Goal: Task Accomplishment & Management: Use online tool/utility

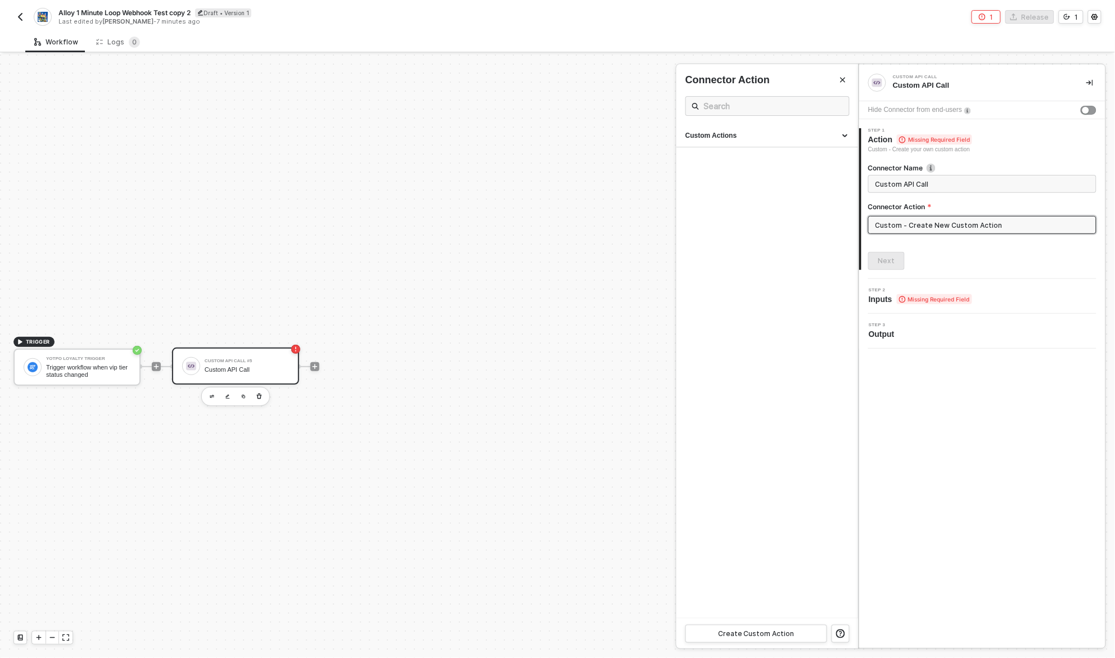
scroll to position [20, 0]
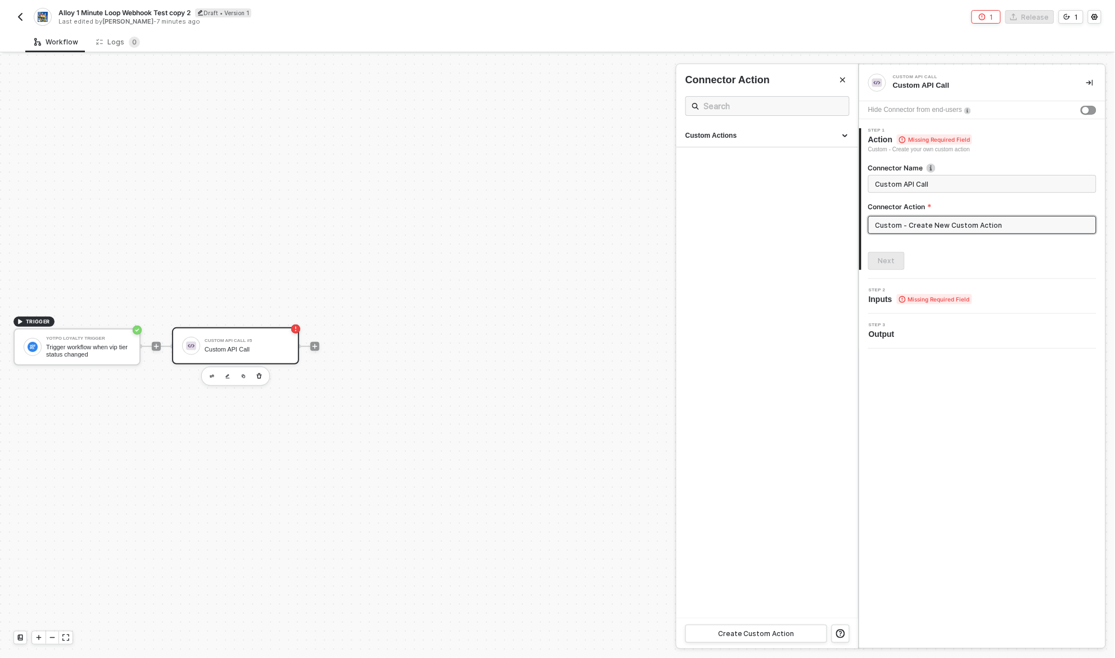
click at [24, 16] on img "button" at bounding box center [20, 16] width 9 height 9
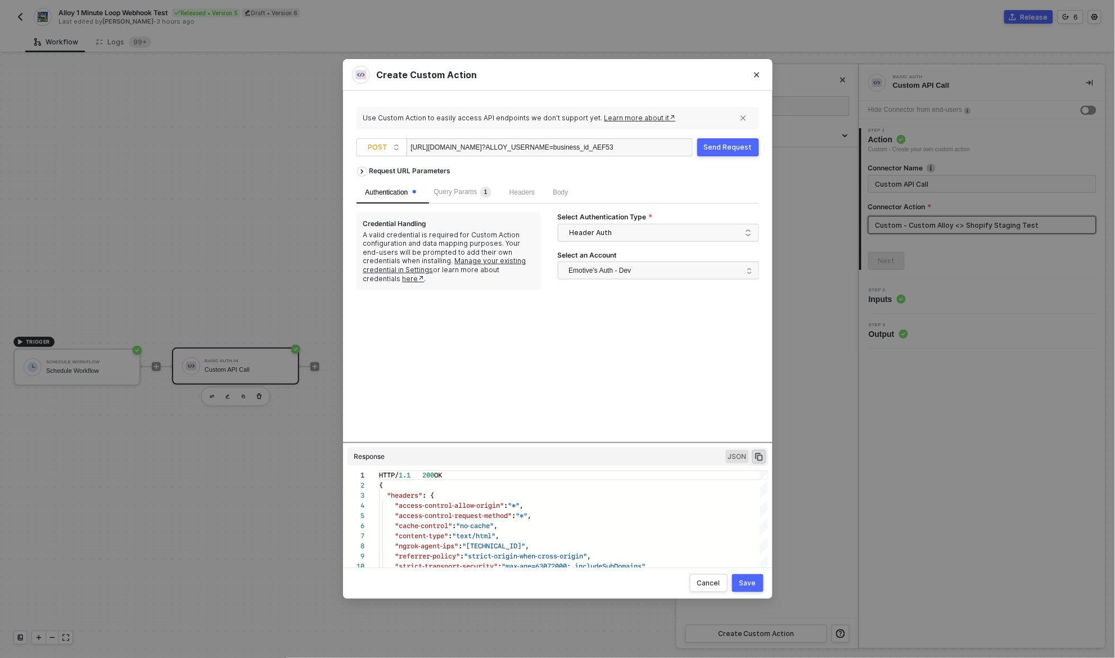
scroll to position [101, 0]
click at [735, 144] on div "Send Request" at bounding box center [728, 147] width 48 height 9
click at [727, 148] on div "Send Request" at bounding box center [728, 147] width 48 height 9
click at [636, 373] on div "Request URL Parameters Authentication Query Params 1 Headers Body Credential Ha…" at bounding box center [558, 301] width 403 height 281
click at [648, 365] on div "Request URL Parameters Authentication Query Params 1 Headers Body Credential Ha…" at bounding box center [558, 301] width 403 height 281
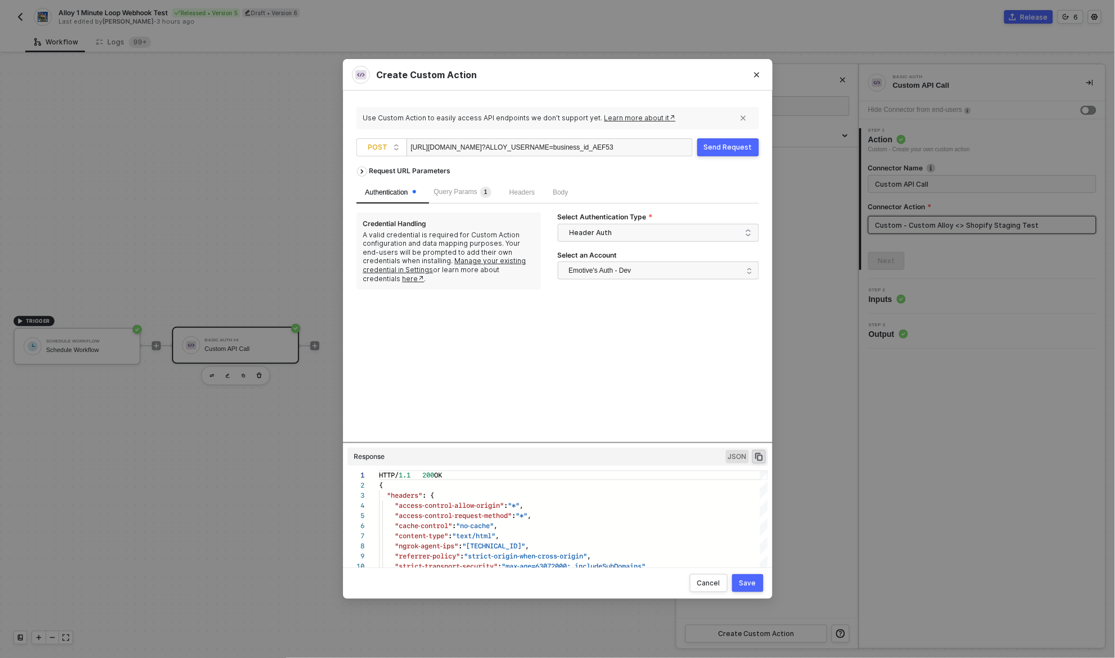
click at [669, 368] on div "Request URL Parameters Authentication Query Params 1 Headers Body Credential Ha…" at bounding box center [558, 301] width 403 height 281
click at [718, 146] on div "Send Request" at bounding box center [728, 147] width 48 height 9
click at [545, 148] on div "https://28fdd6ae44c1.ngrok-free.app/alloy/yotpo ?ALLOY_USERNAME=business_id_AEF…" at bounding box center [512, 148] width 202 height 18
drag, startPoint x: 545, startPoint y: 148, endPoint x: 554, endPoint y: 148, distance: 8.4
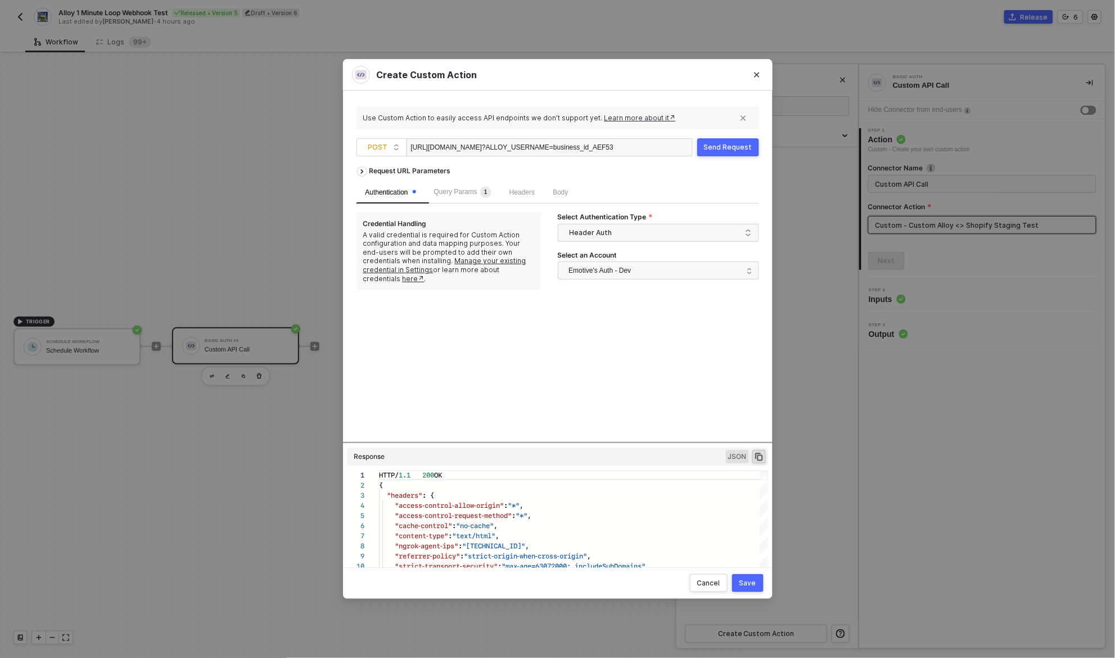
click at [554, 148] on div "https://28fdd6ae44c1.ngrok-free.app/alloy/yotpo ?ALLOY_USERNAME=business_id_AEF…" at bounding box center [512, 148] width 202 height 18
click at [541, 148] on div "https://28fdd6ae44c1.ngrok-free.app/alloy/yotpo ?ALLOY_USERNAME=business_id_AEF…" at bounding box center [512, 148] width 202 height 18
drag, startPoint x: 541, startPoint y: 148, endPoint x: 558, endPoint y: 148, distance: 17.4
click at [558, 148] on div "https://28fdd6ae44c1.ngrok-free.app/alloy/yotpo ?ALLOY_USERNAME=business_id_AEF…" at bounding box center [512, 148] width 202 height 18
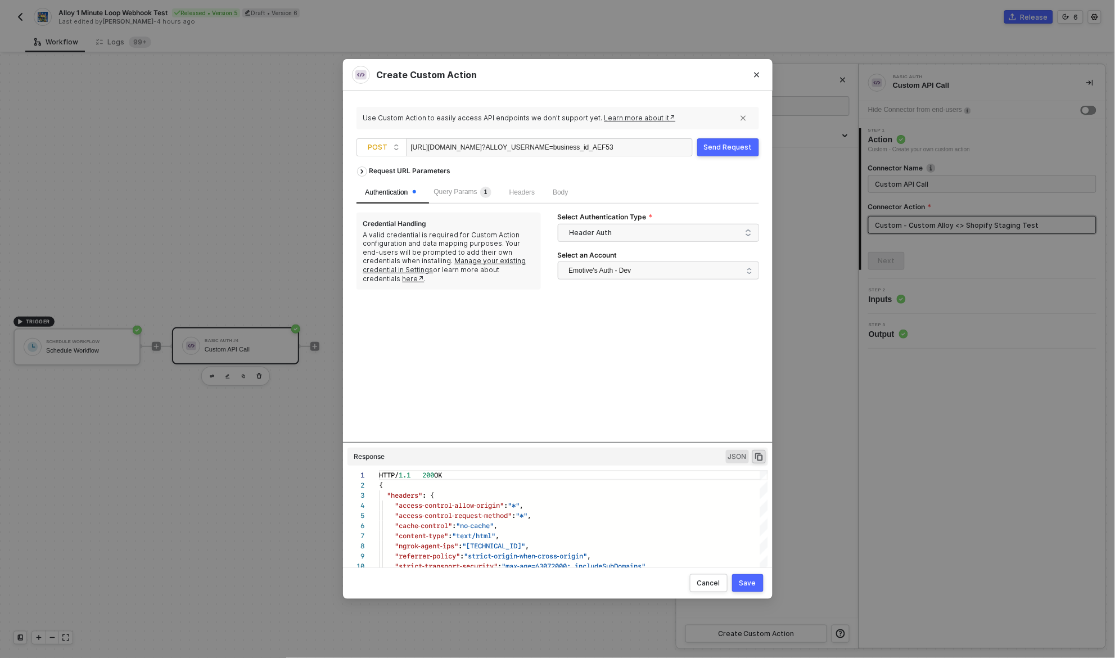
copy div "alloy/yotpo"
click at [760, 73] on button "Close" at bounding box center [757, 75] width 18 height 18
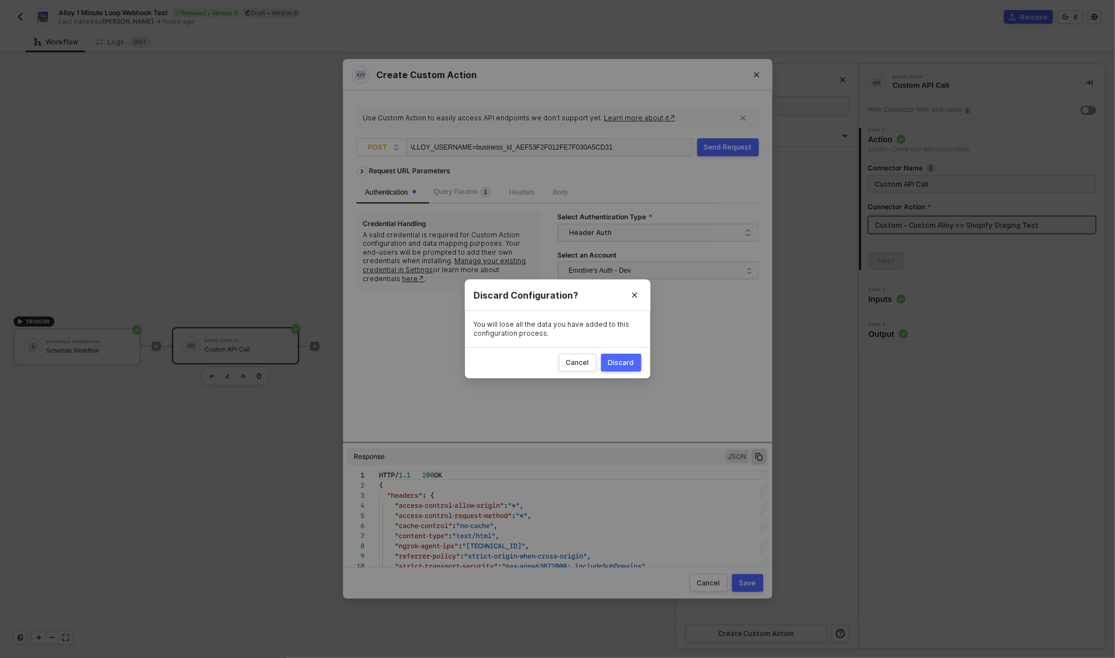
click at [637, 292] on icon "Close" at bounding box center [635, 295] width 7 height 7
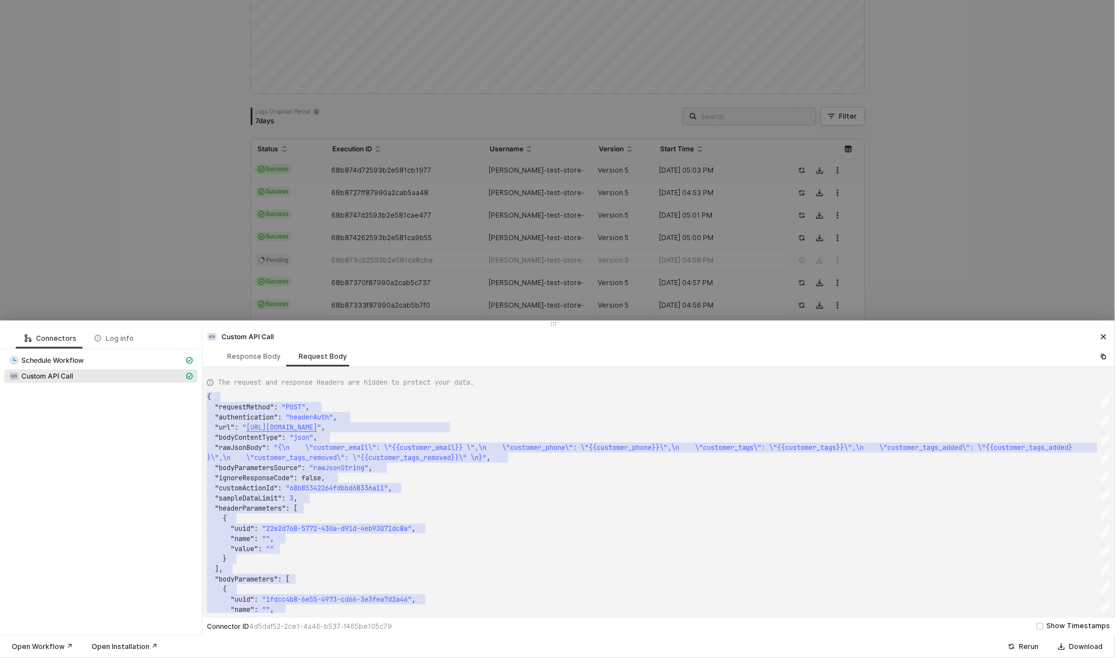
scroll to position [10, 93]
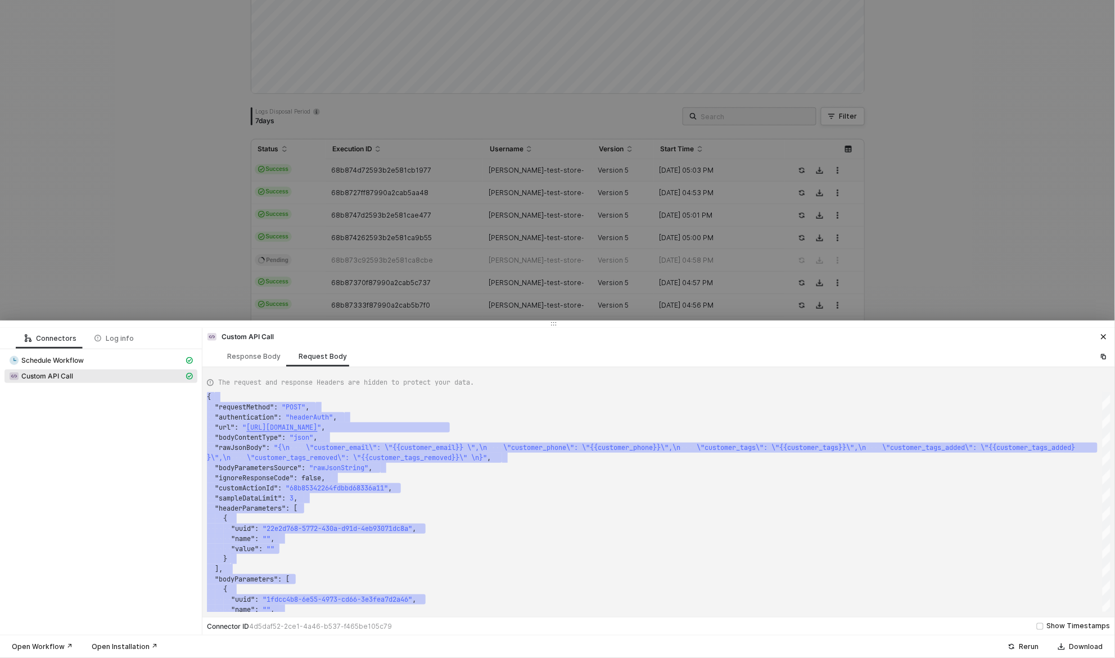
click at [838, 99] on div at bounding box center [557, 329] width 1115 height 658
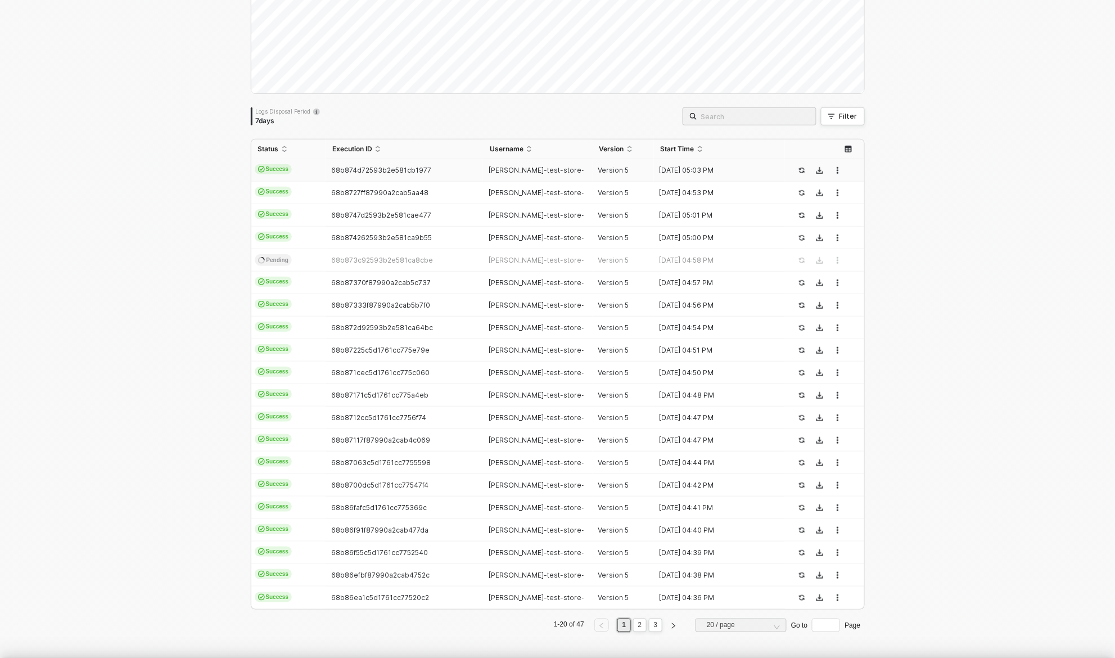
click at [884, 200] on div at bounding box center [557, 329] width 1115 height 658
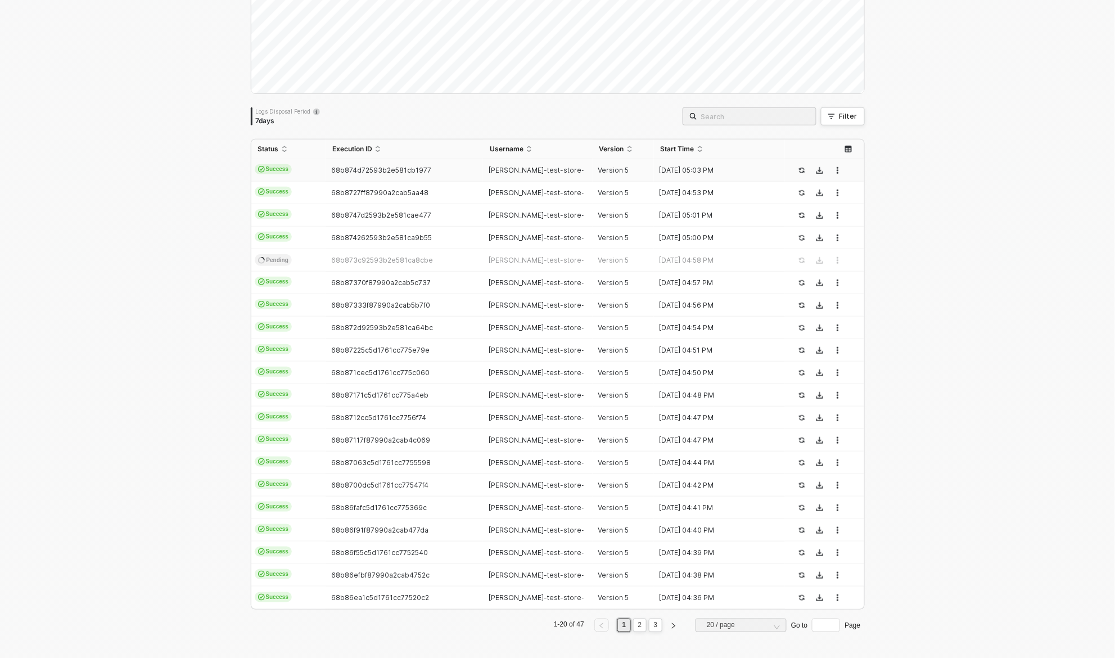
click at [937, 76] on div "Logs Overview 47 executions from the last 7 days Logs Disposal Period 7 days Fi…" at bounding box center [557, 288] width 1115 height 741
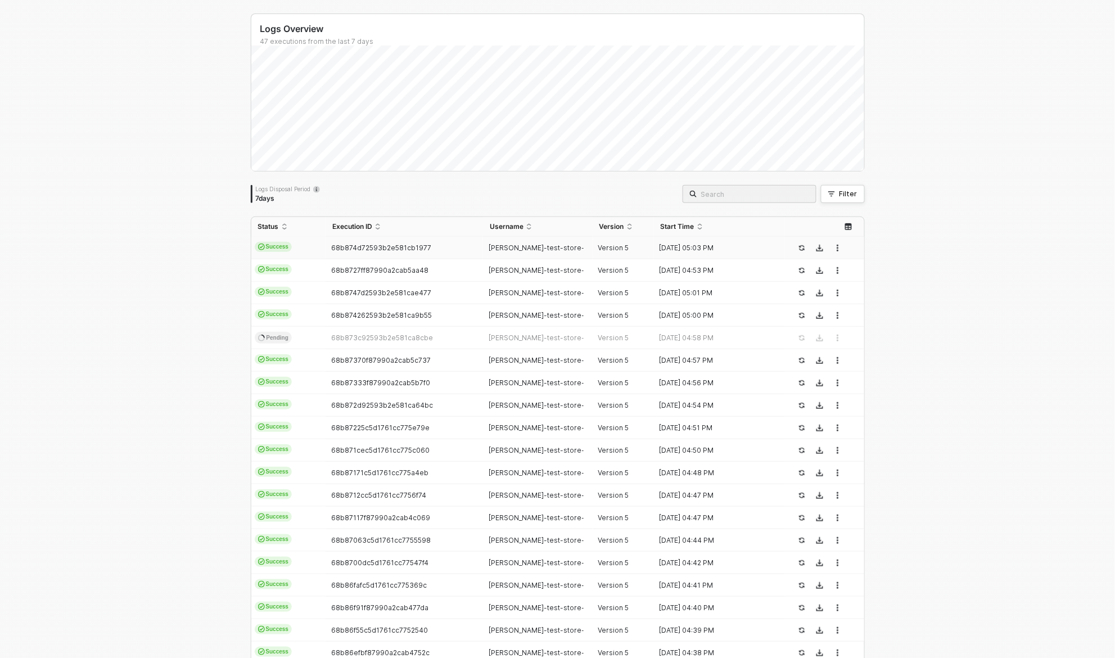
scroll to position [0, 0]
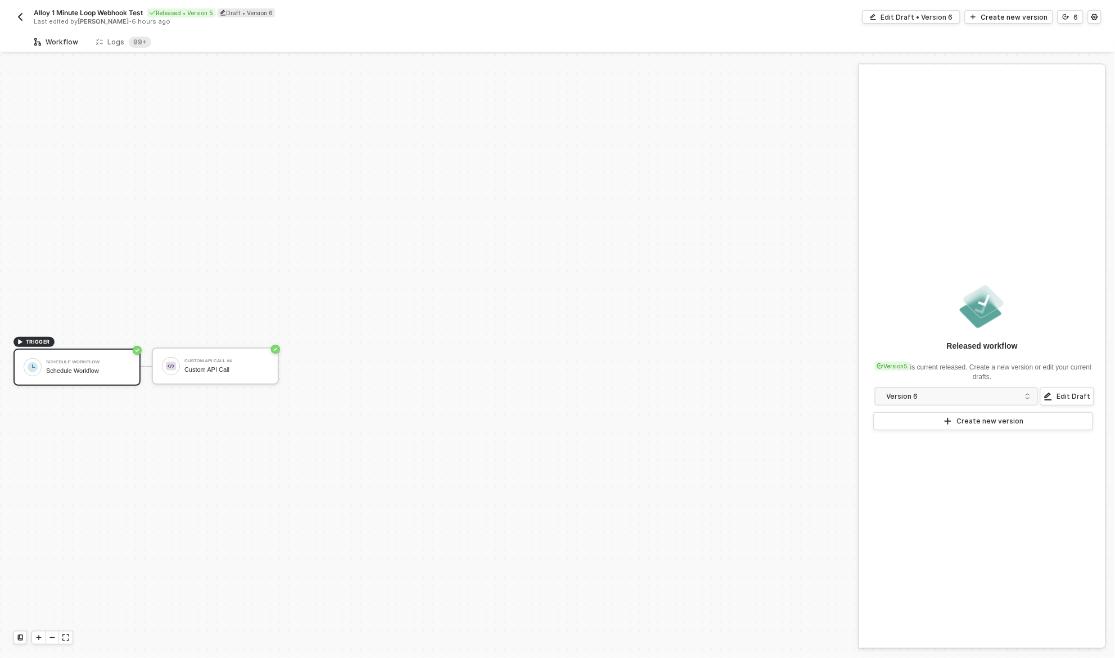
scroll to position [21, 0]
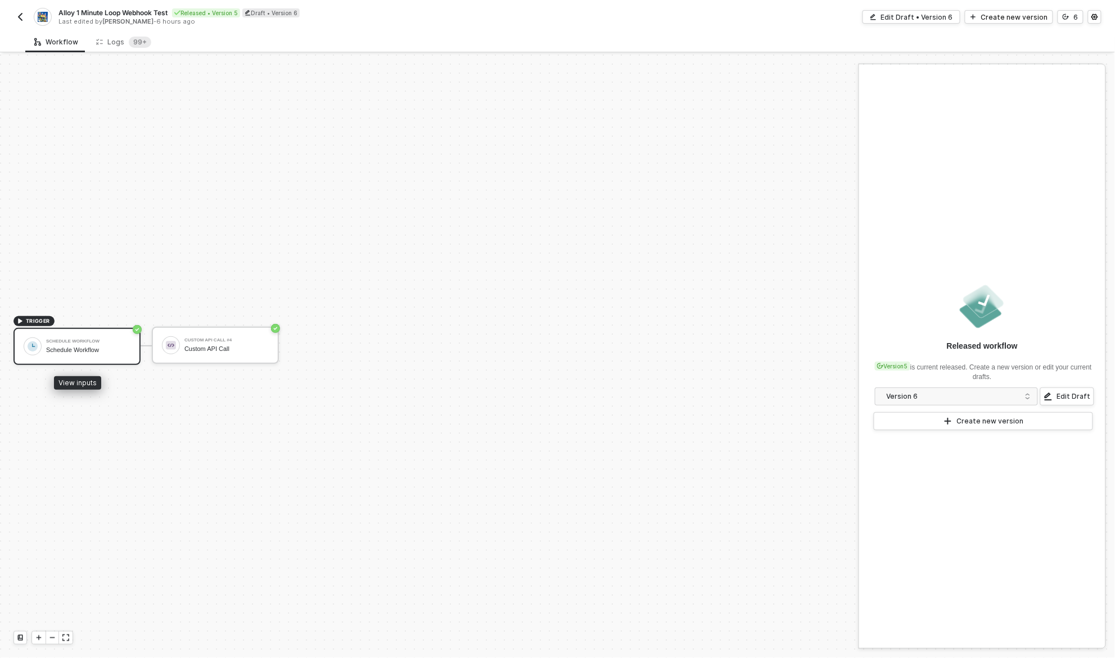
click at [111, 344] on div "Schedule Workflow Schedule Workflow" at bounding box center [88, 346] width 84 height 21
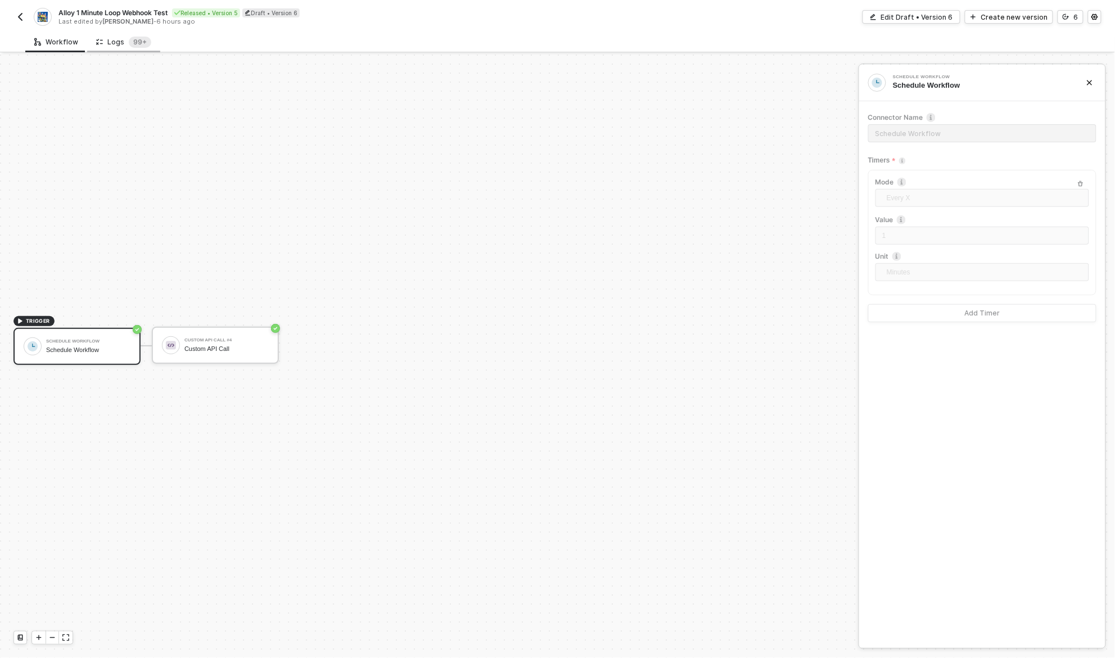
click at [108, 37] on div "Logs 99+" at bounding box center [123, 42] width 55 height 11
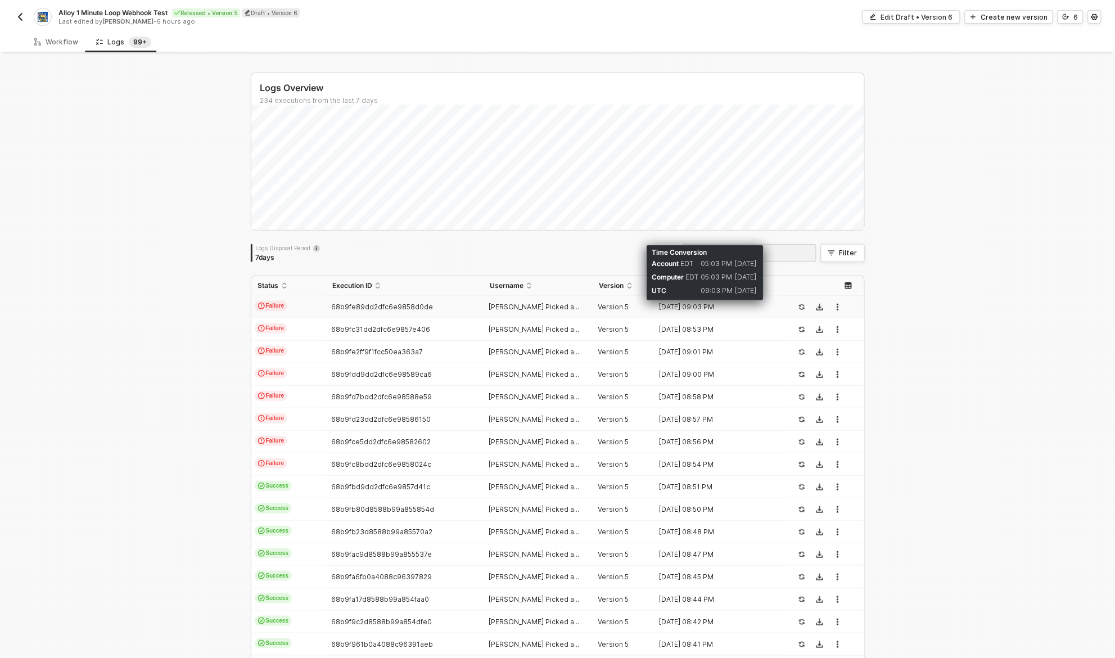
click at [706, 309] on div "04 Sep 2025 09:03 PM" at bounding box center [715, 307] width 123 height 9
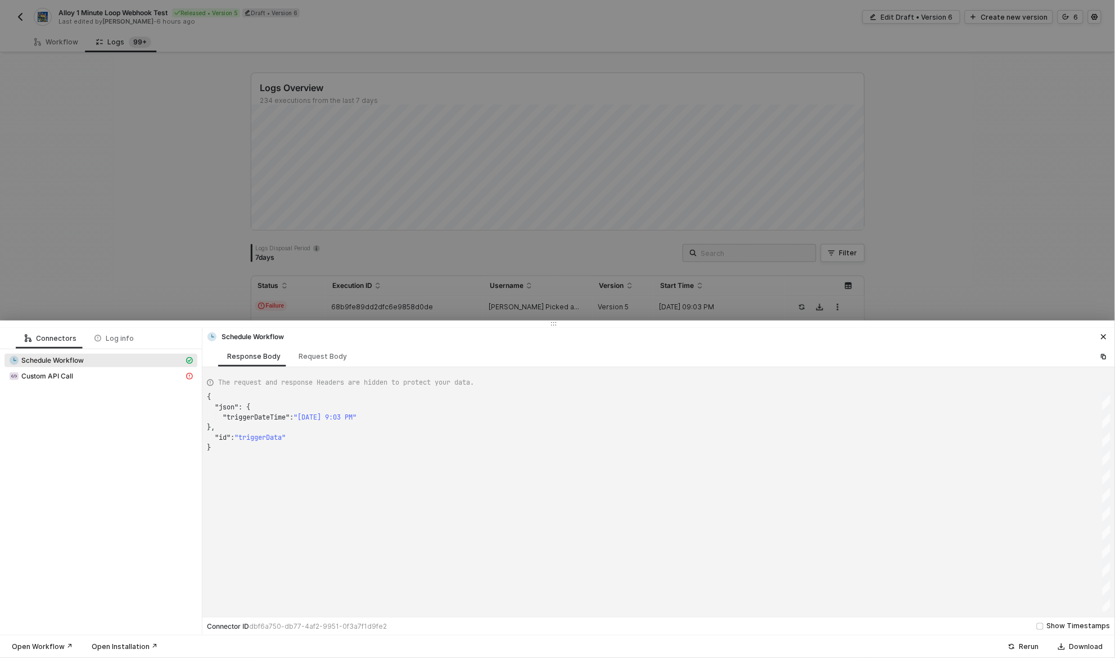
scroll to position [51, 0]
click at [128, 377] on div "Custom API Call" at bounding box center [96, 376] width 175 height 10
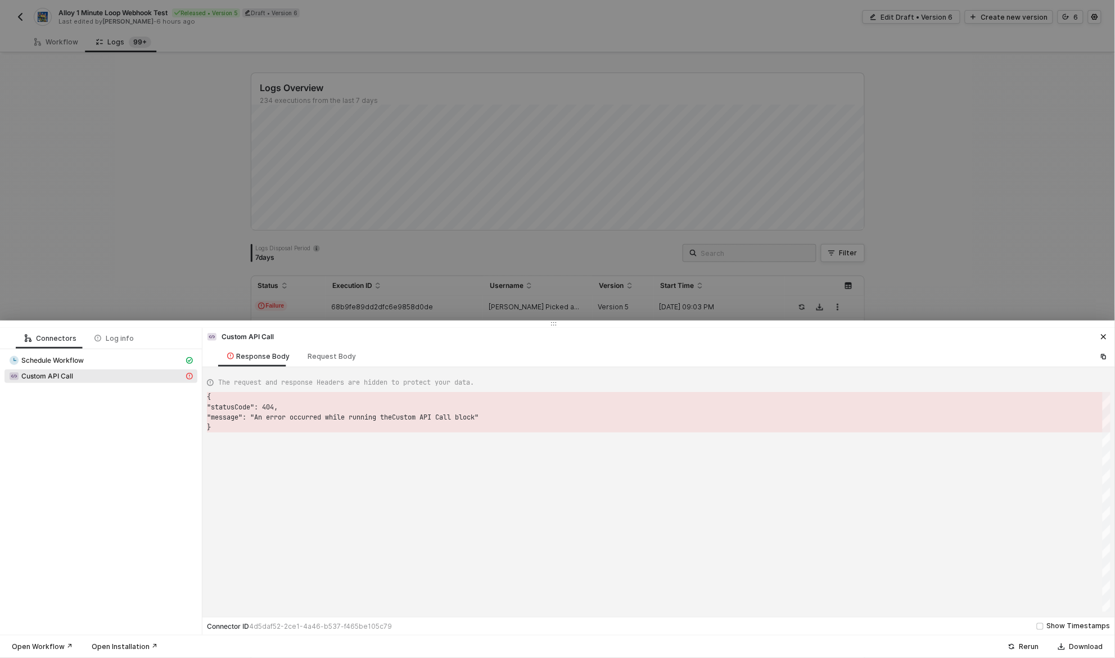
scroll to position [30, 0]
click at [335, 356] on div "Request Body" at bounding box center [332, 356] width 48 height 9
type textarea "{ "requestMethod": "POST", "authentication": "headerAuth", "url": "https://noti…"
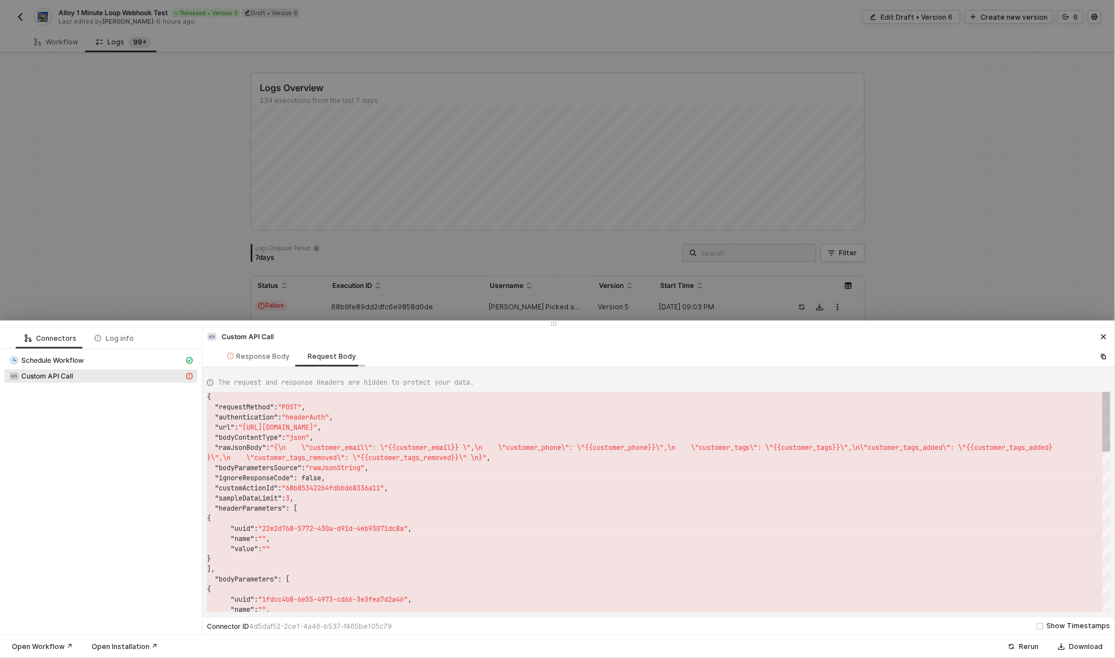
scroll to position [70, 0]
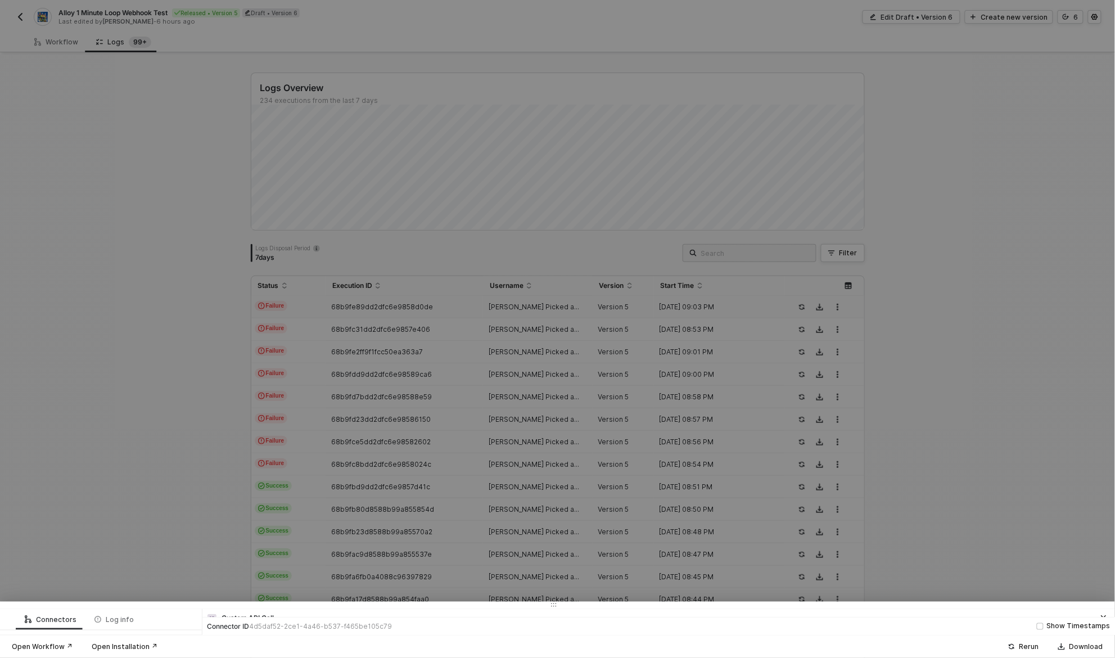
drag, startPoint x: 665, startPoint y: 322, endPoint x: 656, endPoint y: 619, distance: 297.1
click at [656, 618] on div "Connectors Log info Schedule Workflow Custom API Call Custom API Call Response …" at bounding box center [557, 630] width 1115 height 56
click at [991, 224] on div at bounding box center [557, 329] width 1115 height 658
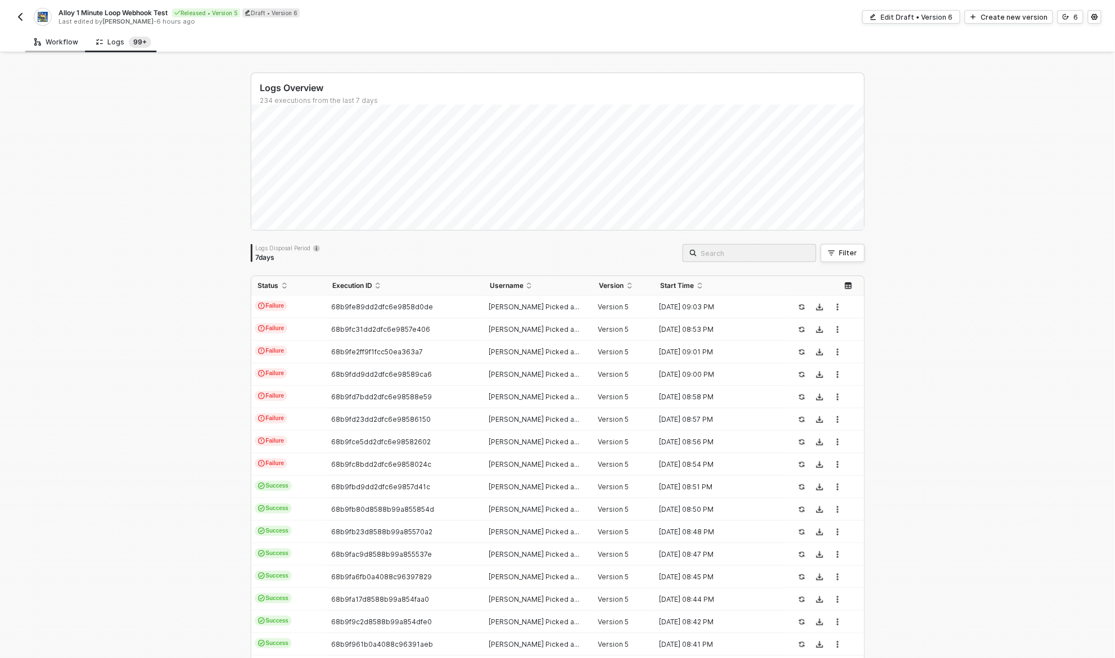
click at [66, 43] on div "Workflow" at bounding box center [56, 42] width 44 height 9
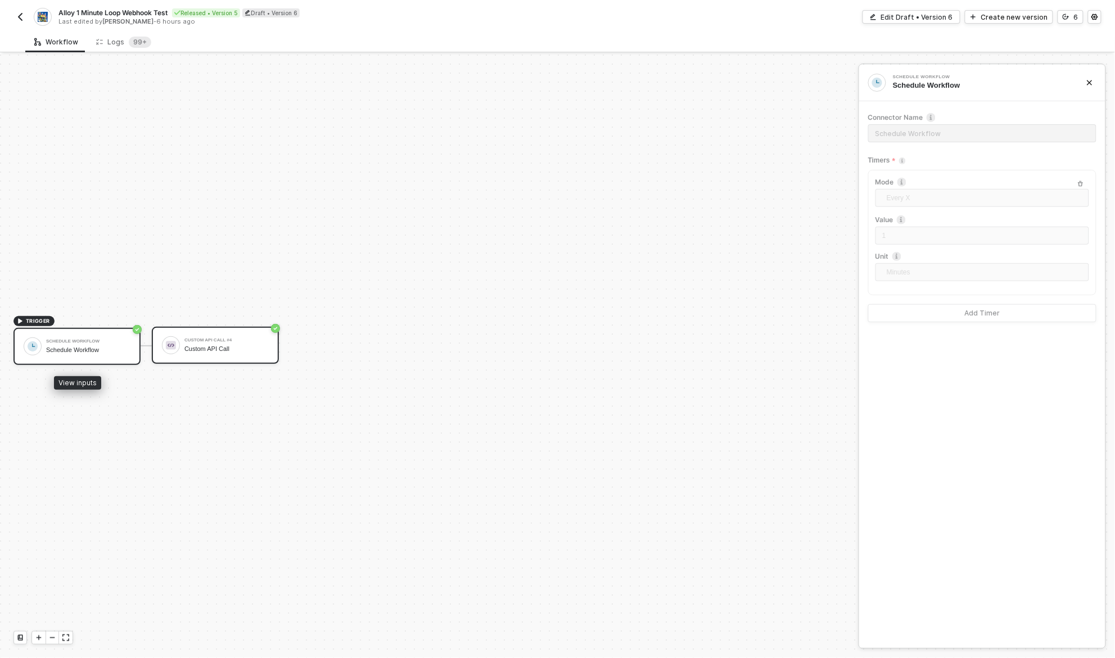
click at [194, 346] on div "Custom API Call" at bounding box center [226, 348] width 84 height 7
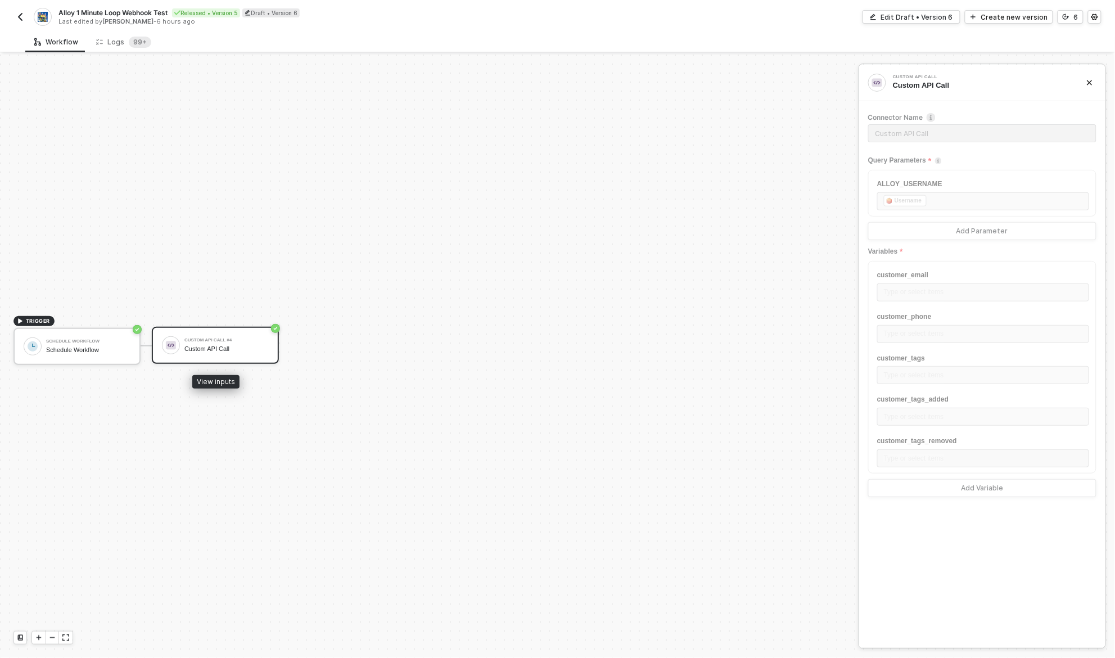
click at [189, 352] on div "Custom API Call #4 Custom API Call" at bounding box center [226, 345] width 84 height 21
click at [190, 352] on div "Custom API Call #4 Custom API Call" at bounding box center [226, 345] width 84 height 21
click at [1022, 16] on div "Create new version" at bounding box center [1014, 17] width 67 height 10
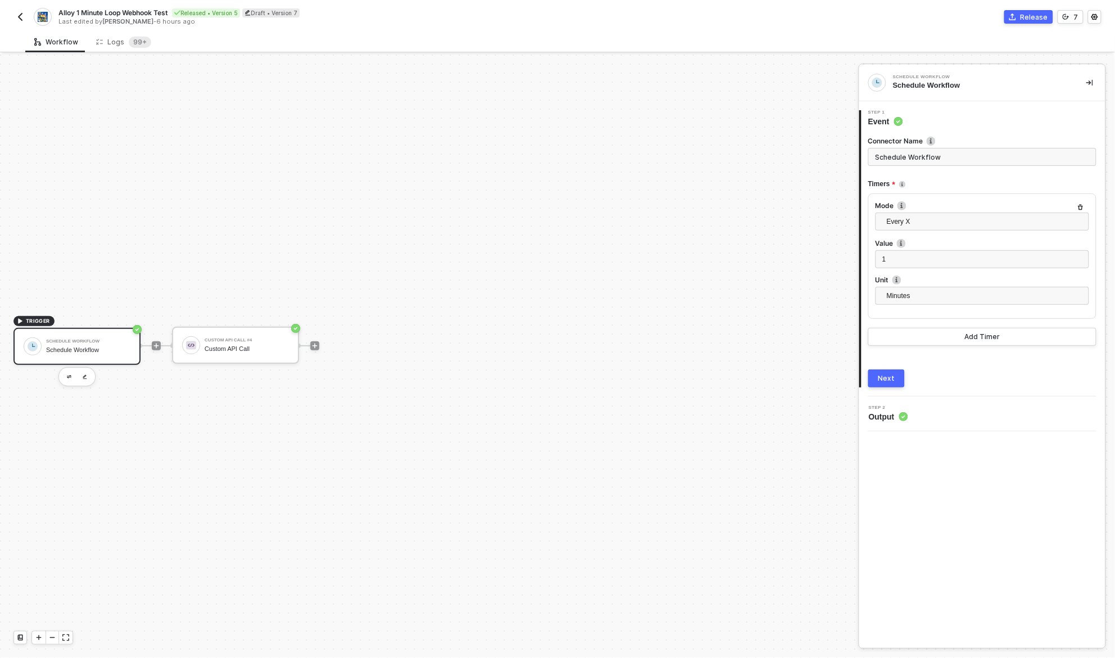
click at [897, 379] on button "Next" at bounding box center [886, 378] width 37 height 18
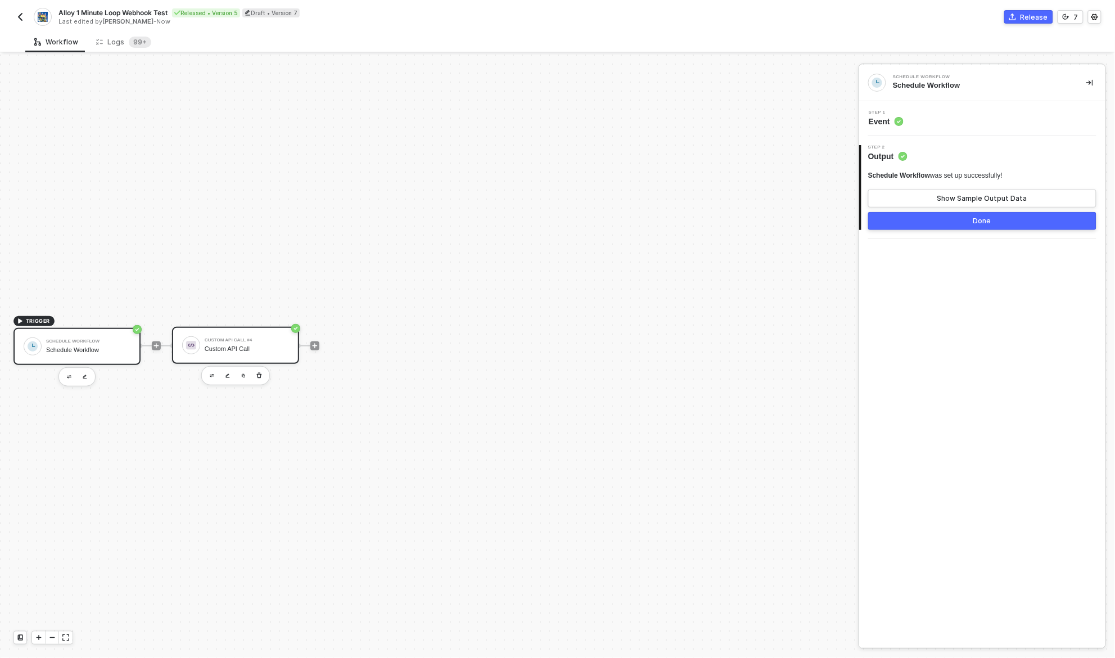
click at [232, 357] on div "Custom API Call #4 Custom API Call" at bounding box center [235, 345] width 127 height 37
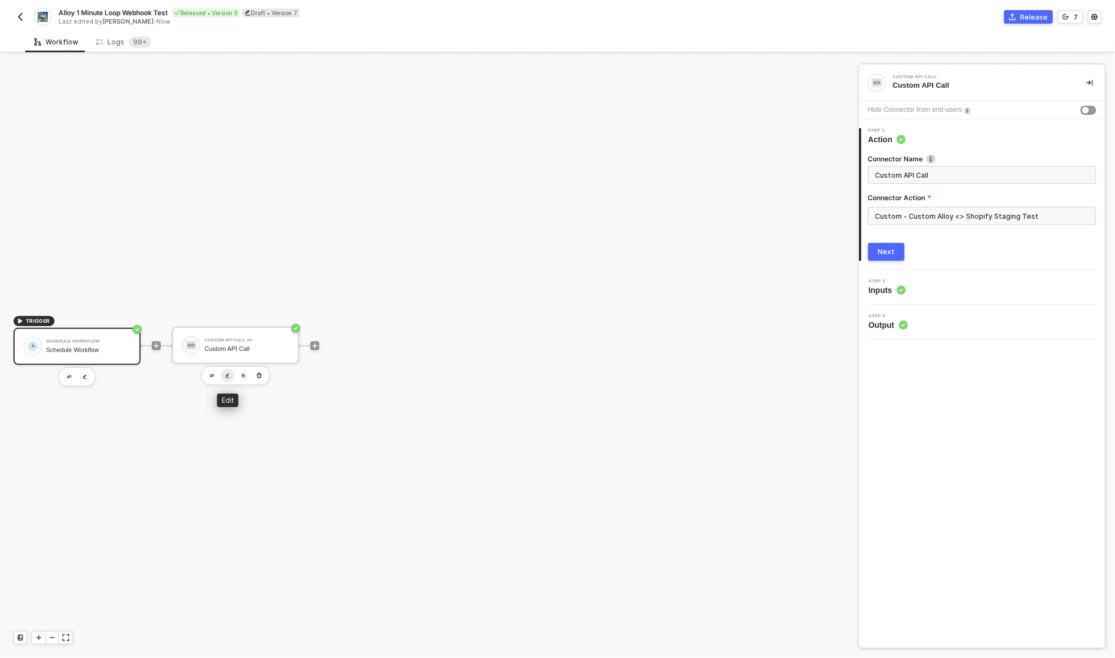
click at [226, 373] on img "button" at bounding box center [228, 375] width 4 height 5
click at [889, 251] on div "Next" at bounding box center [886, 251] width 17 height 9
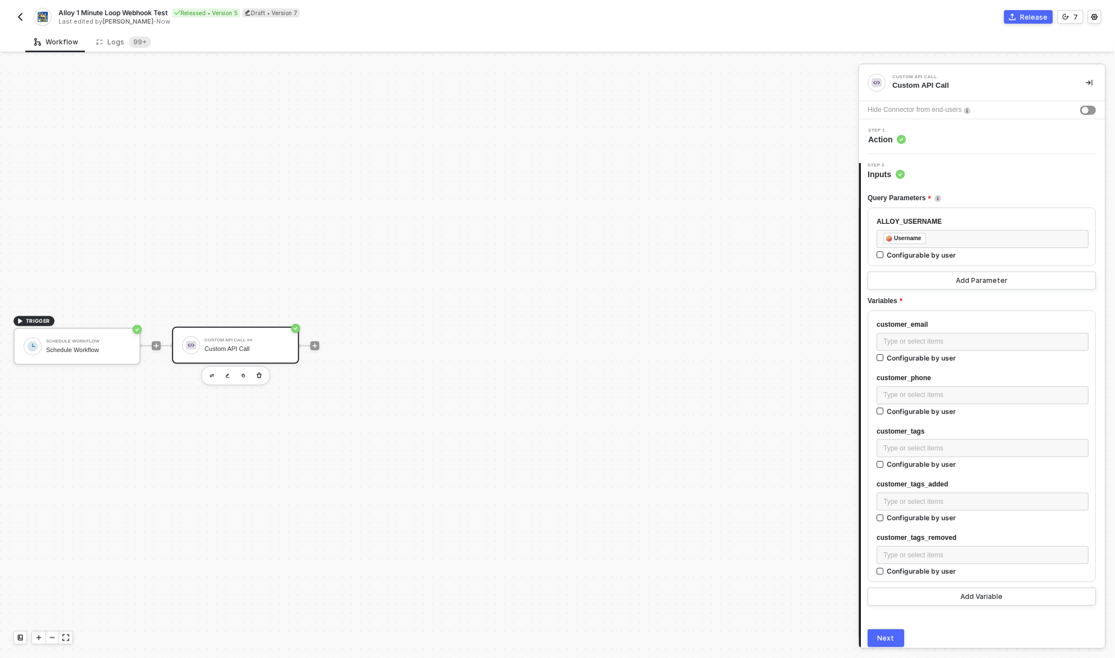
scroll to position [44, 0]
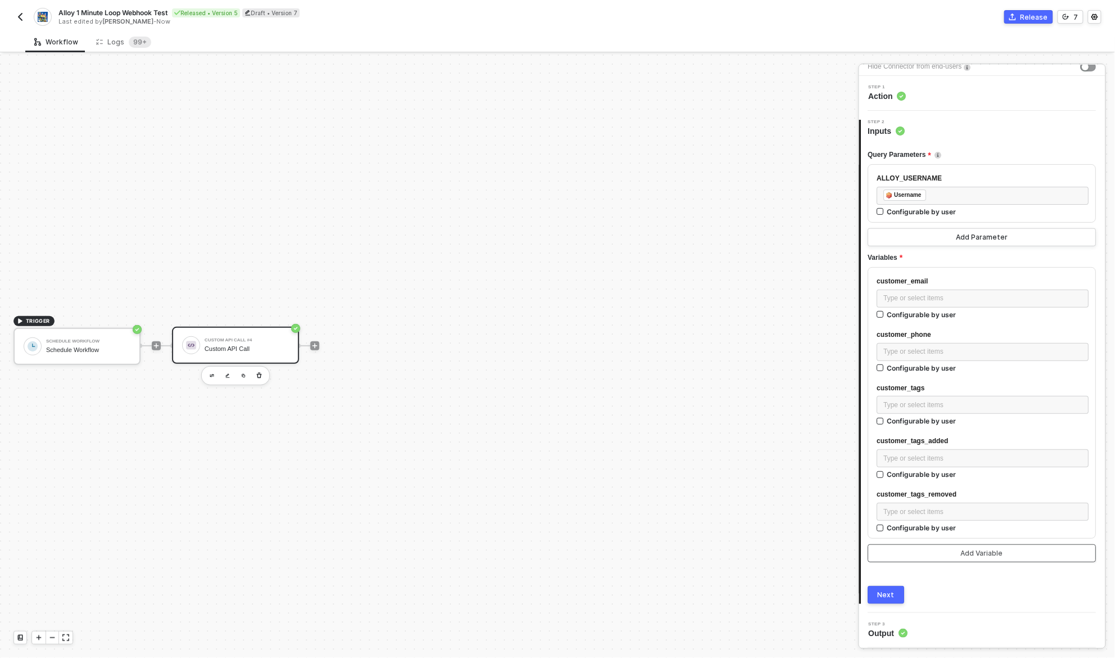
click at [967, 552] on div "Add Variable" at bounding box center [983, 553] width 42 height 9
click at [892, 597] on div "Next" at bounding box center [886, 594] width 17 height 9
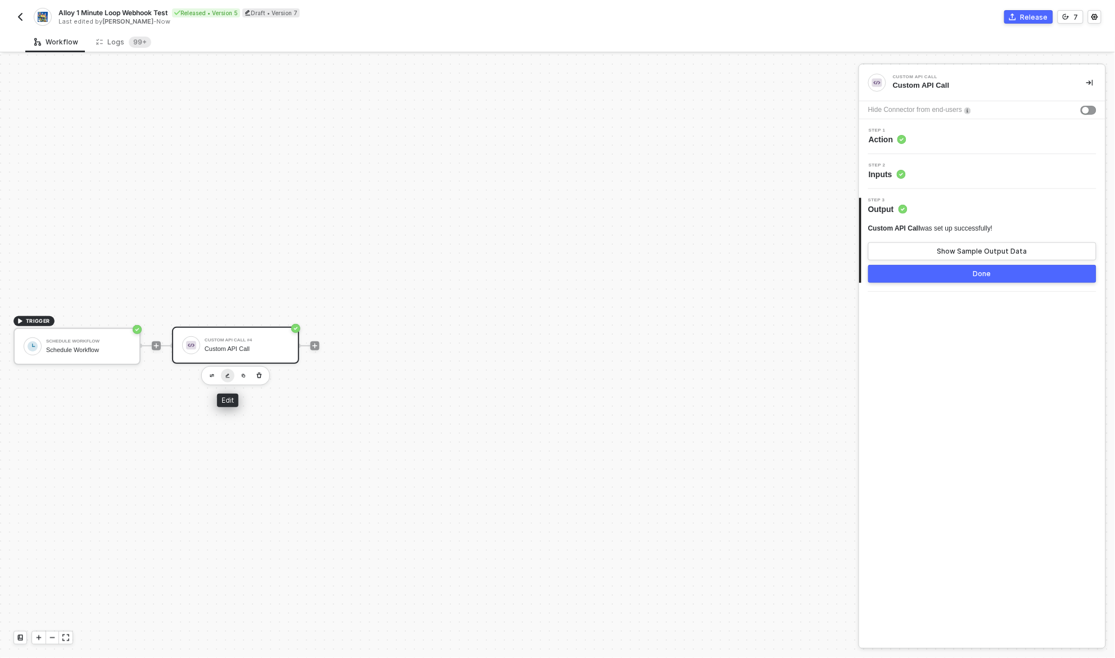
click at [227, 373] on img "button" at bounding box center [228, 375] width 4 height 5
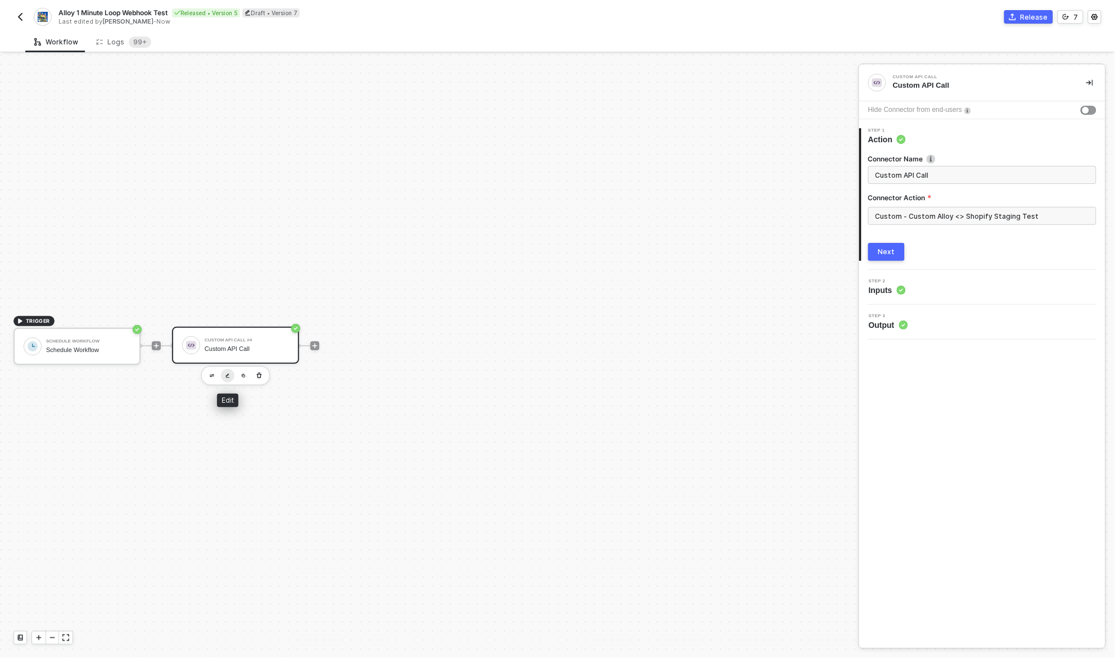
click at [227, 373] on img "button" at bounding box center [228, 375] width 4 height 5
click at [935, 213] on input "Custom - Custom Alloy <> Shopify Staging Test" at bounding box center [982, 216] width 228 height 18
click at [760, 630] on div "Create Custom Action" at bounding box center [756, 633] width 76 height 9
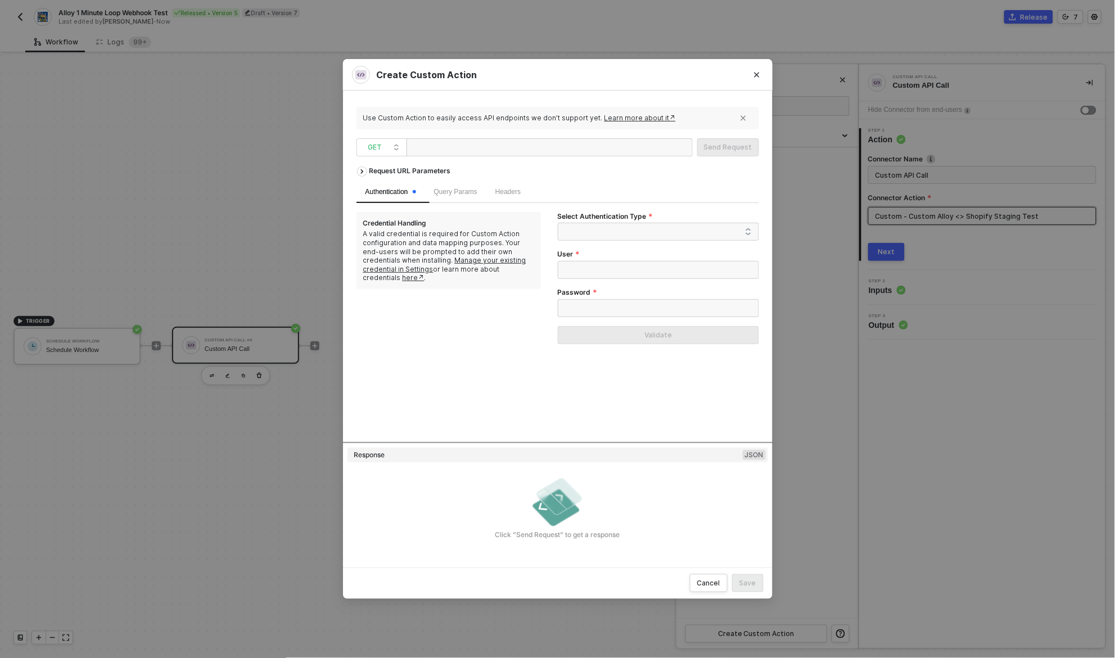
click at [538, 146] on div at bounding box center [550, 147] width 286 height 18
click at [392, 150] on span "GET" at bounding box center [383, 147] width 31 height 17
click at [377, 184] on div "POST" at bounding box center [382, 187] width 42 height 13
click at [455, 150] on div at bounding box center [467, 148] width 112 height 18
click at [442, 146] on div "https://www.notif" at bounding box center [467, 148] width 112 height 18
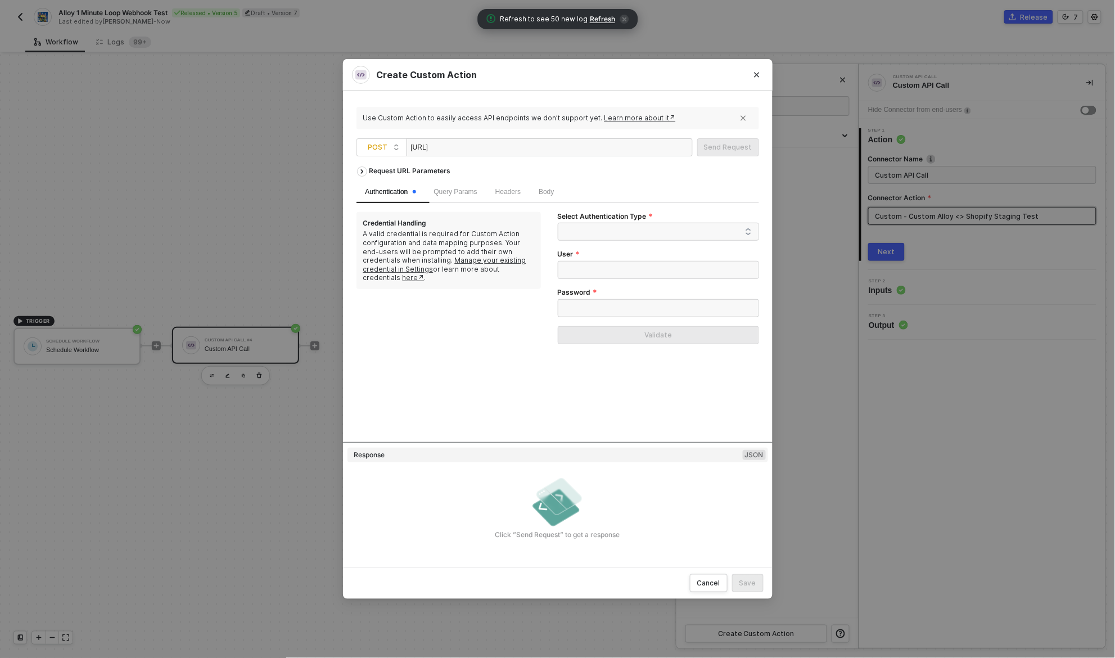
click at [442, 146] on div "https://www.notif" at bounding box center [467, 148] width 112 height 18
click at [524, 146] on div "https://notify.privy-staging.com//alloy/incoming" at bounding box center [467, 148] width 112 height 18
drag, startPoint x: 524, startPoint y: 146, endPoint x: 654, endPoint y: 150, distance: 130.0
click at [651, 150] on div "https://notify.privy-staging.com//alloy/incoming" at bounding box center [550, 147] width 286 height 18
click at [619, 147] on div "https://notify.privy-staging.com/alloy/yotpo" at bounding box center [550, 147] width 286 height 18
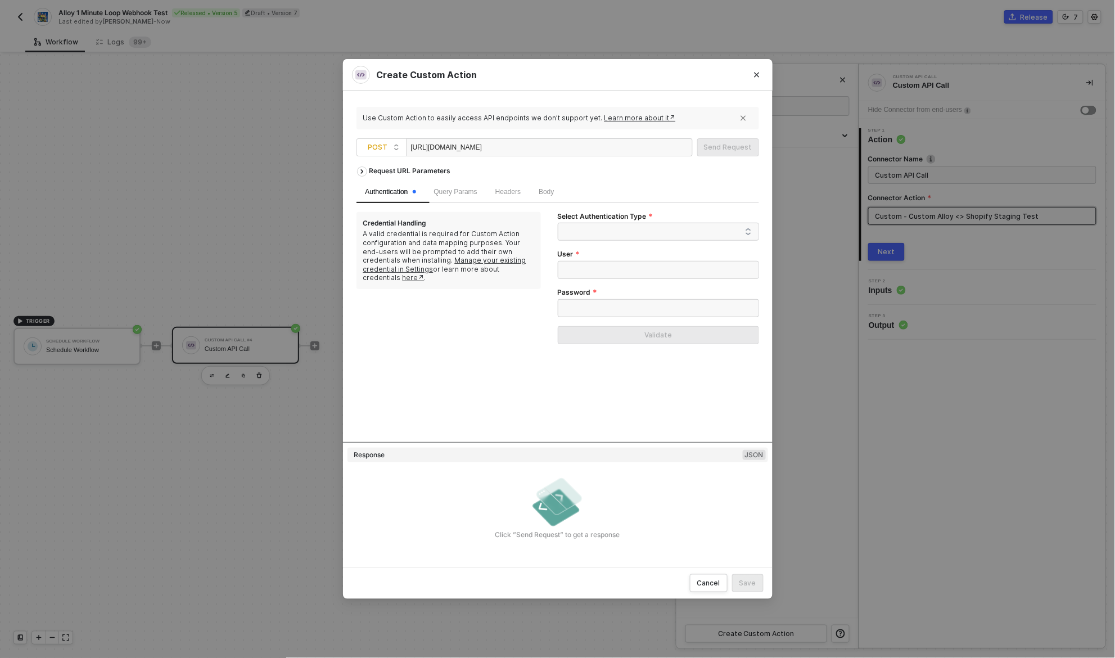
click at [615, 147] on div "https://notify.privy-staging.com/alloy/yotpo" at bounding box center [550, 147] width 286 height 18
click at [624, 174] on div "Request URL Parameters" at bounding box center [558, 171] width 403 height 20
click at [552, 391] on div "Request URL Parameters Authentication Query Params Headers Body Credential Hand…" at bounding box center [558, 301] width 403 height 281
click at [665, 232] on span at bounding box center [661, 231] width 182 height 17
click at [628, 273] on div "Header Auth" at bounding box center [658, 272] width 183 height 12
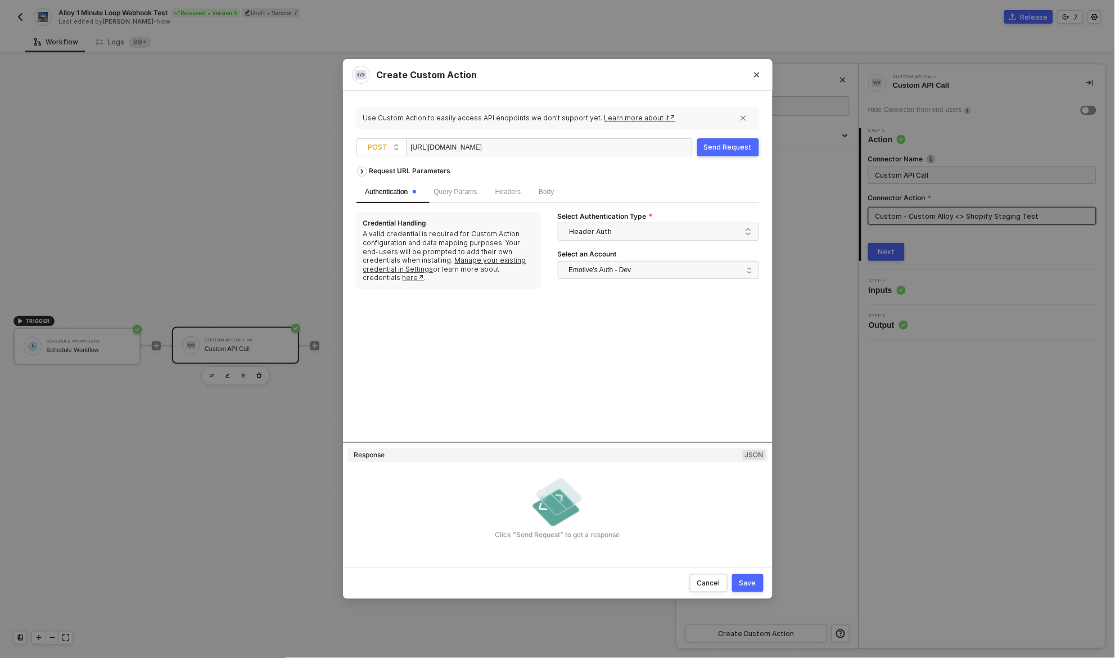
click at [583, 341] on div "Request URL Parameters Authentication Query Params Headers Body Credential Hand…" at bounding box center [558, 301] width 403 height 281
click at [638, 352] on div "Request URL Parameters Authentication Query Params Headers Body Credential Hand…" at bounding box center [558, 301] width 403 height 281
click at [698, 353] on div "Request URL Parameters Authentication Query Params Headers Body Credential Hand…" at bounding box center [558, 301] width 403 height 281
click at [706, 361] on div "Request URL Parameters Authentication Query Params Headers Body Credential Hand…" at bounding box center [558, 301] width 403 height 281
click at [732, 376] on div "Request URL Parameters Authentication Query Params Headers Body Credential Hand…" at bounding box center [558, 301] width 403 height 281
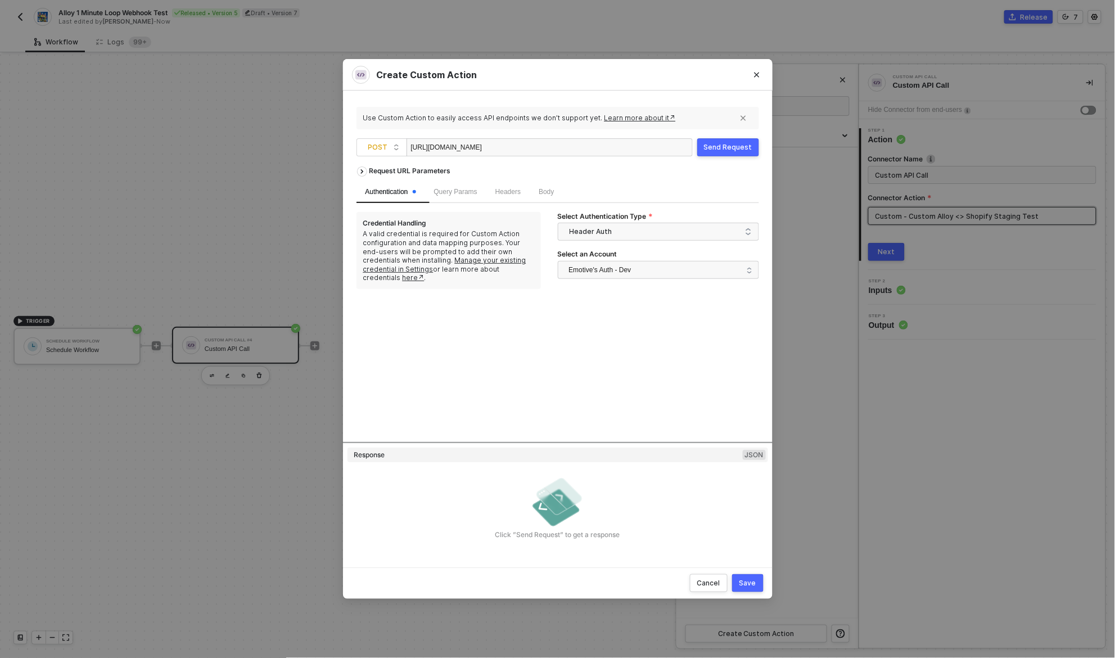
click at [634, 371] on div "Request URL Parameters Authentication Query Params Headers Body Credential Hand…" at bounding box center [558, 301] width 403 height 281
click at [604, 371] on div "Request URL Parameters Authentication Query Params Headers Body Credential Hand…" at bounding box center [558, 301] width 403 height 281
click at [650, 393] on div "Request URL Parameters Authentication Query Params Headers Body Credential Hand…" at bounding box center [558, 301] width 403 height 281
click at [469, 189] on span "Query Params" at bounding box center [455, 192] width 43 height 8
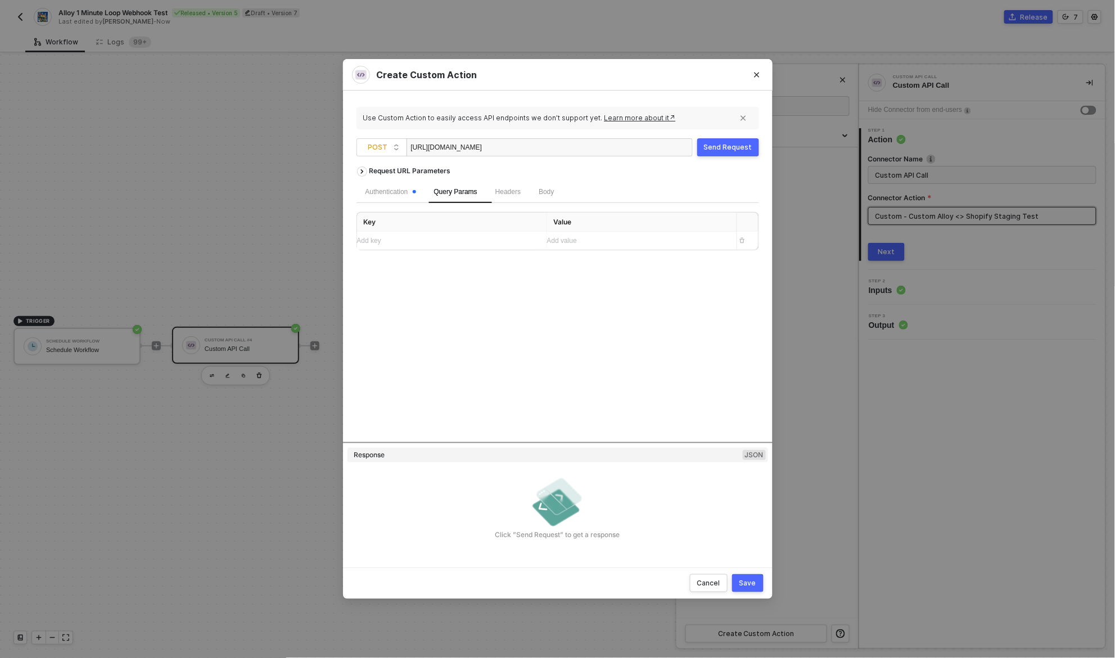
click at [443, 243] on div "Add key ﻿" at bounding box center [447, 241] width 181 height 11
click at [488, 242] on span "ALLOY_USERNAME=business_id_AEF53F2F012FE7F030A5CD31" at bounding box center [441, 243] width 168 height 19
drag, startPoint x: 488, startPoint y: 242, endPoint x: 498, endPoint y: 260, distance: 20.6
click at [498, 259] on tbody "ALLOY_USERNAME=business_id_AEF53F2F012FE7F030A5CD31 Add value ﻿ Add key ﻿ Add v…" at bounding box center [558, 253] width 402 height 40
click at [594, 284] on div "Schedule Workflow" at bounding box center [585, 282] width 53 height 8
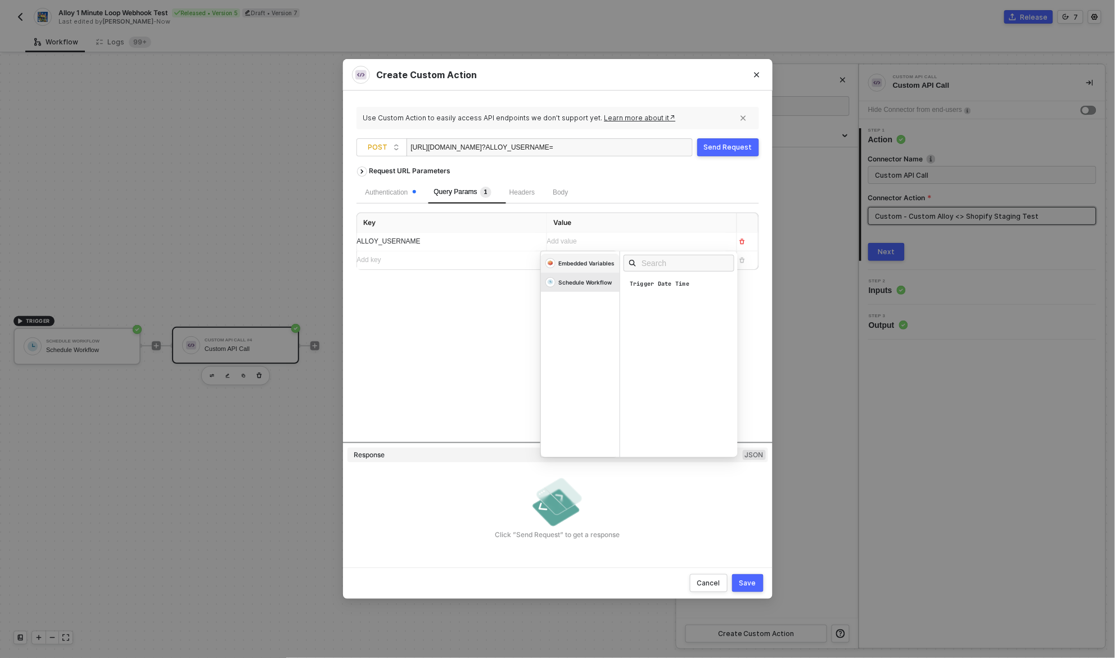
click at [588, 263] on div "Embedded Variables" at bounding box center [587, 263] width 56 height 8
click at [668, 331] on div "Username" at bounding box center [682, 329] width 118 height 12
click at [458, 334] on div "Request URL Parameters Authentication Query Params 1 Headers Body Key Value ALL…" at bounding box center [558, 301] width 403 height 281
click at [595, 335] on div "Request URL Parameters Authentication Query Params 1 Headers Body Key Value ALL…" at bounding box center [558, 301] width 403 height 281
click at [560, 191] on span "Body" at bounding box center [560, 192] width 15 height 8
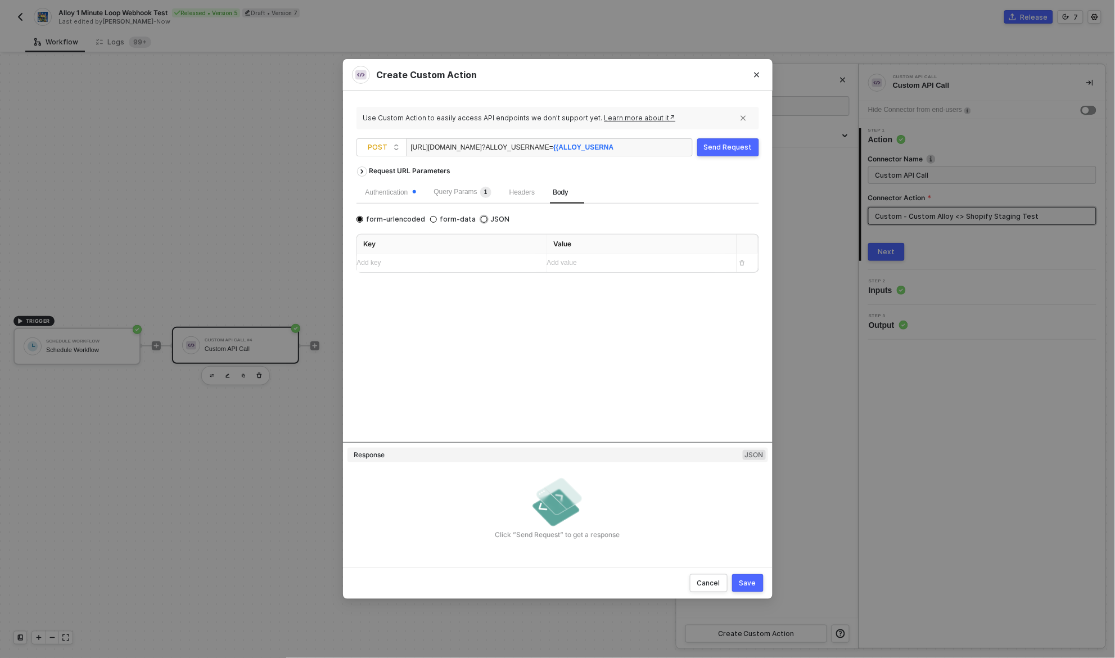
click at [490, 217] on span "JSON" at bounding box center [499, 219] width 22 height 9
click at [488, 217] on input "JSON" at bounding box center [484, 219] width 7 height 7
radio input "true"
radio input "false"
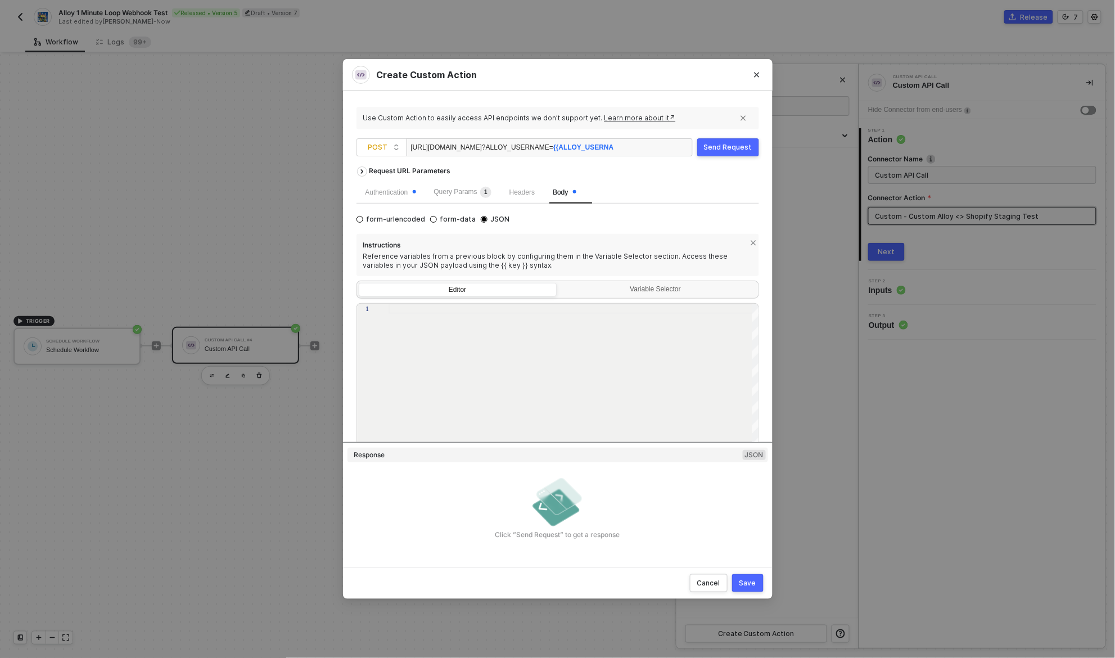
click at [466, 351] on div at bounding box center [574, 381] width 371 height 155
type textarea "{}"
click at [730, 146] on div "Send Request" at bounding box center [728, 147] width 48 height 9
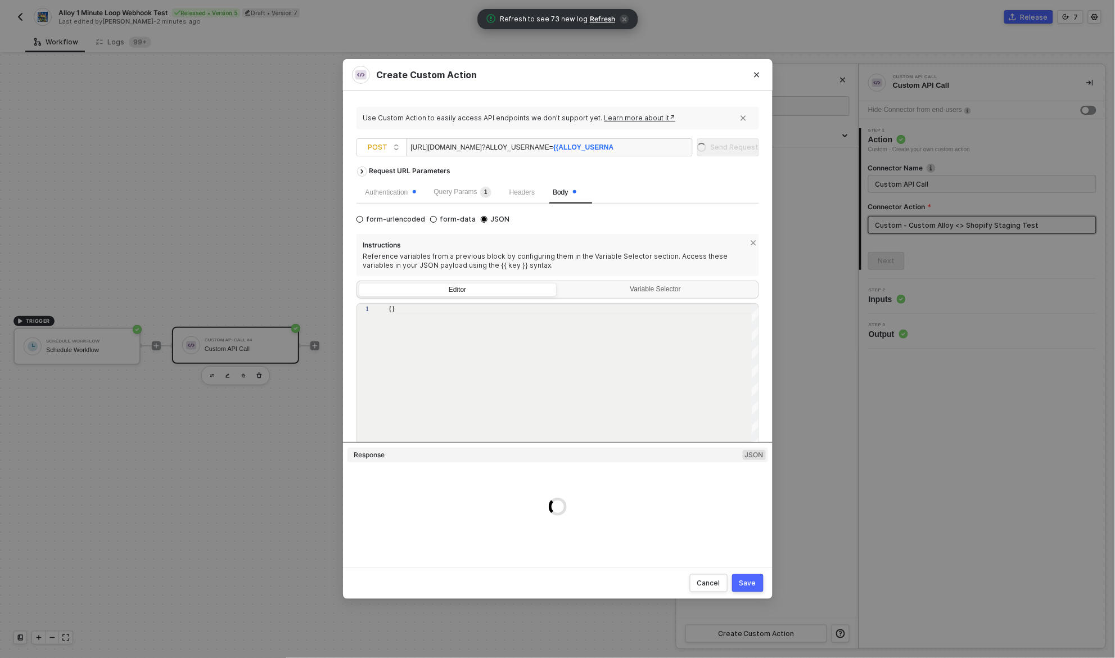
click at [608, 234] on div "Instructions Reference variables from a previous block by configuring them in t…" at bounding box center [558, 255] width 403 height 42
click at [623, 19] on icon "icon-close" at bounding box center [624, 19] width 4 height 4
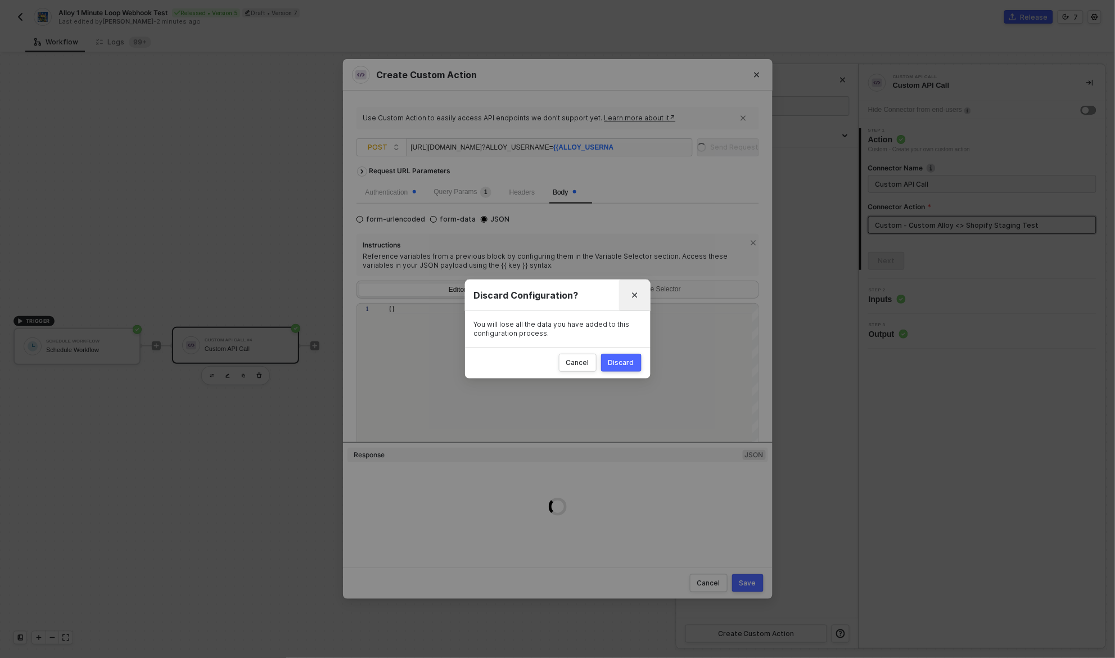
click at [633, 300] on button "Close" at bounding box center [635, 295] width 18 height 18
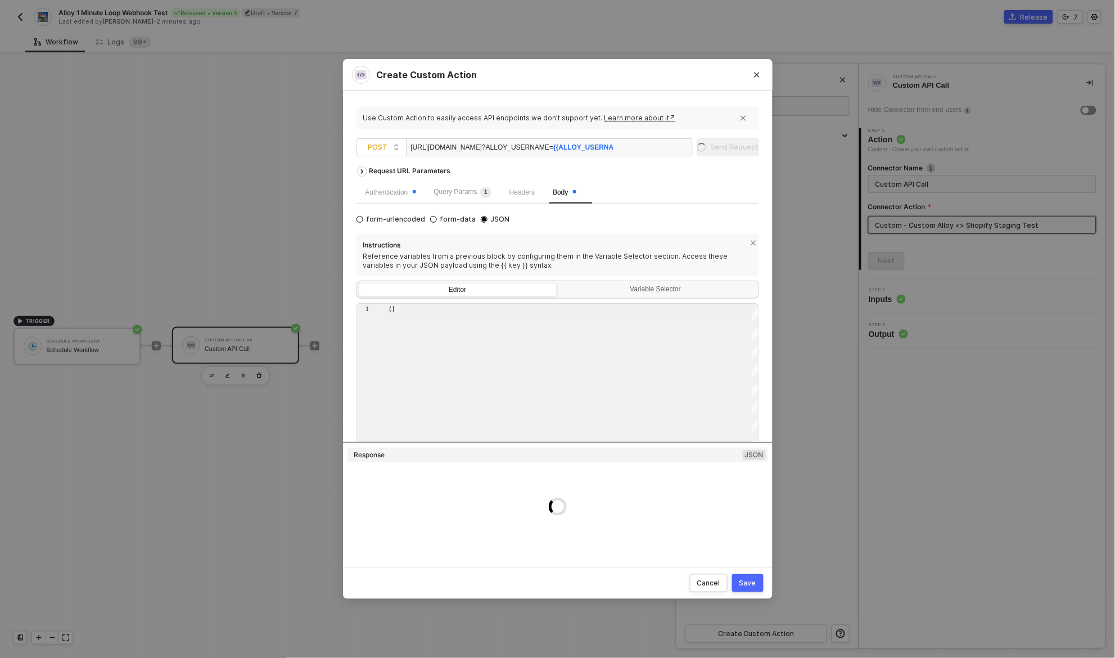
click at [436, 147] on div "https://notify.privy-staging.com/alloy/yotpo ?ALLOY_USERNAME= {{ALLOY_USERNAME}}" at bounding box center [512, 148] width 202 height 18
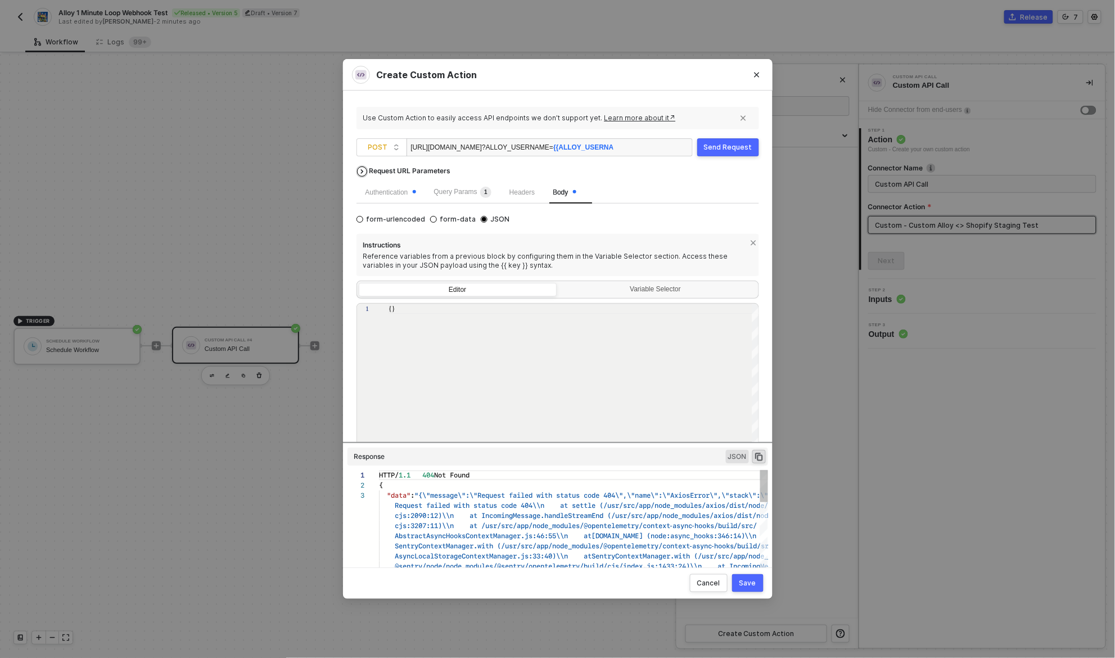
scroll to position [20, 0]
click at [718, 148] on div "Send Request" at bounding box center [728, 147] width 48 height 9
click at [495, 369] on div "{}" at bounding box center [574, 381] width 371 height 155
click at [513, 148] on div "https://www.notify.privy-staging.com/alloy/yotpo ?ALLOY_USERNAME= {{ALLOY_USERN…" at bounding box center [512, 148] width 202 height 18
click at [743, 147] on div "Send Request" at bounding box center [728, 147] width 48 height 9
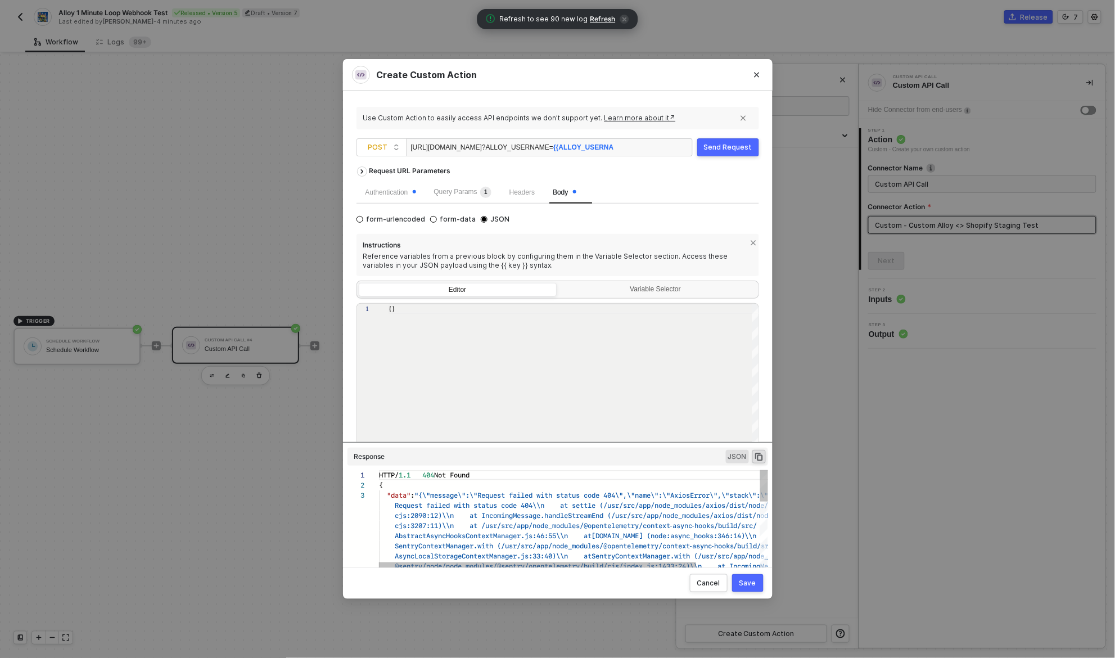
scroll to position [20, 108]
type textarea "HTTP/1.1 404 Not Found { "data": "{\"message\":\"Request failed with status cod…"
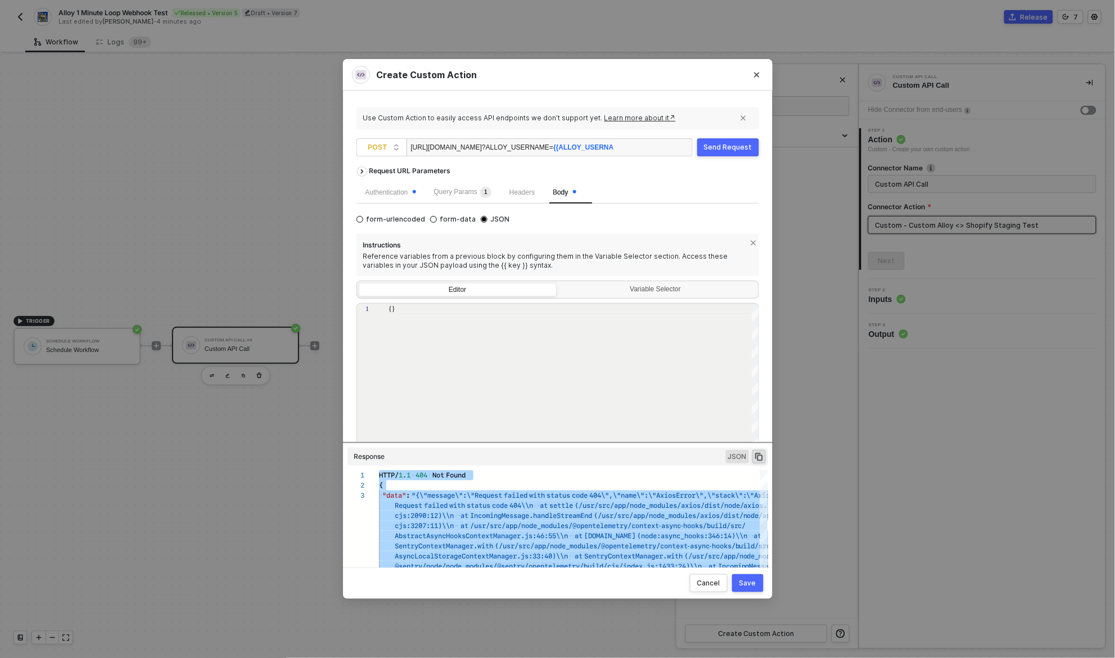
click at [586, 148] on span "?ALLOY_USERNAME= {{ALLOY_USERNAME}}" at bounding box center [555, 147] width 147 height 8
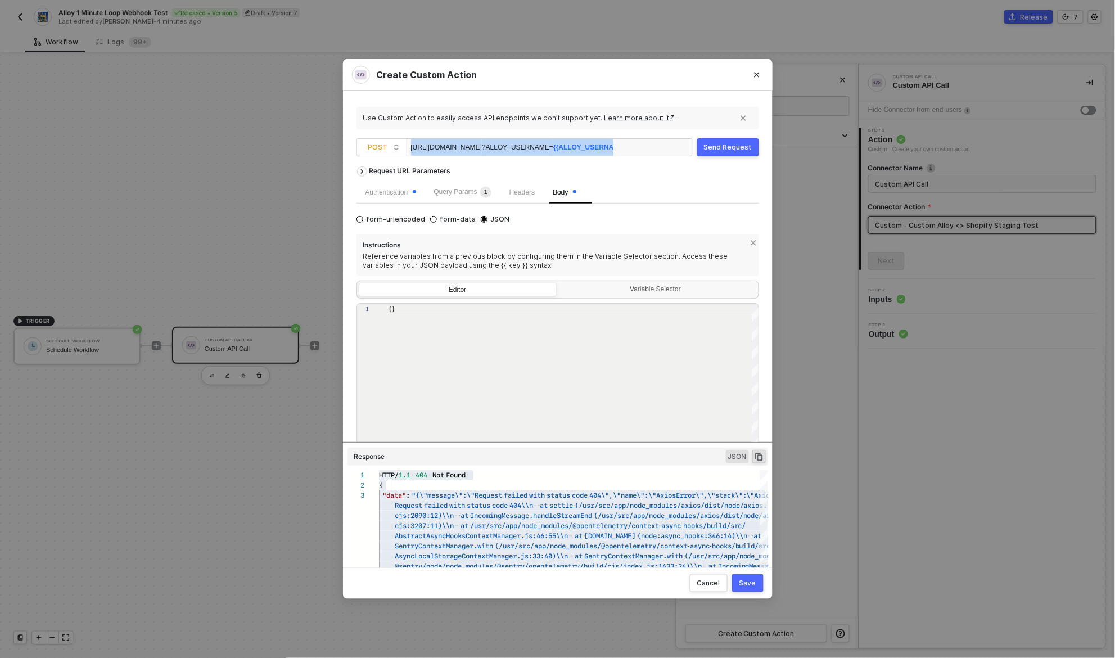
click at [586, 148] on span "?ALLOY_USERNAME= {{ALLOY_USERNAME}}" at bounding box center [555, 147] width 147 height 8
click at [562, 147] on span "{{ALLOY_USERNAME}}" at bounding box center [576, 147] width 76 height 8
click at [468, 147] on span "?ALLOY_USERNAME= {{ALLOY_USERNAME}}" at bounding box center [539, 147] width 147 height 8
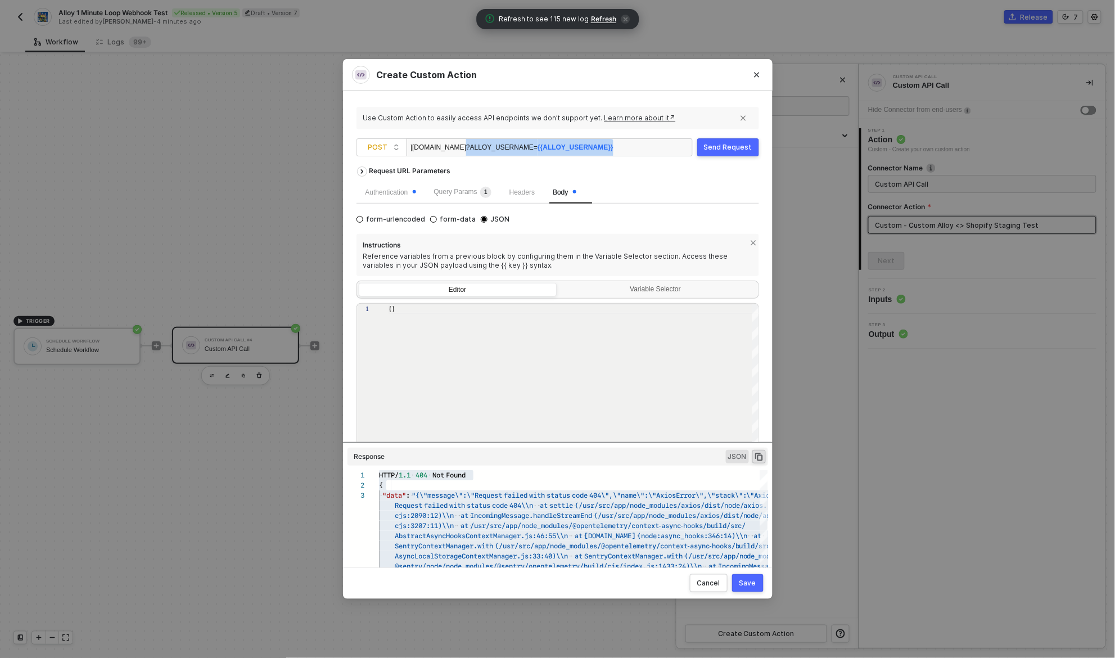
copy span "?ALLOY_USERNAME= {{ALLOY_USERNAME}}"
click at [628, 295] on div "Variable Selector" at bounding box center [658, 291] width 198 height 16
click at [559, 283] on input "Variable Selector" at bounding box center [559, 283] width 0 height 0
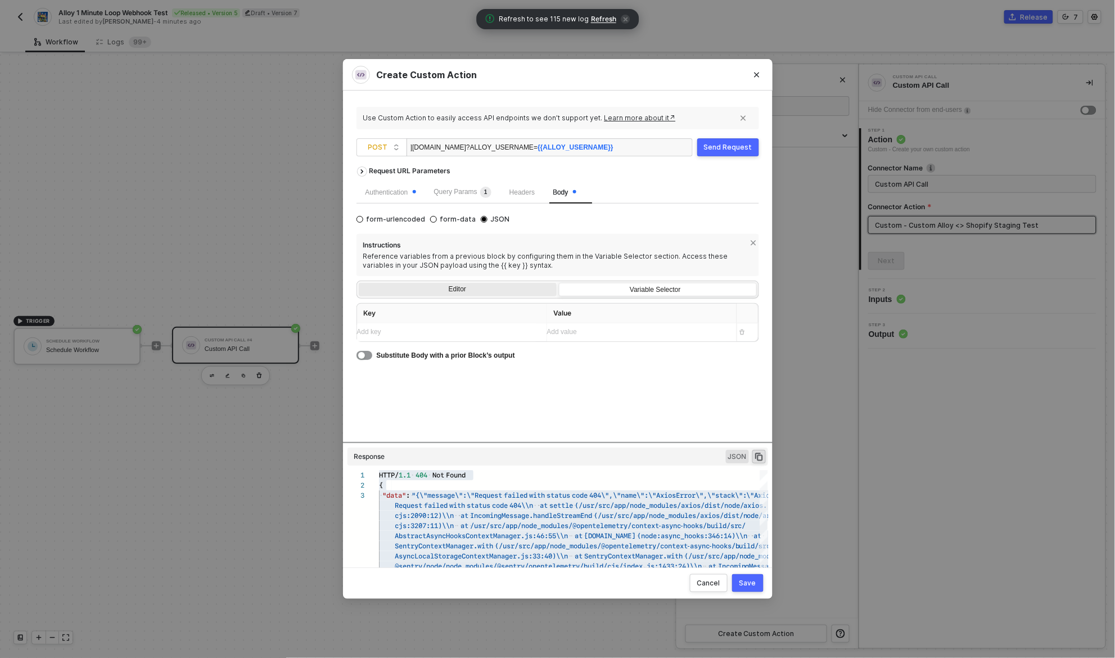
click at [453, 287] on div "Editor" at bounding box center [458, 291] width 198 height 16
click at [359, 283] on input "Editor" at bounding box center [359, 283] width 0 height 0
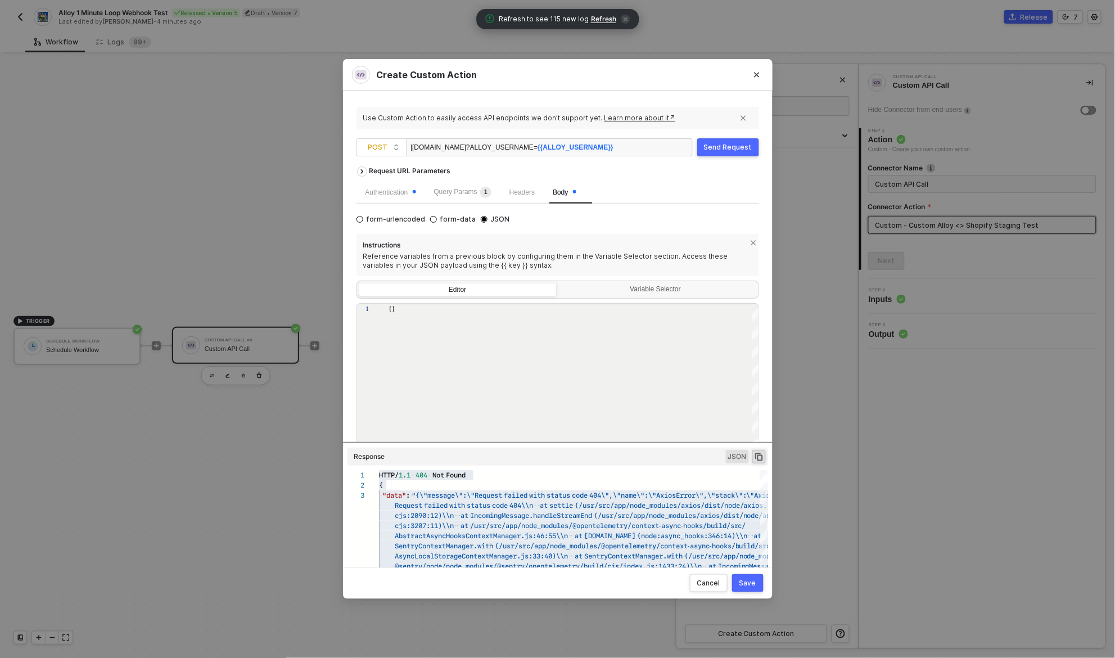
scroll to position [0, 6]
click at [444, 360] on div "{}" at bounding box center [574, 381] width 371 height 155
click at [612, 168] on div "Request URL Parameters" at bounding box center [558, 171] width 403 height 20
click at [362, 170] on icon "icon-arrow-right" at bounding box center [362, 171] width 9 height 4
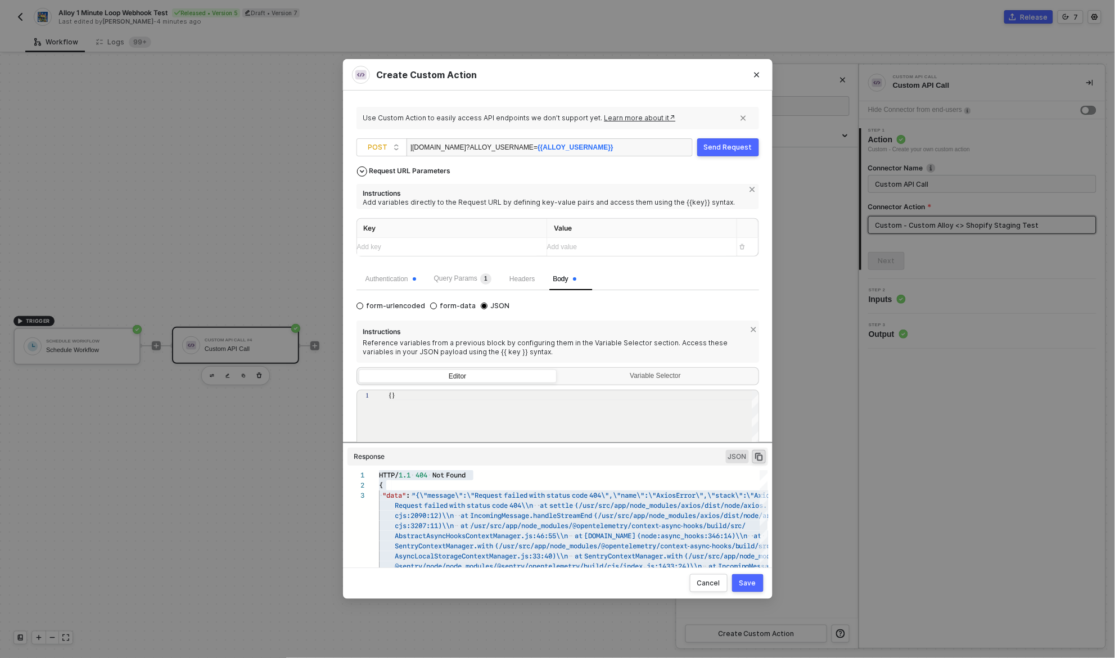
click at [362, 170] on icon "icon-arrow-down" at bounding box center [362, 171] width 9 height 4
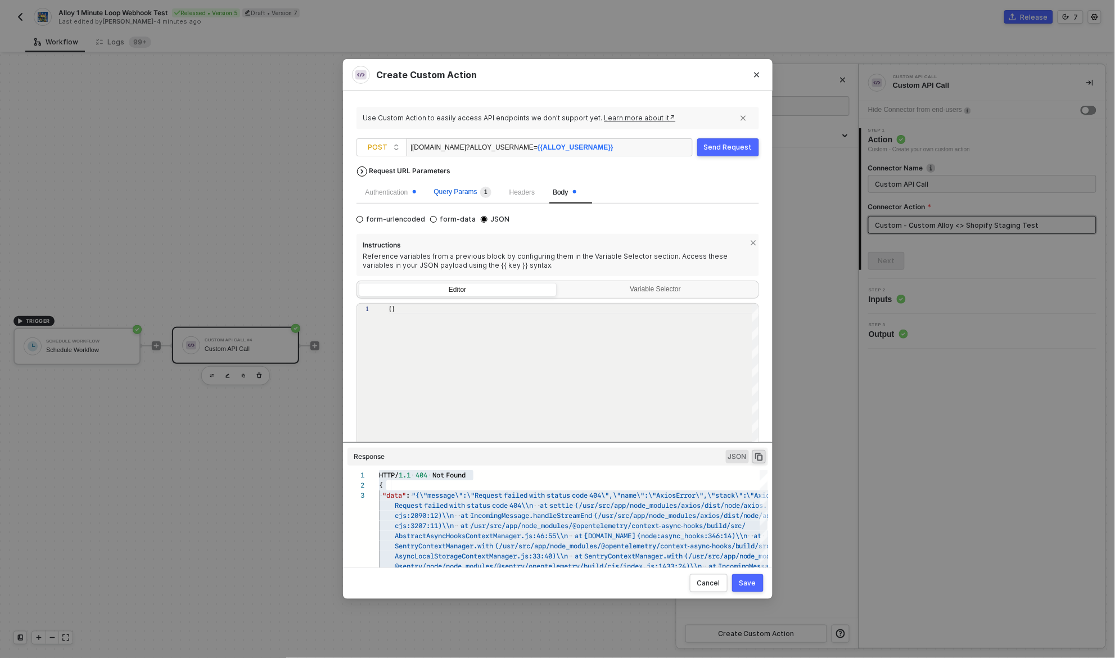
click at [476, 193] on span "Query Params 1" at bounding box center [462, 192] width 57 height 8
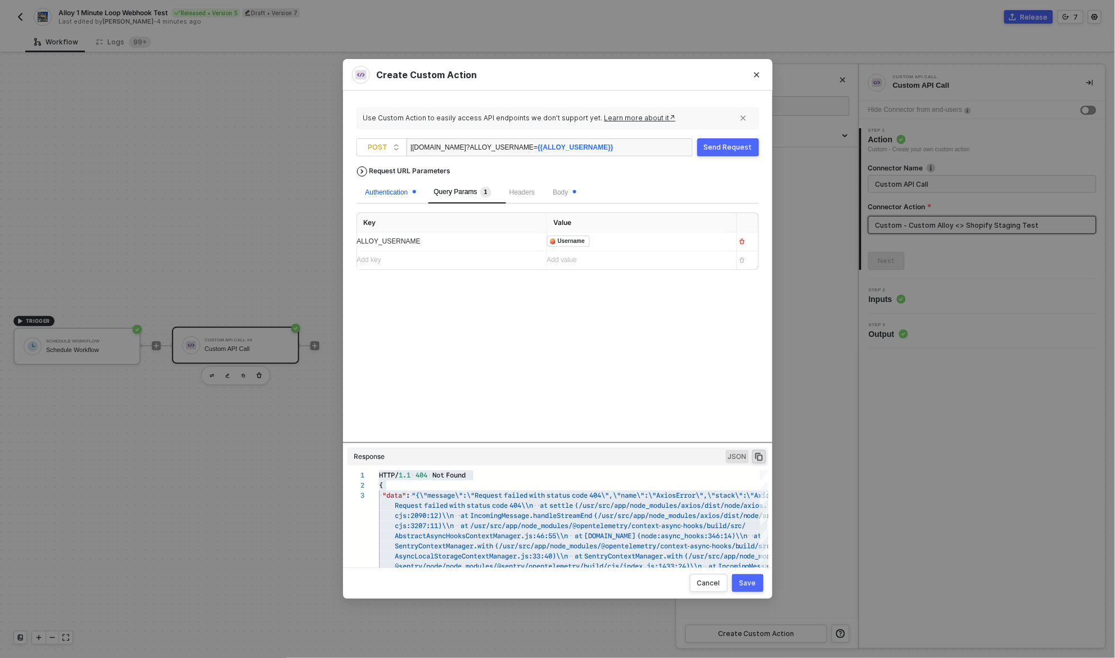
click at [398, 191] on div "Authentication" at bounding box center [391, 192] width 51 height 11
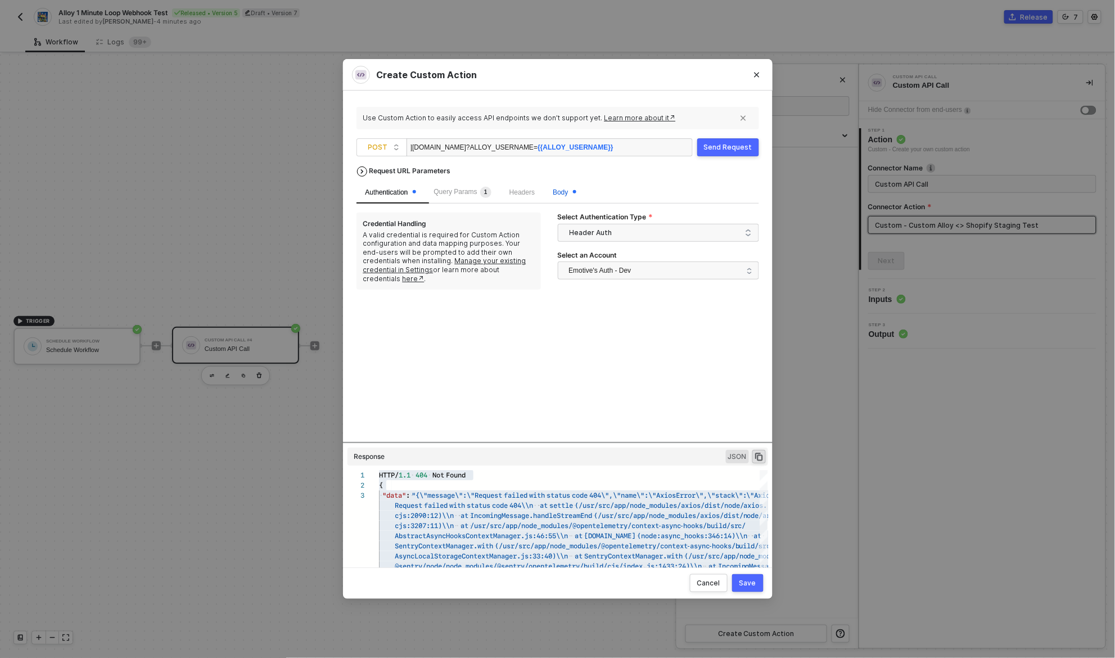
click at [569, 193] on span "Body" at bounding box center [564, 192] width 23 height 8
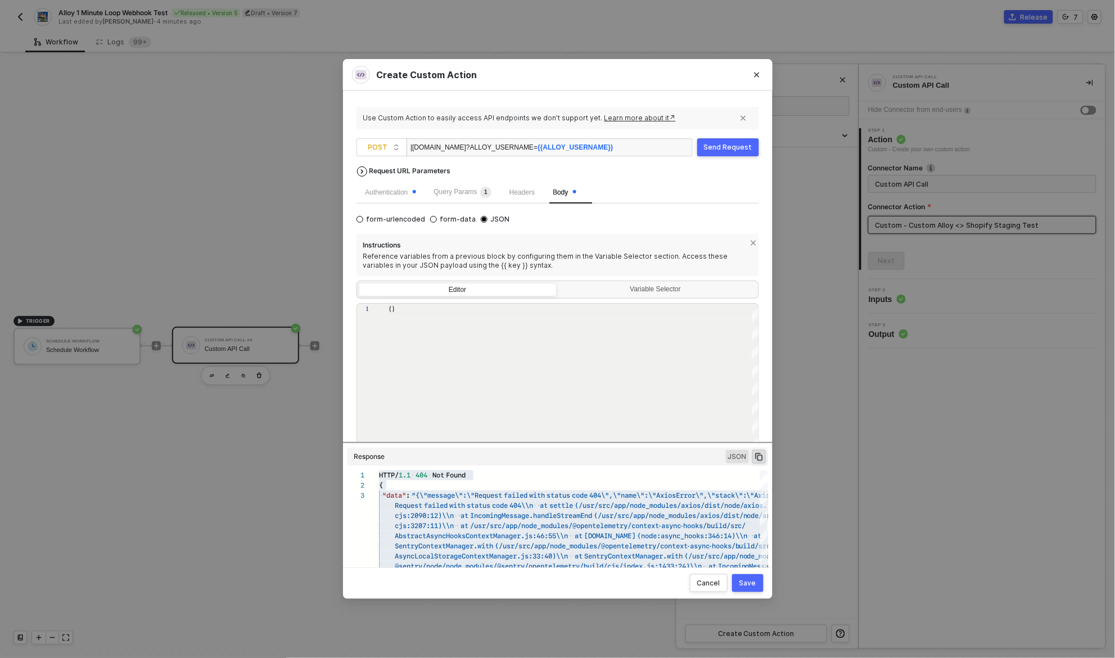
click at [665, 189] on div "Authentication Query Params 1 Headers Body" at bounding box center [558, 192] width 403 height 22
click at [456, 316] on div "{}" at bounding box center [574, 381] width 371 height 155
click at [730, 151] on div "Send Request" at bounding box center [728, 147] width 48 height 9
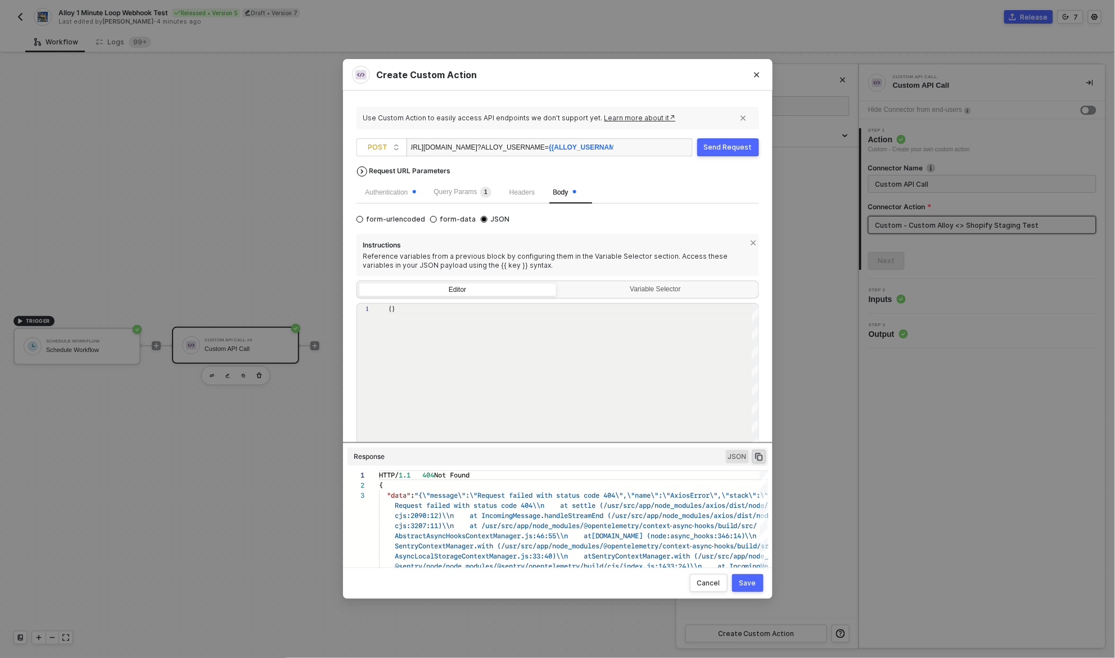
scroll to position [0, 0]
click at [444, 146] on div "https://notify.privy-staging.com/alloy/yotpo ?ALLOY_USERNAME= {{ALLOY_USERNAME}}" at bounding box center [512, 148] width 202 height 18
click at [456, 146] on div "https://notify.privy-staging.com/alloy/yotpo ?ALLOY_USERNAME= {{ALLOY_USERNAME}}" at bounding box center [512, 148] width 202 height 18
drag, startPoint x: 456, startPoint y: 146, endPoint x: 503, endPoint y: 146, distance: 46.7
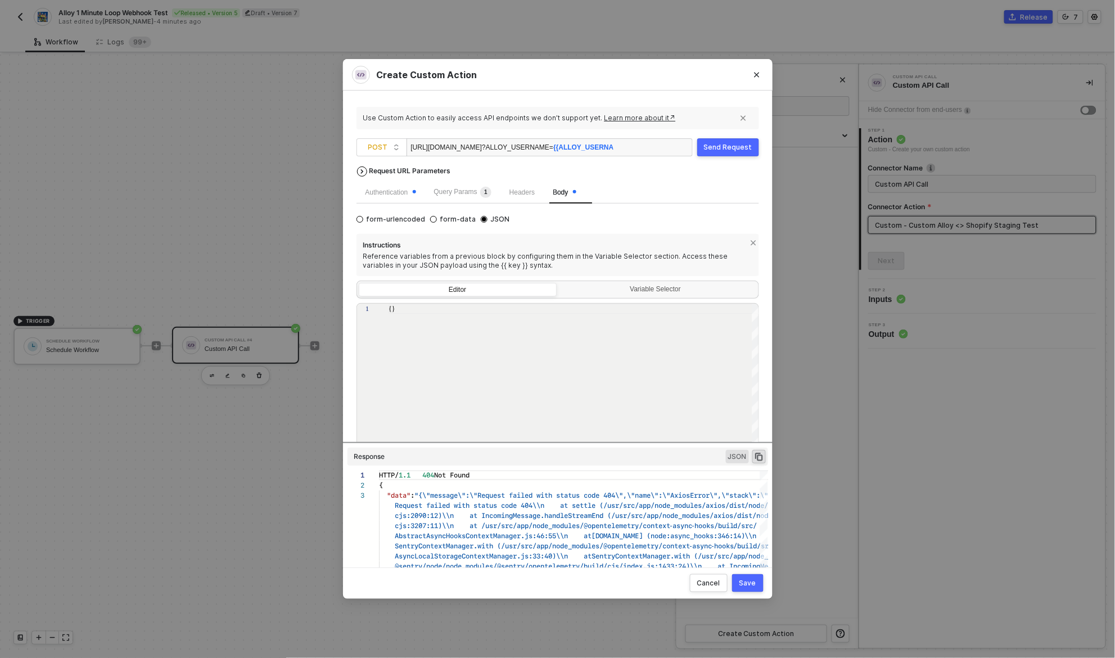
click at [502, 147] on div "https://notify.privy-staging.com/alloy/yotpo ?ALLOY_USERNAME= {{ALLOY_USERNAME}}" at bounding box center [512, 148] width 202 height 18
copy div "privy-staging.com"
click at [538, 149] on span "{{ALLOY_USERNAME}}" at bounding box center [576, 147] width 76 height 8
drag, startPoint x: 512, startPoint y: 148, endPoint x: 661, endPoint y: 147, distance: 149.0
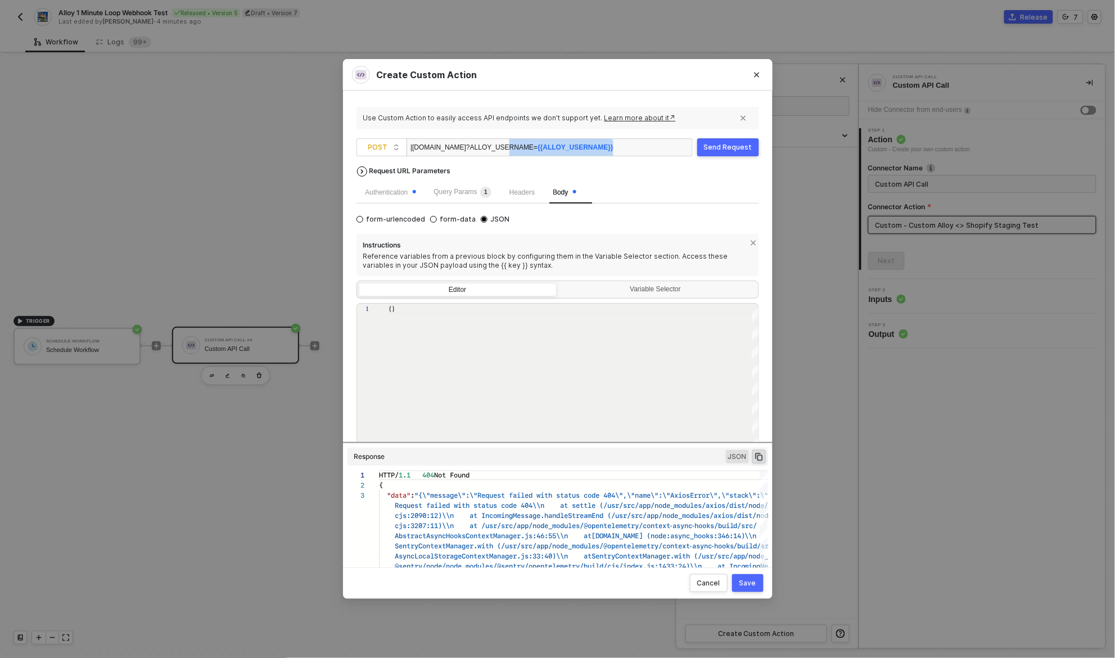
click at [660, 147] on div "https://notify.privy-staging.com/alloy/yotpo ?ALLOY_USERNAME= {{ALLOY_USERNAME}}" at bounding box center [550, 147] width 286 height 18
click at [652, 215] on div "form-urlencoded form-data JSON Instructions Reference variables from a previous…" at bounding box center [558, 345] width 403 height 265
click at [395, 193] on div "Authentication" at bounding box center [391, 192] width 51 height 11
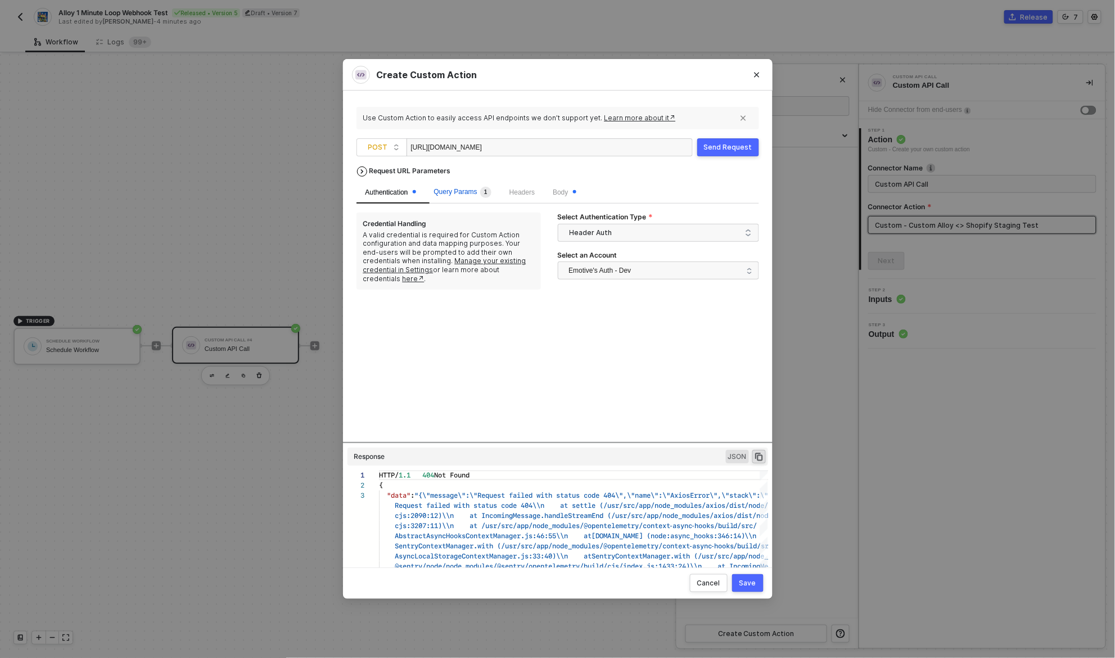
click at [456, 190] on span "Query Params 1" at bounding box center [462, 192] width 57 height 8
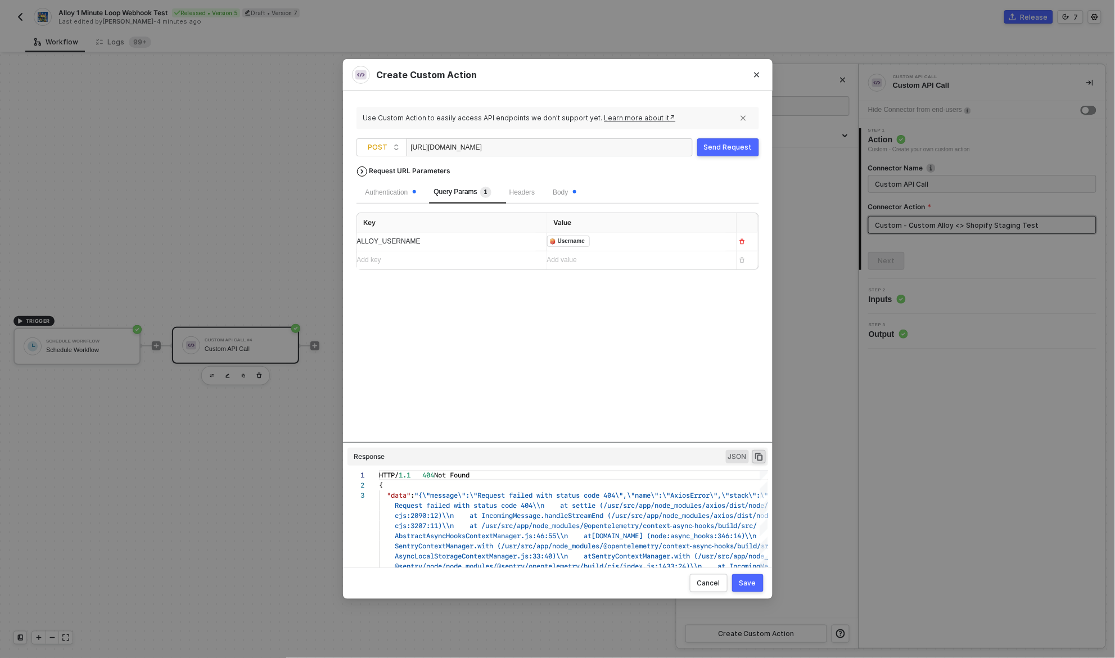
click at [579, 369] on div "Request URL Parameters Authentication Query Params 1 Headers Body Key Value ALL…" at bounding box center [558, 301] width 403 height 281
click at [621, 245] on div "﻿ ﻿ Username ﻿" at bounding box center [631, 242] width 169 height 12
click at [736, 145] on div "Send Request" at bounding box center [728, 147] width 48 height 9
click at [630, 333] on div "Request URL Parameters Authentication Query Params 1 Headers Body Key Value ALL…" at bounding box center [558, 301] width 403 height 281
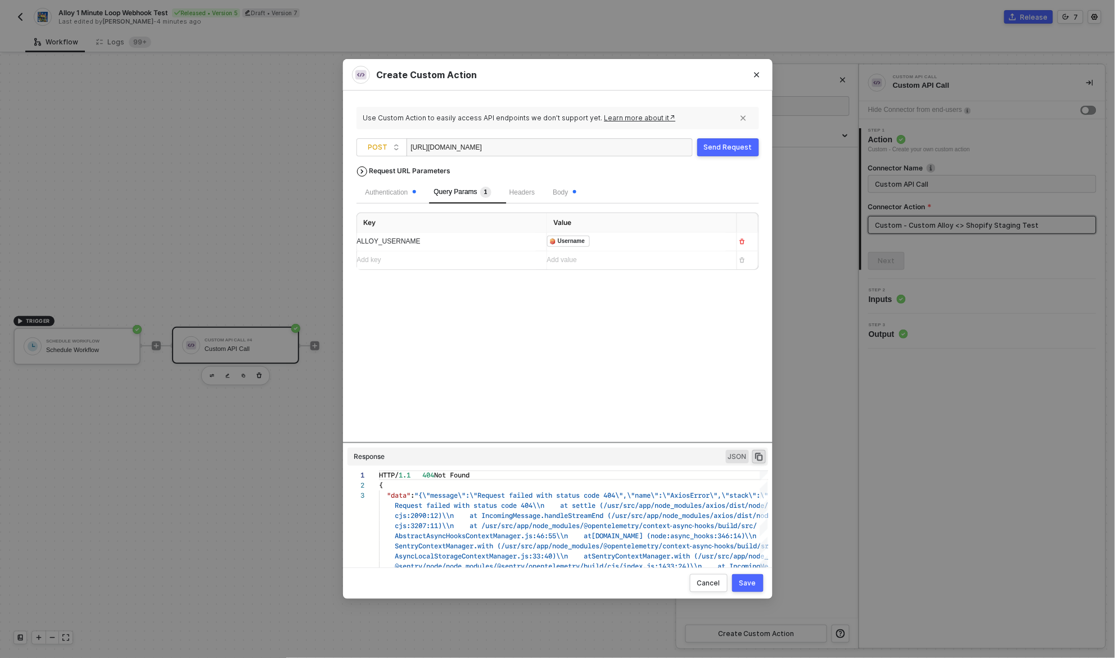
click at [440, 240] on div "ALLOY_USERNAME" at bounding box center [447, 241] width 181 height 11
click at [475, 336] on div "Request URL Parameters Authentication Query Params 1 Headers Body Key Value ALL…" at bounding box center [558, 301] width 403 height 281
click at [530, 193] on span "Headers" at bounding box center [521, 192] width 25 height 8
click at [576, 190] on span "Body" at bounding box center [564, 192] width 23 height 8
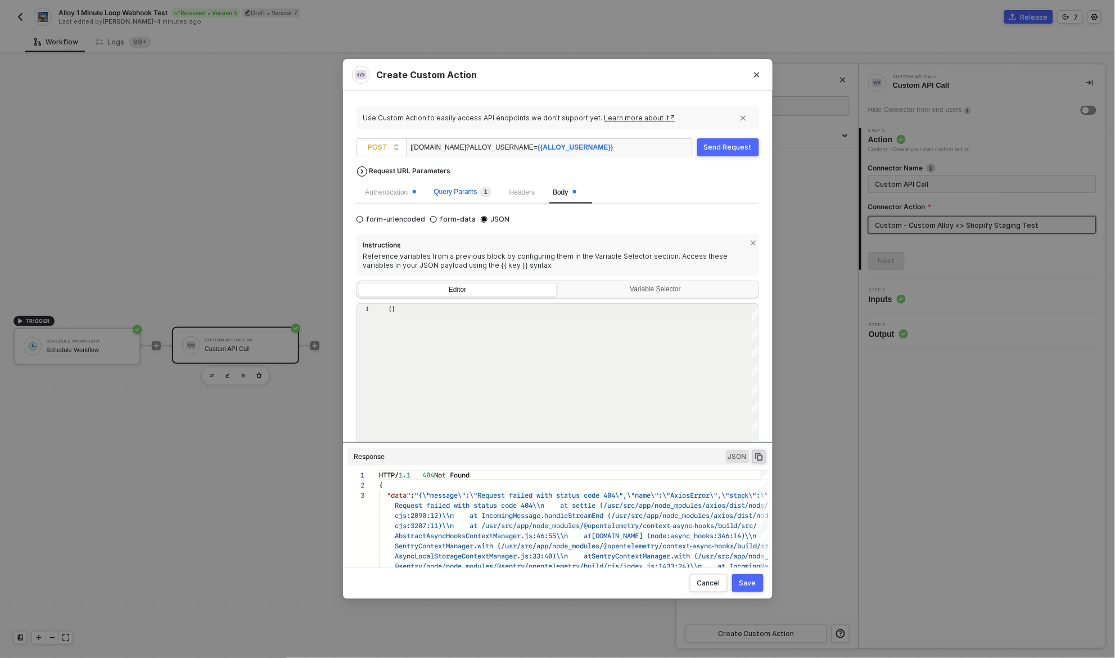
click at [455, 197] on div "Query Params 1" at bounding box center [462, 192] width 57 height 11
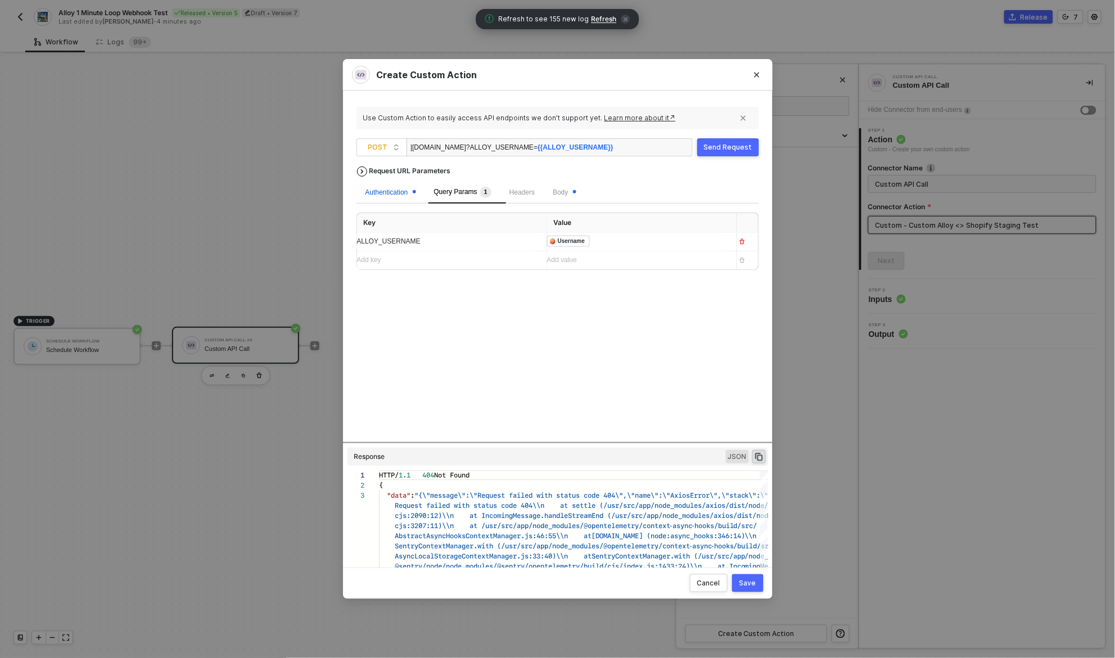
click at [391, 191] on div "Authentication" at bounding box center [391, 192] width 51 height 11
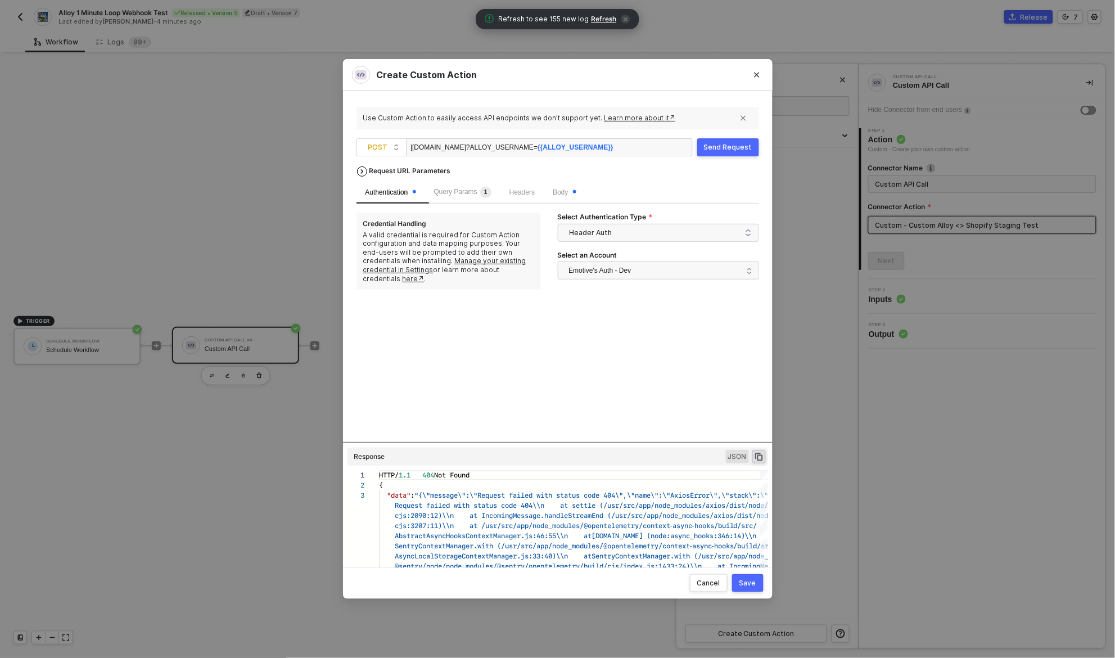
click at [611, 372] on div "Request URL Parameters Authentication Query Params 1 Headers Body Credential Ha…" at bounding box center [558, 301] width 403 height 281
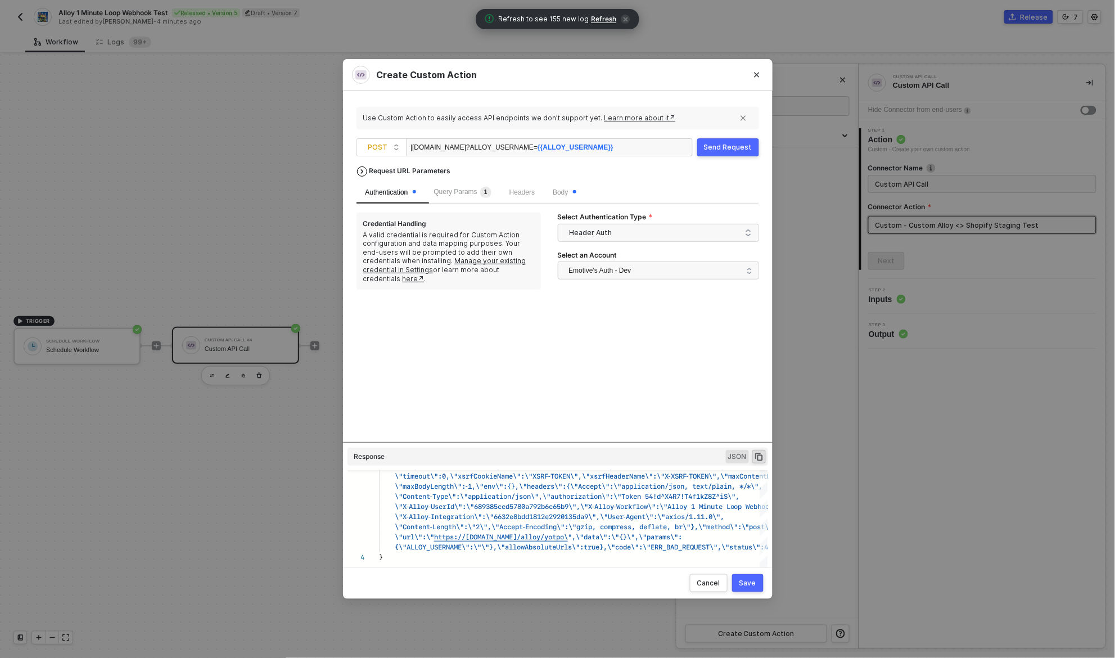
click at [715, 146] on div "Send Request" at bounding box center [728, 147] width 48 height 9
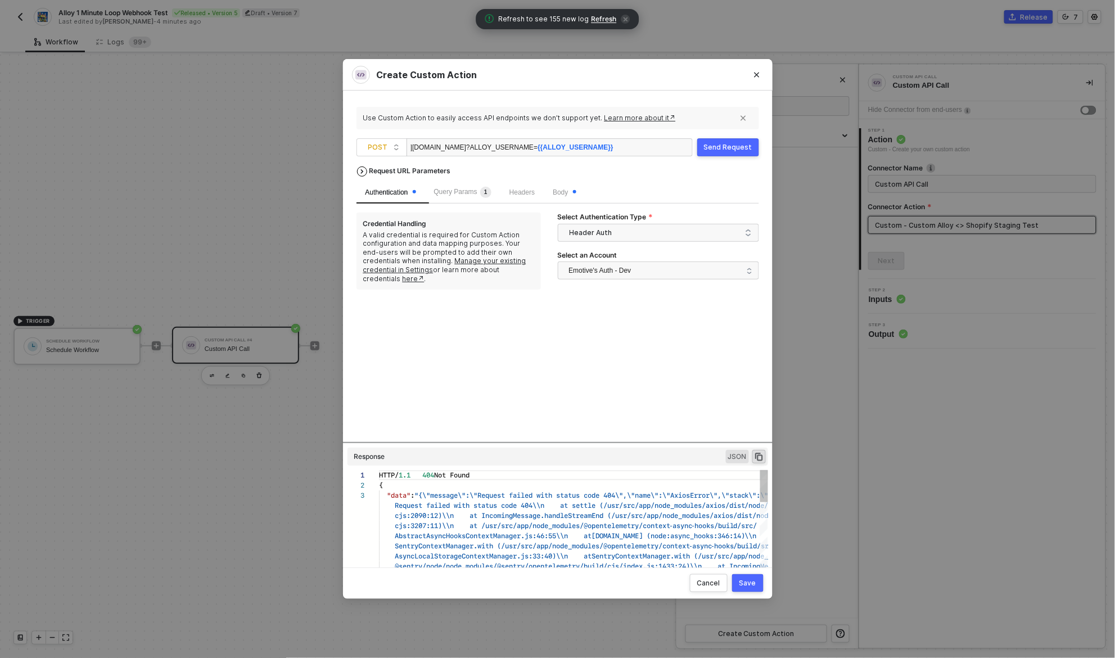
scroll to position [20, 0]
click at [715, 146] on div "Send Request" at bounding box center [728, 147] width 48 height 9
click at [751, 585] on div "Save" at bounding box center [747, 583] width 17 height 9
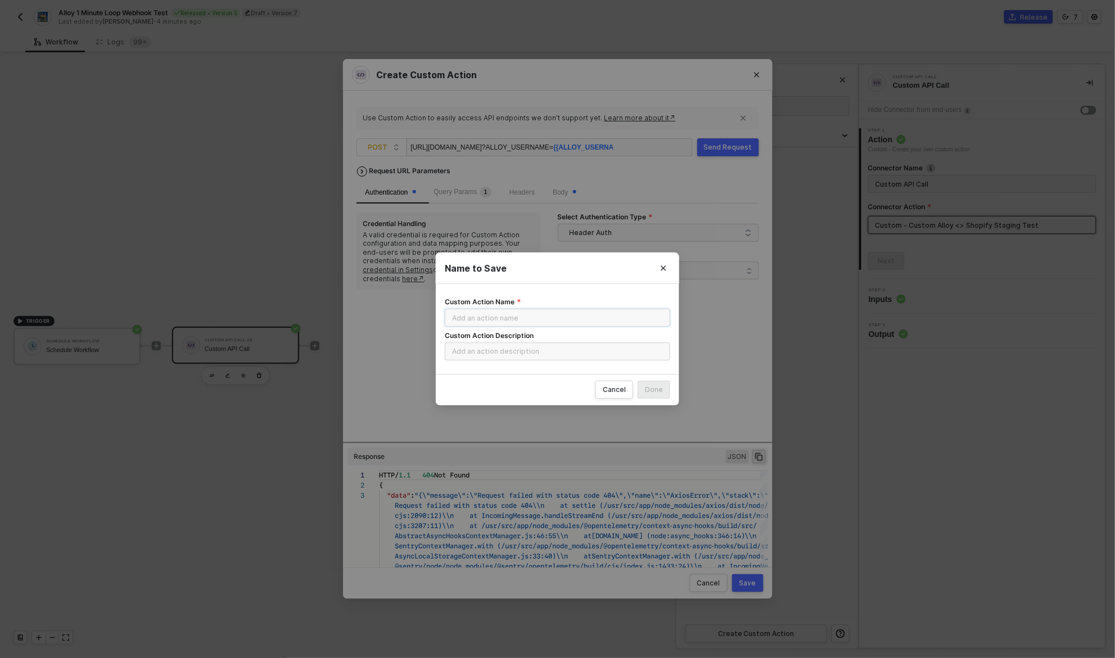
click at [574, 315] on input "Custom Action Name" at bounding box center [558, 318] width 226 height 18
click at [527, 318] on input "Staging Yotpo integration" at bounding box center [558, 318] width 226 height 18
type input "Staging Yotpo Integration"
click at [656, 394] on div "Done" at bounding box center [654, 389] width 18 height 9
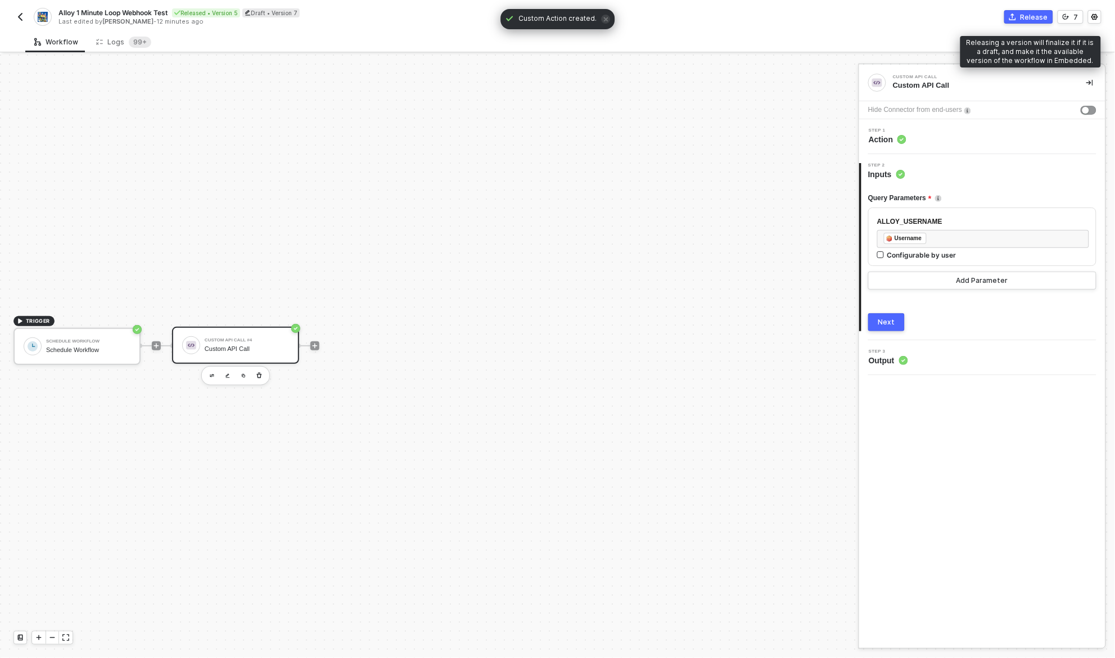
click at [1012, 18] on icon "icon-commerce" at bounding box center [1012, 16] width 7 height 7
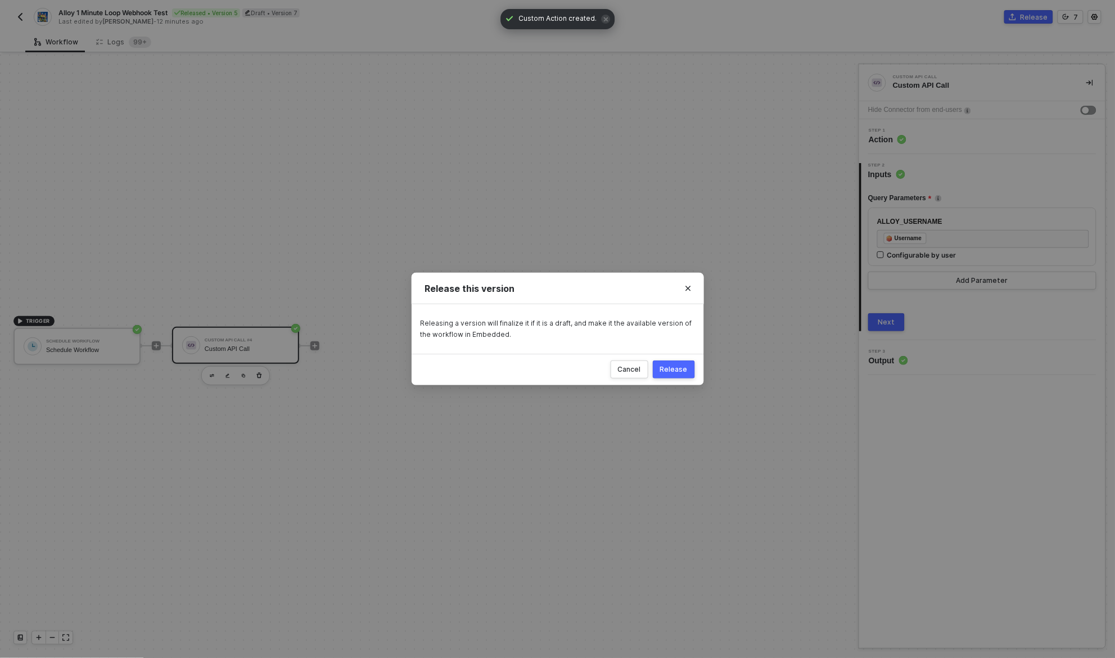
click at [679, 373] on div "Release" at bounding box center [674, 369] width 28 height 9
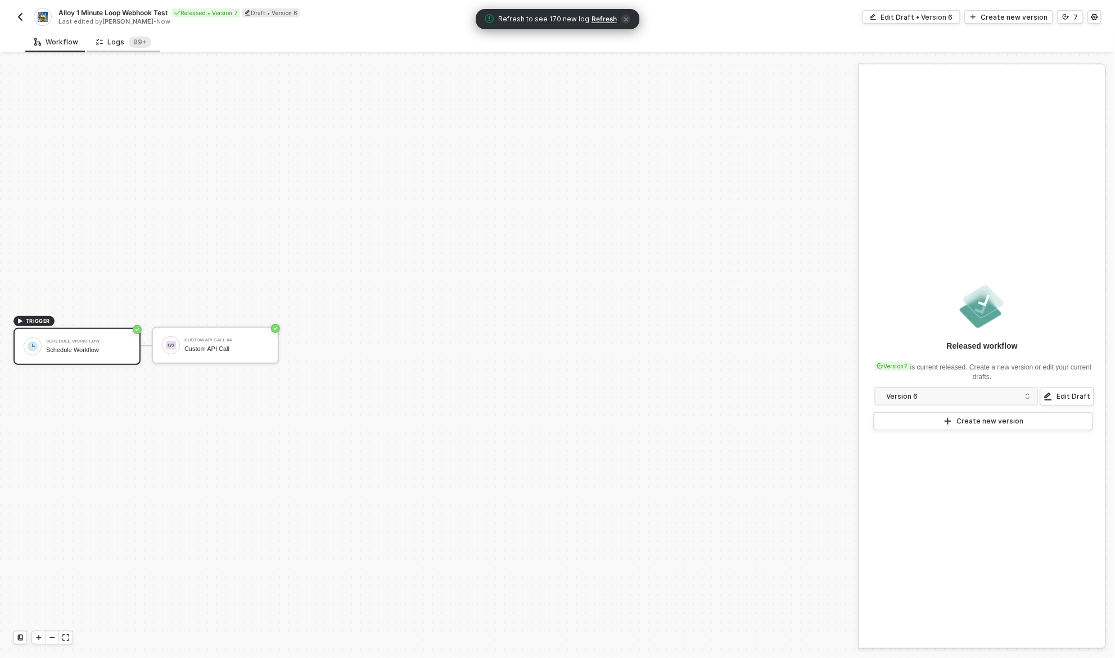
click at [109, 42] on div "Logs 99+" at bounding box center [123, 42] width 55 height 11
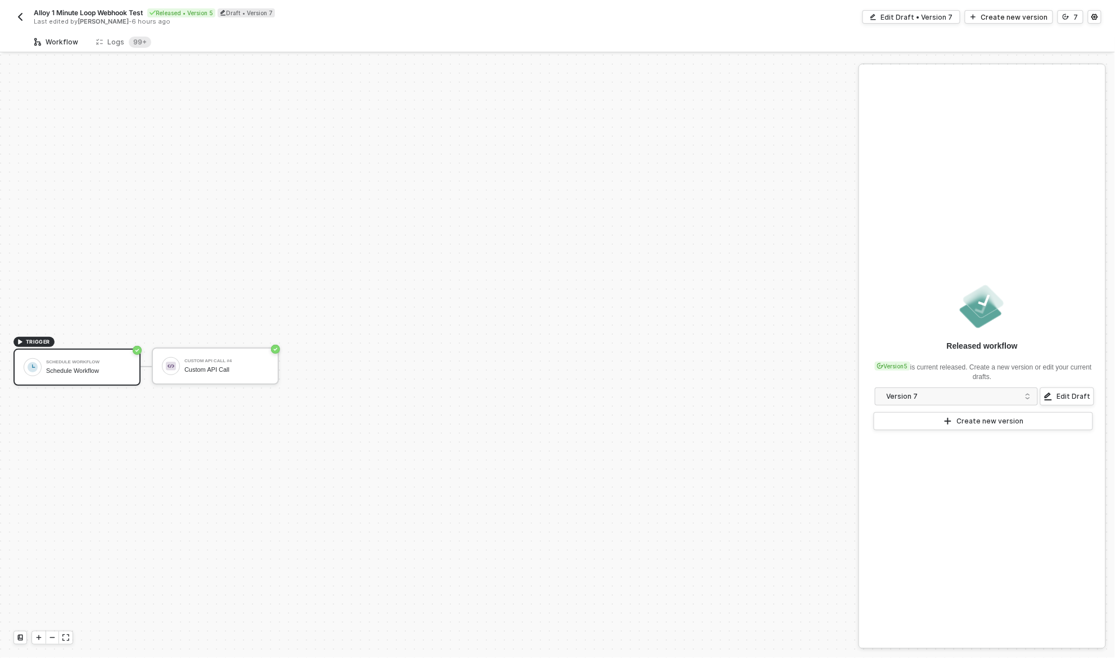
scroll to position [21, 0]
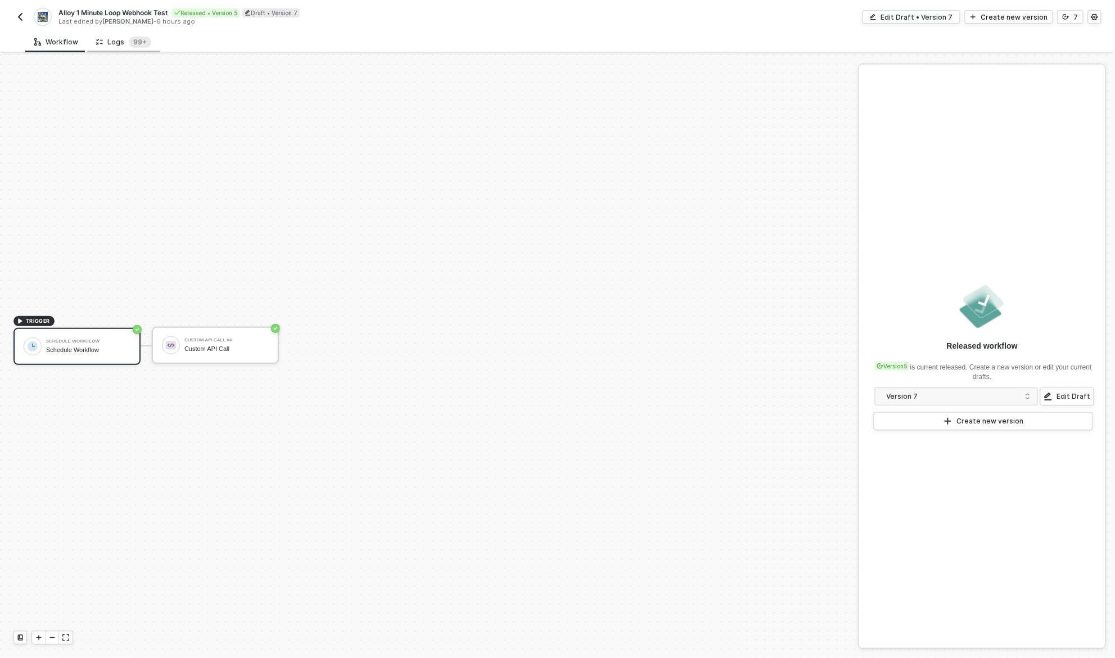
click at [104, 35] on div "Logs 99+" at bounding box center [123, 41] width 73 height 21
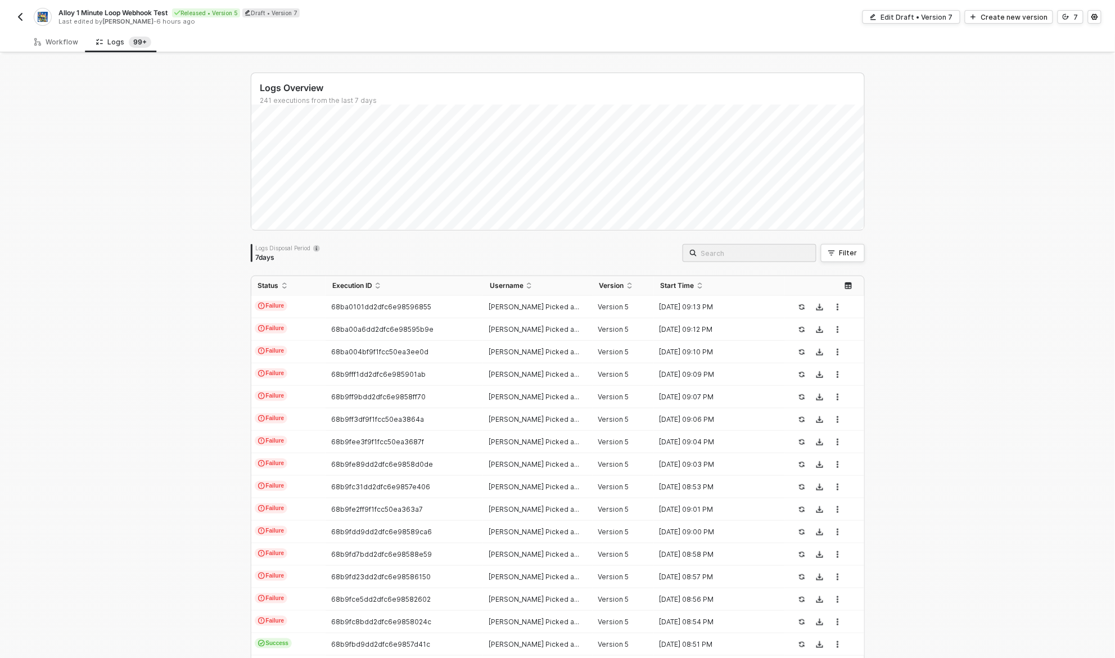
click at [206, 317] on div "Logs Overview 241 executions from the last 7 days Logs Disposal Period 7 days F…" at bounding box center [557, 425] width 1115 height 741
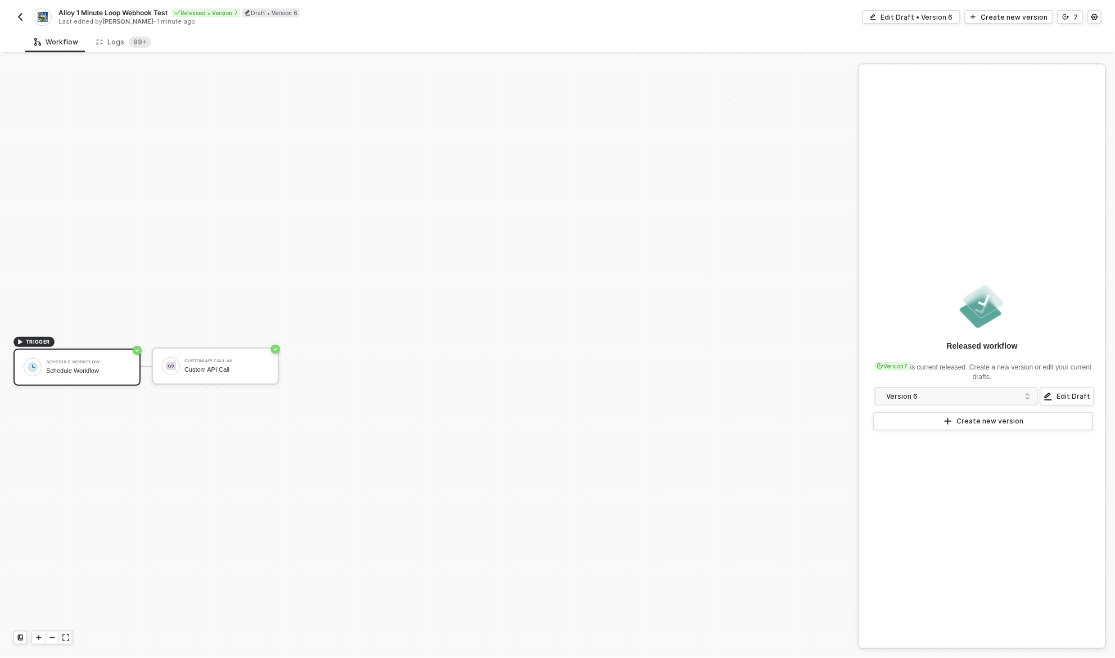
scroll to position [21, 0]
click at [120, 46] on div "Logs 99+" at bounding box center [123, 42] width 55 height 11
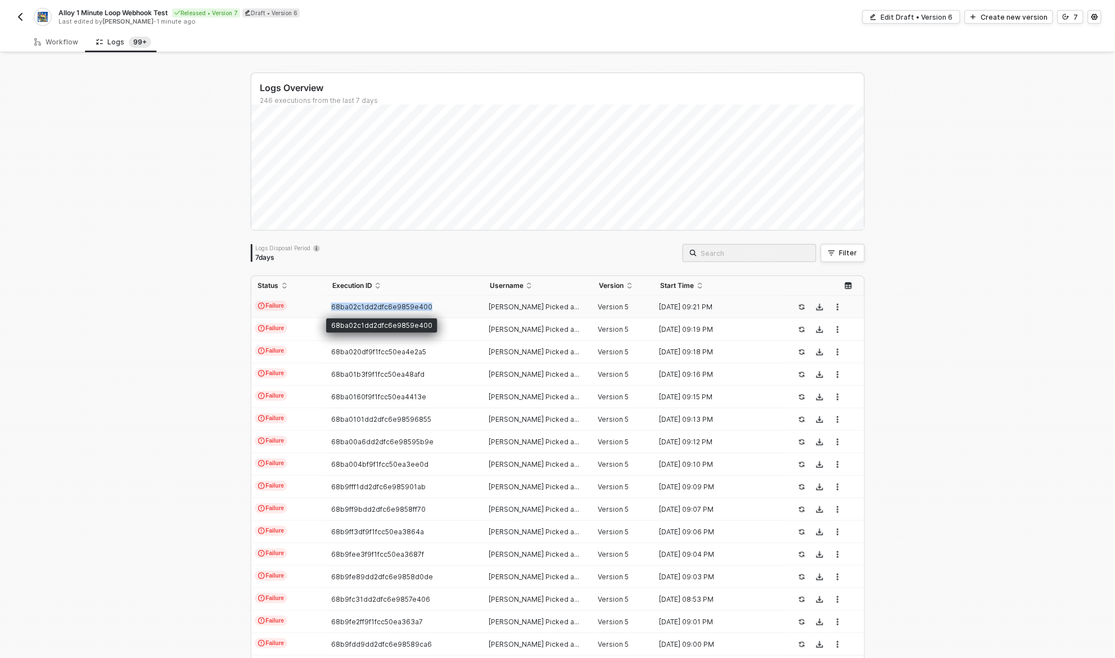
drag, startPoint x: 432, startPoint y: 306, endPoint x: 325, endPoint y: 305, distance: 106.8
click at [325, 305] on tr "Failure 68ba02c1dd2dfc6e9859e400 [PERSON_NAME] Picked a... Version 5 [DATE] 09:…" at bounding box center [557, 307] width 613 height 22
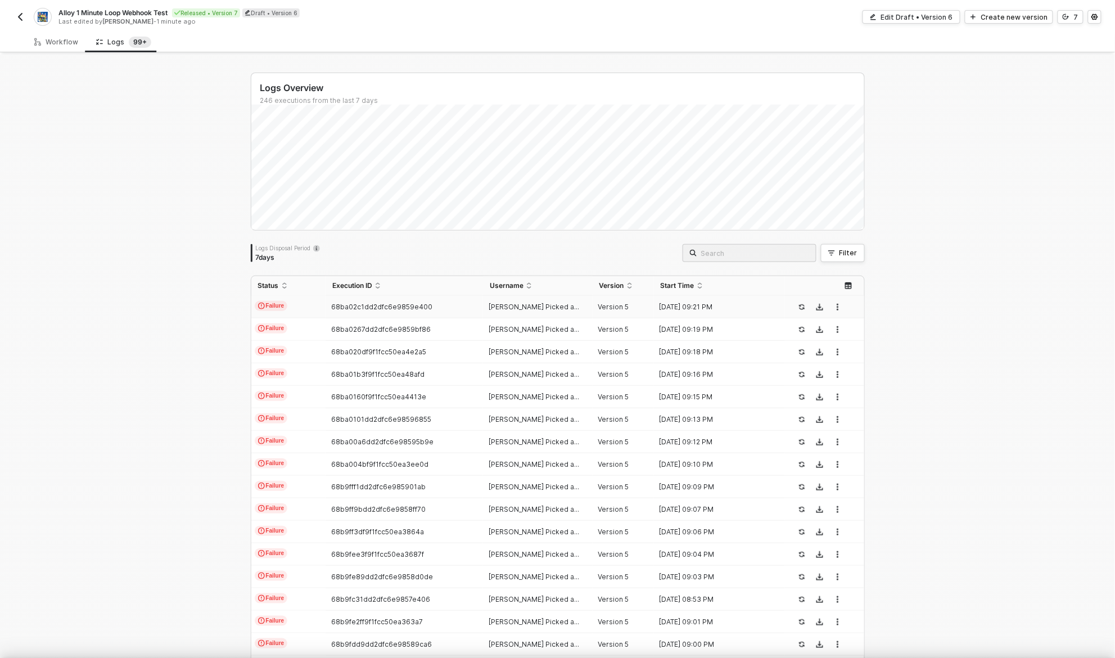
copy tr "68ba02c1dd2dfc6e9859e400"
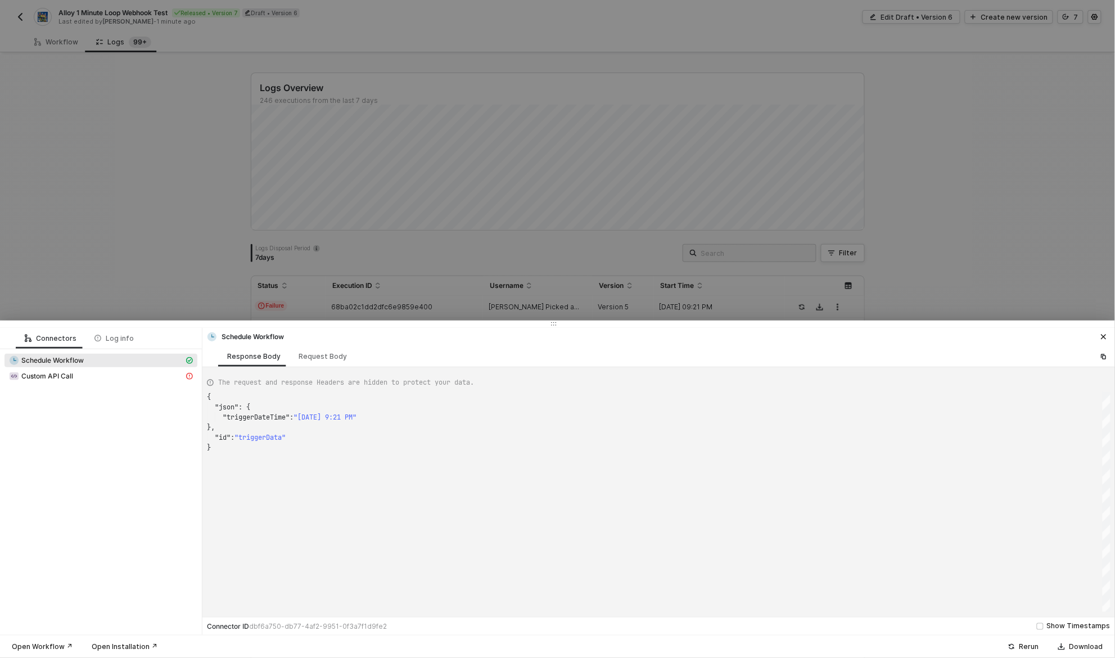
scroll to position [51, 0]
click at [959, 283] on div at bounding box center [557, 329] width 1115 height 658
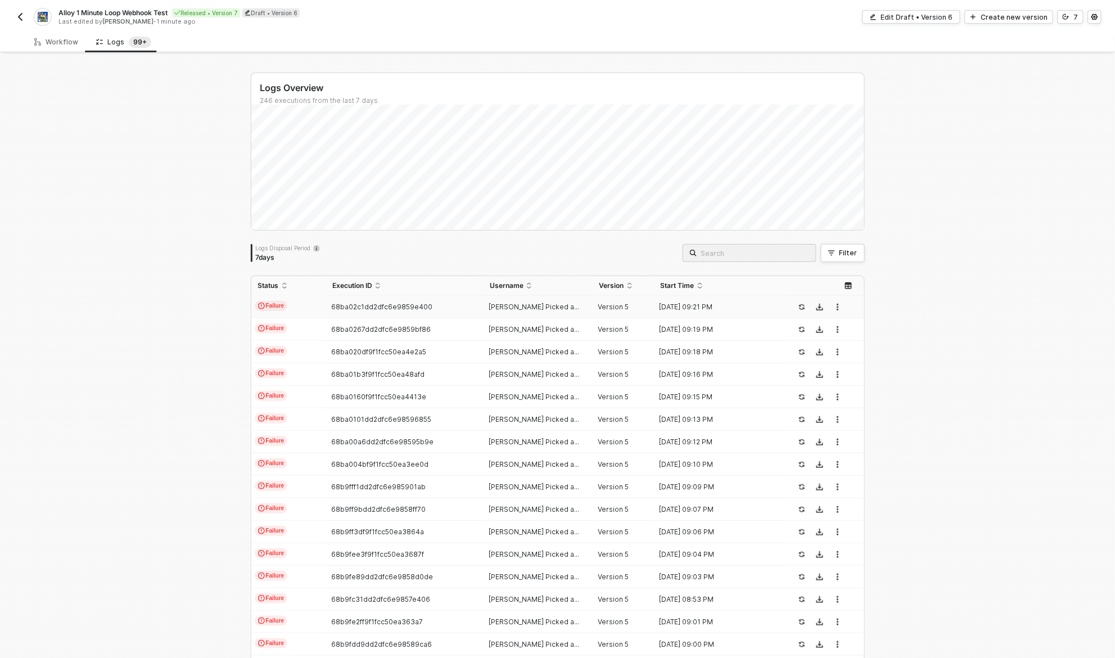
click at [1017, 309] on div "Logs Overview 246 executions from the last 7 days Logs Disposal Period 7 days F…" at bounding box center [557, 425] width 1115 height 741
click at [148, 327] on div "Logs Overview 246 executions from the last 7 days Logs Disposal Period 7 days F…" at bounding box center [557, 425] width 1115 height 741
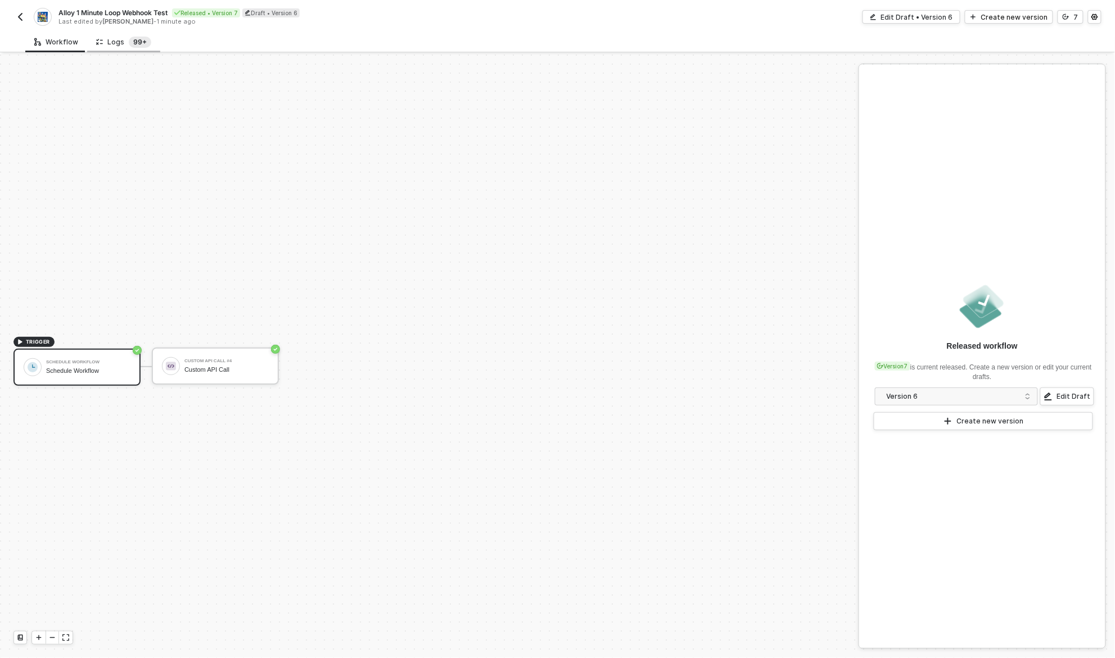
scroll to position [21, 0]
click at [129, 41] on sup "99+" at bounding box center [140, 42] width 22 height 11
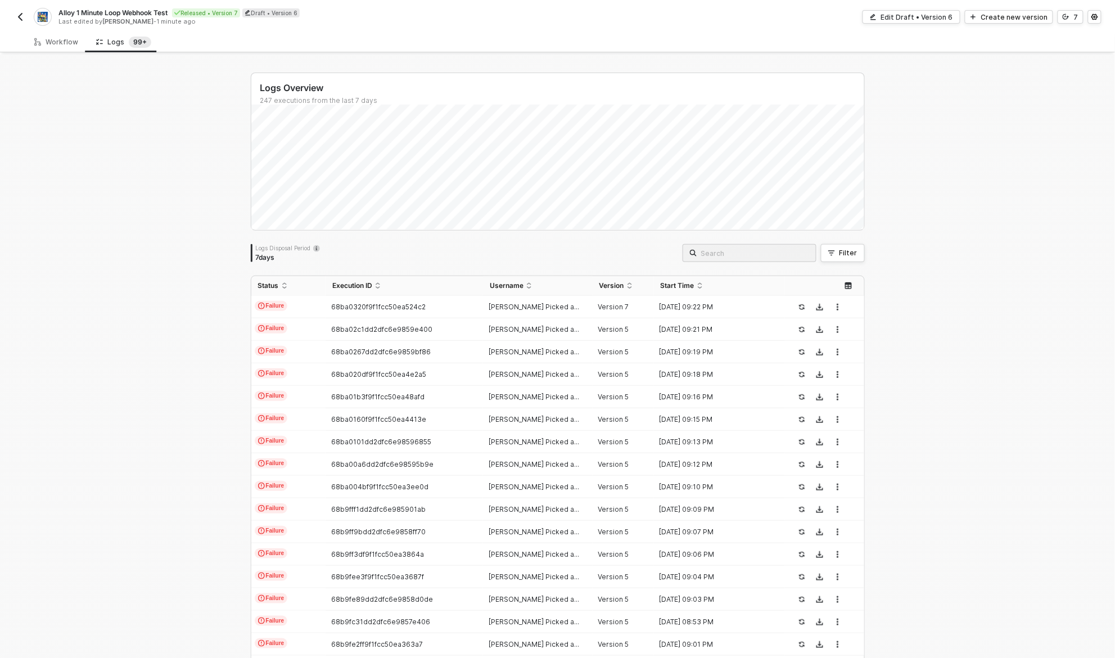
click at [114, 208] on div "Logs Overview 247 executions from the last 7 days Logs Disposal Period 7 days F…" at bounding box center [557, 425] width 1115 height 741
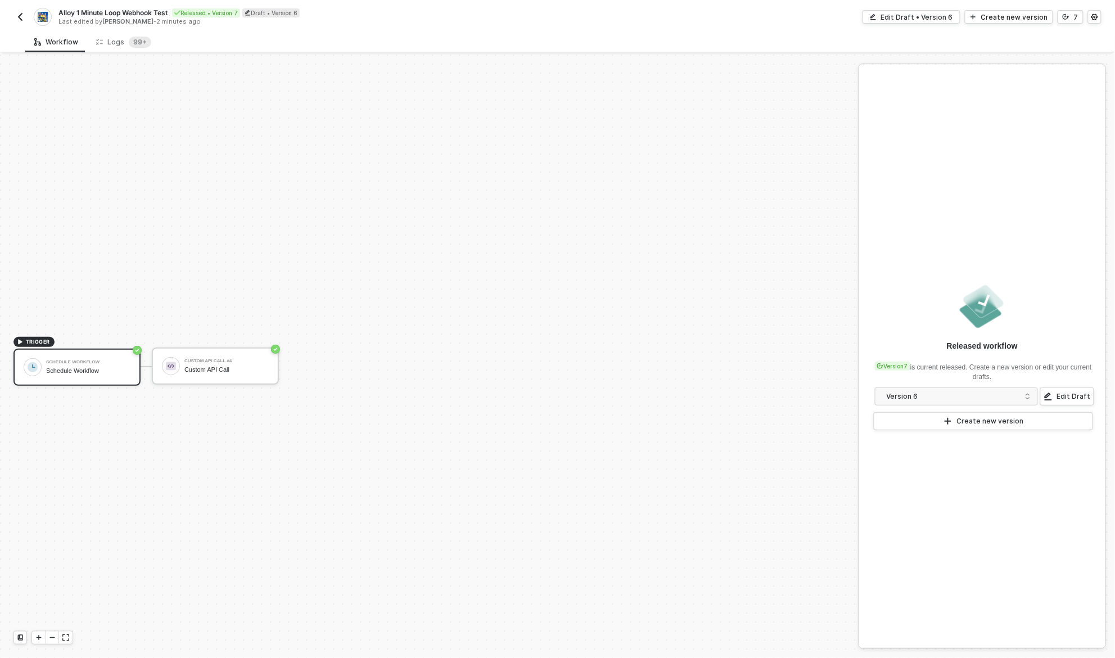
scroll to position [21, 0]
click at [123, 45] on div "Logs 99+" at bounding box center [123, 42] width 55 height 11
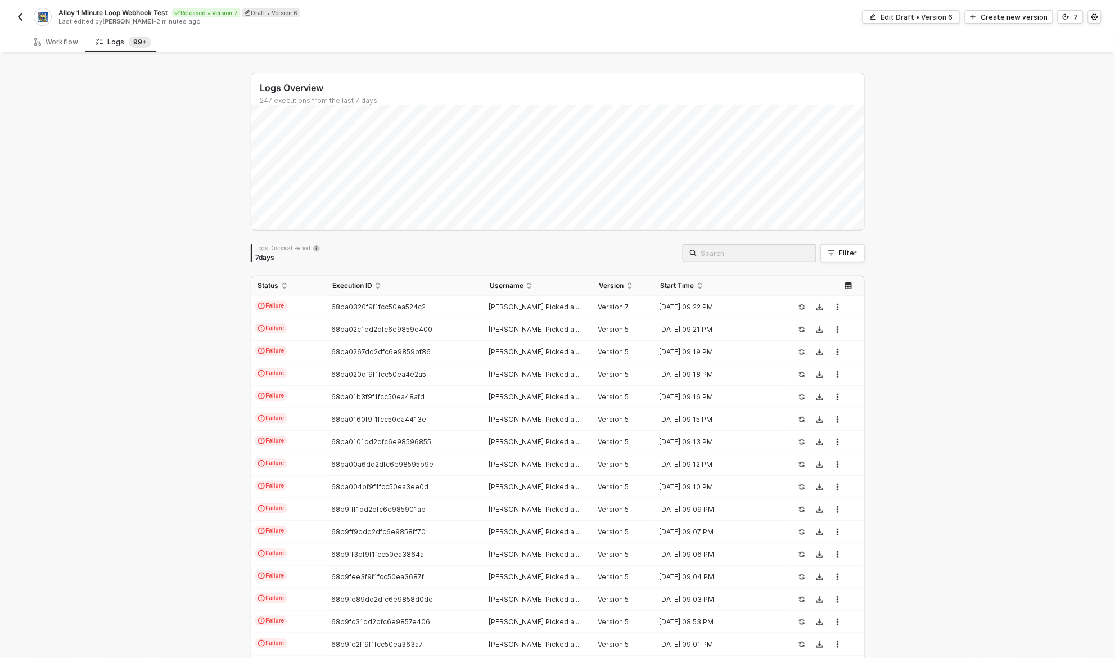
click at [938, 78] on div "Logs Overview 247 executions from the last 7 days Logs Disposal Period 7 days F…" at bounding box center [557, 425] width 1115 height 741
click at [1067, 12] on button "7" at bounding box center [1071, 16] width 26 height 13
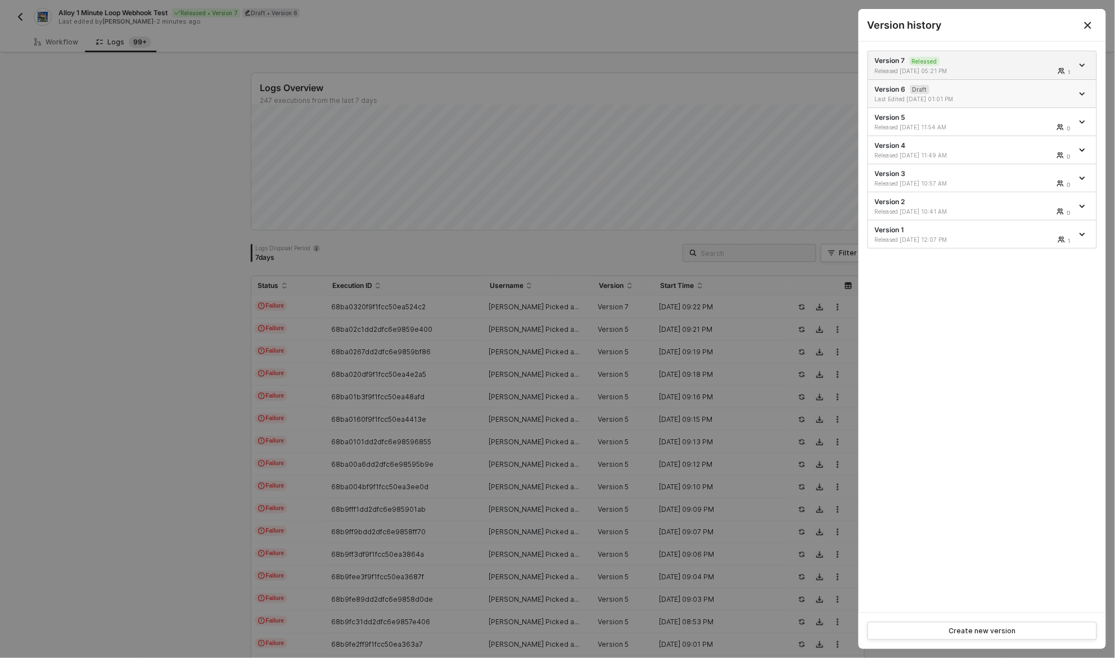
click at [1079, 92] on link at bounding box center [1083, 94] width 12 height 6
click at [1034, 152] on div "Delete" at bounding box center [1043, 156] width 70 height 11
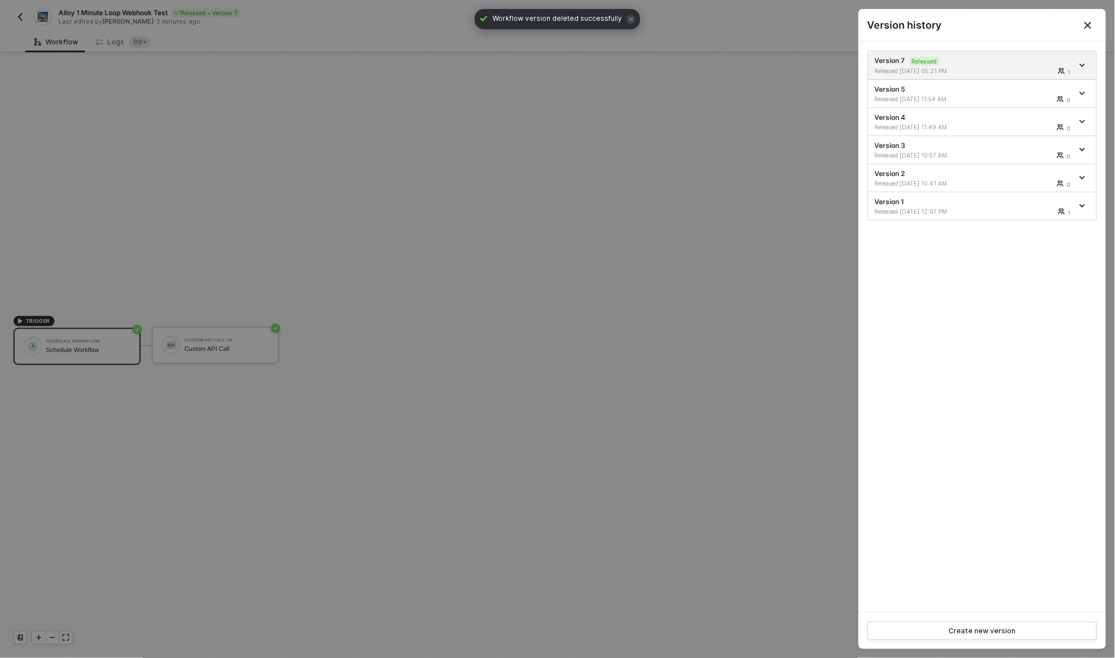
click at [421, 179] on div at bounding box center [557, 329] width 1115 height 658
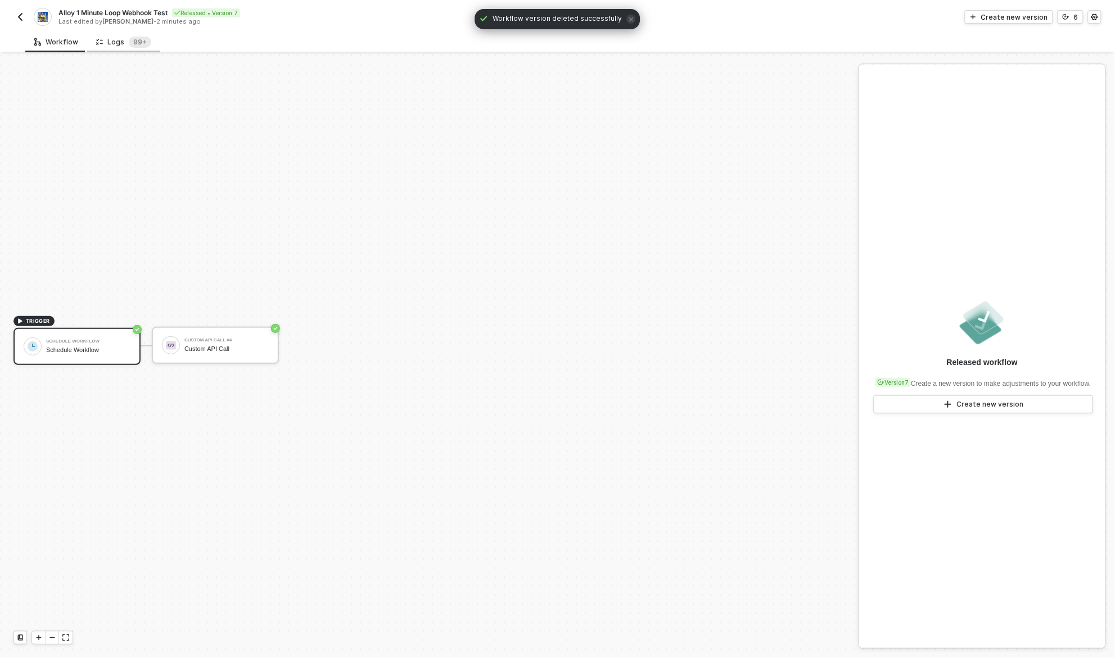
click at [124, 40] on div "Logs 99+" at bounding box center [123, 42] width 55 height 11
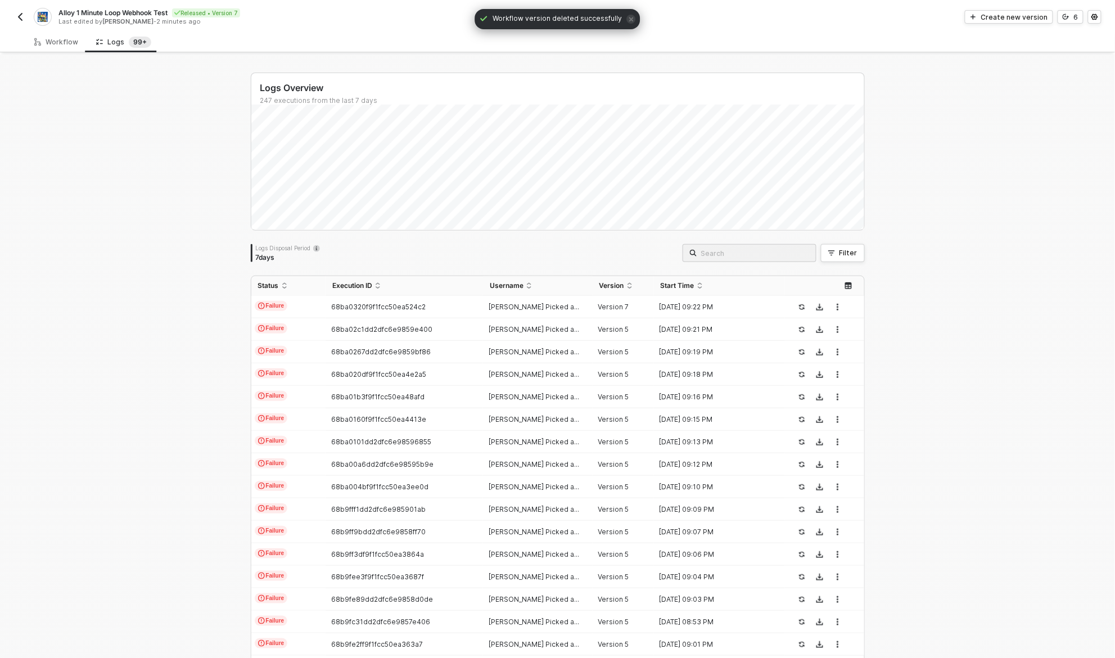
click at [130, 286] on div "Logs Overview 247 executions from the last 7 days Logs Disposal Period 7 days F…" at bounding box center [557, 425] width 1115 height 741
click at [157, 244] on div "Logs Overview 247 executions from the last 7 days Fri 29 Success 0 Failure 0 Lo…" at bounding box center [557, 425] width 1115 height 741
click at [187, 287] on div "Logs Overview 247 executions from the last 7 days Fri 29 Success 0 Failure 0 Lo…" at bounding box center [557, 425] width 1115 height 741
click at [596, 20] on span "Refresh" at bounding box center [600, 19] width 25 height 9
click at [134, 201] on div "Logs Overview 247 executions from the last 7 days Thu 4 Success 82 Failure 21 L…" at bounding box center [557, 425] width 1115 height 741
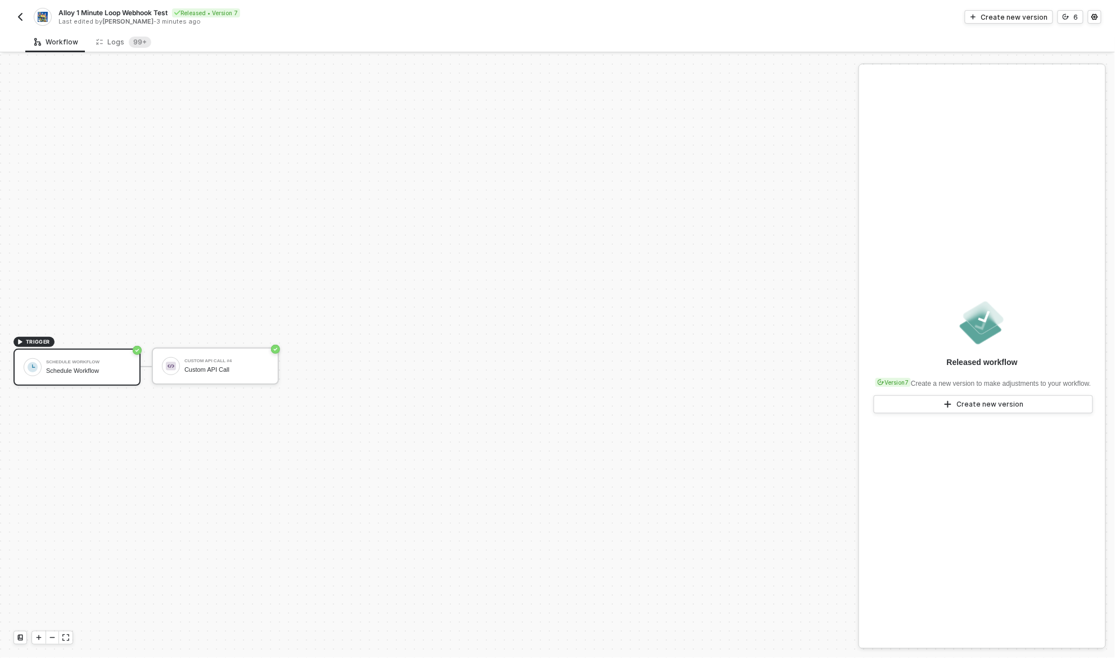
scroll to position [21, 0]
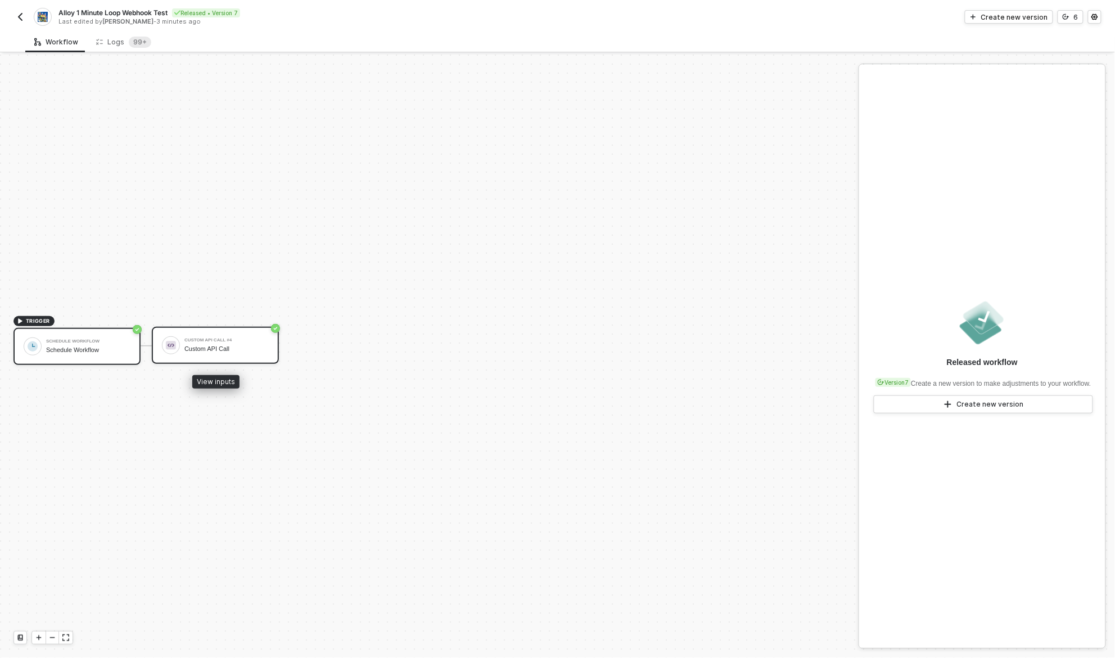
click at [220, 340] on div "Custom API Call #4" at bounding box center [226, 340] width 84 height 4
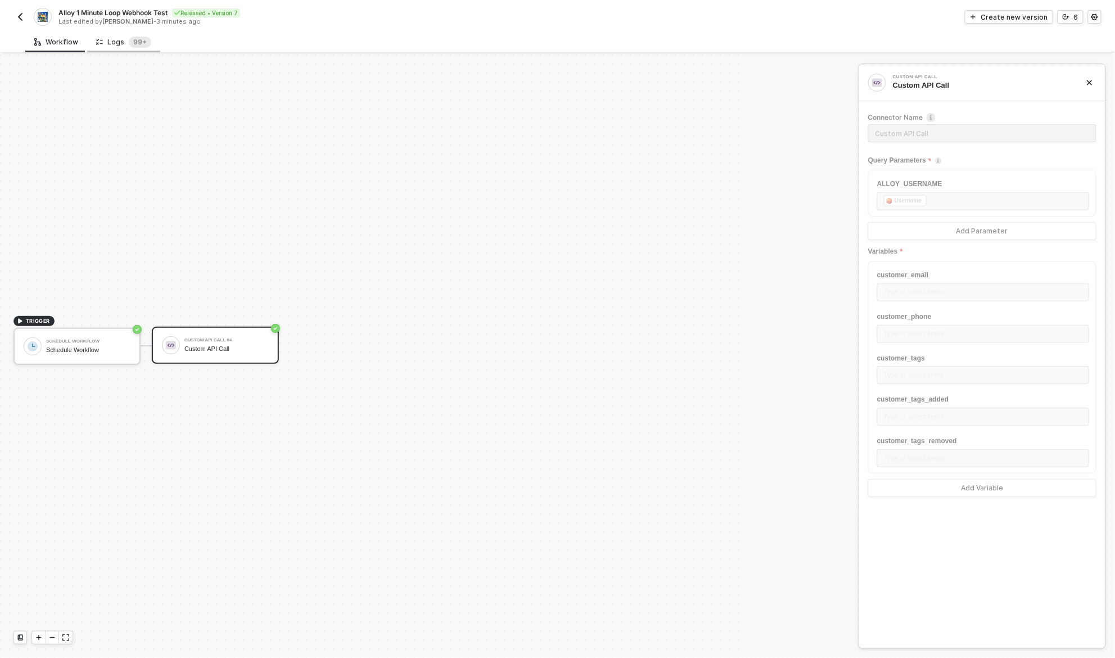
click at [120, 37] on div "Logs 99+" at bounding box center [123, 42] width 55 height 11
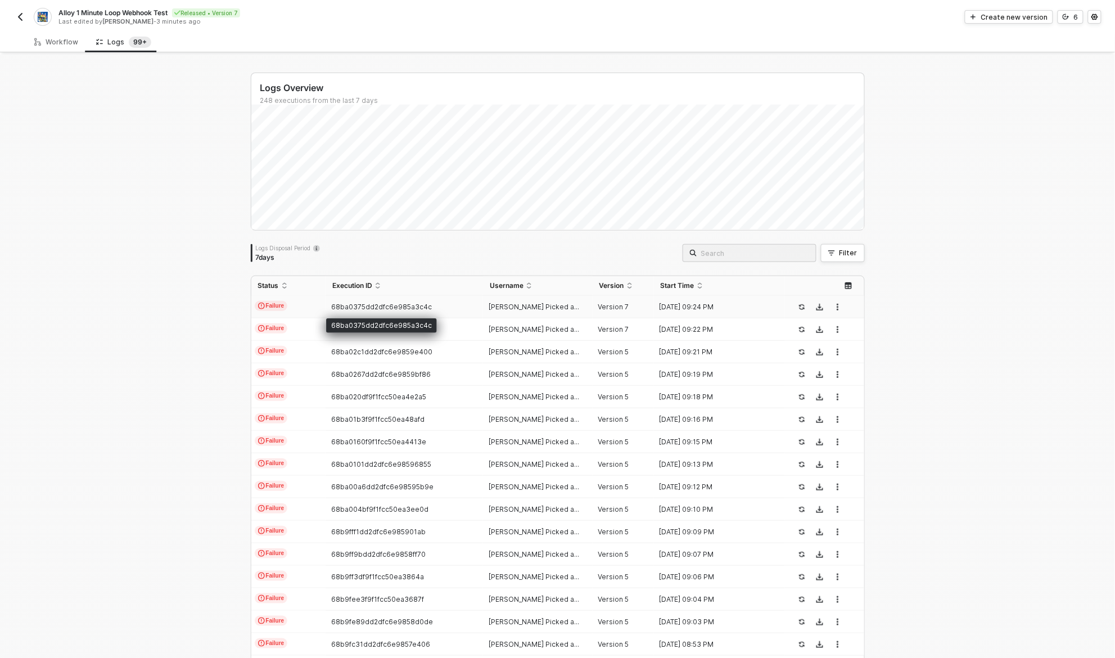
click at [396, 303] on span "68ba0375dd2dfc6e985a3c4c" at bounding box center [381, 307] width 101 height 8
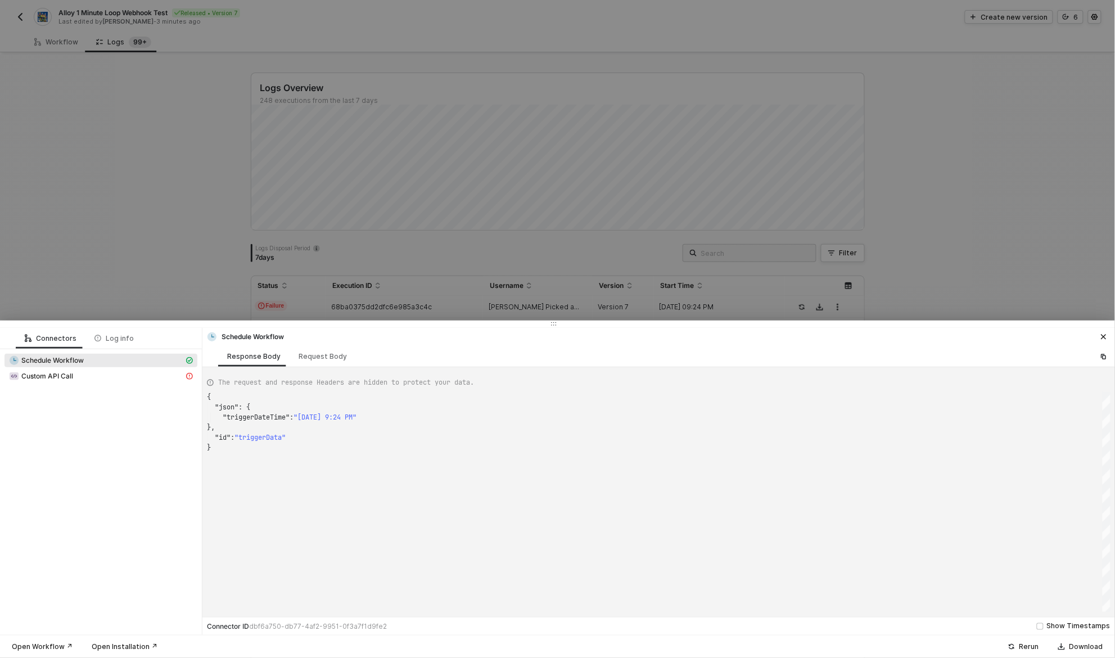
scroll to position [51, 0]
click at [304, 357] on div "Request Body" at bounding box center [323, 356] width 48 height 9
click at [92, 376] on div "Custom API Call" at bounding box center [96, 376] width 175 height 10
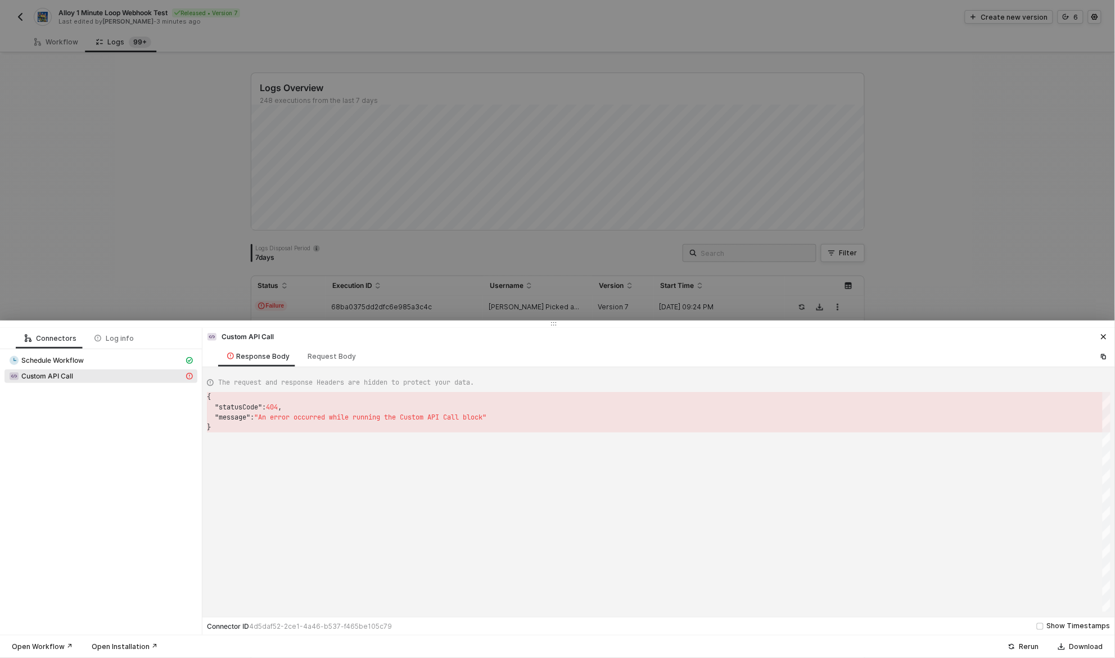
scroll to position [30, 0]
click at [94, 364] on div "Schedule Workflow" at bounding box center [96, 360] width 175 height 10
type textarea "{ "json": { "triggerDateTime": "Thu, Sep 4, 2025 9:24 PM" }, "id": "triggerData…"
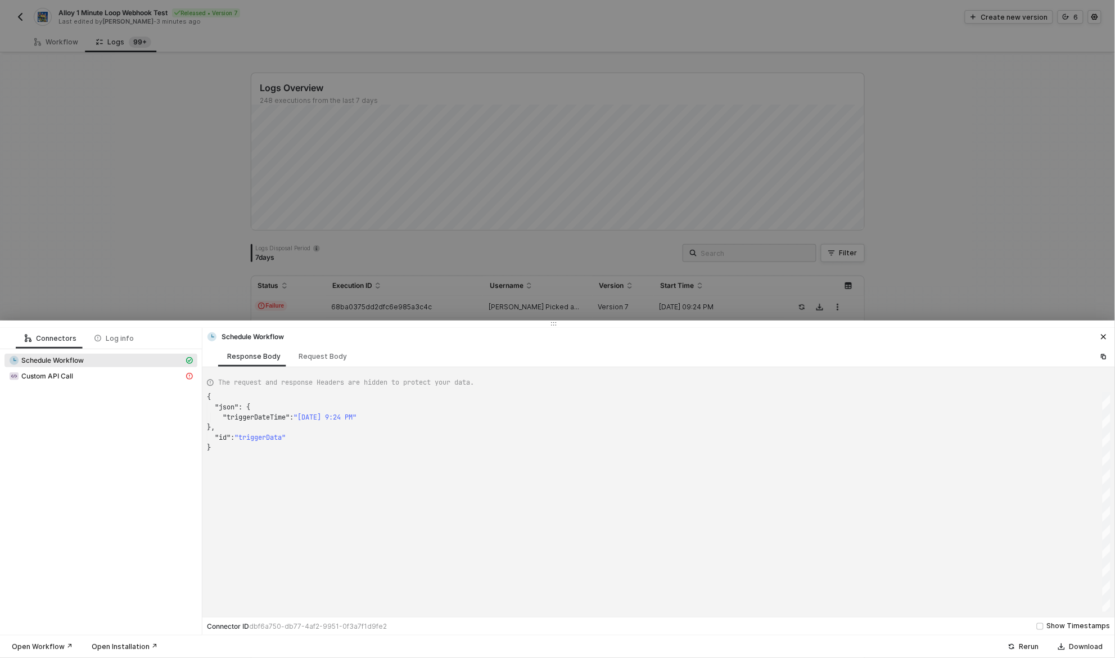
click at [338, 232] on div at bounding box center [557, 329] width 1115 height 658
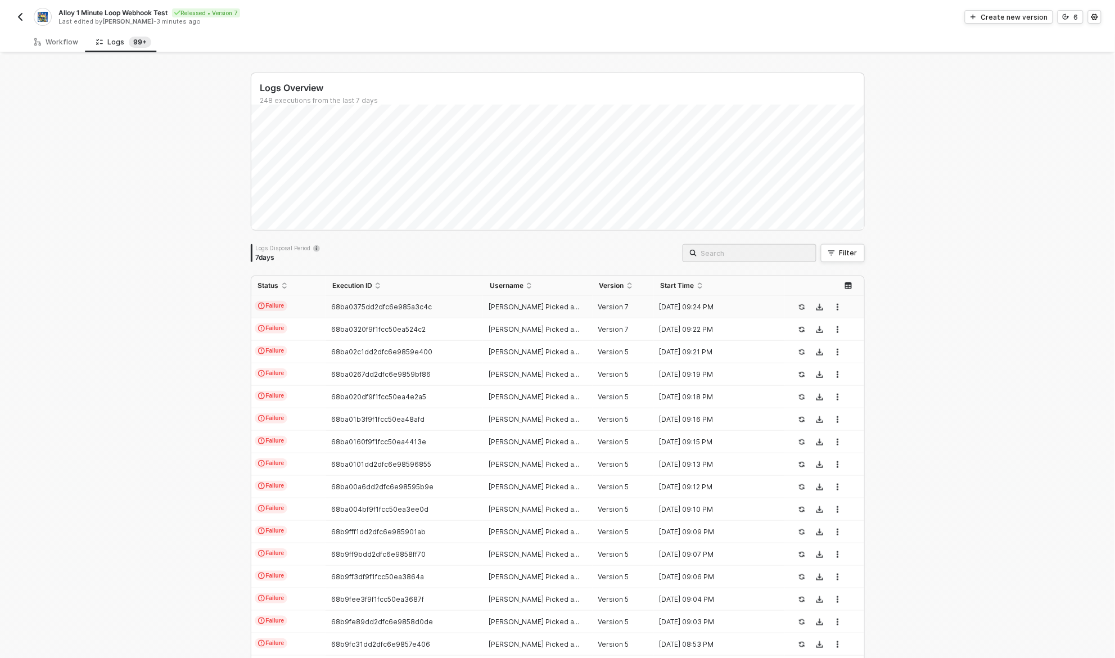
click at [16, 6] on div "Alloy 1 Minute Loop Webhook Test Released • Version 7 Last edited by David Mull…" at bounding box center [557, 15] width 1088 height 31
click at [16, 8] on div "Alloy 1 Minute Loop Webhook Test Released • Version 7 Last edited by David Mull…" at bounding box center [285, 17] width 544 height 18
click at [20, 17] on img "button" at bounding box center [20, 16] width 9 height 9
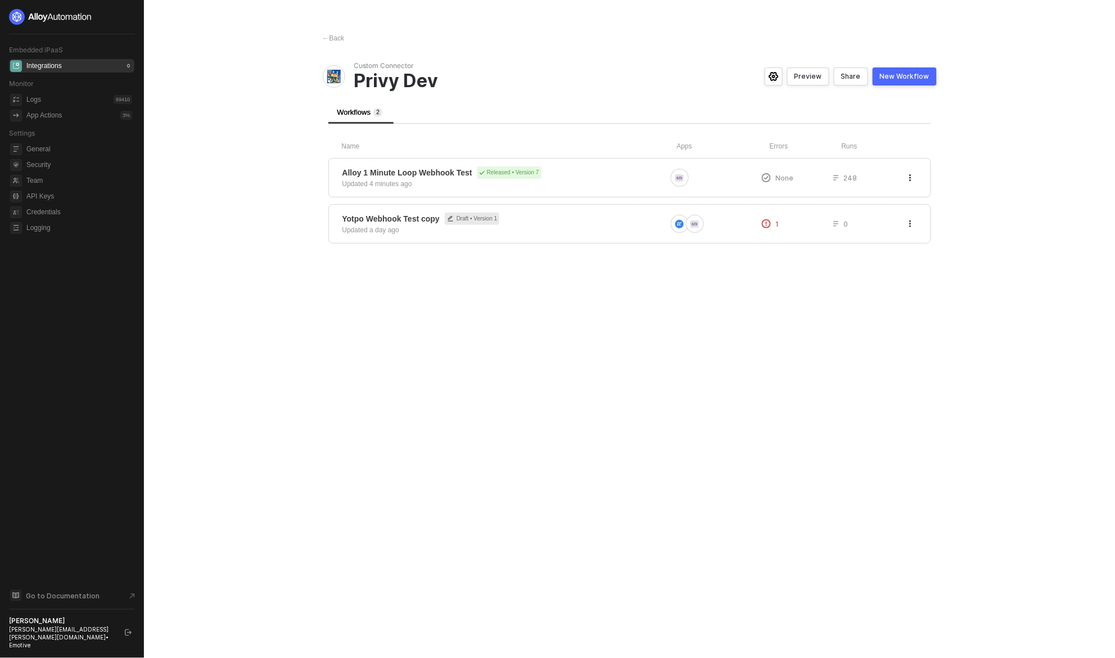
click at [705, 328] on div "← Back Custom Connector Privy Dev Preview Share New Workflow Workflows 2 Name A…" at bounding box center [629, 329] width 641 height 658
click at [913, 178] on icon "button" at bounding box center [910, 177] width 7 height 7
click at [891, 201] on div "Duplicate" at bounding box center [870, 200] width 70 height 11
click at [911, 225] on icon "button" at bounding box center [910, 223] width 7 height 7
click at [745, 344] on div "← Back Custom Connector Privy Dev Preview Share New Workflow Workflows 3 Name A…" at bounding box center [629, 329] width 641 height 658
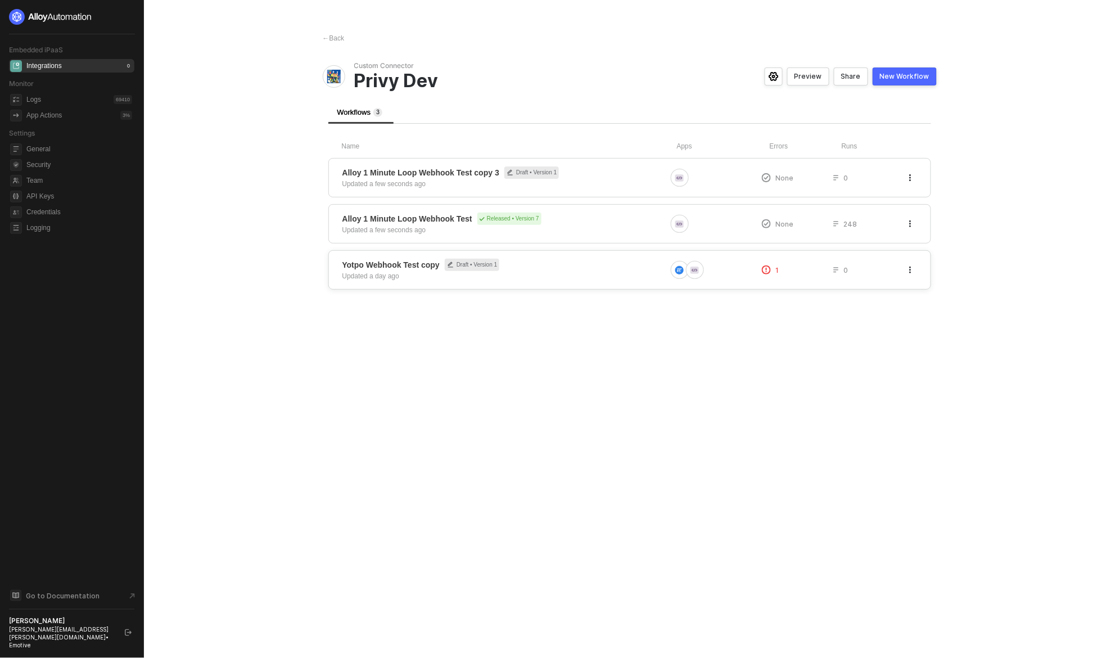
click at [908, 268] on icon "button" at bounding box center [910, 270] width 7 height 7
click at [871, 316] on div "Delete" at bounding box center [870, 315] width 70 height 11
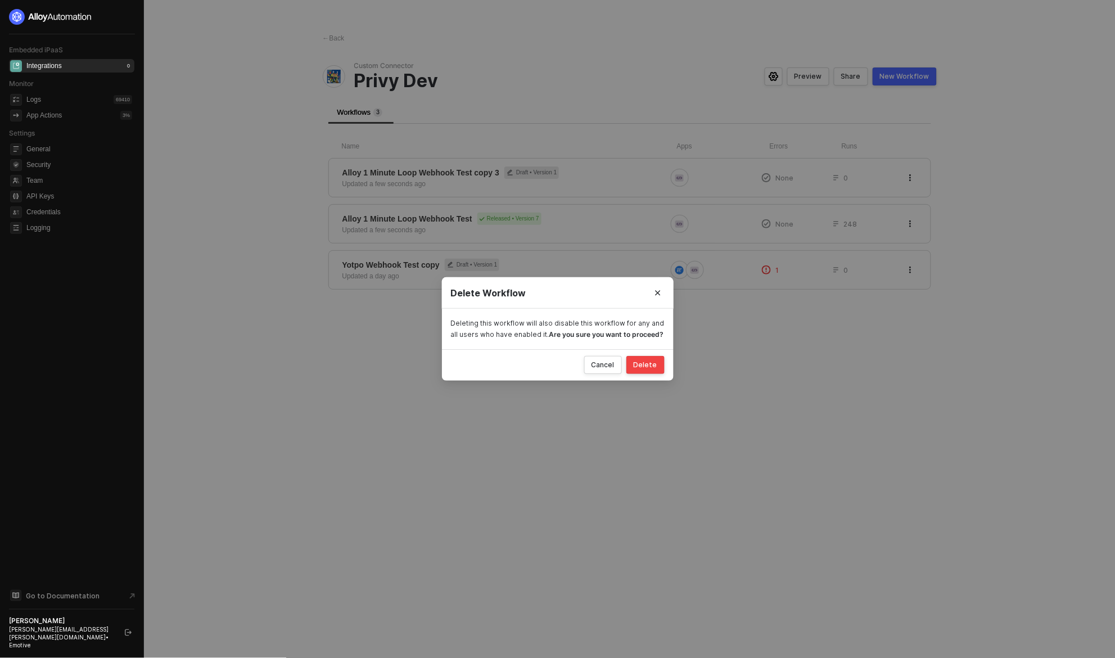
click at [650, 363] on div "Delete" at bounding box center [646, 364] width 24 height 9
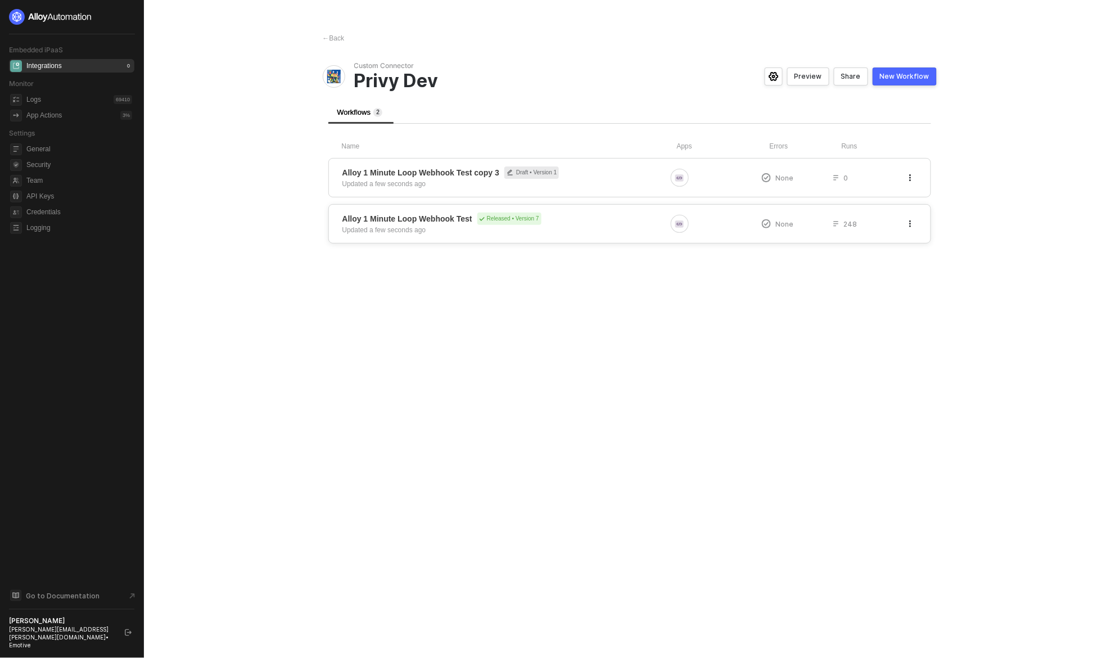
click at [908, 222] on icon "button" at bounding box center [910, 223] width 7 height 7
click at [874, 289] on div "Delete" at bounding box center [870, 290] width 70 height 11
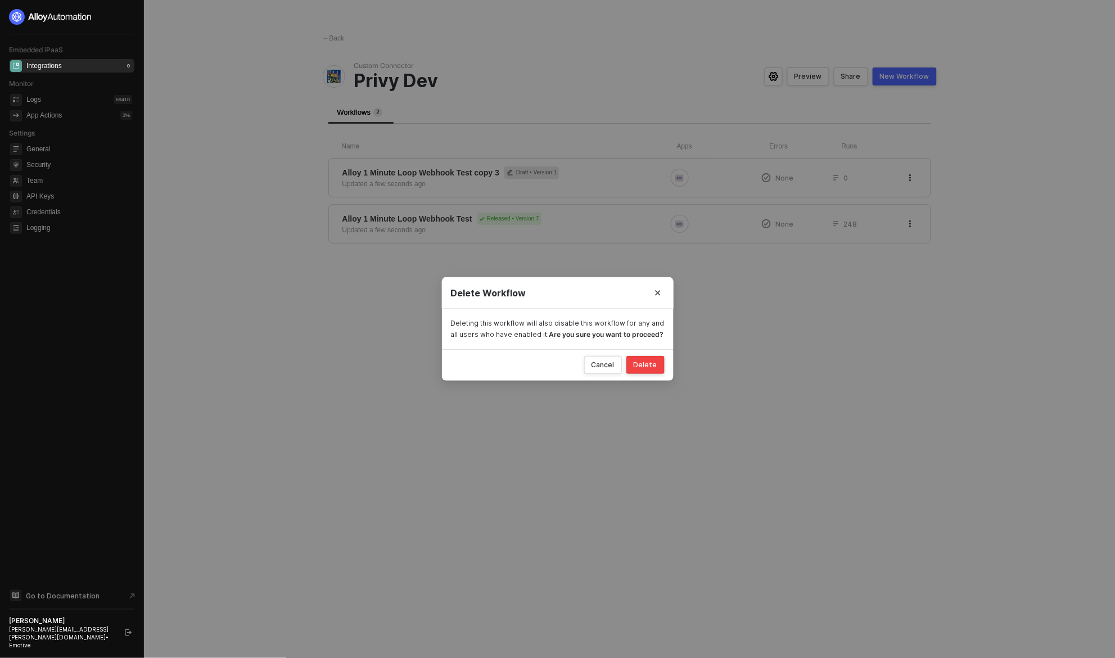
click at [647, 369] on div "Delete" at bounding box center [646, 364] width 24 height 9
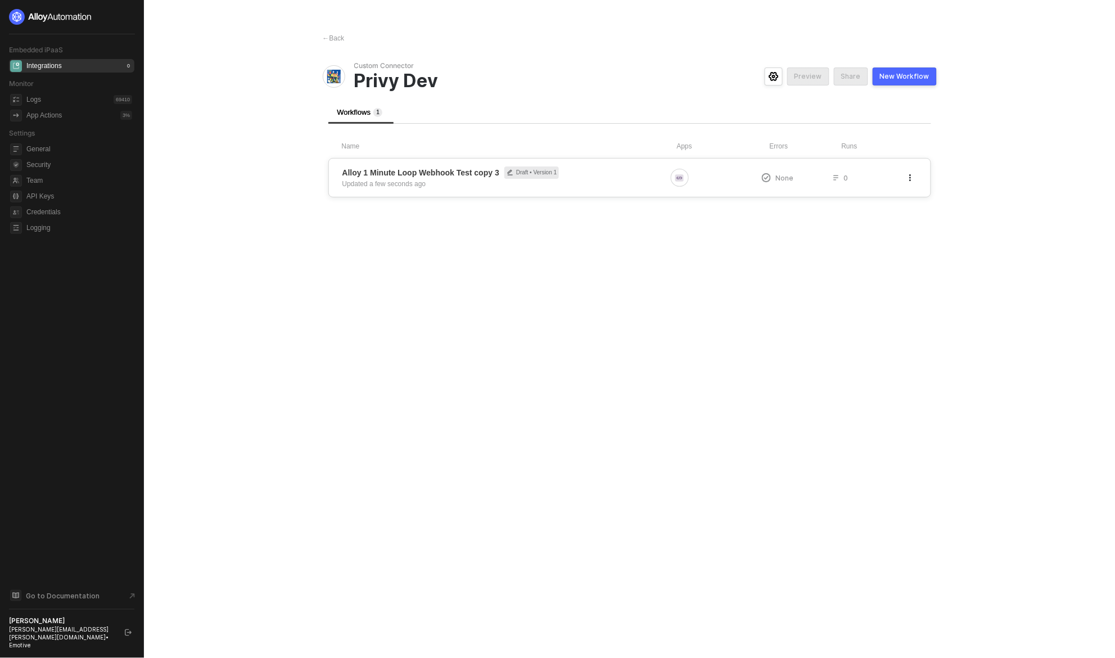
click at [574, 183] on div "Alloy 1 Minute Loop Webhook Test copy 3 Draft • Version 1 Updated a few seconds…" at bounding box center [504, 177] width 324 height 22
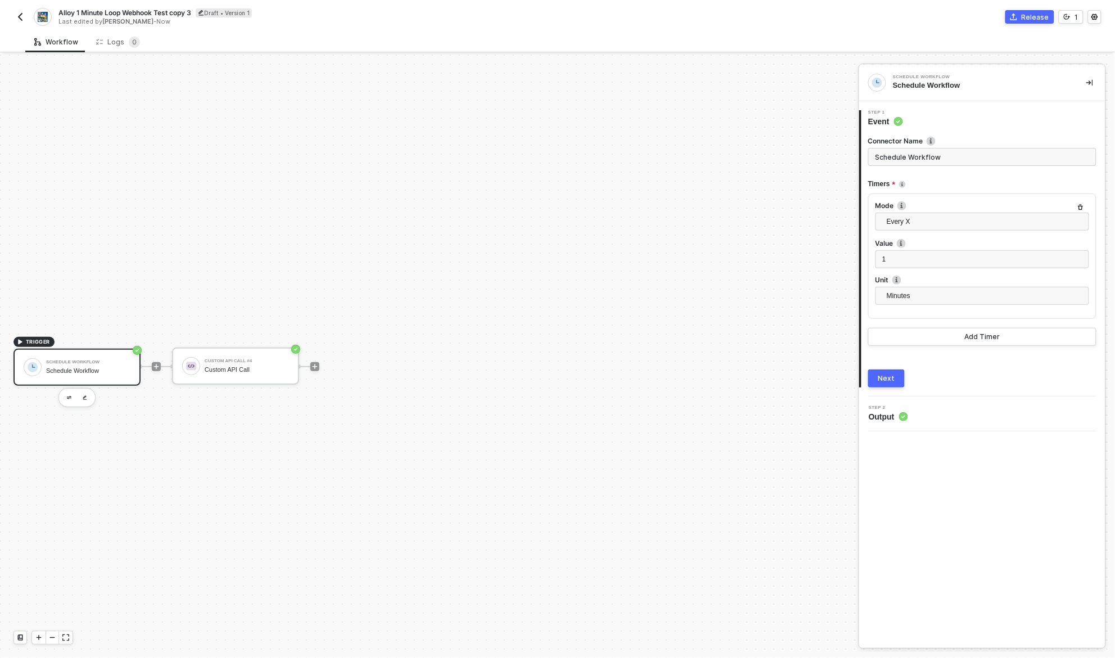
scroll to position [21, 0]
click at [109, 340] on div "Schedule Workflow" at bounding box center [88, 341] width 84 height 4
click at [899, 412] on span "Output" at bounding box center [888, 416] width 39 height 11
click at [891, 369] on button "Next" at bounding box center [886, 378] width 37 height 18
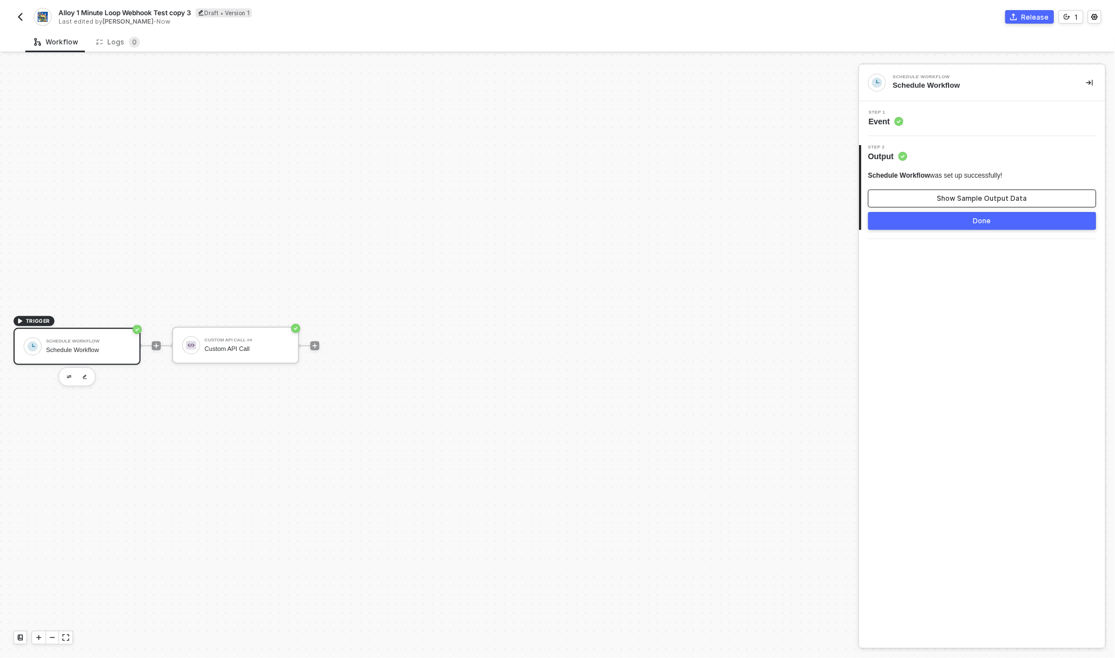
click at [964, 194] on div "Show Sample Output Data" at bounding box center [982, 198] width 90 height 9
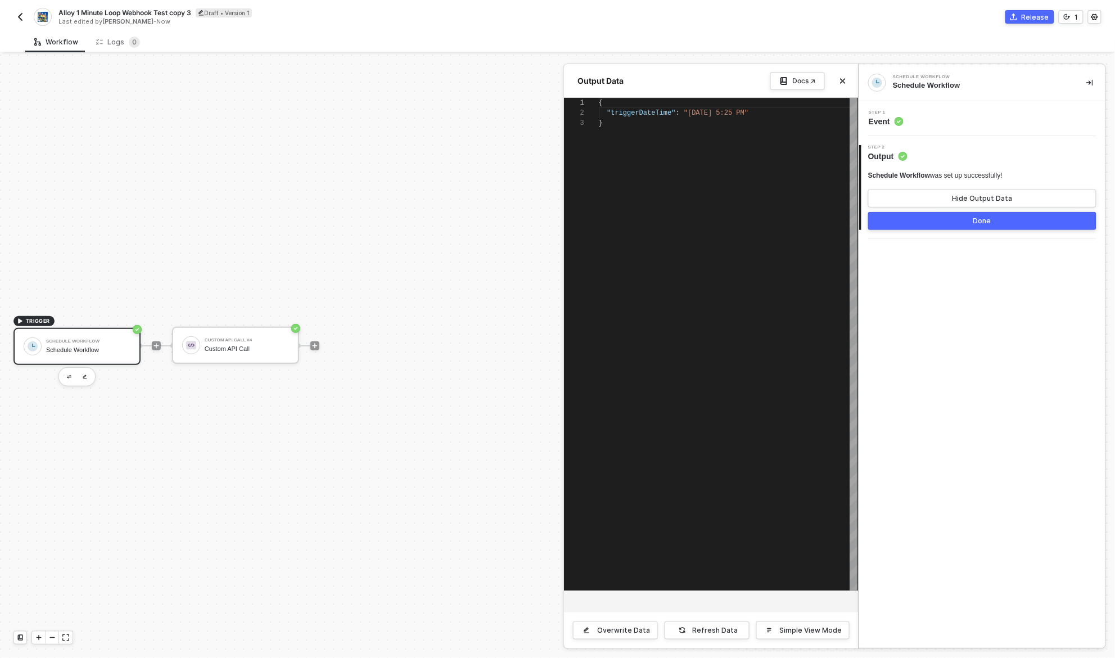
scroll to position [20, 0]
click at [948, 224] on button "Done" at bounding box center [982, 221] width 228 height 18
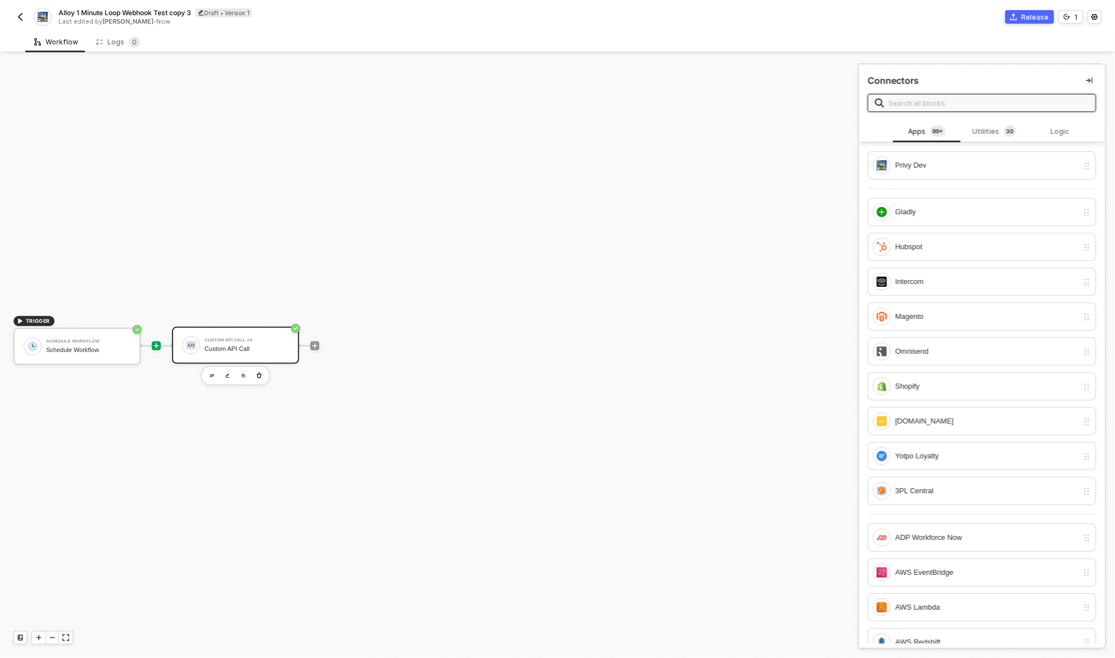
click at [224, 346] on div "Custom API Call" at bounding box center [247, 348] width 84 height 7
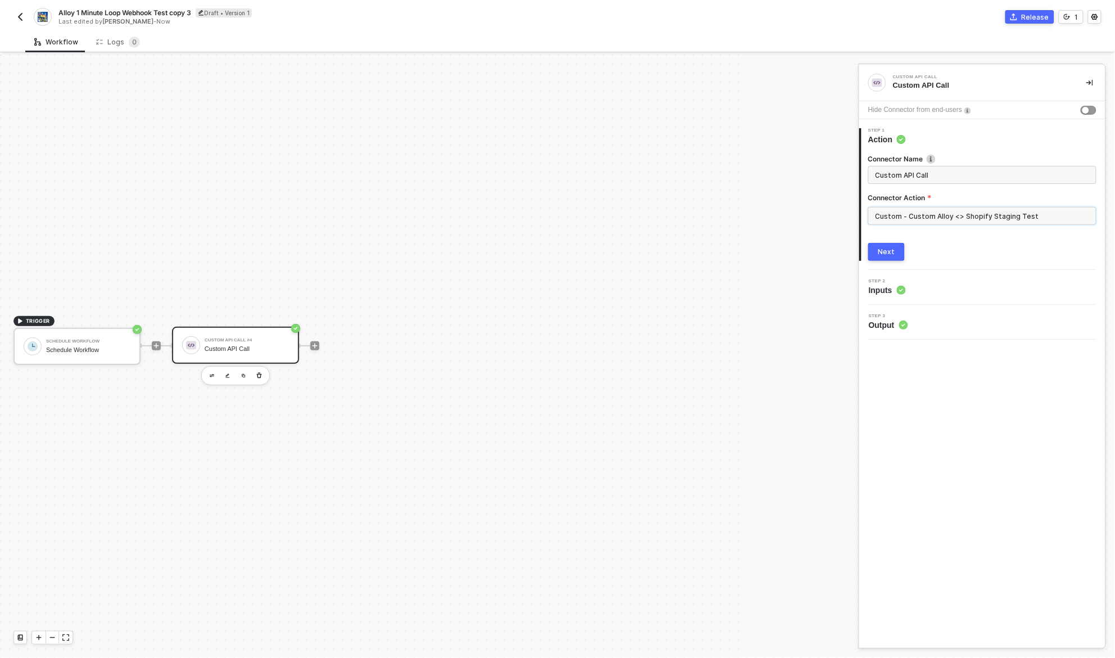
click at [949, 218] on input "Custom - Custom Alloy <> Shopify Staging Test" at bounding box center [982, 216] width 228 height 18
click at [828, 162] on ul "Custom Actions" at bounding box center [768, 371] width 182 height 493
click at [842, 136] on div "Custom Actions" at bounding box center [768, 136] width 164 height 10
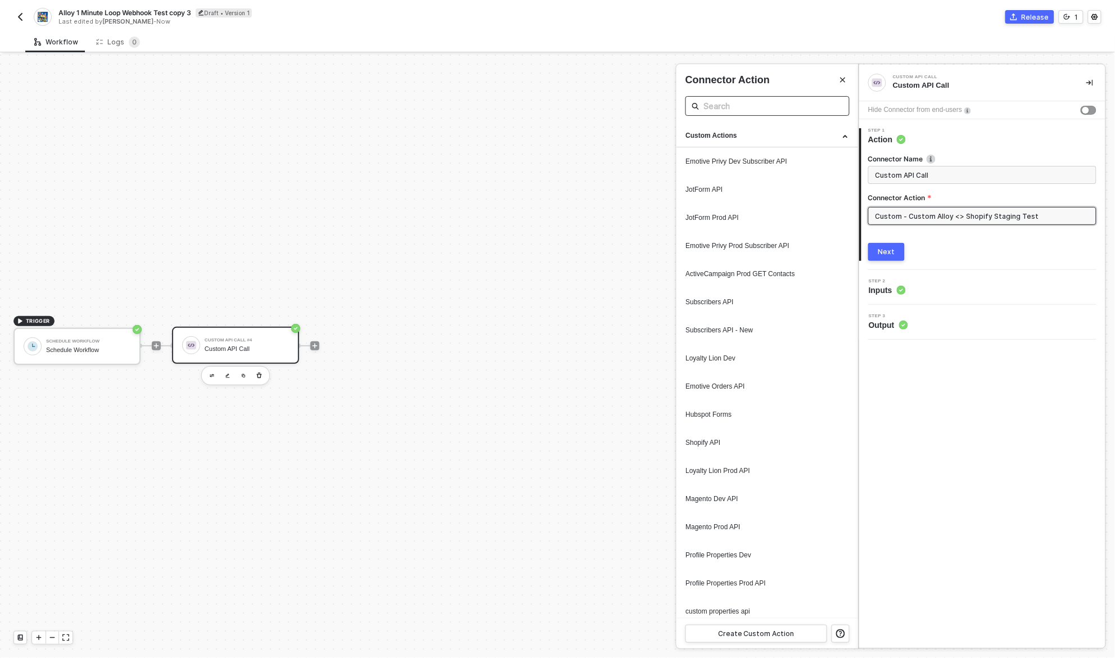
click at [758, 103] on input "text" at bounding box center [767, 106] width 128 height 14
type input "staging"
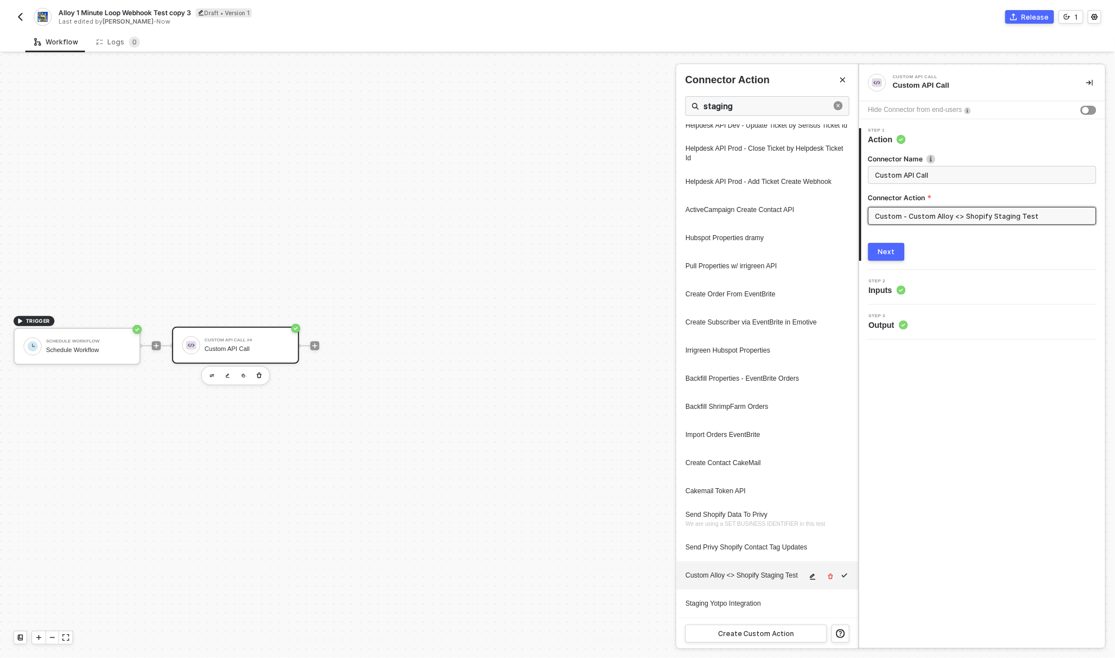
click at [736, 574] on div "Custom Alloy <> Shopify Staging Test" at bounding box center [746, 576] width 121 height 10
click at [811, 575] on icon "icon-edit" at bounding box center [812, 577] width 7 height 7
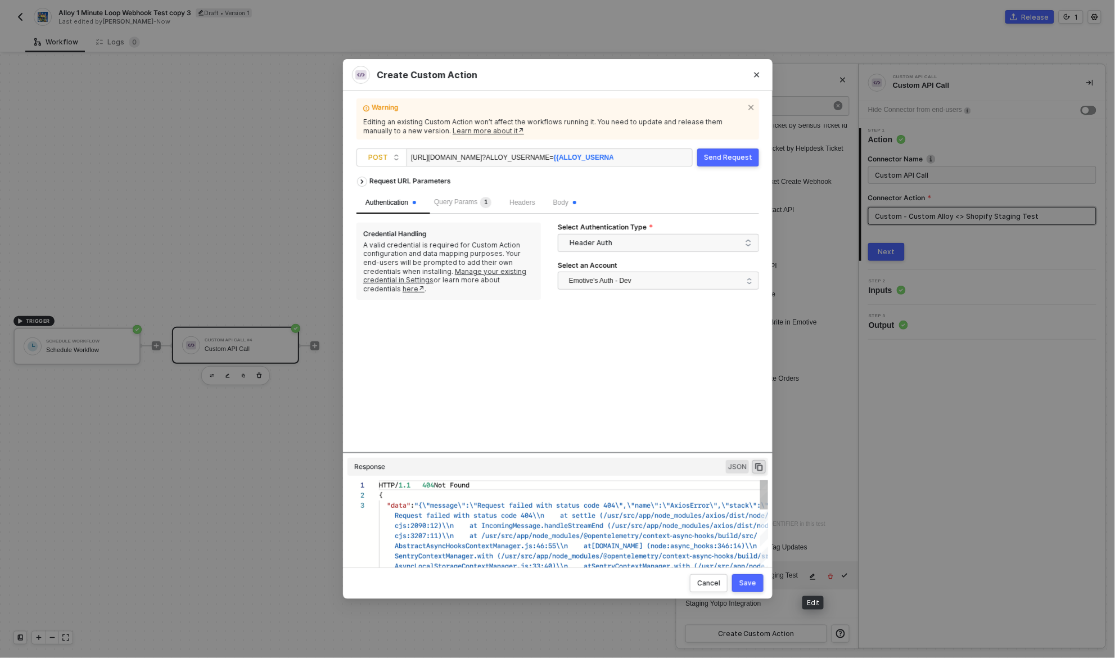
scroll to position [20, 0]
click at [545, 161] on div "[URL][DOMAIN_NAME] ?ALLOY_USERNAME= {{ALLOY_USERNAME}}" at bounding box center [512, 158] width 202 height 18
click at [723, 148] on button "Send Request" at bounding box center [728, 157] width 62 height 18
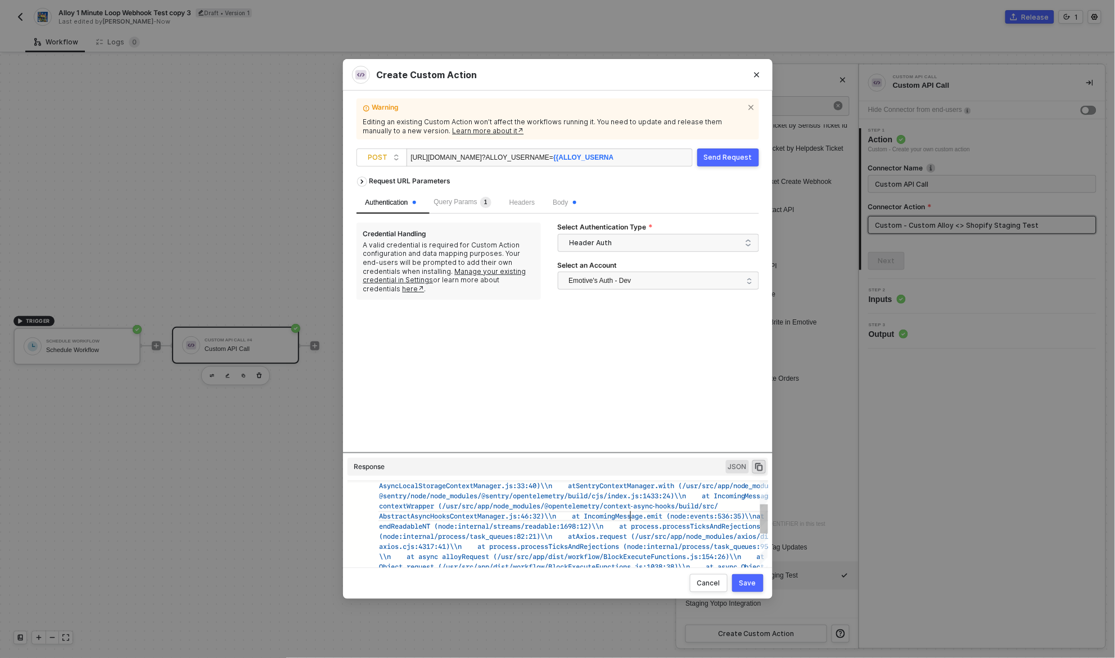
click at [629, 517] on span "t IncomingMessage.emit (node:events:536:35)\\n" at bounding box center [666, 516] width 181 height 11
type textarea "{},\"headers\":{\"Accept\":\"application/json, text/plain, */*\",\"Content-Type…"
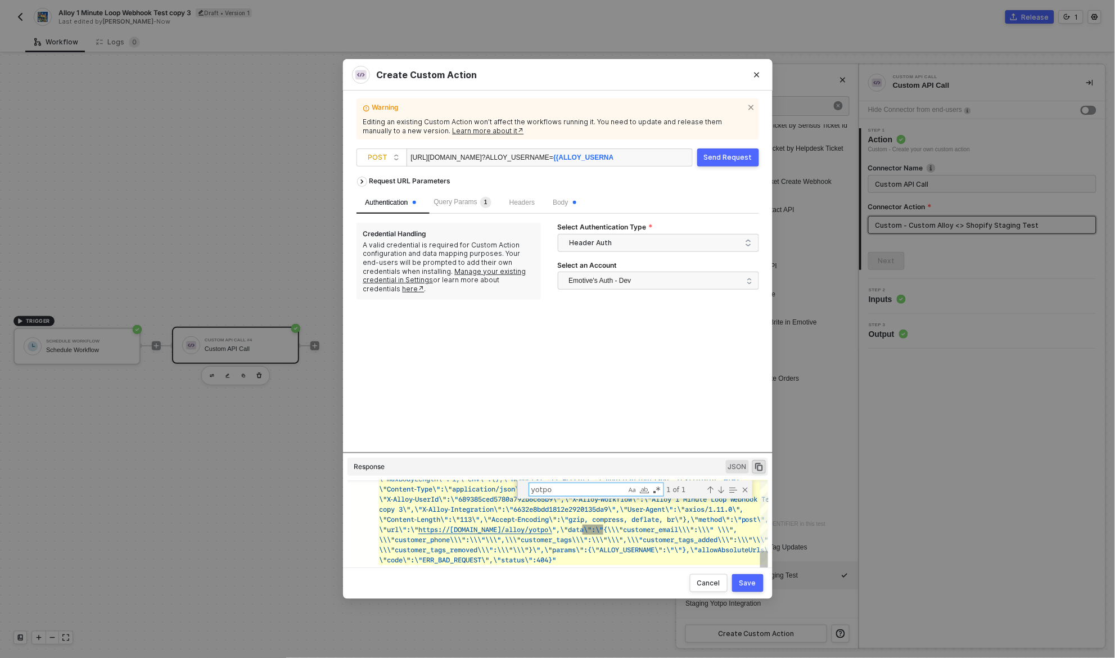
scroll to position [0, 240]
type textarea "yotpo"
click at [655, 373] on div "Request URL Parameters Authentication Query Params 1 Headers Body Credential Ha…" at bounding box center [558, 311] width 403 height 281
click at [575, 202] on span "Body" at bounding box center [564, 203] width 23 height 8
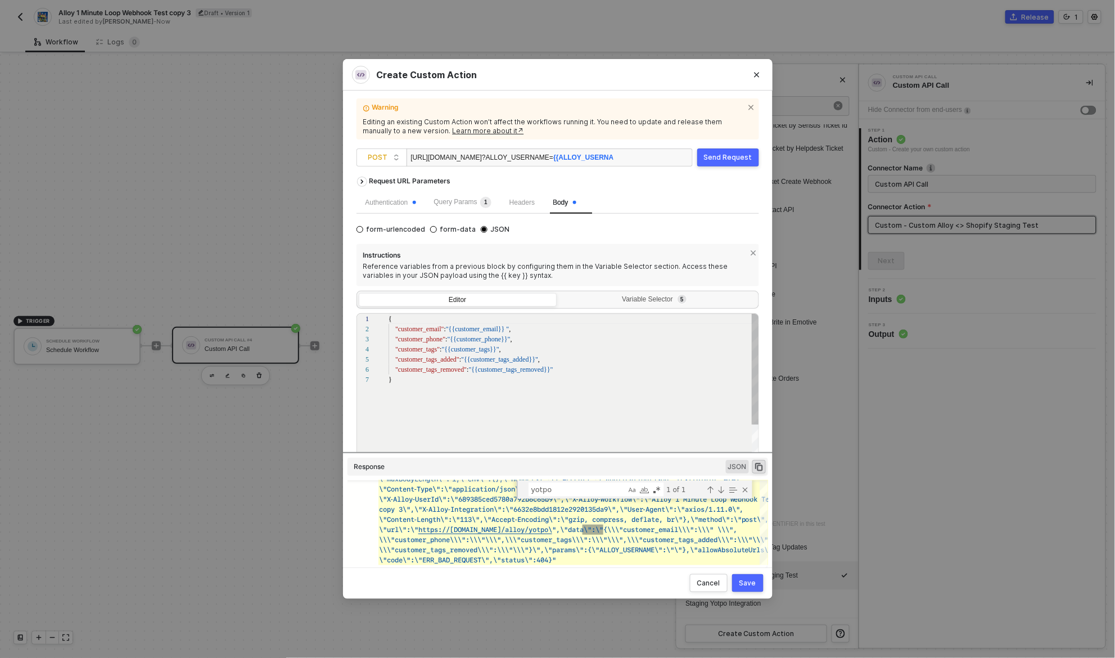
scroll to position [60, 0]
click at [392, 202] on div "Authentication" at bounding box center [391, 202] width 51 height 11
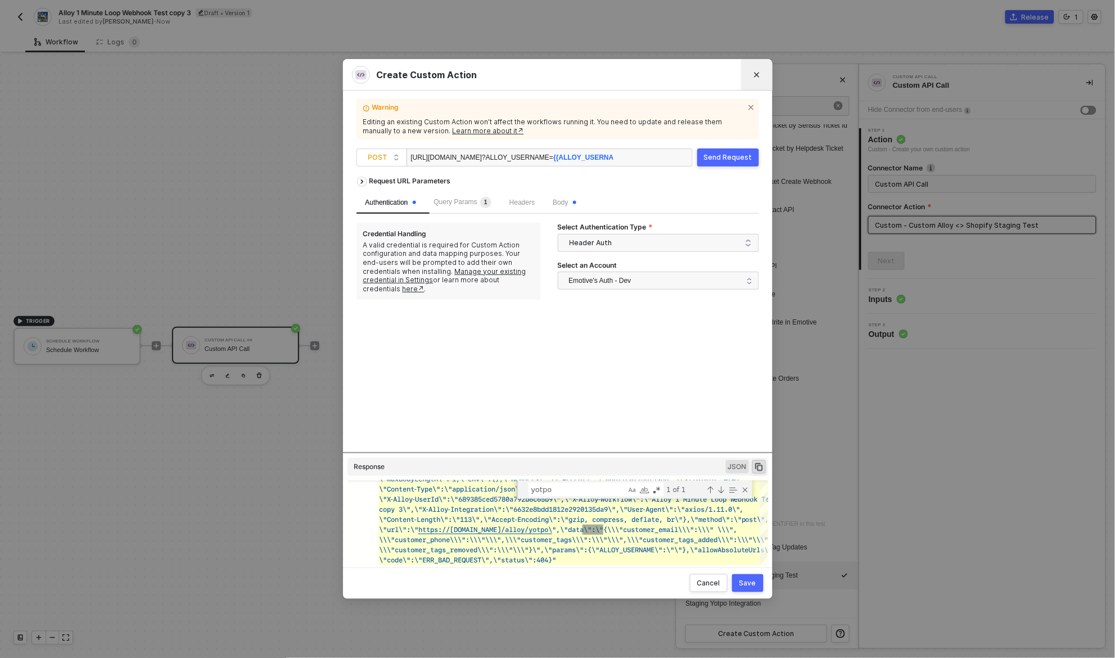
click at [756, 80] on button "Close" at bounding box center [757, 75] width 18 height 18
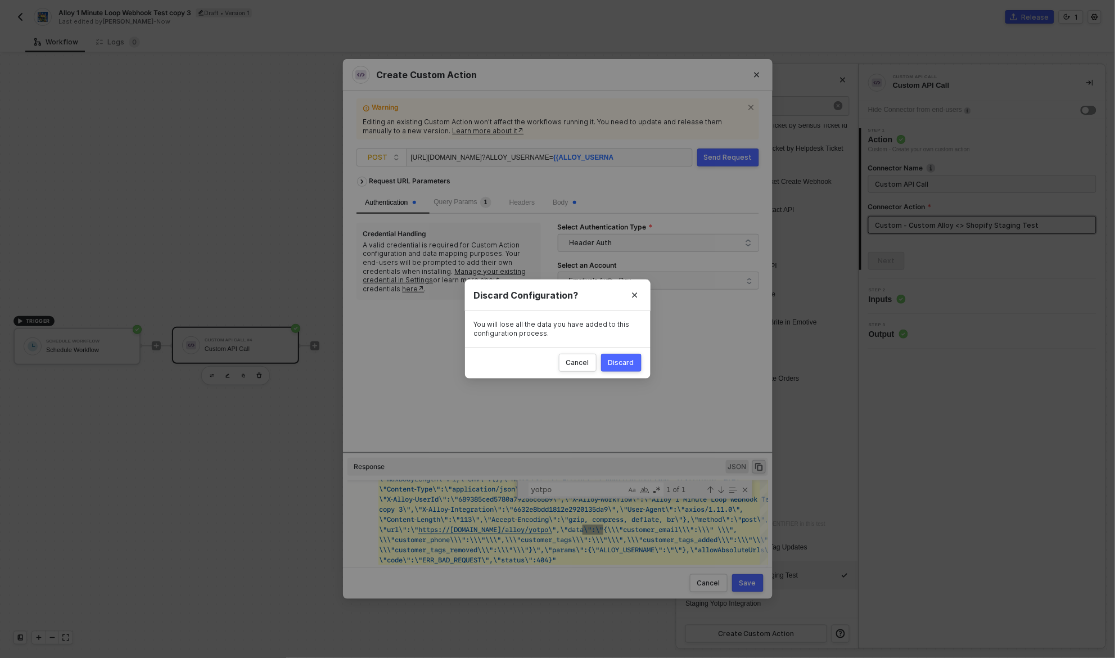
click at [628, 360] on div "Discard" at bounding box center [621, 362] width 26 height 9
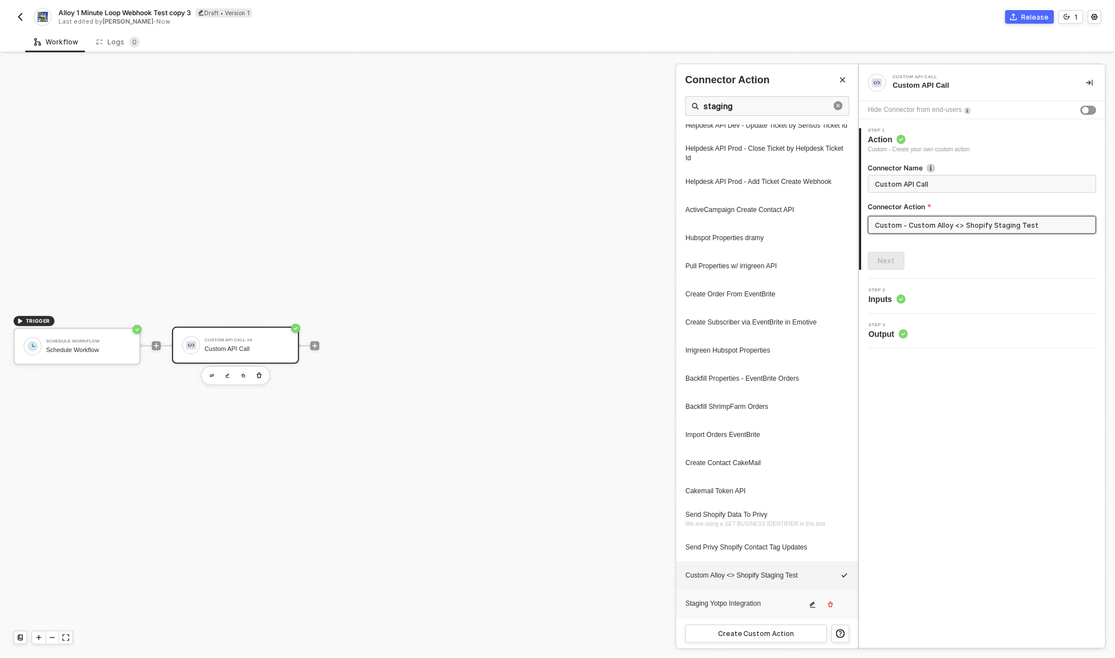
scroll to position [851, 0]
click at [764, 606] on div "Staging Yotpo Integration" at bounding box center [746, 604] width 121 height 10
type input "Custom - Staging Yotpo Integration"
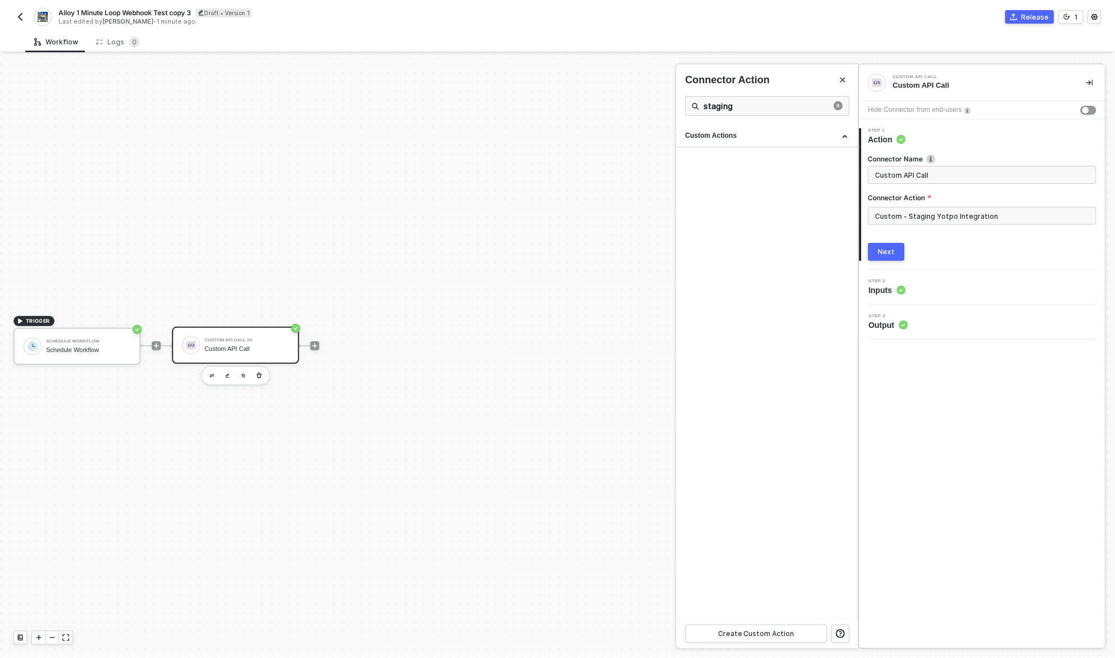
scroll to position [0, 0]
click at [955, 217] on input "Custom - Staging Yotpo Integration" at bounding box center [982, 216] width 228 height 18
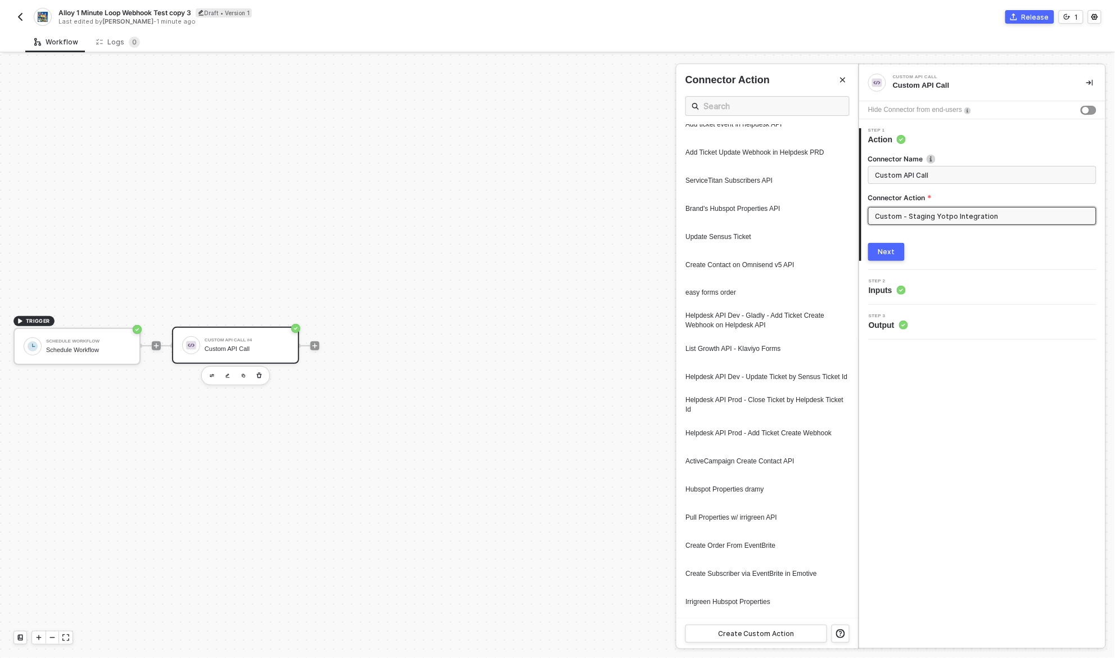
scroll to position [851, 0]
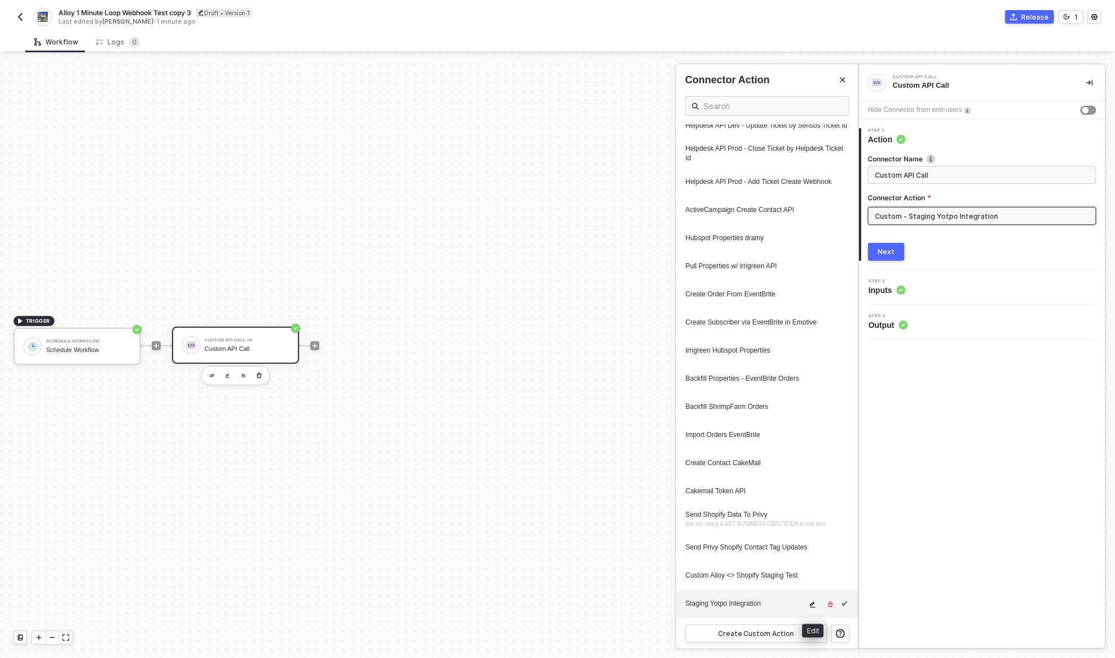
click at [815, 604] on icon "icon-edit" at bounding box center [812, 605] width 7 height 7
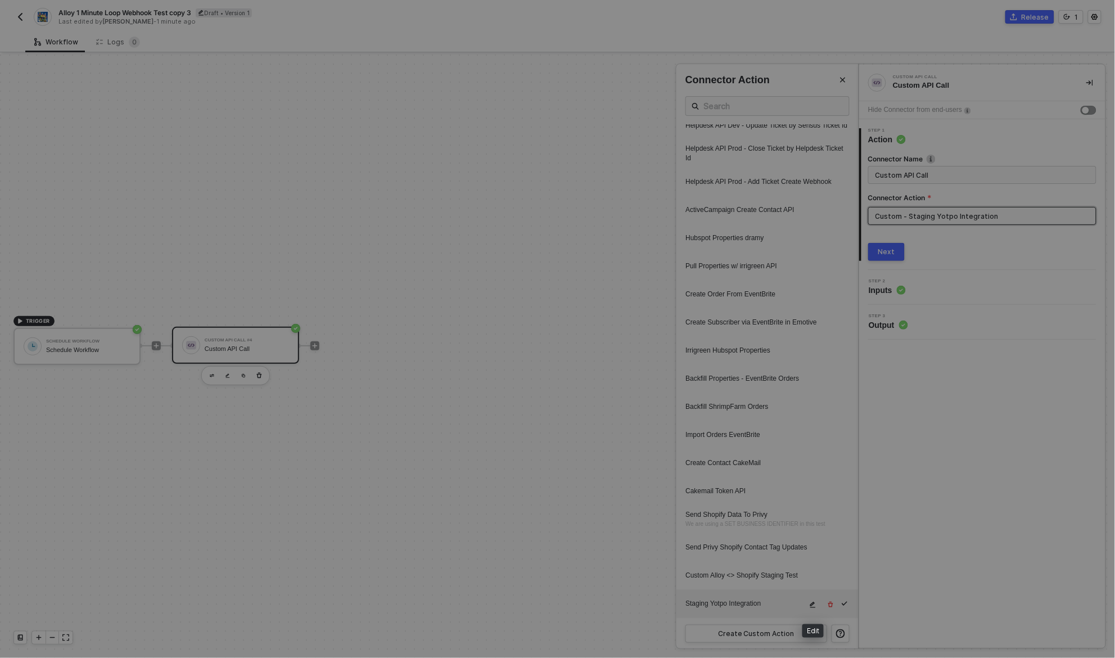
type textarea "HTTP/1.1 404 Not Found { "data": "{\"message\":\"Request failed with status cod…"
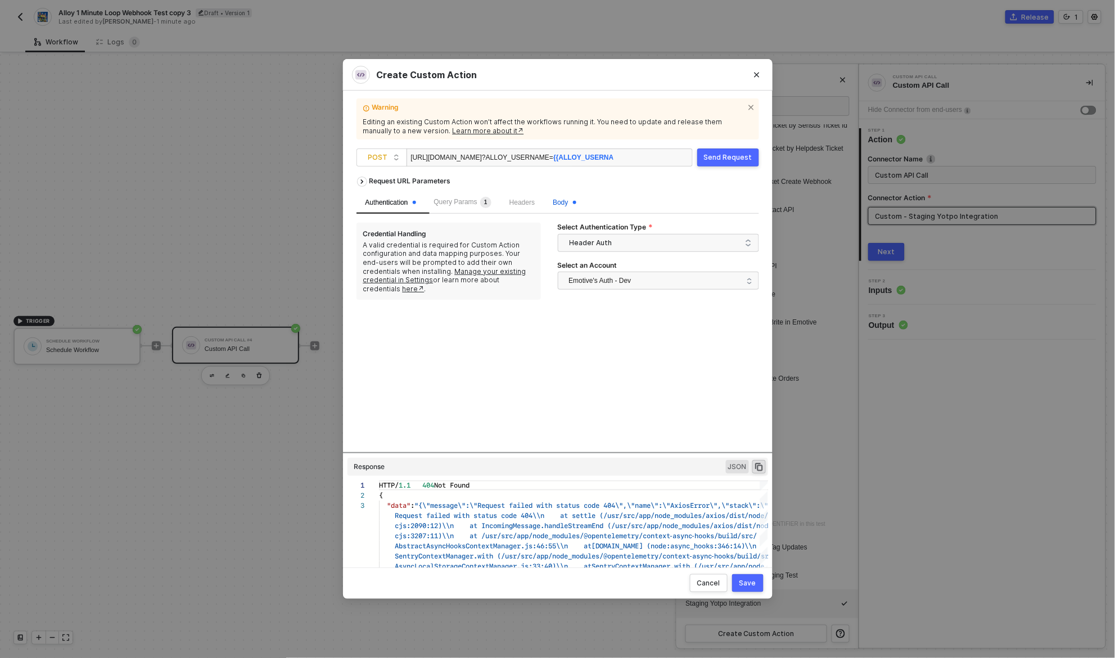
click at [571, 200] on span "Body" at bounding box center [564, 203] width 23 height 8
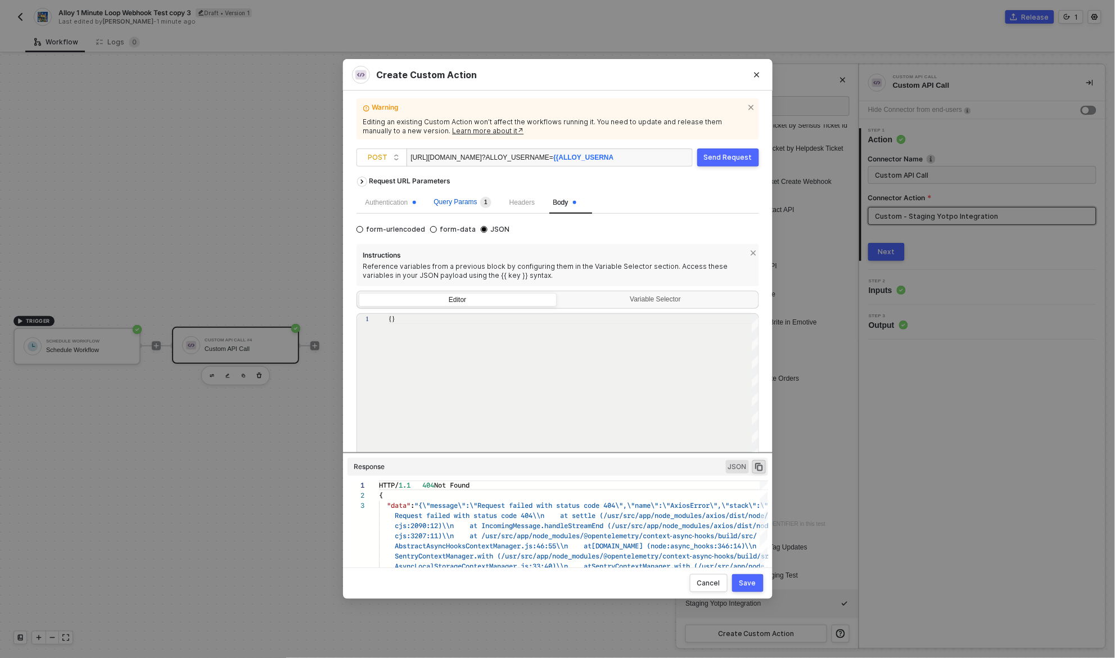
click at [469, 204] on span "Query Params 1" at bounding box center [462, 202] width 57 height 8
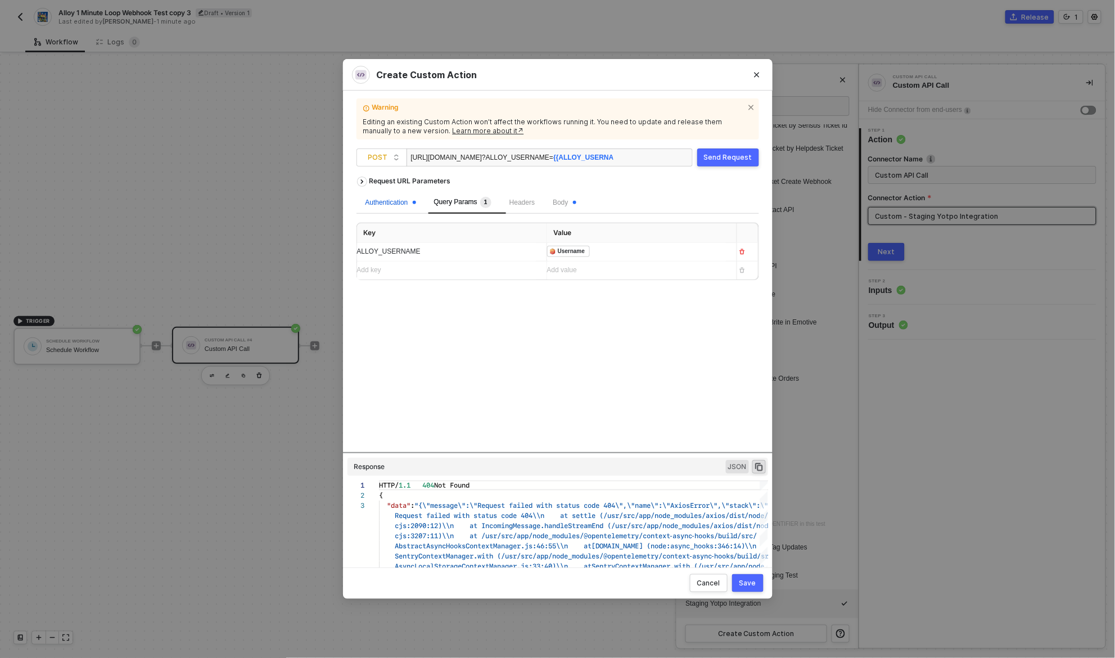
click at [405, 202] on div "Authentication" at bounding box center [391, 202] width 51 height 11
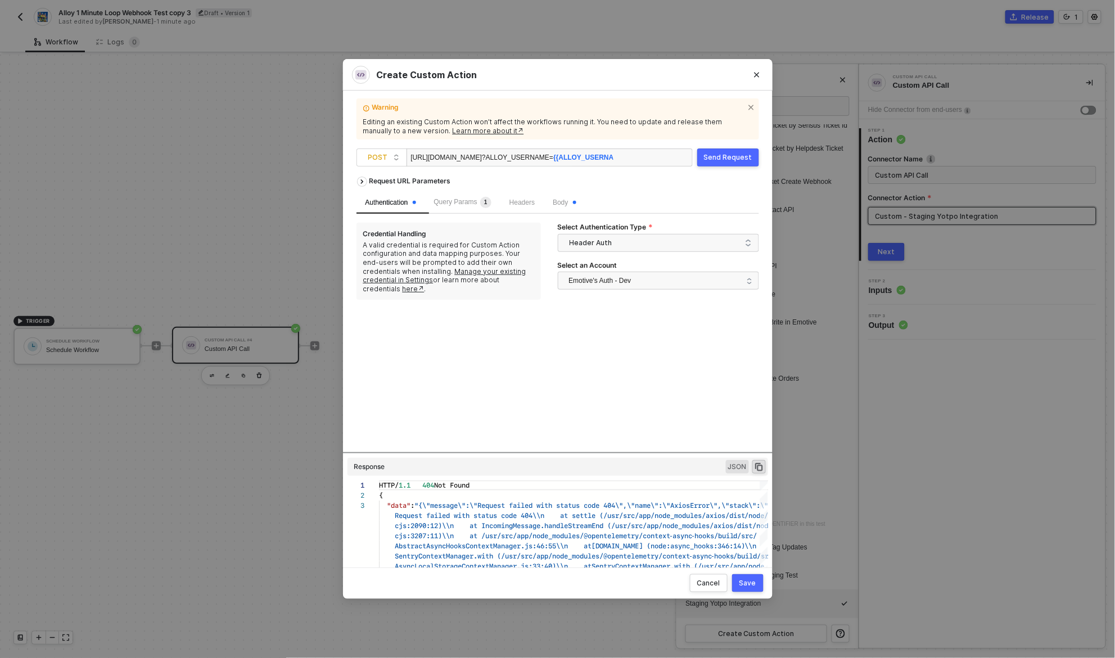
click at [731, 155] on div "Send Request" at bounding box center [728, 157] width 48 height 9
click at [750, 585] on div "Save" at bounding box center [747, 583] width 17 height 9
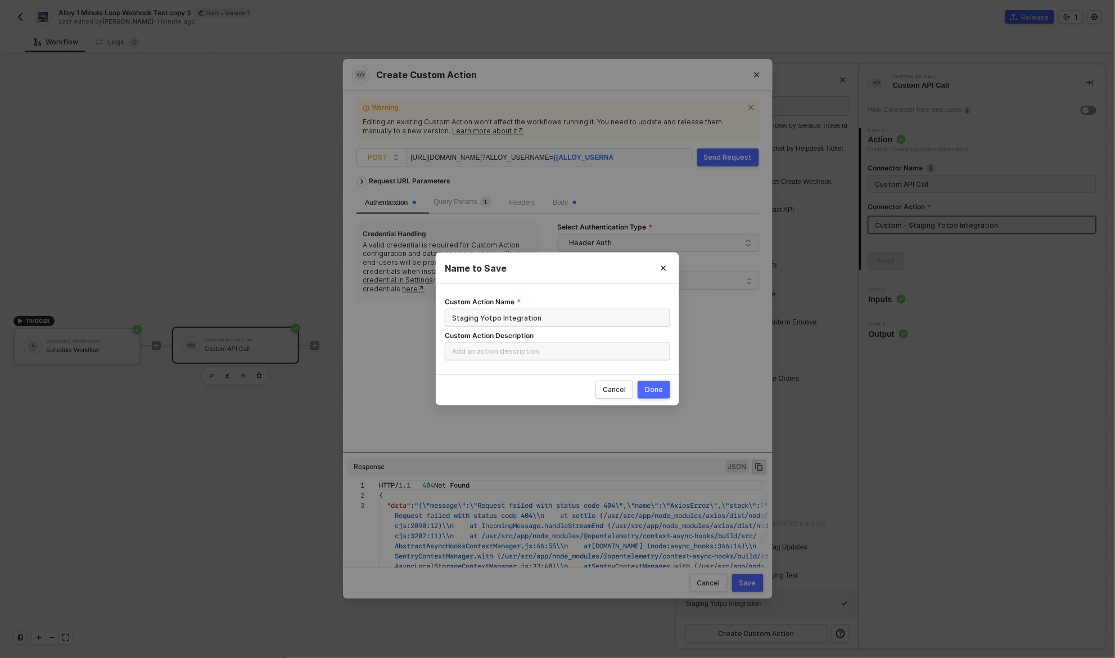
click at [656, 386] on div "Done" at bounding box center [654, 389] width 18 height 9
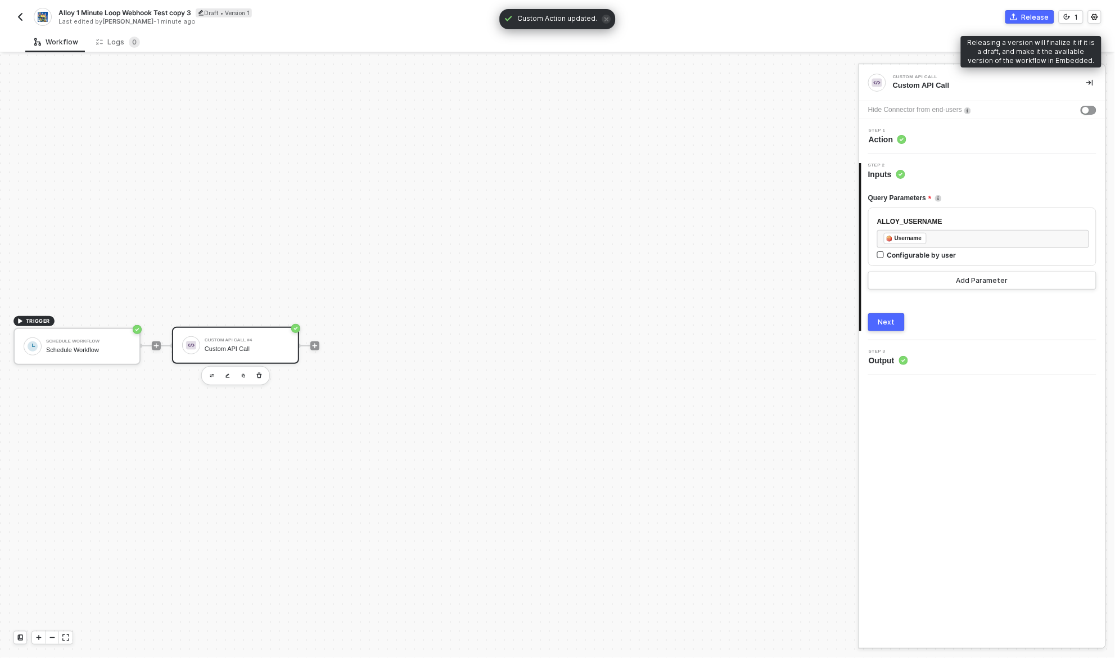
click at [1029, 17] on div "Release" at bounding box center [1036, 17] width 28 height 10
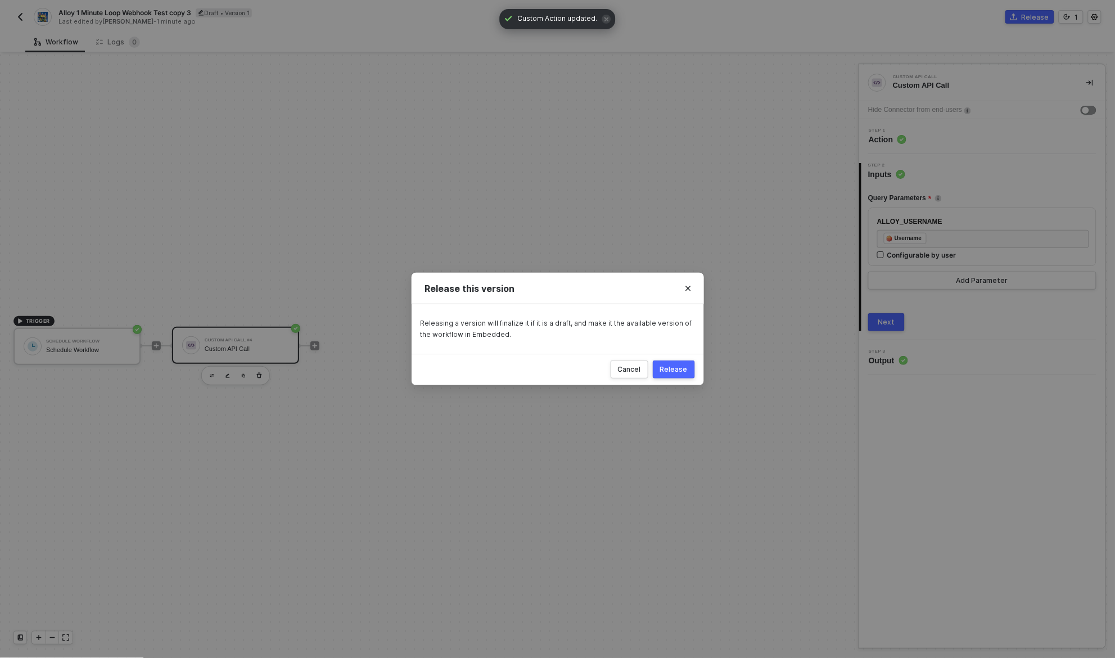
click at [675, 369] on div "Release" at bounding box center [674, 369] width 28 height 9
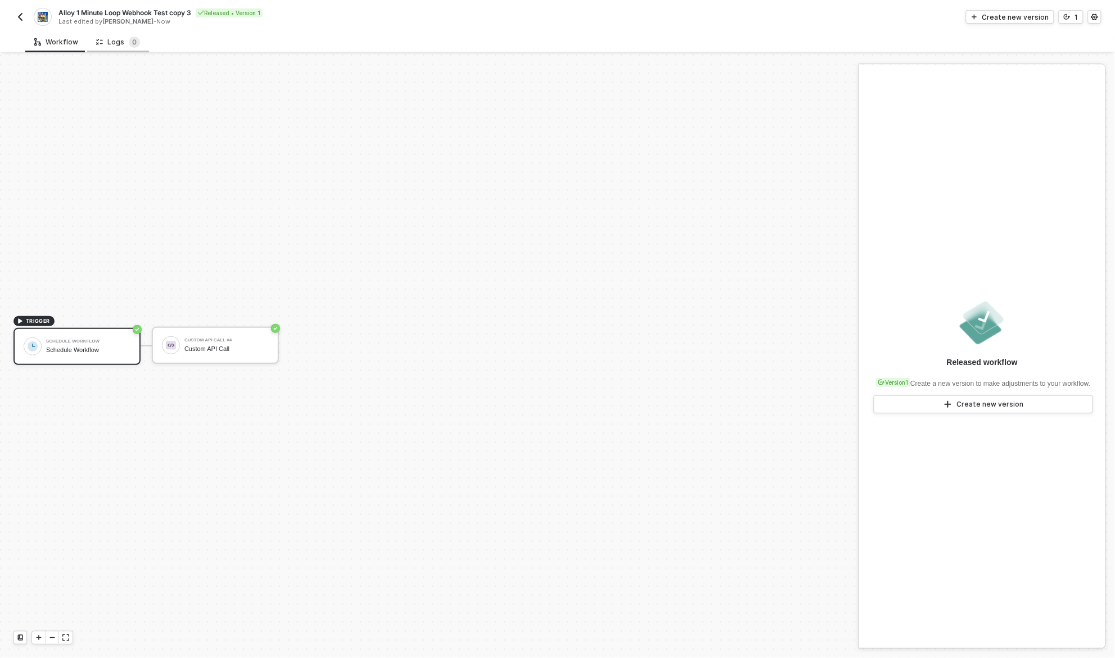
click at [112, 40] on div "Logs 0" at bounding box center [118, 42] width 44 height 11
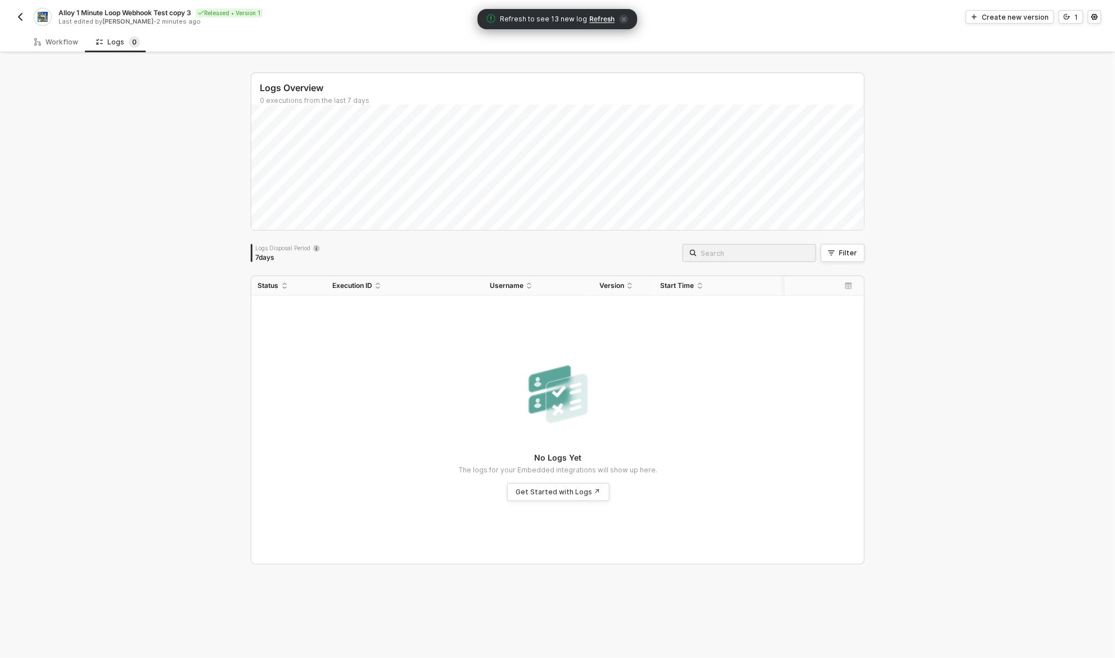
click at [122, 139] on div "Logs Overview 0 executions from the last 7 days Logs Disposal Period 7 days Fil…" at bounding box center [557, 356] width 1115 height 603
click at [598, 22] on span "Refresh" at bounding box center [602, 19] width 25 height 9
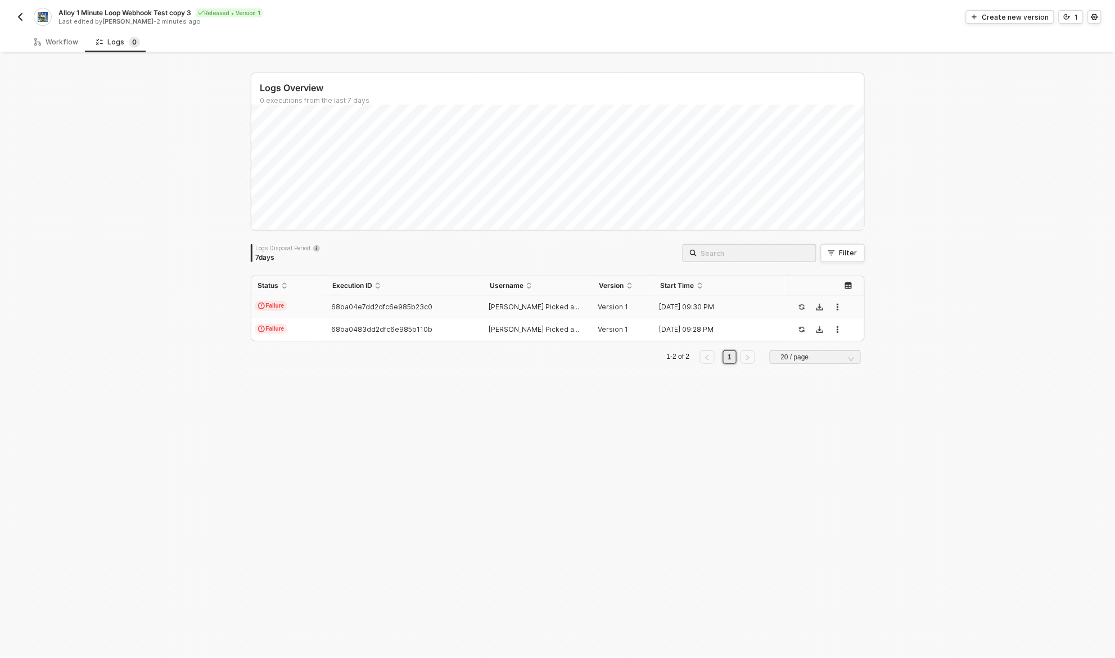
click at [444, 310] on div "68ba04e7dd2dfc6e985b23c0" at bounding box center [400, 307] width 148 height 9
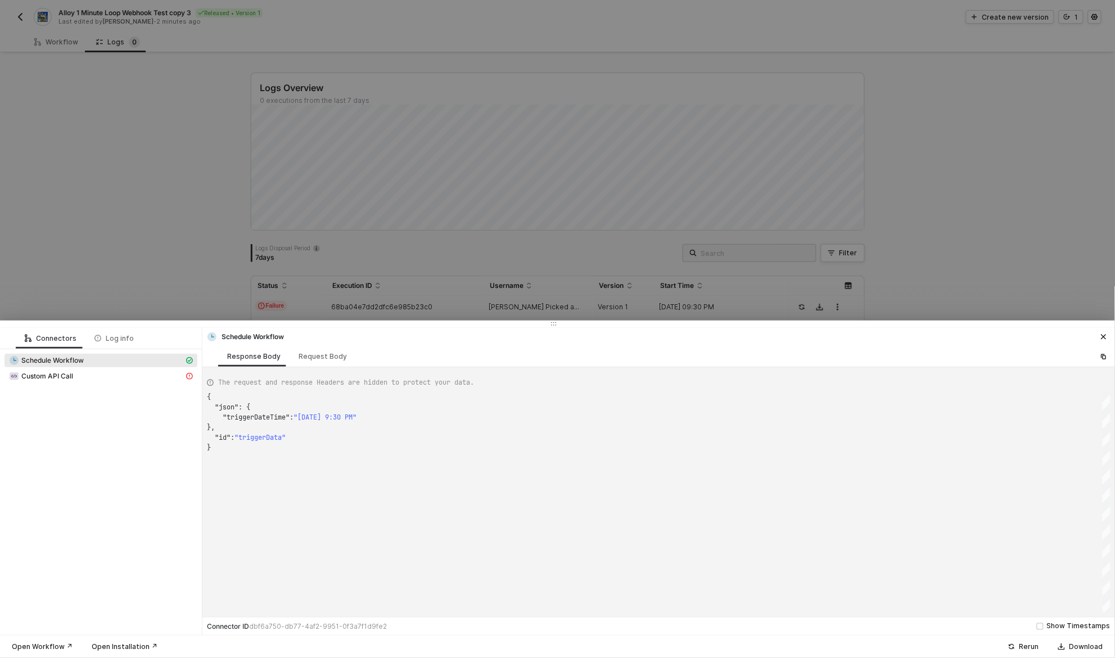
scroll to position [51, 0]
click at [323, 355] on div "Request Body" at bounding box center [323, 356] width 48 height 9
click at [121, 385] on div "Schedule Workflow Custom API Call" at bounding box center [101, 369] width 202 height 40
click at [108, 375] on div "Custom API Call" at bounding box center [96, 376] width 175 height 10
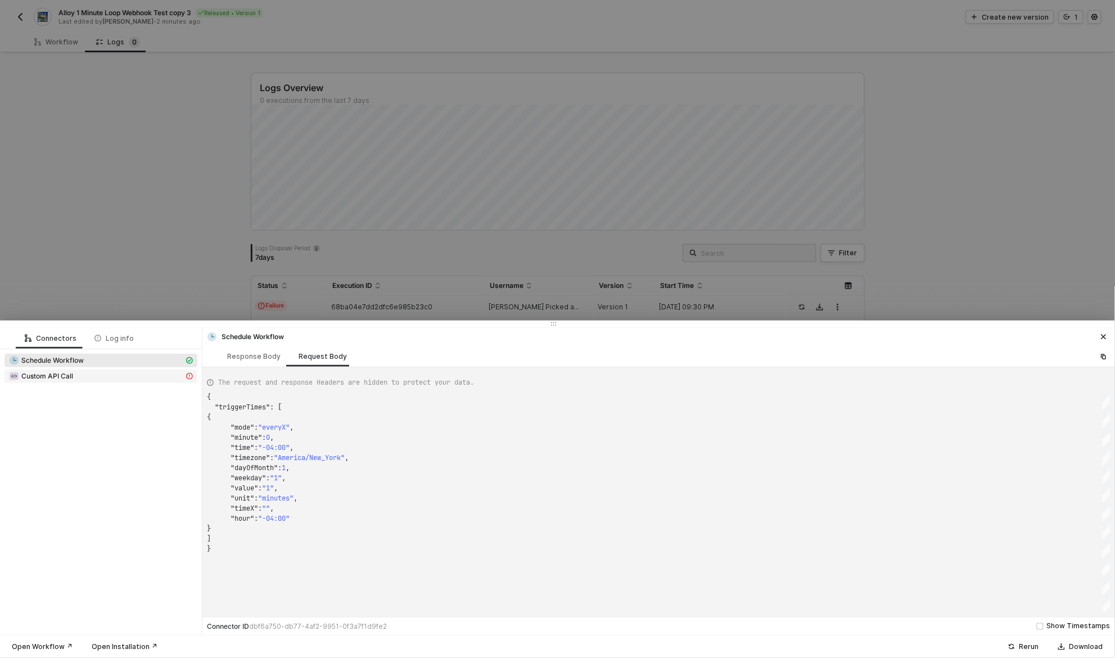
scroll to position [30, 0]
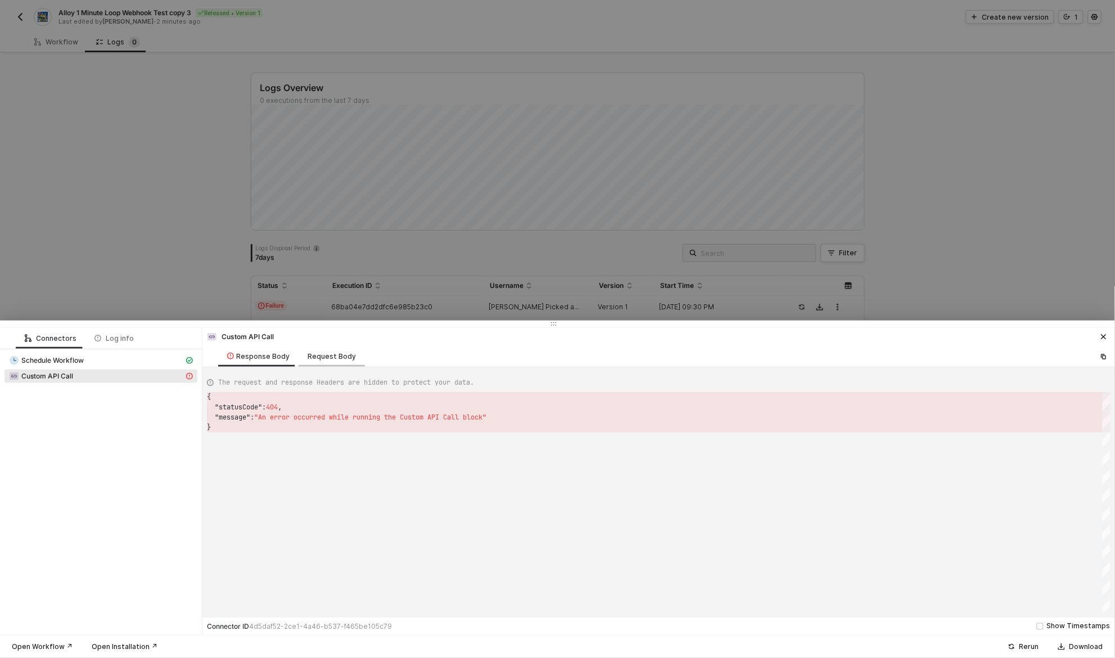
click at [346, 358] on div "Request Body" at bounding box center [332, 356] width 48 height 9
type textarea "{ "requestMethod": "POST", "authentication": "headerAuth", "url": "https://noti…"
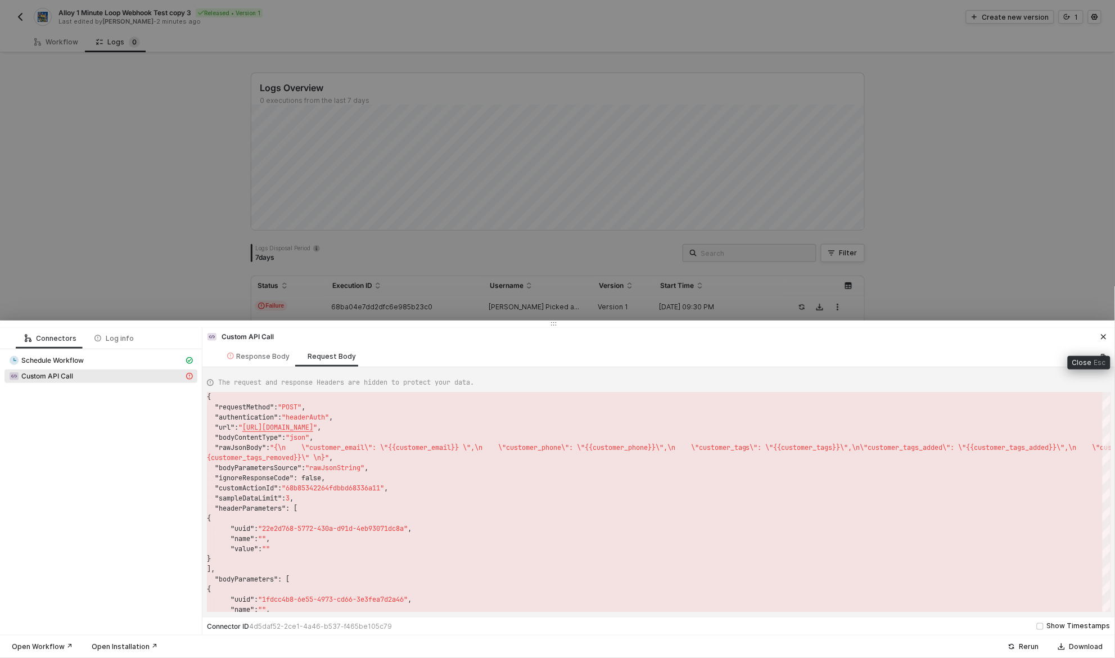
click at [1105, 338] on icon "icon-close" at bounding box center [1104, 337] width 5 height 5
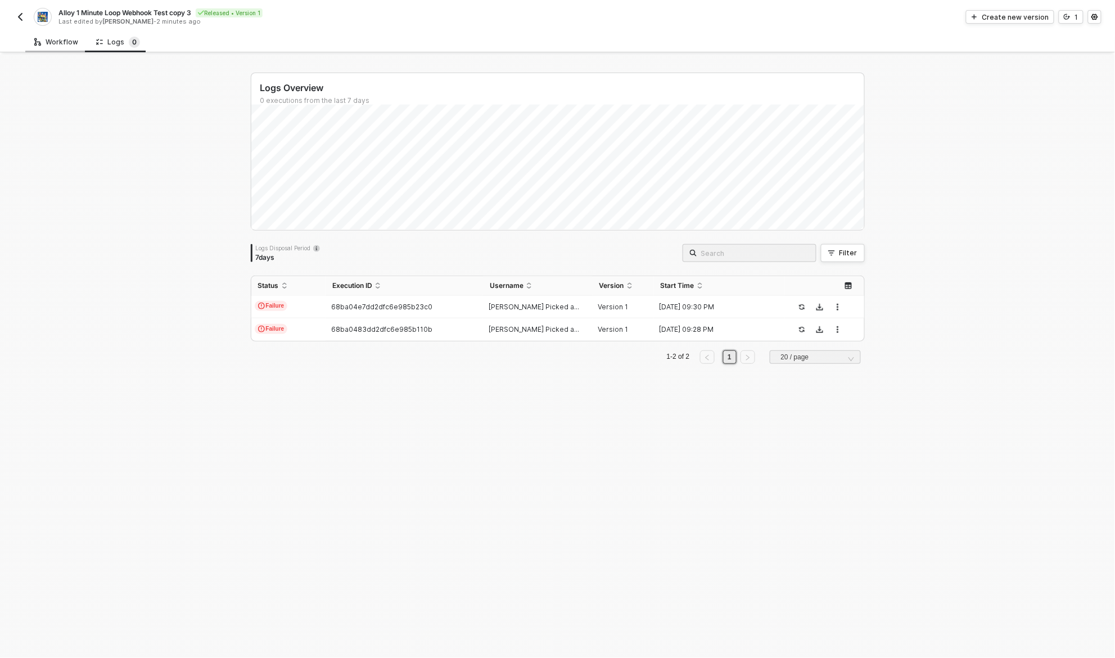
click at [56, 44] on div "Workflow" at bounding box center [56, 42] width 44 height 9
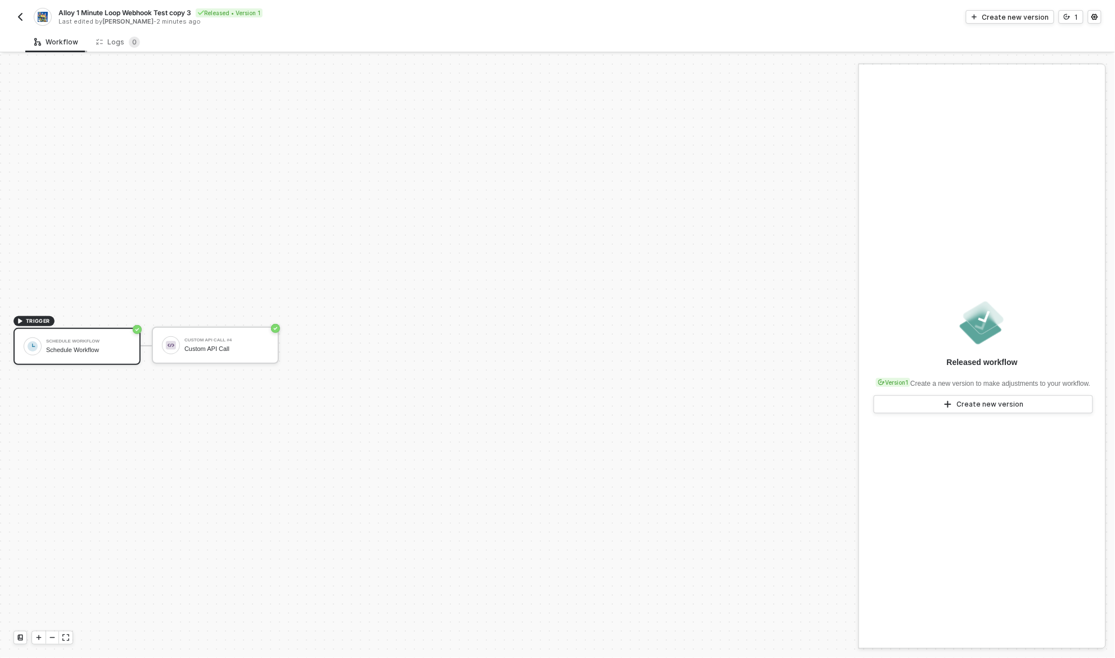
click at [56, 44] on div "Workflow" at bounding box center [56, 42] width 44 height 9
click at [178, 347] on div at bounding box center [171, 345] width 18 height 18
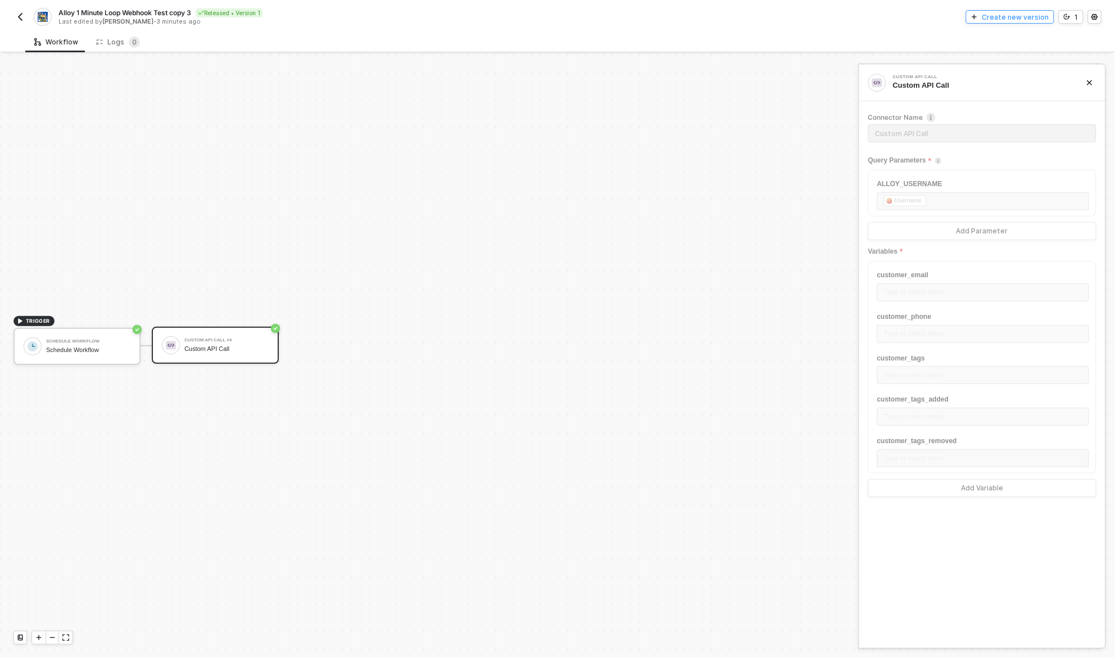
click at [1020, 16] on div "Create new version" at bounding box center [1015, 17] width 67 height 10
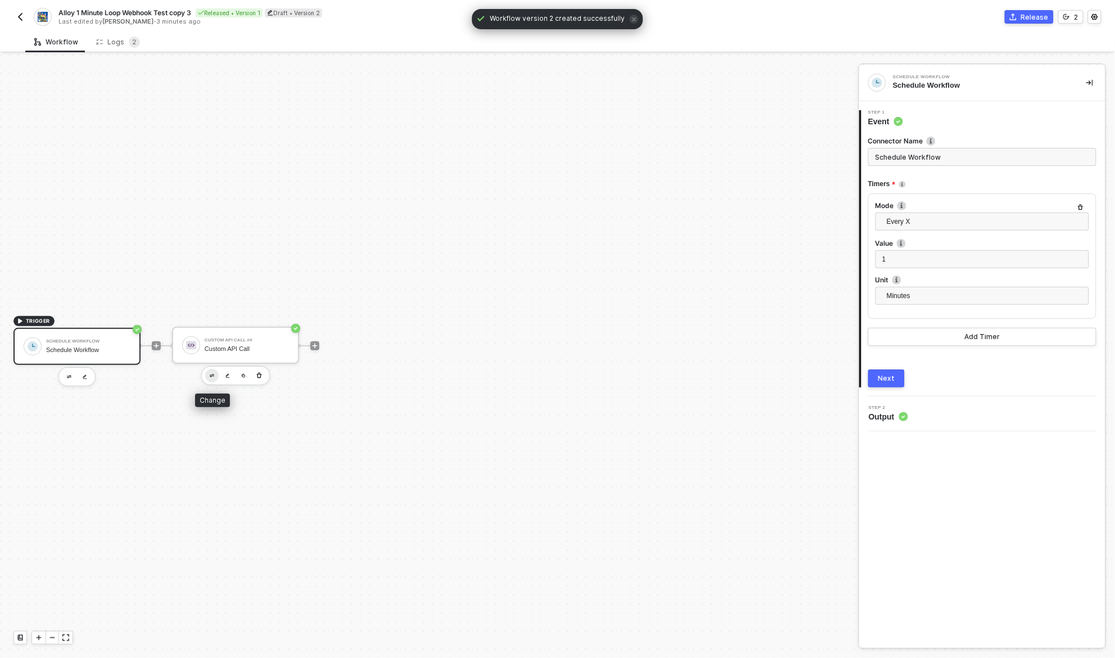
click at [214, 373] on button "button" at bounding box center [211, 375] width 13 height 13
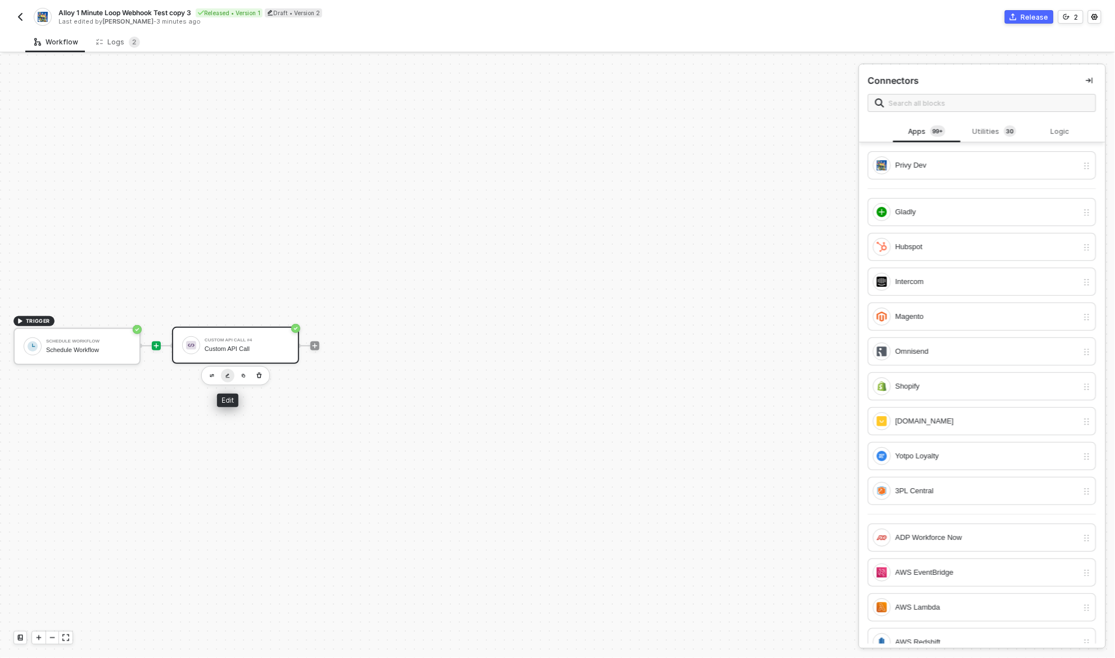
click at [226, 373] on img "button" at bounding box center [228, 375] width 4 height 5
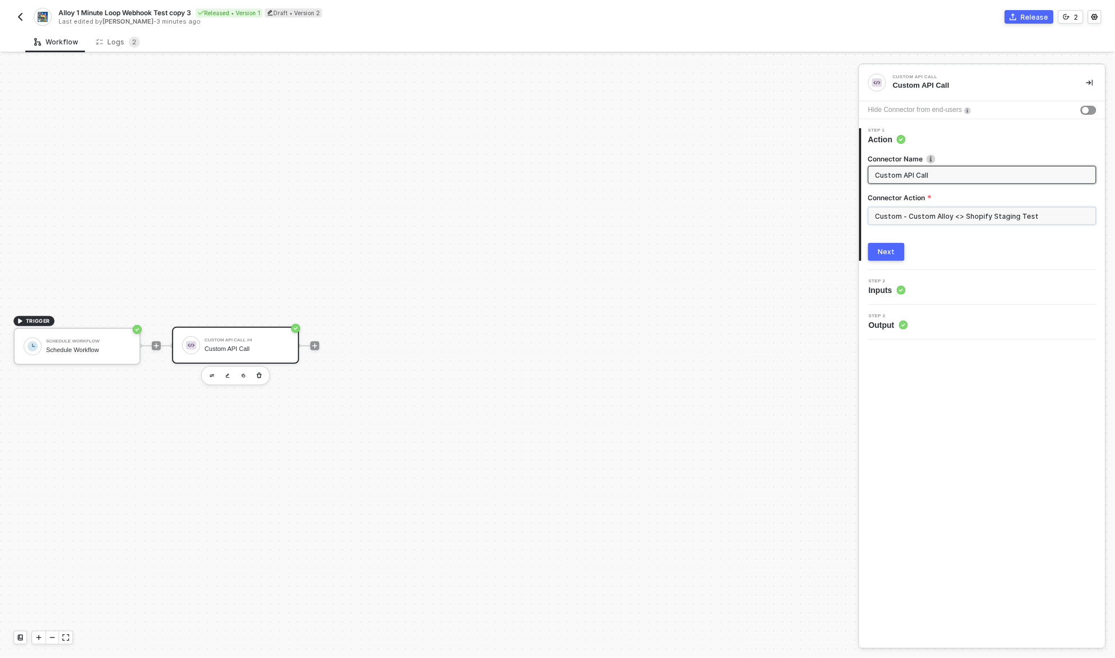
click at [964, 217] on input "Custom - Custom Alloy <> Shopify Staging Test" at bounding box center [982, 216] width 228 height 18
click at [756, 133] on div "Custom Actions" at bounding box center [768, 136] width 164 height 10
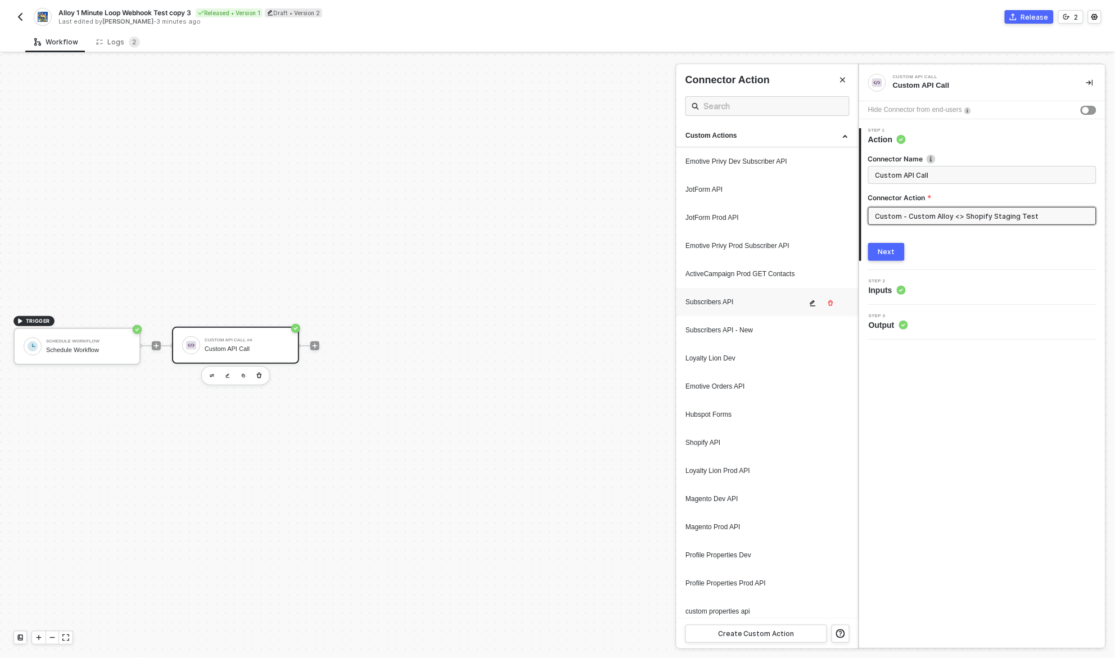
scroll to position [851, 0]
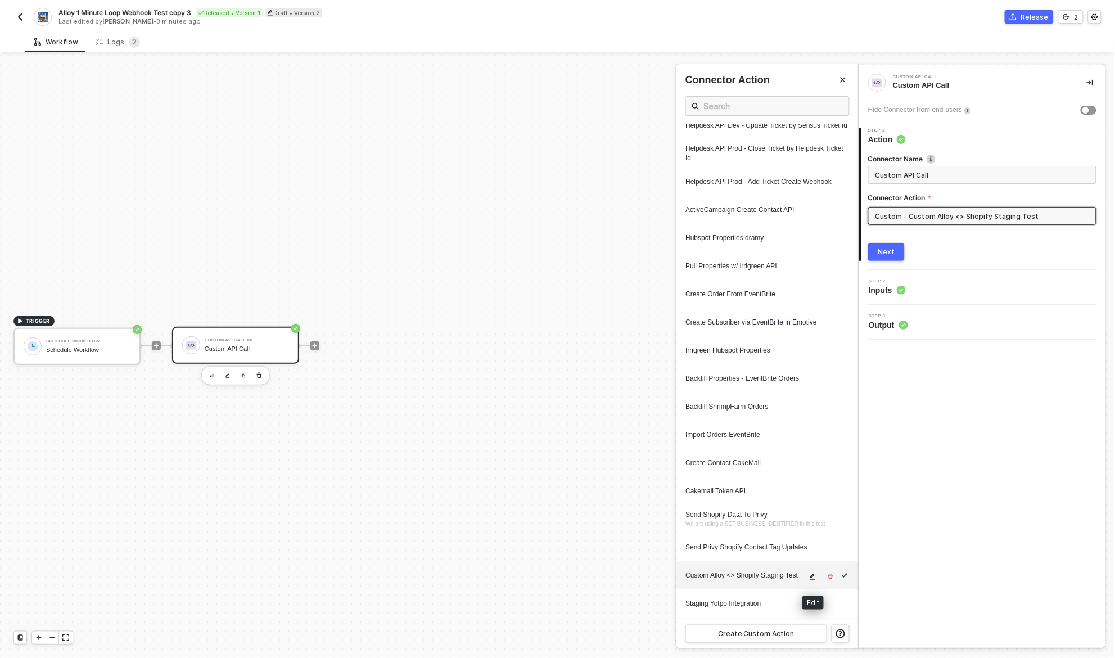
click at [811, 577] on icon "icon-edit" at bounding box center [813, 577] width 6 height 6
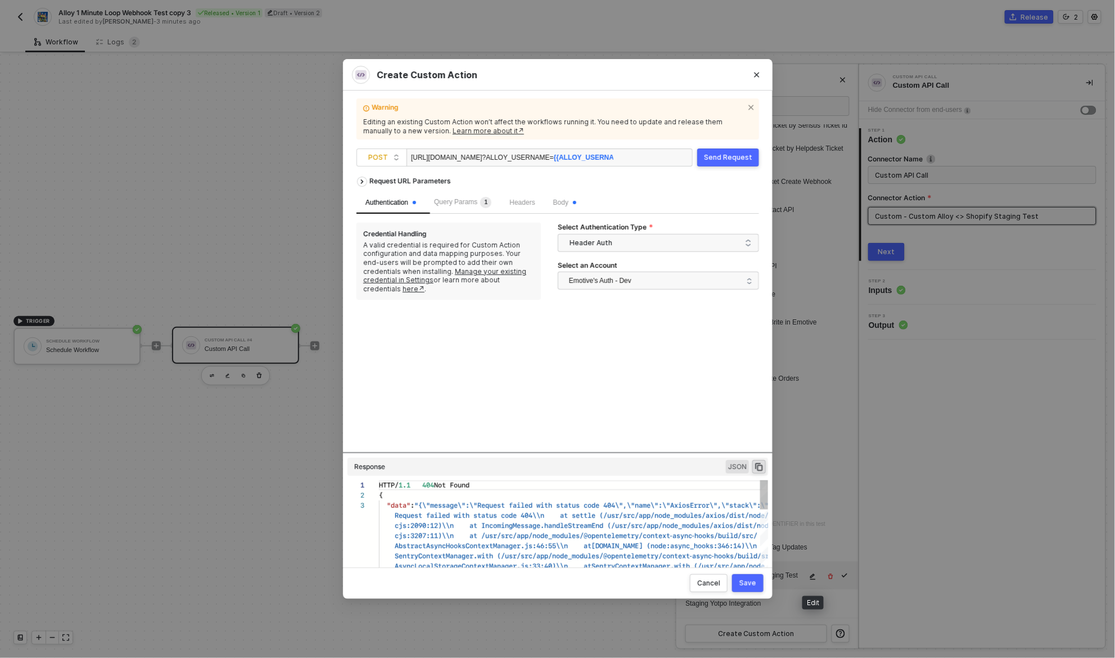
scroll to position [20, 0]
click at [565, 208] on div "Body" at bounding box center [564, 202] width 41 height 22
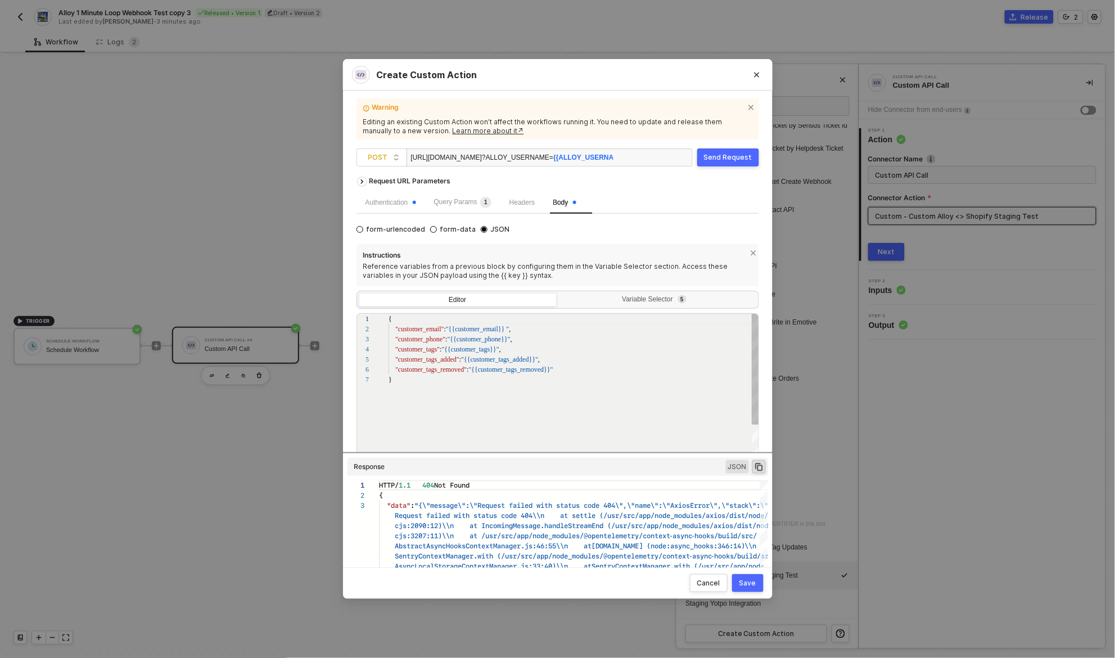
scroll to position [60, 0]
click at [425, 297] on div "Editor" at bounding box center [457, 302] width 197 height 16
click at [359, 294] on input "Editor" at bounding box center [359, 294] width 0 height 0
click at [435, 371] on div "1 2 3 4 5 6 7 { "customer_email" : "{{customer_email}} " , "customer_phone" : "…" at bounding box center [558, 390] width 403 height 155
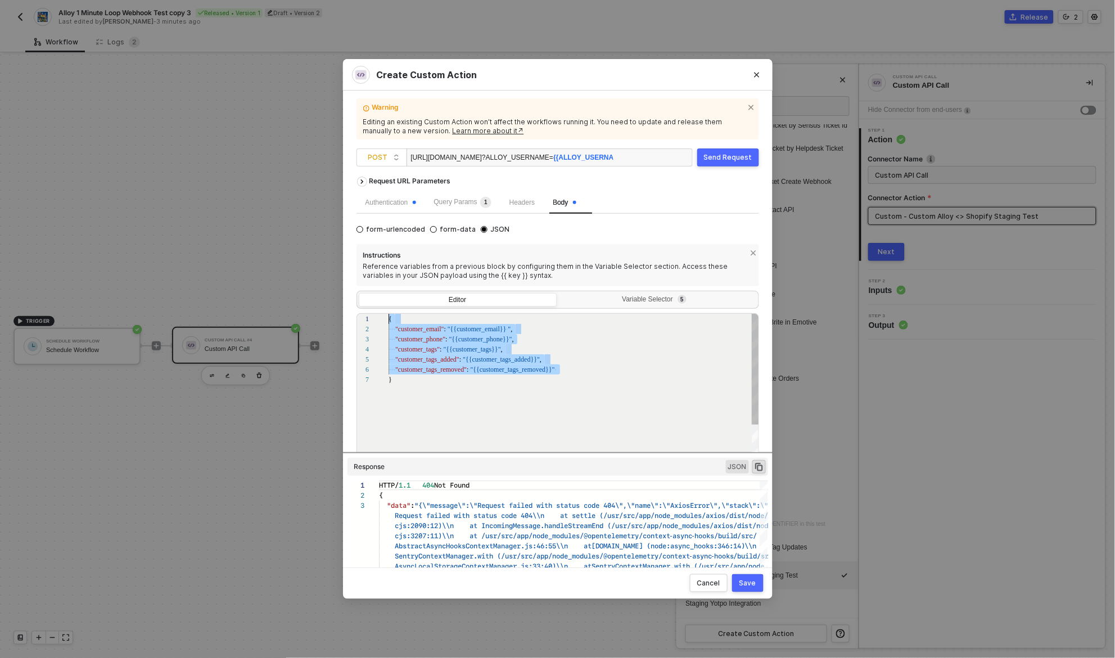
scroll to position [10, 0]
drag, startPoint x: 435, startPoint y: 371, endPoint x: 431, endPoint y: 325, distance: 45.7
click at [543, 321] on div "{" at bounding box center [574, 319] width 371 height 10
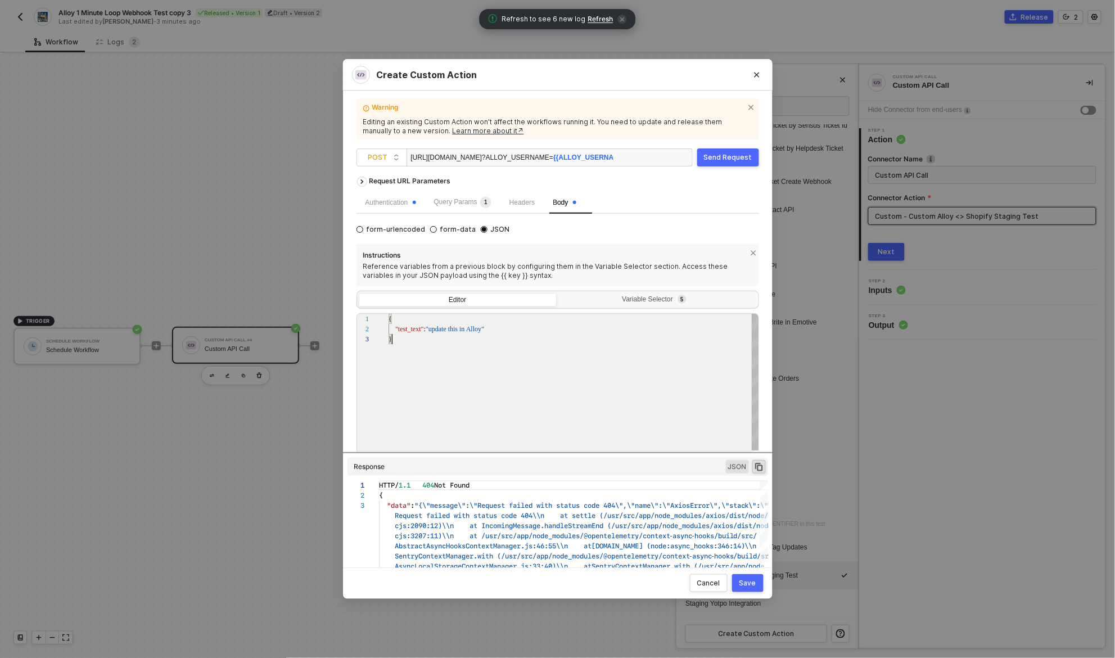
scroll to position [20, 3]
click at [539, 379] on div "{ "test_text" : "update this in Alloy" }" at bounding box center [574, 401] width 371 height 175
click at [433, 331] on div "1 2 3 { "test_text" : "update this in Alloy" } { "test_text": "update this in A…" at bounding box center [558, 390] width 403 height 155
type textarea "{ "test_text": "Update this body in Alloy" }"
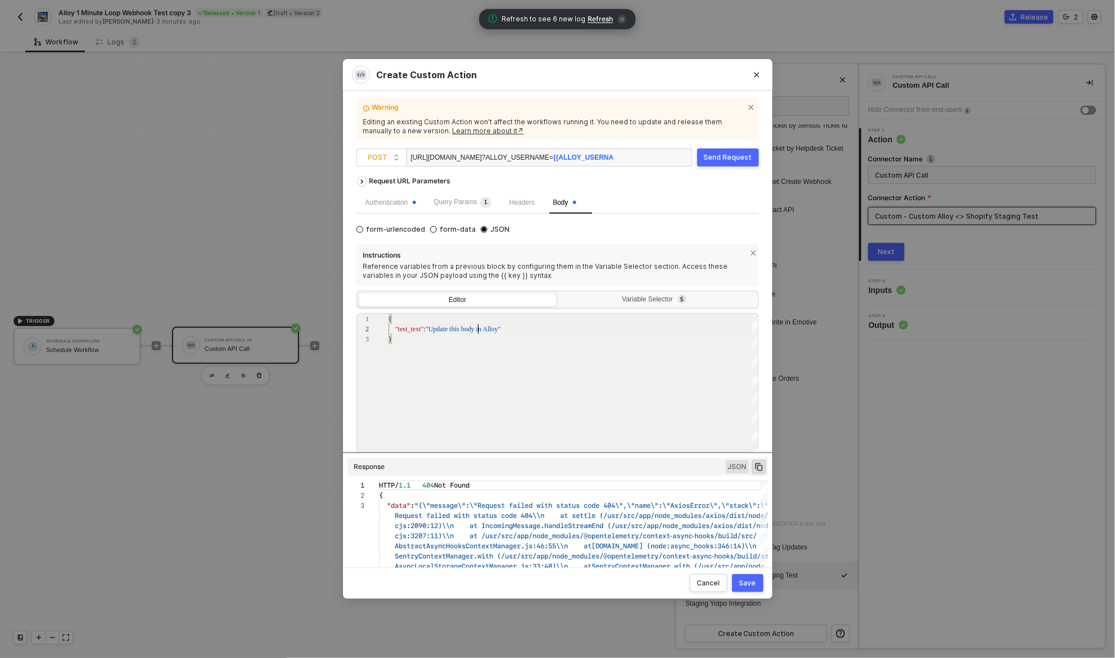
click at [732, 148] on button "Send Request" at bounding box center [728, 157] width 62 height 18
click at [750, 585] on div "Save" at bounding box center [747, 583] width 17 height 9
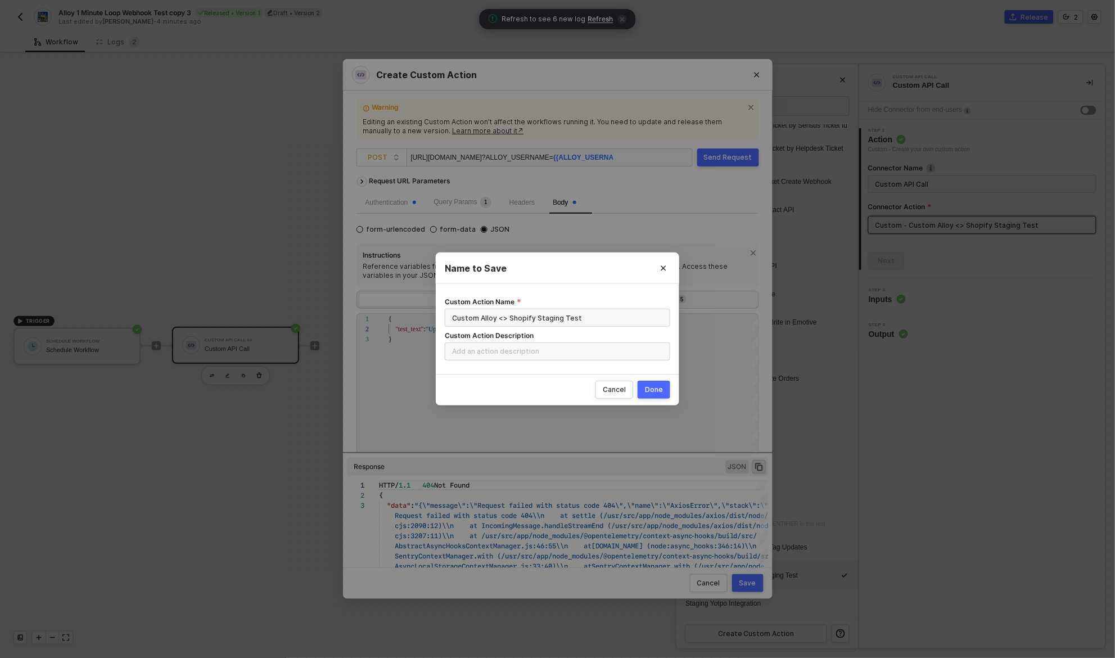
click at [658, 389] on div "Done" at bounding box center [654, 389] width 18 height 9
radio input "true"
radio input "false"
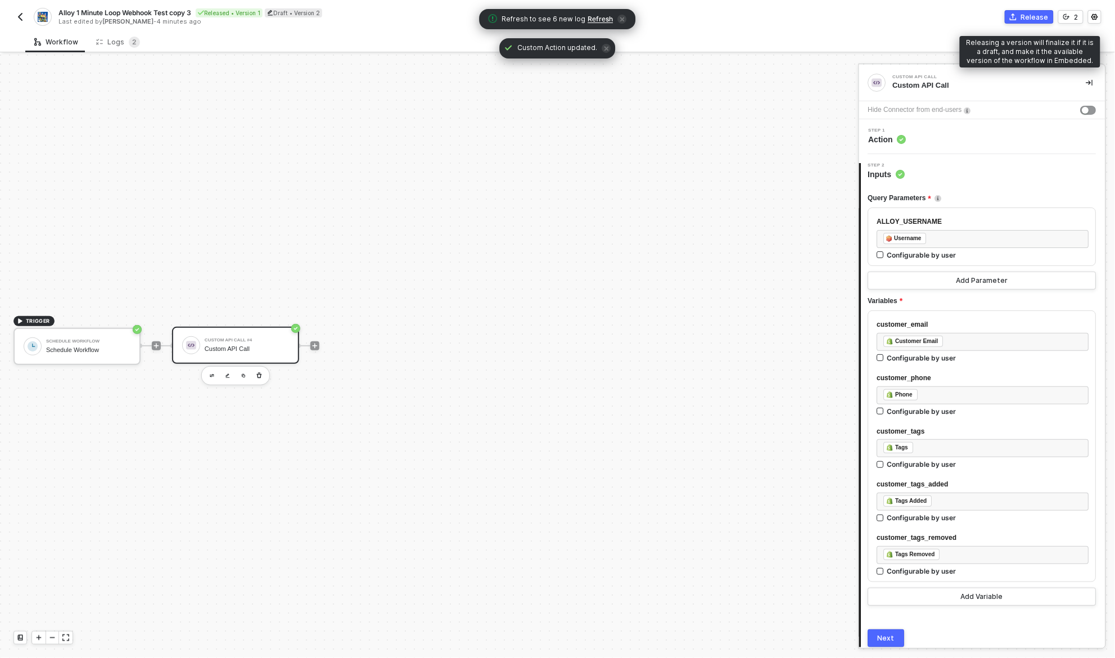
click at [1038, 17] on div "Release" at bounding box center [1035, 17] width 28 height 10
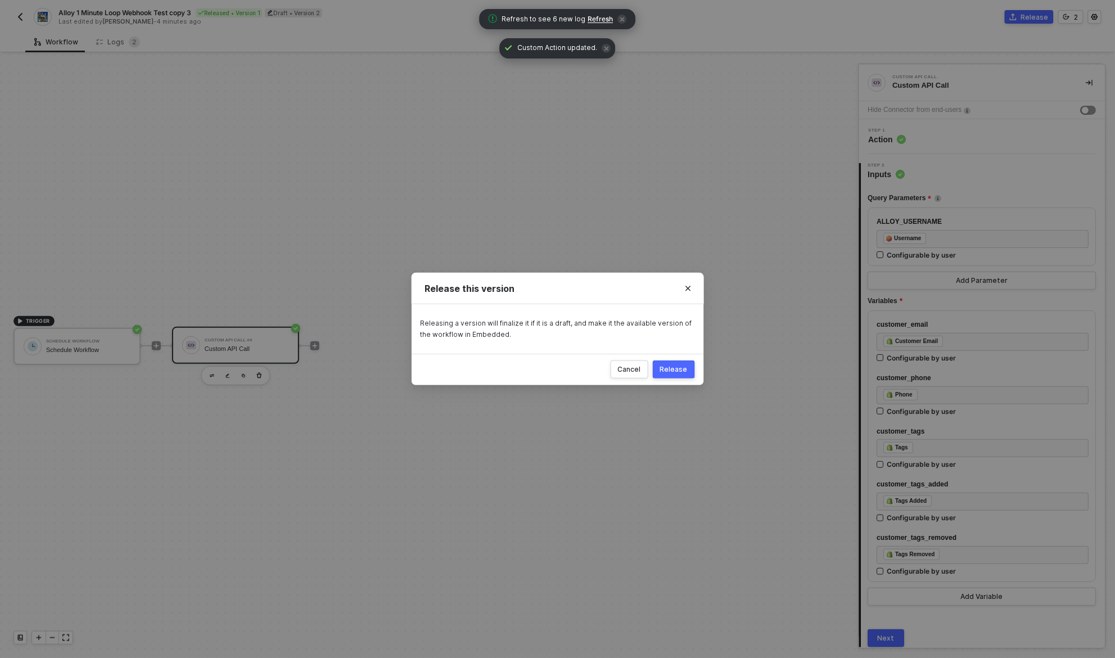
click at [670, 369] on div "Release" at bounding box center [674, 369] width 28 height 9
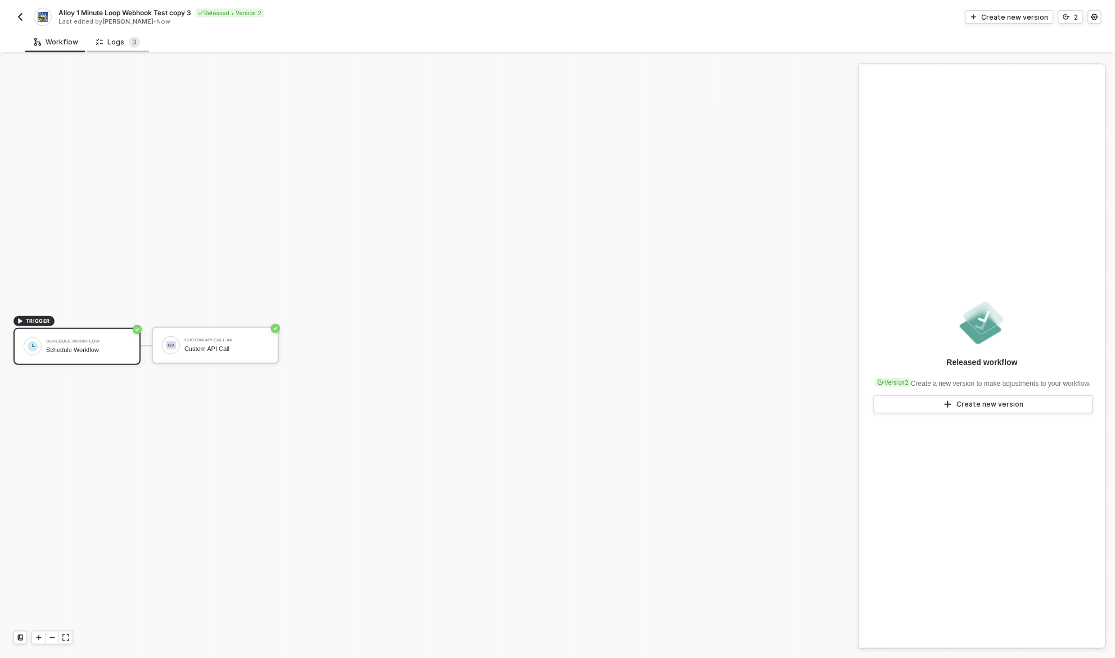
click at [103, 44] on div "Logs 3" at bounding box center [118, 42] width 44 height 11
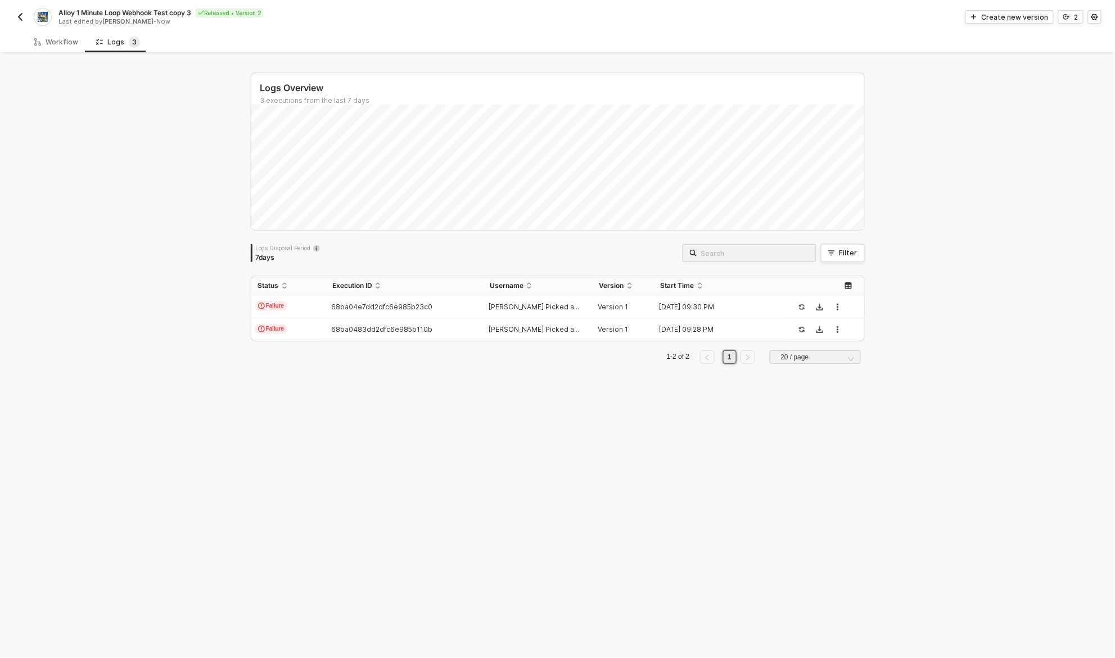
click at [767, 21] on div "Create new version 2" at bounding box center [830, 16] width 544 height 13
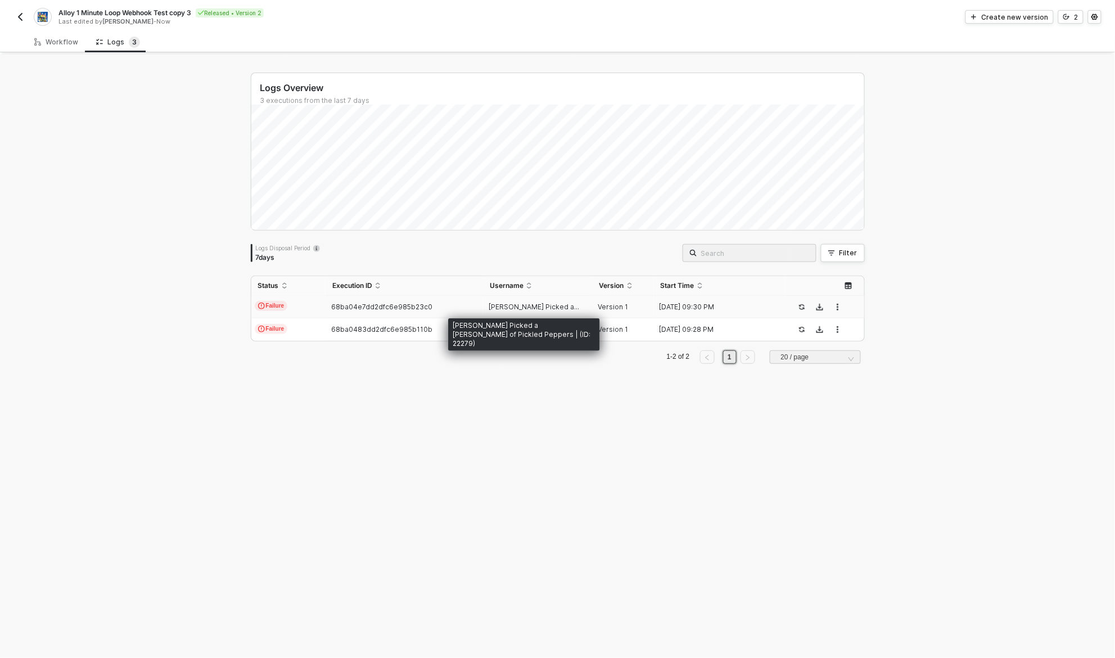
click at [558, 305] on span "[PERSON_NAME] Picked a..." at bounding box center [534, 307] width 91 height 8
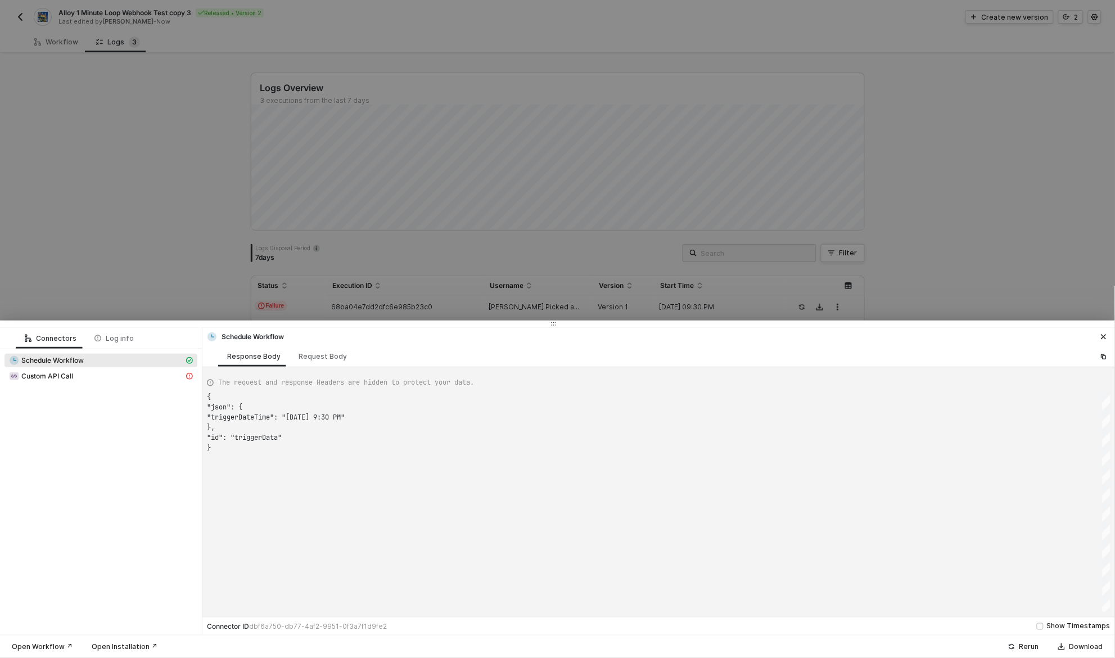
scroll to position [51, 0]
click at [83, 377] on div "Custom API Call" at bounding box center [96, 376] width 175 height 10
type textarea "{ "statusCode": 404, "message": "An error occurred while running the Custom API…"
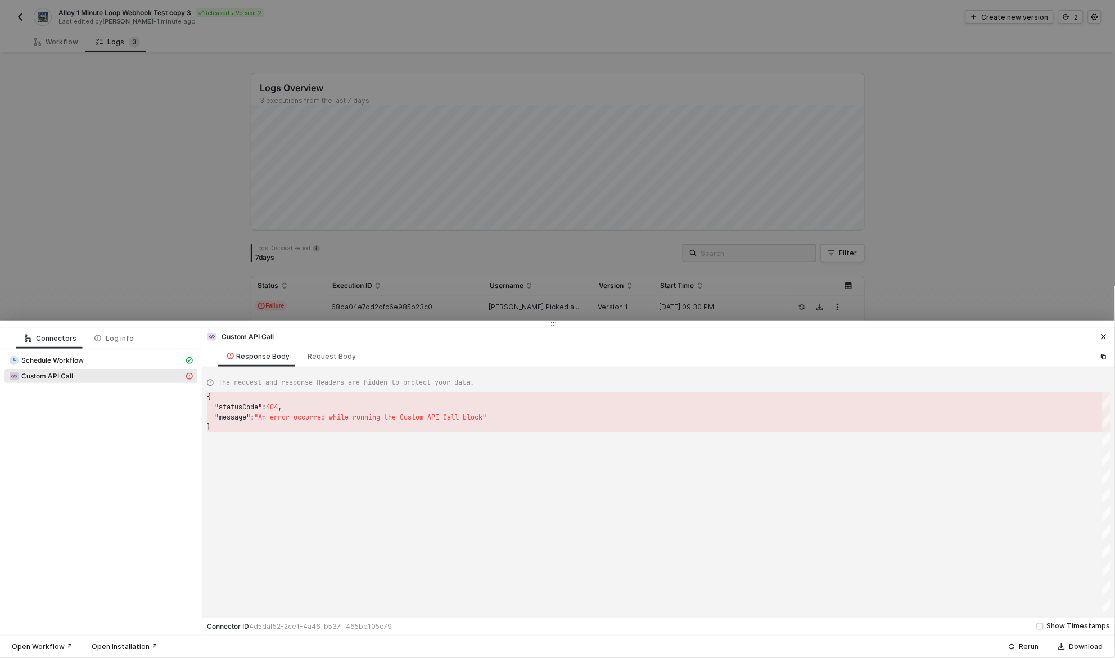
scroll to position [30, 0]
click at [806, 145] on div at bounding box center [557, 329] width 1115 height 658
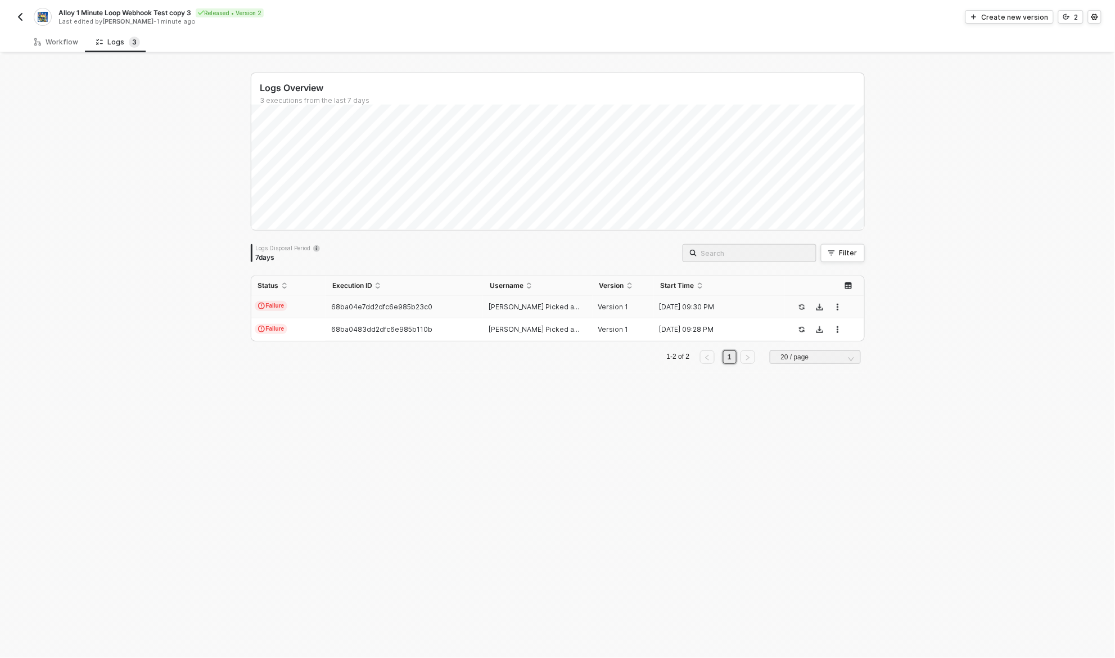
click at [944, 202] on div "Logs Overview 3 executions from the last 7 days Thu 4 Success 0 Failure 3 Logs …" at bounding box center [557, 356] width 1115 height 603
click at [416, 306] on span "68ba04e7dd2dfc6e985b23c0" at bounding box center [381, 307] width 101 height 8
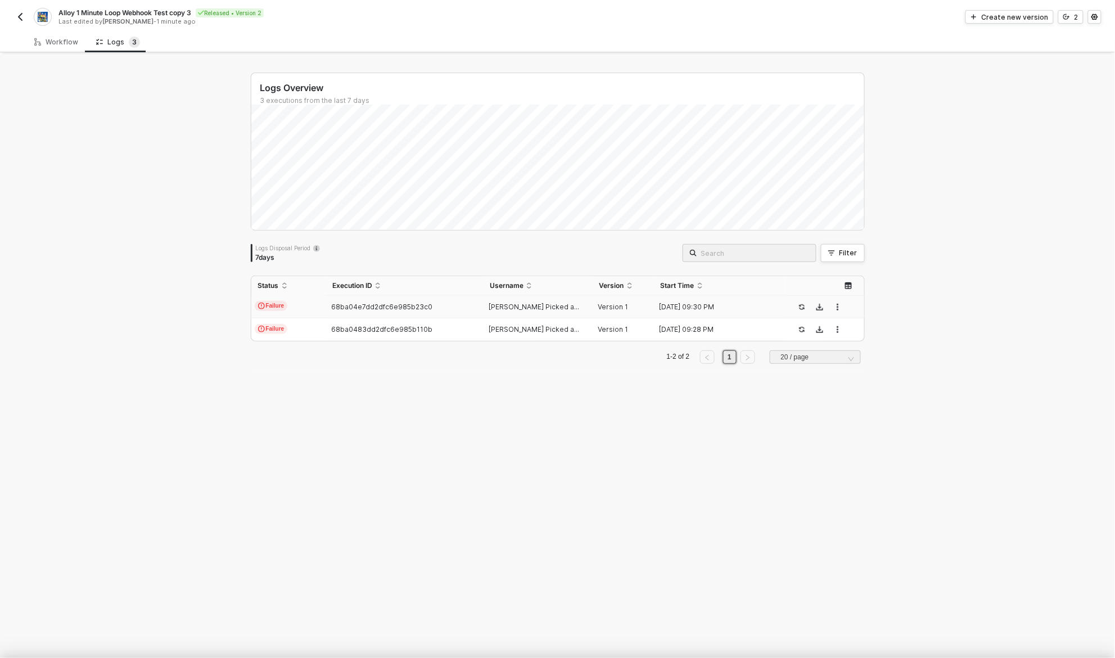
scroll to position [51, 0]
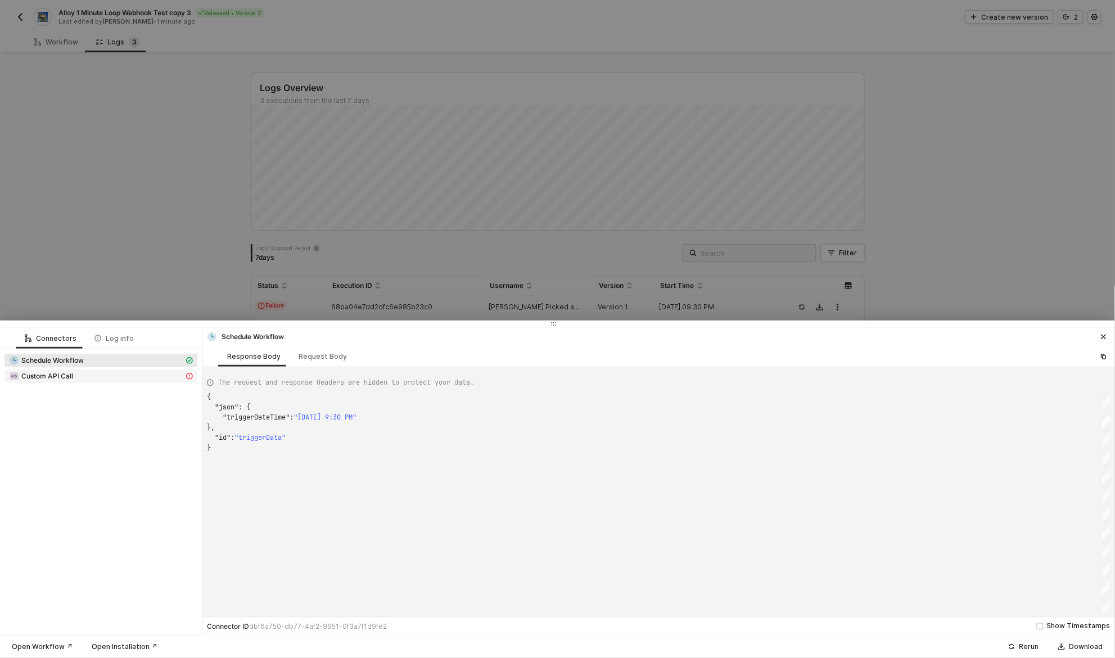
click at [73, 374] on div "Custom API Call" at bounding box center [96, 376] width 175 height 10
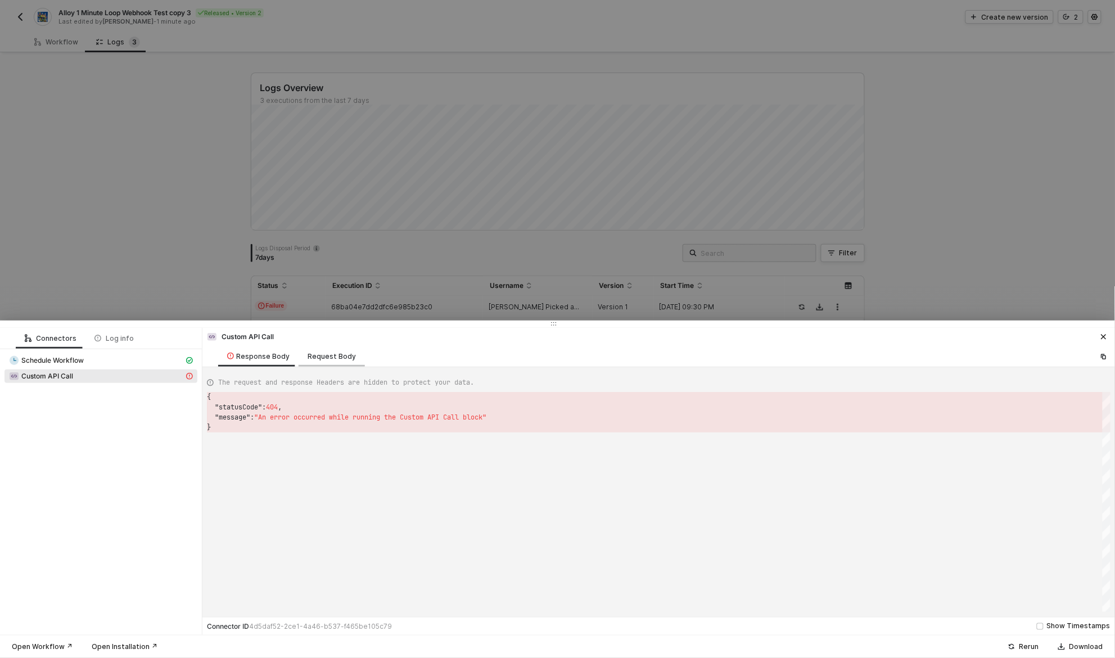
click at [328, 357] on div "Request Body" at bounding box center [332, 356] width 48 height 9
type textarea "{ "requestMethod": "POST", "authentication": "headerAuth", "url": "https://noti…"
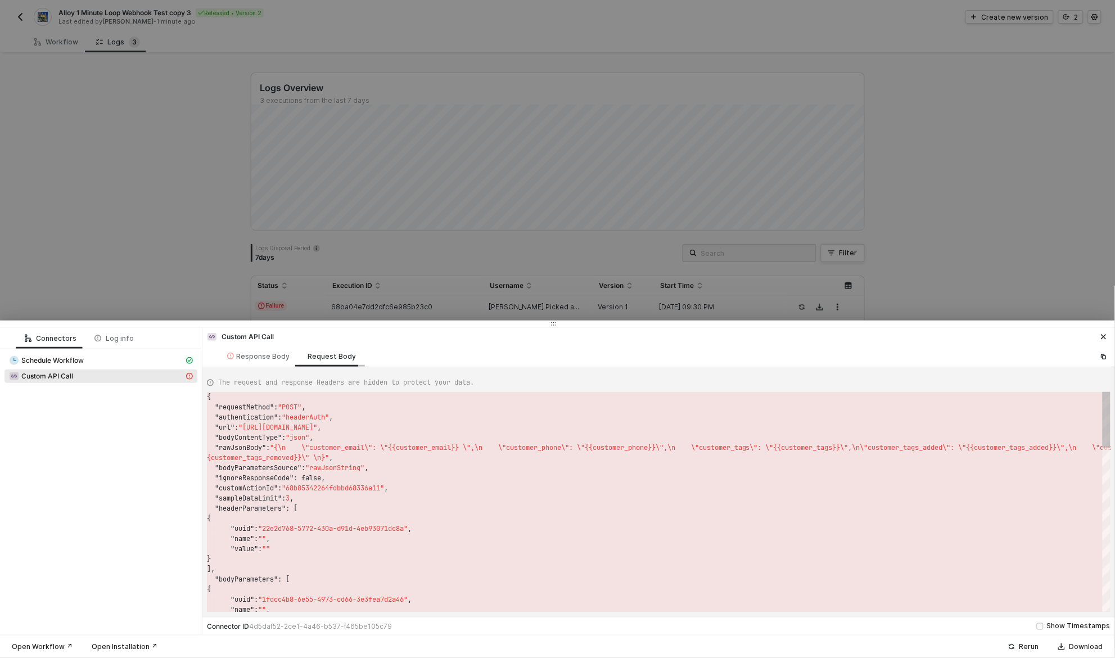
scroll to position [70, 0]
click at [145, 166] on div at bounding box center [557, 329] width 1115 height 658
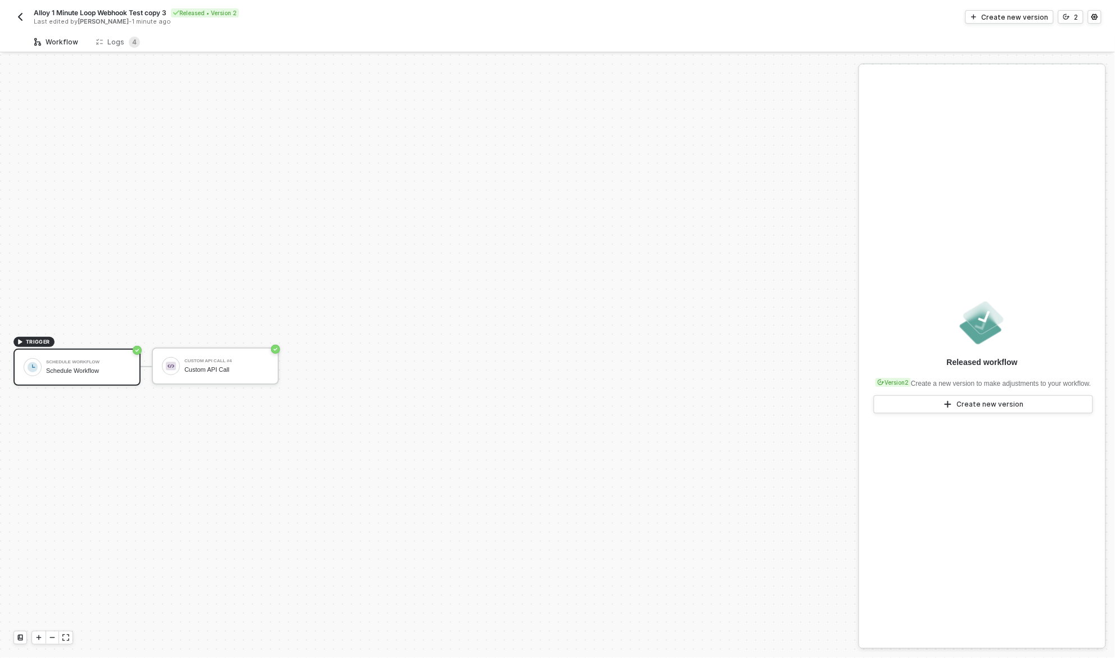
scroll to position [21, 0]
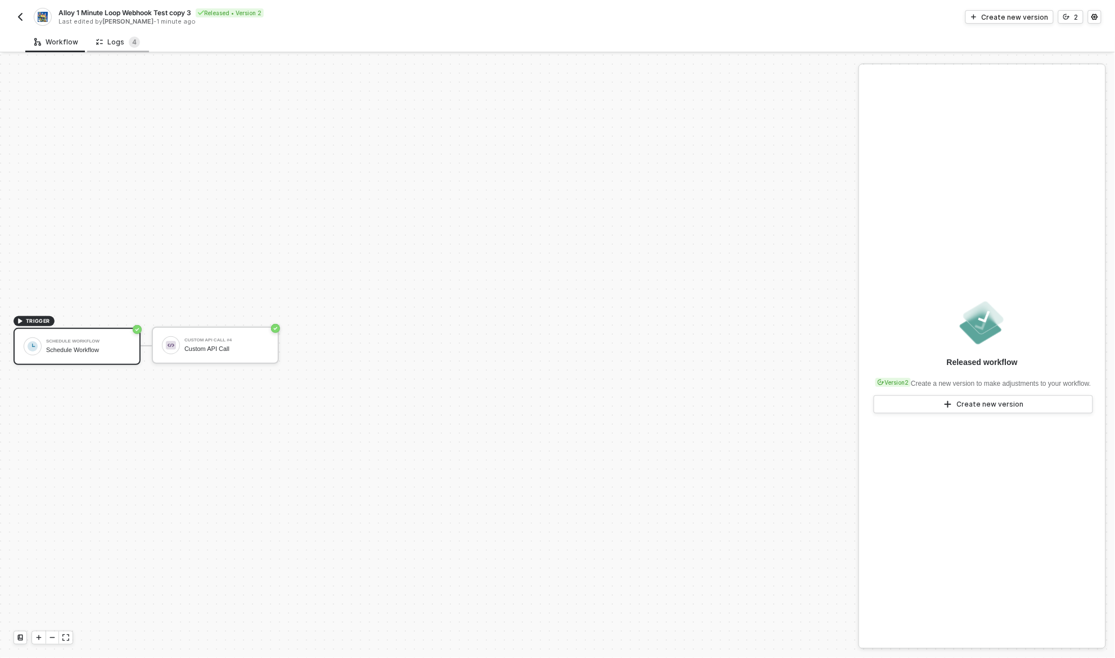
click at [111, 43] on div "Logs 4" at bounding box center [118, 42] width 44 height 11
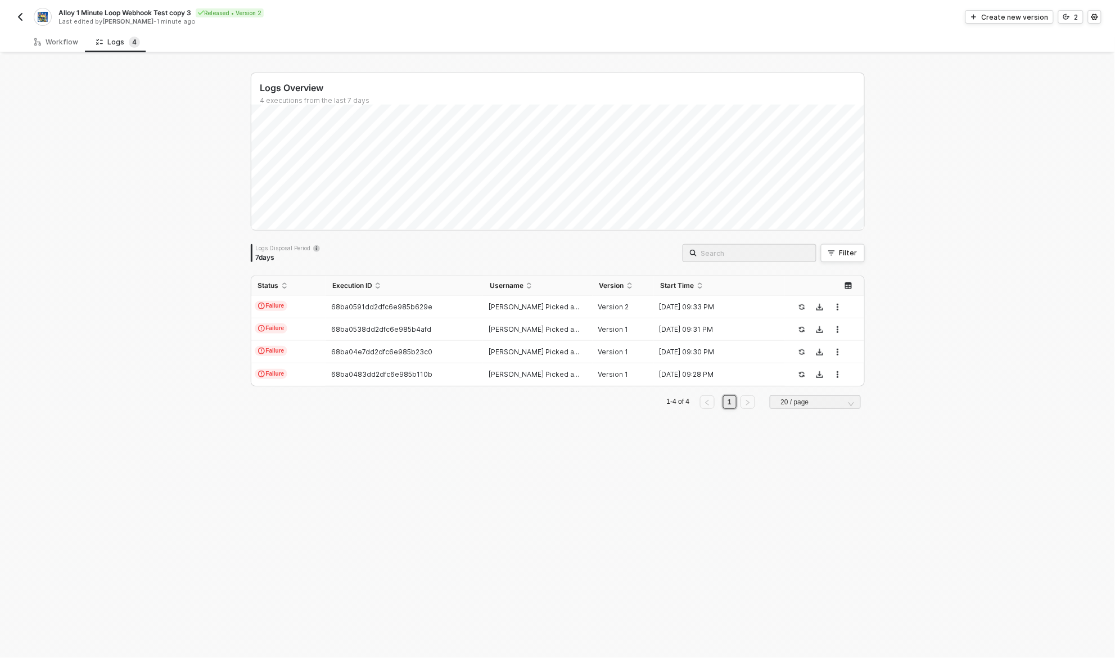
click at [129, 280] on div "Logs Overview 4 executions from the last 7 days Logs Disposal Period 7 days Fil…" at bounding box center [557, 356] width 1115 height 603
click at [469, 303] on div "68ba0591dd2dfc6e985b629e" at bounding box center [400, 307] width 148 height 9
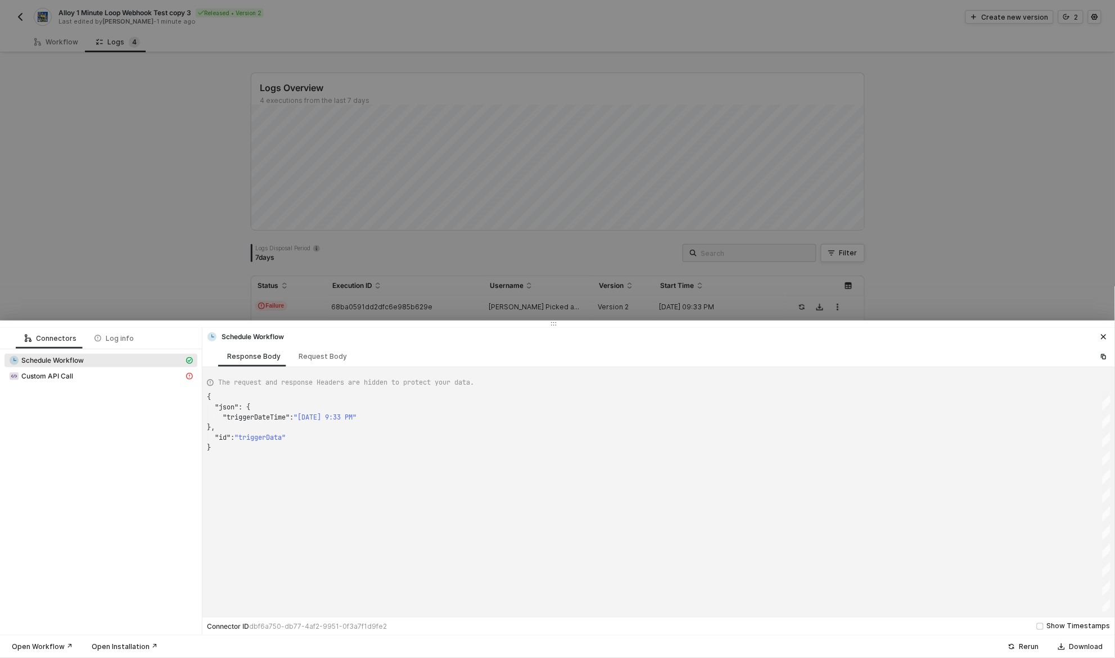
scroll to position [51, 0]
click at [140, 379] on div "Custom API Call" at bounding box center [96, 376] width 175 height 10
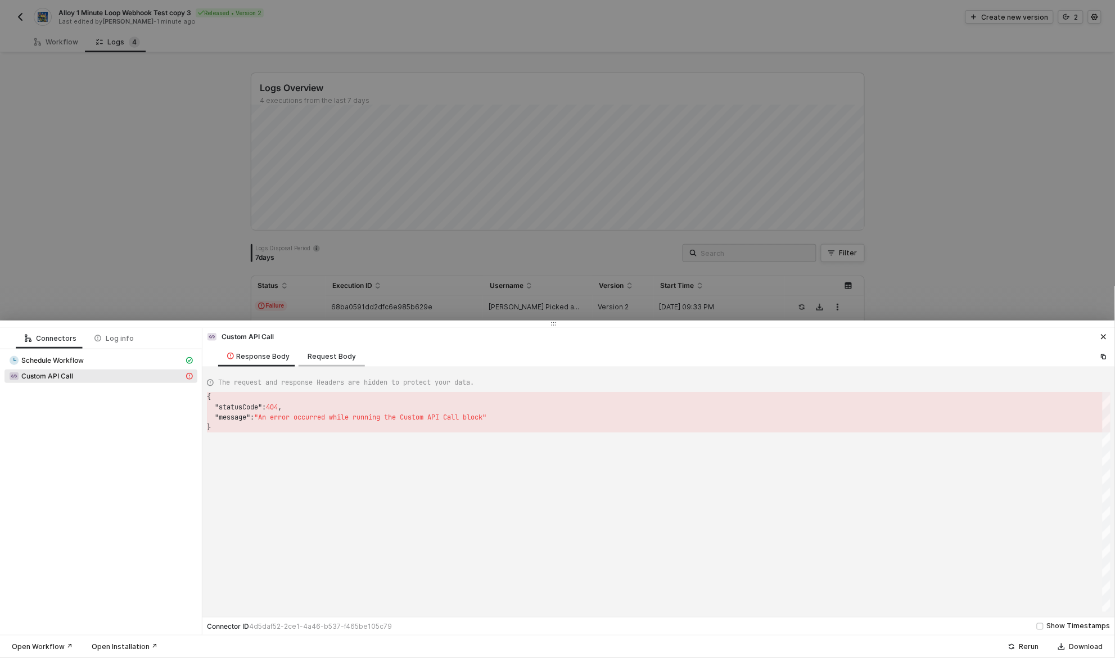
click at [330, 357] on div "Request Body" at bounding box center [332, 356] width 48 height 9
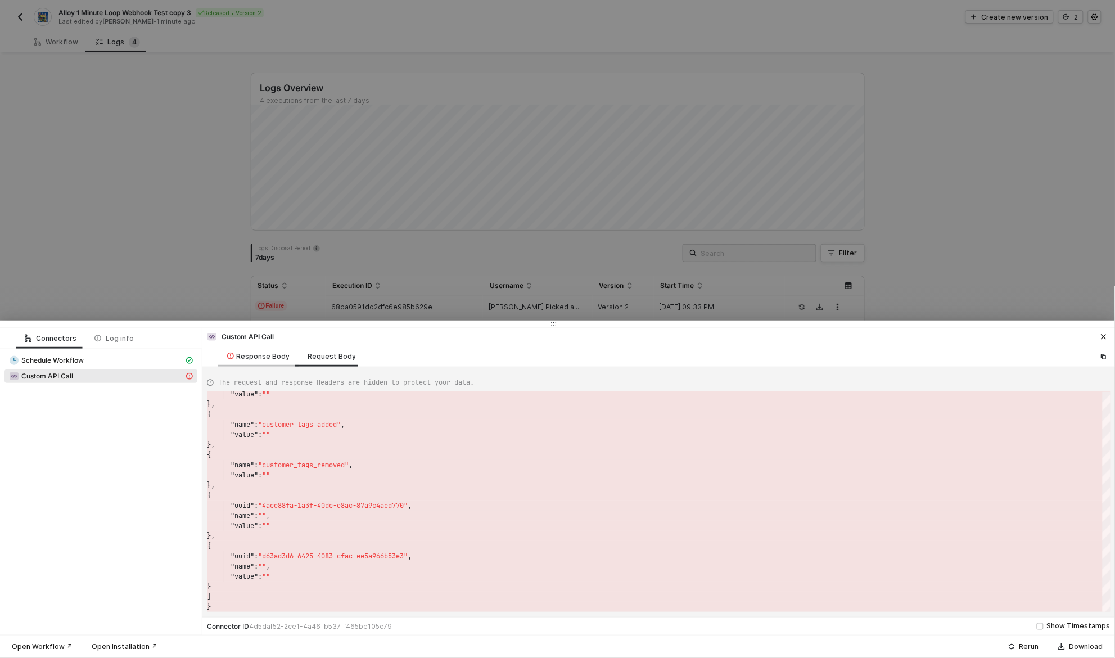
click at [266, 359] on div "Response Body" at bounding box center [258, 356] width 62 height 9
type textarea "{ "statusCode": 404, "message": "An error occurred while running the Custom API…"
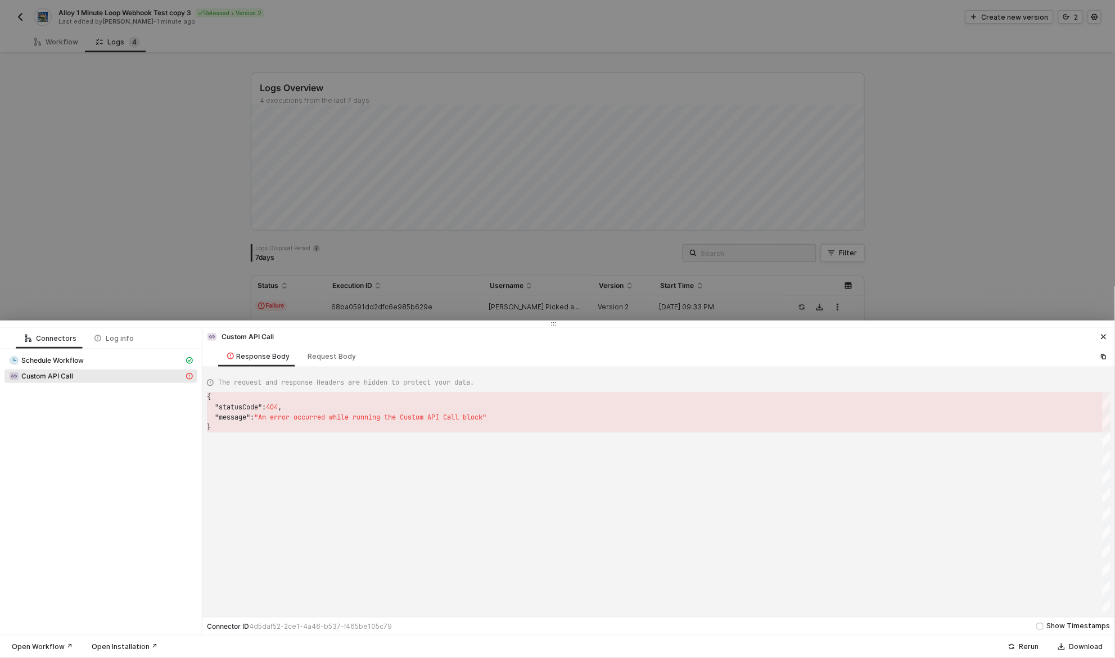
click at [544, 228] on div at bounding box center [557, 329] width 1115 height 658
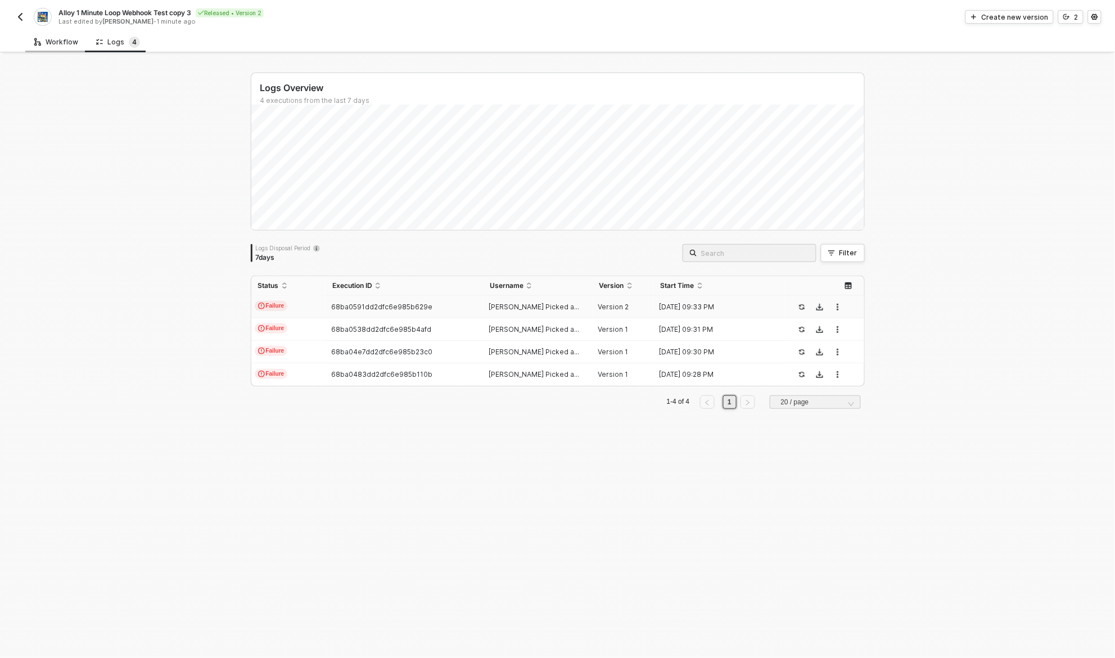
click at [56, 41] on div "Workflow" at bounding box center [56, 42] width 44 height 9
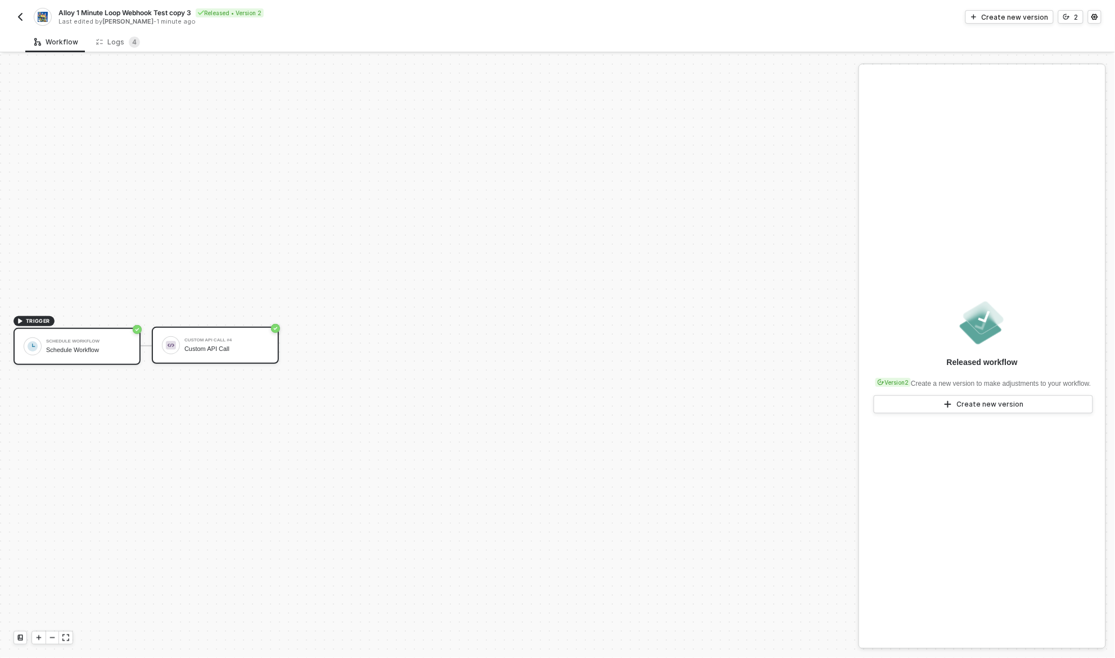
click at [224, 342] on div "Custom API Call #4 Custom API Call" at bounding box center [226, 345] width 84 height 21
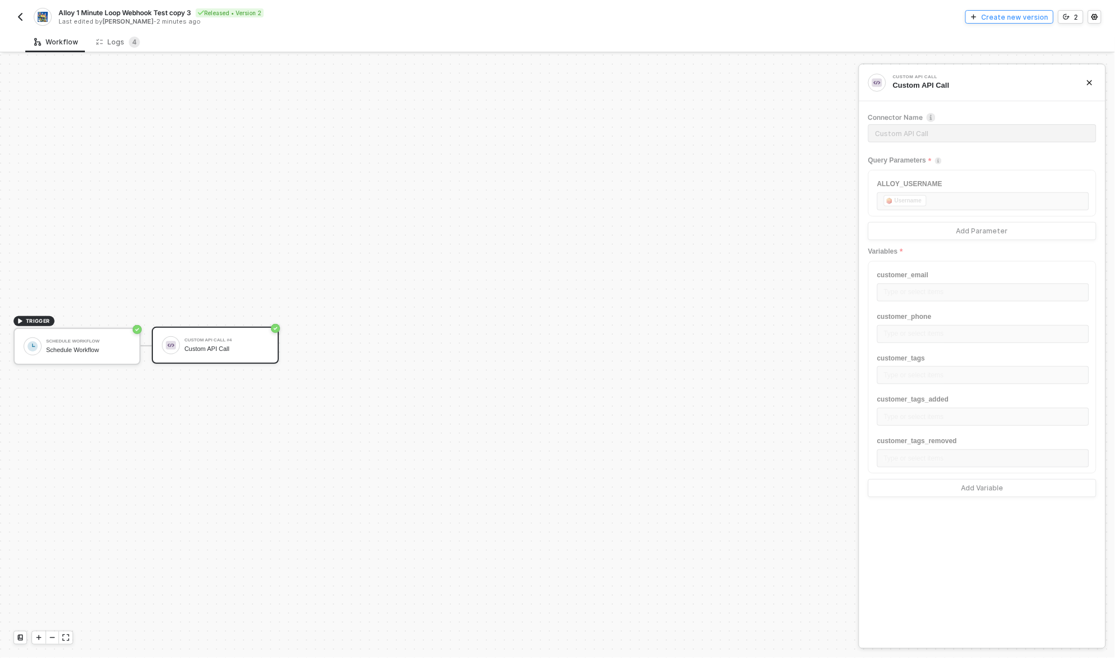
click at [1017, 15] on div "Create new version" at bounding box center [1015, 17] width 67 height 10
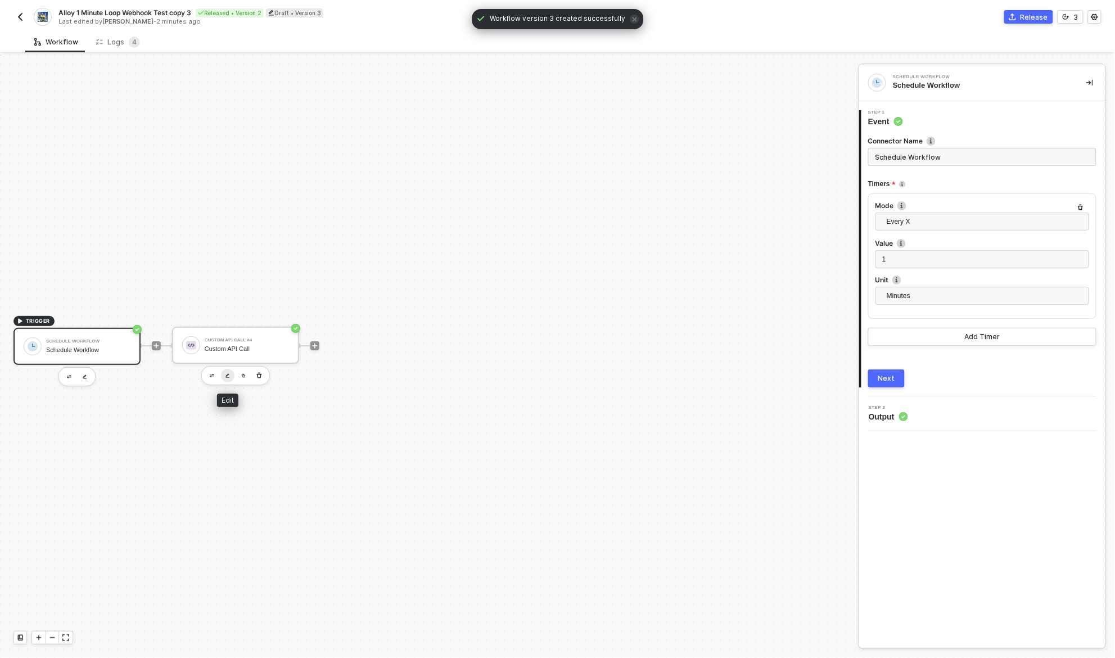
click at [226, 375] on img "button" at bounding box center [228, 375] width 4 height 5
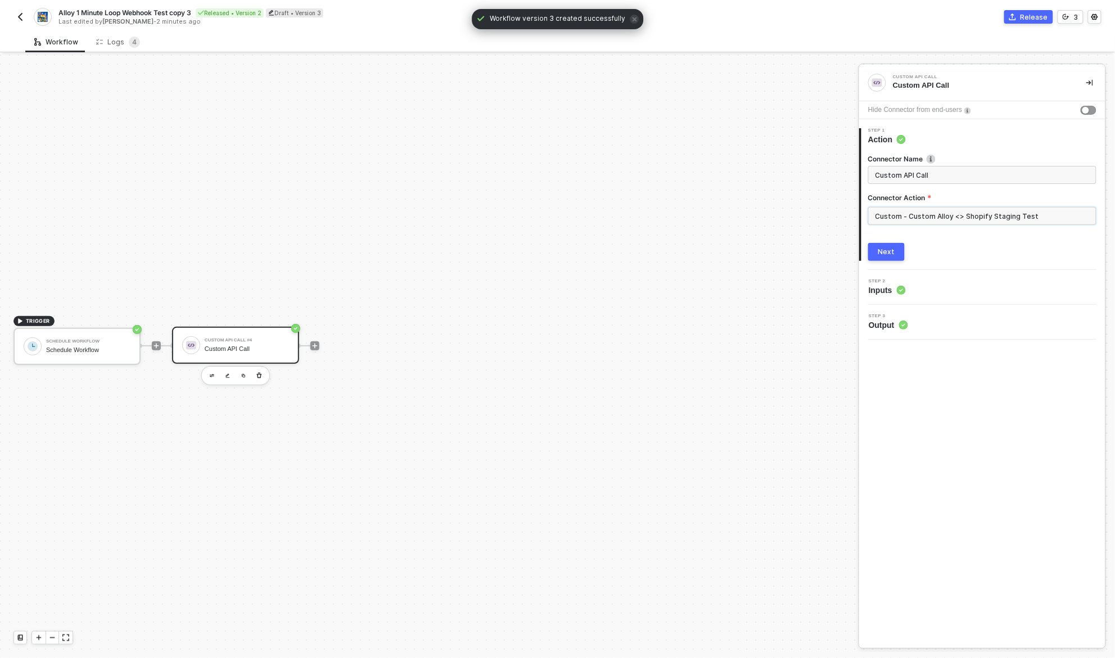
click at [924, 217] on input "Custom - Custom Alloy <> Shopify Staging Test" at bounding box center [982, 216] width 228 height 18
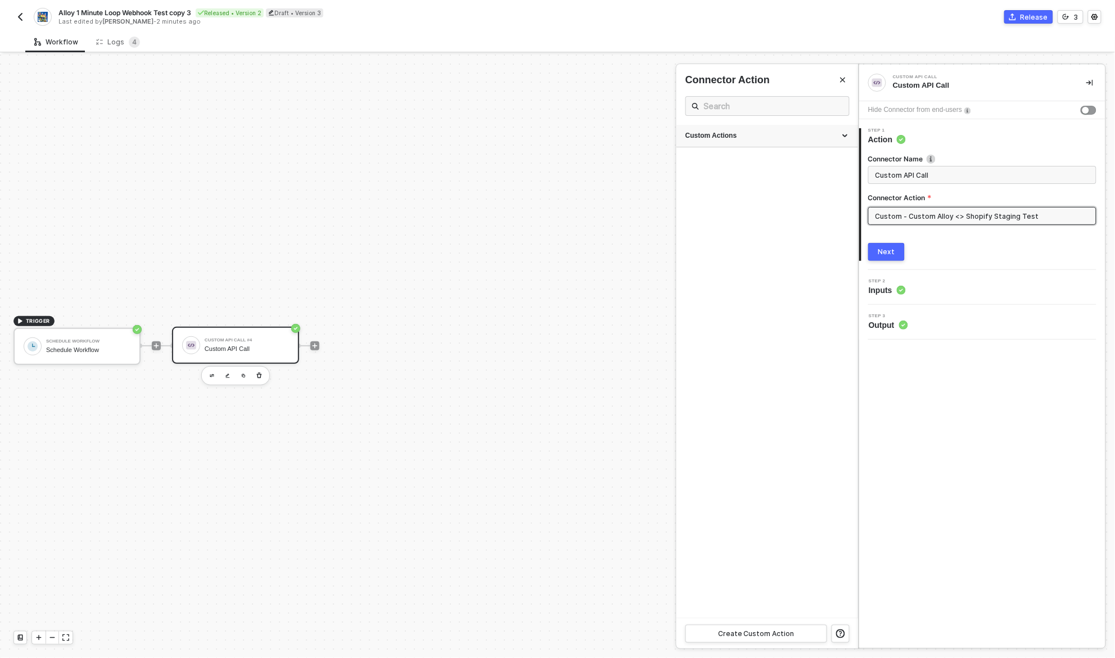
click at [786, 139] on div "Custom Actions" at bounding box center [768, 136] width 164 height 10
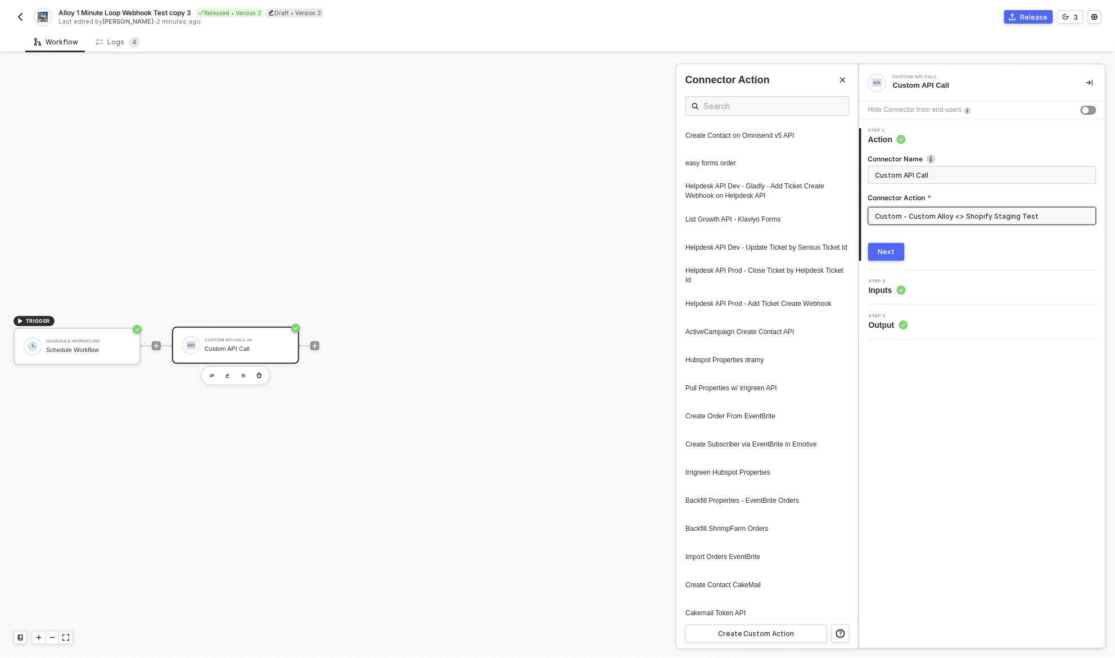
scroll to position [851, 0]
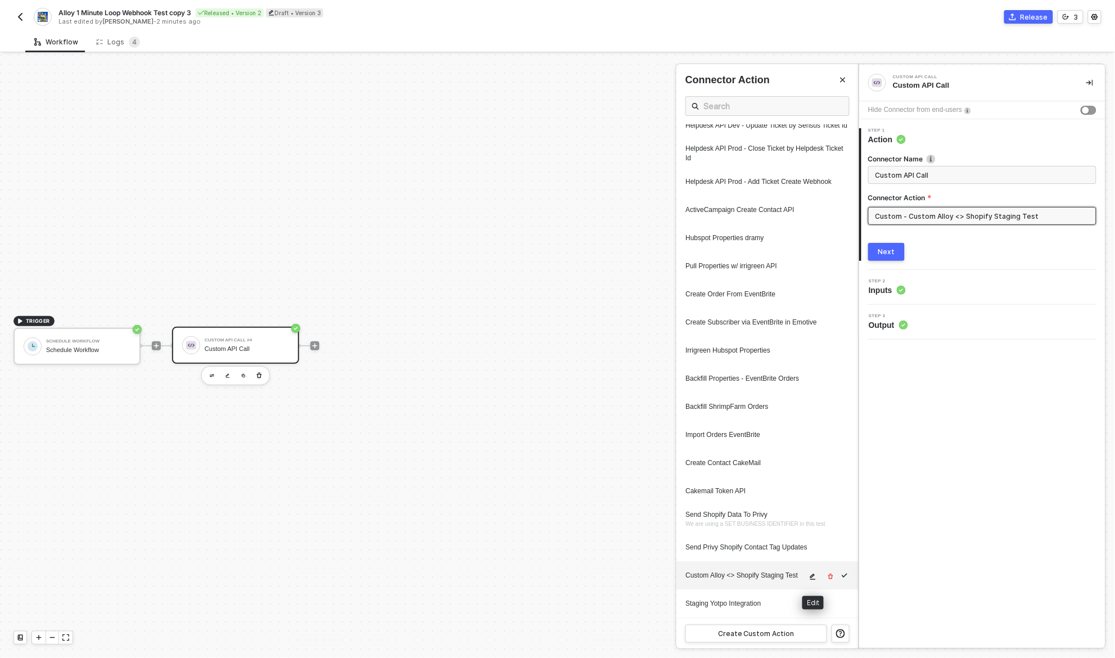
click at [814, 577] on icon "icon-edit" at bounding box center [812, 577] width 7 height 7
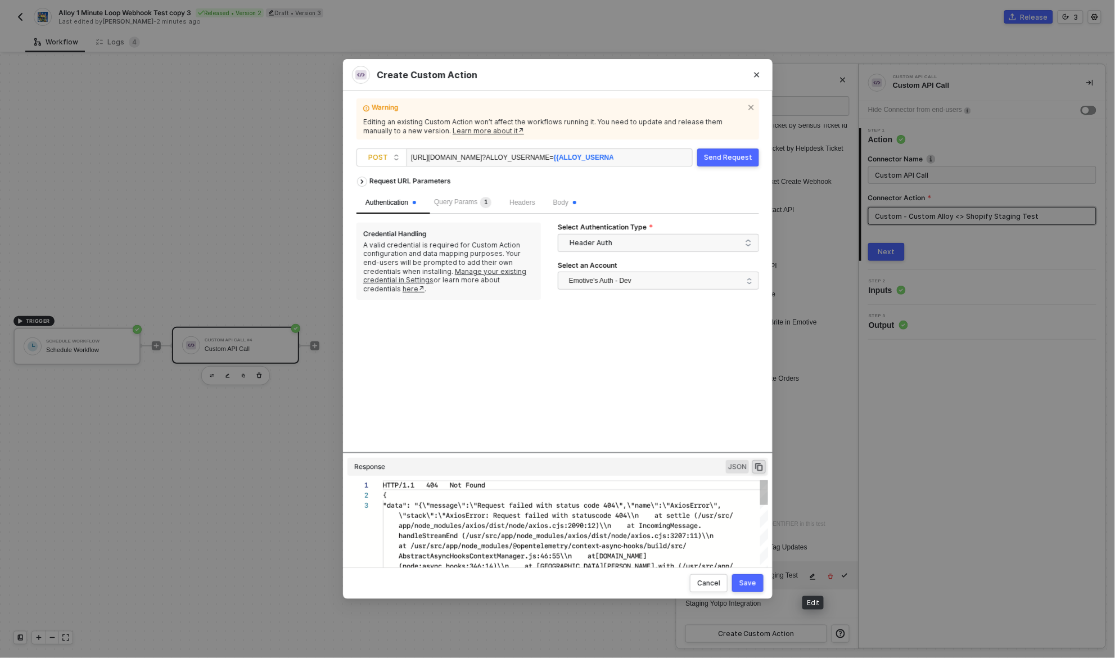
scroll to position [20, 0]
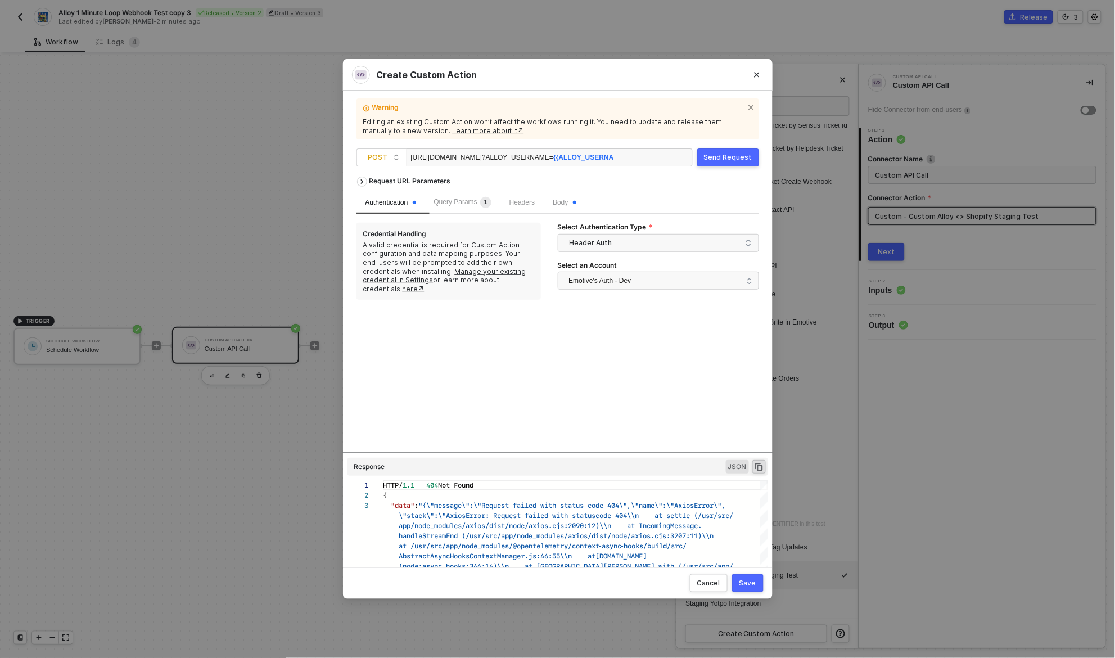
click at [550, 156] on div "[URL][DOMAIN_NAME] ?ALLOY_USERNAME= {{ALLOY_USERNAME}}" at bounding box center [512, 158] width 202 height 18
copy div "[URL][DOMAIN_NAME] ?ALLOY_USERNAME= {{ALLOY_USERNAME}}"
click at [755, 73] on icon "Close" at bounding box center [757, 74] width 7 height 7
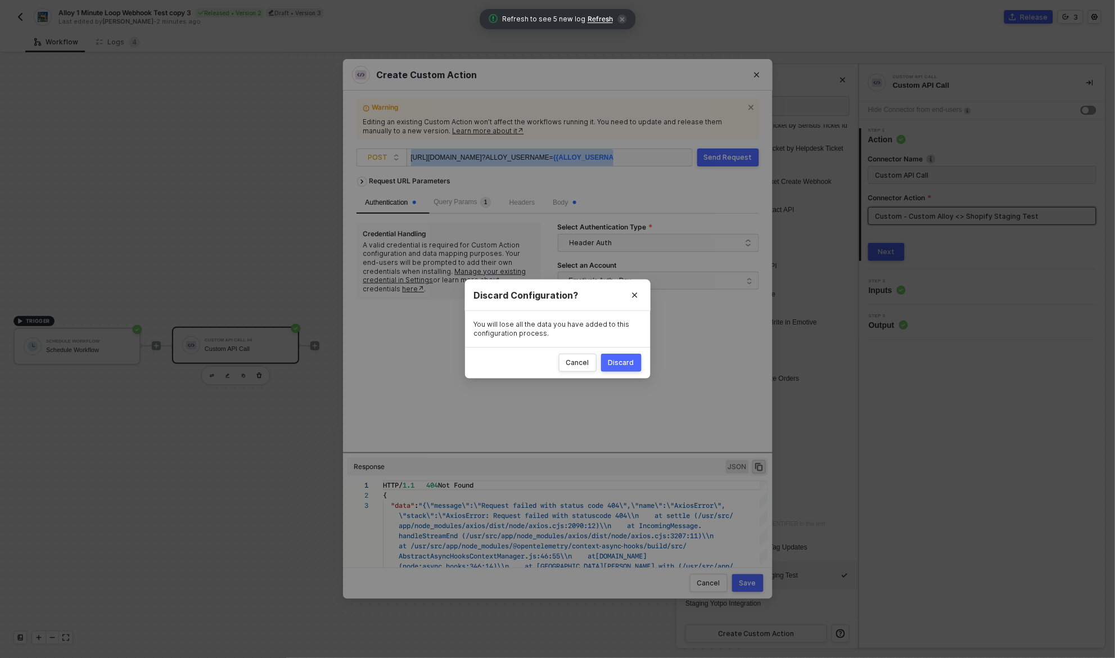
click at [616, 360] on div "Discard" at bounding box center [621, 362] width 26 height 9
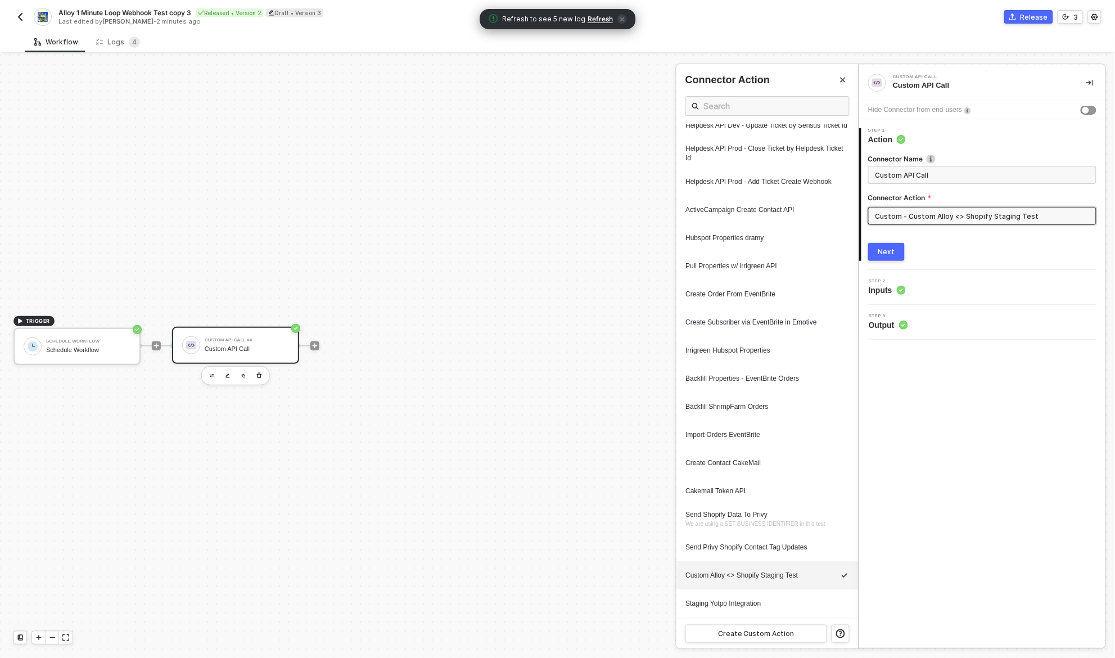
click at [20, 16] on img "button" at bounding box center [20, 16] width 9 height 9
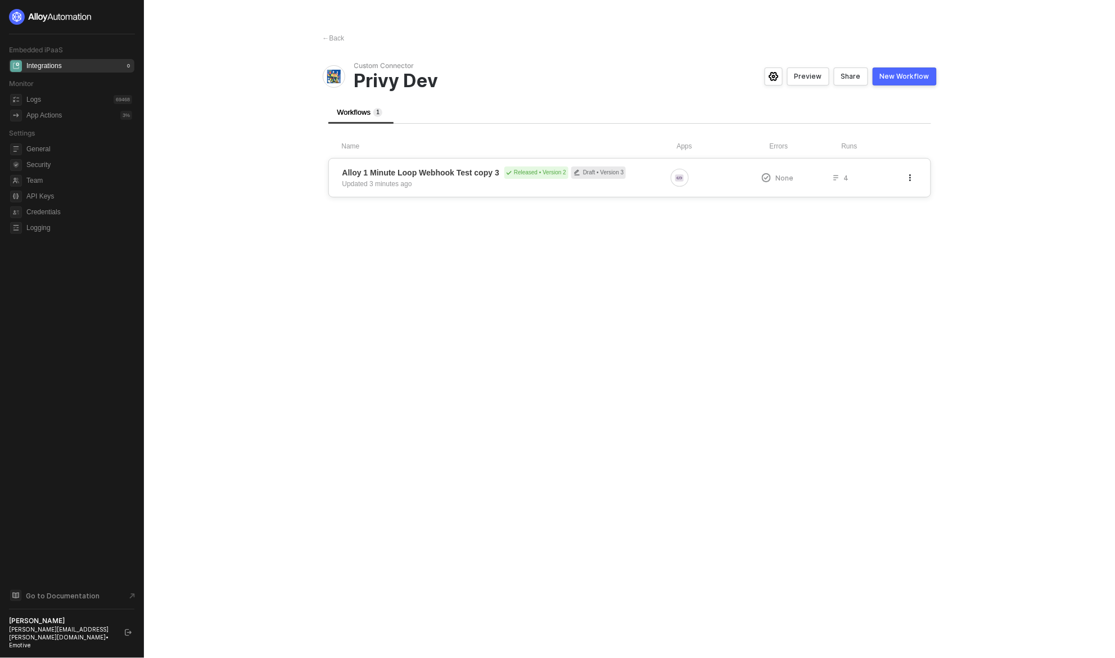
click at [911, 172] on button "button" at bounding box center [910, 177] width 13 height 13
click at [871, 199] on div "Duplicate" at bounding box center [870, 200] width 70 height 11
click at [913, 222] on icon "button" at bounding box center [910, 223] width 7 height 7
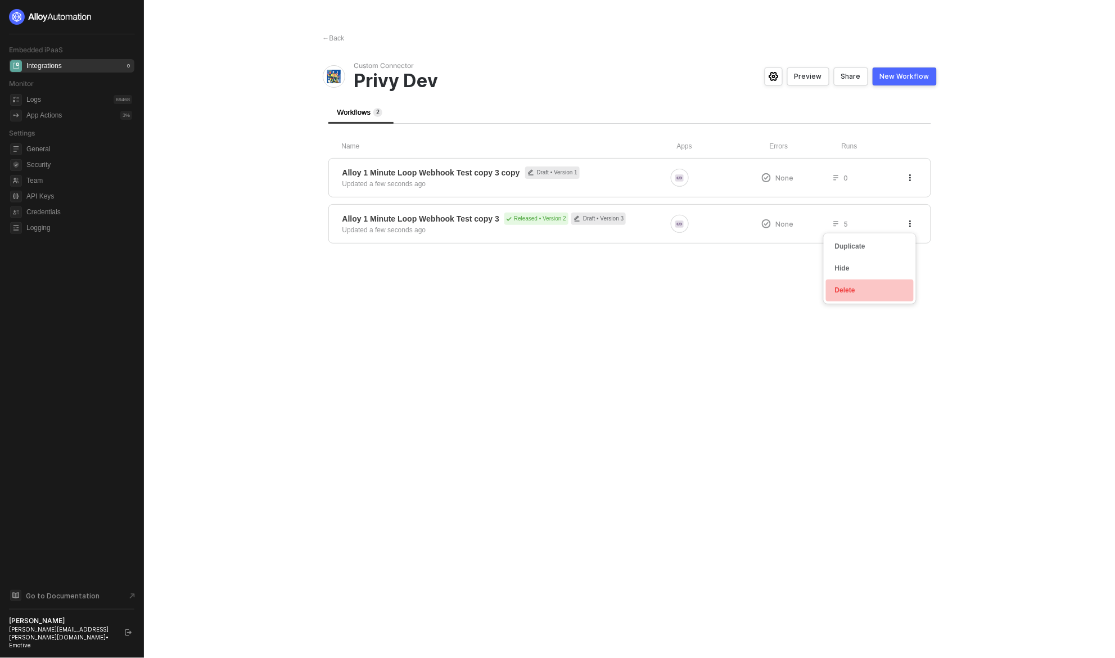
click at [860, 290] on div "Delete" at bounding box center [870, 290] width 70 height 11
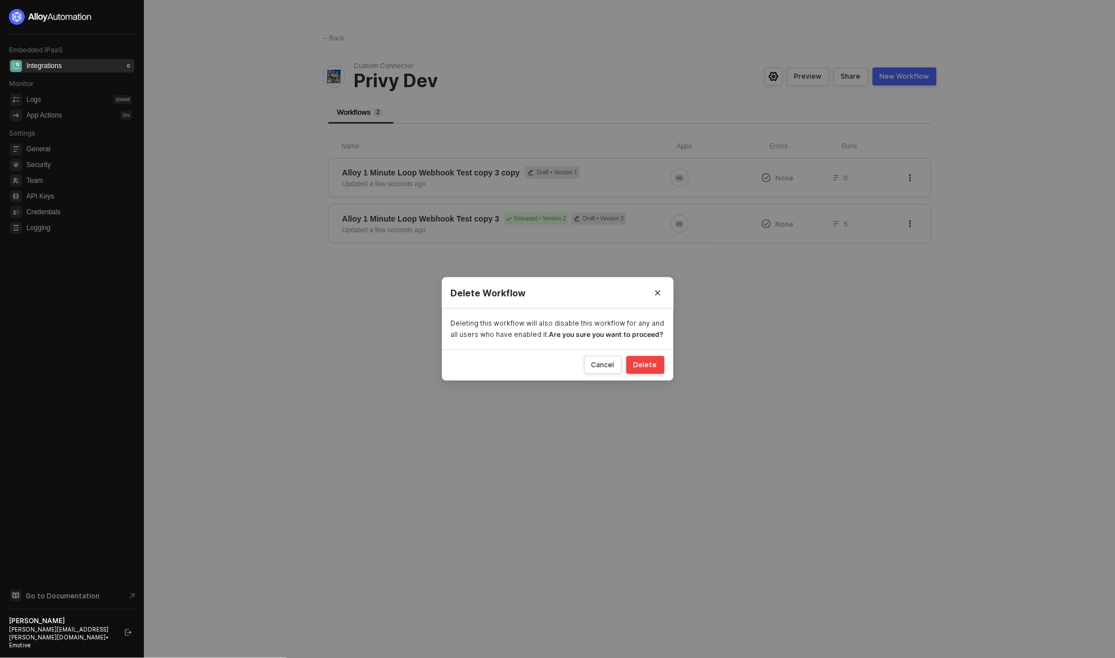
click at [650, 366] on div "Delete" at bounding box center [646, 364] width 24 height 9
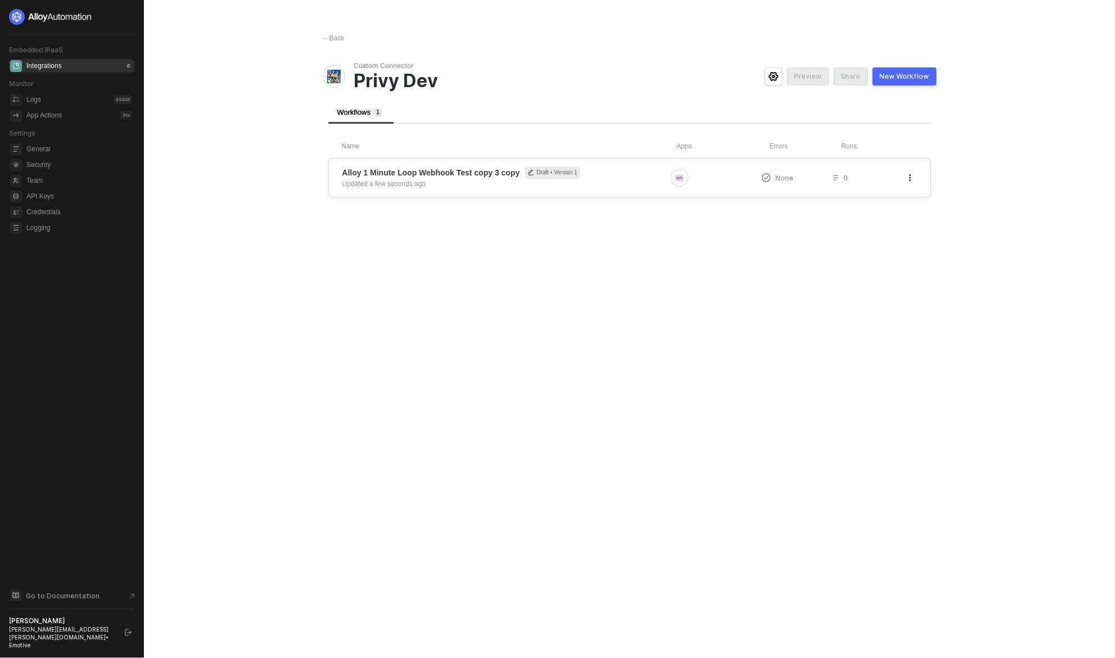
click at [499, 183] on div "Alloy 1 Minute Loop Webhook Test copy 3 copy Draft • Version 1 Updated a few se…" at bounding box center [504, 177] width 324 height 22
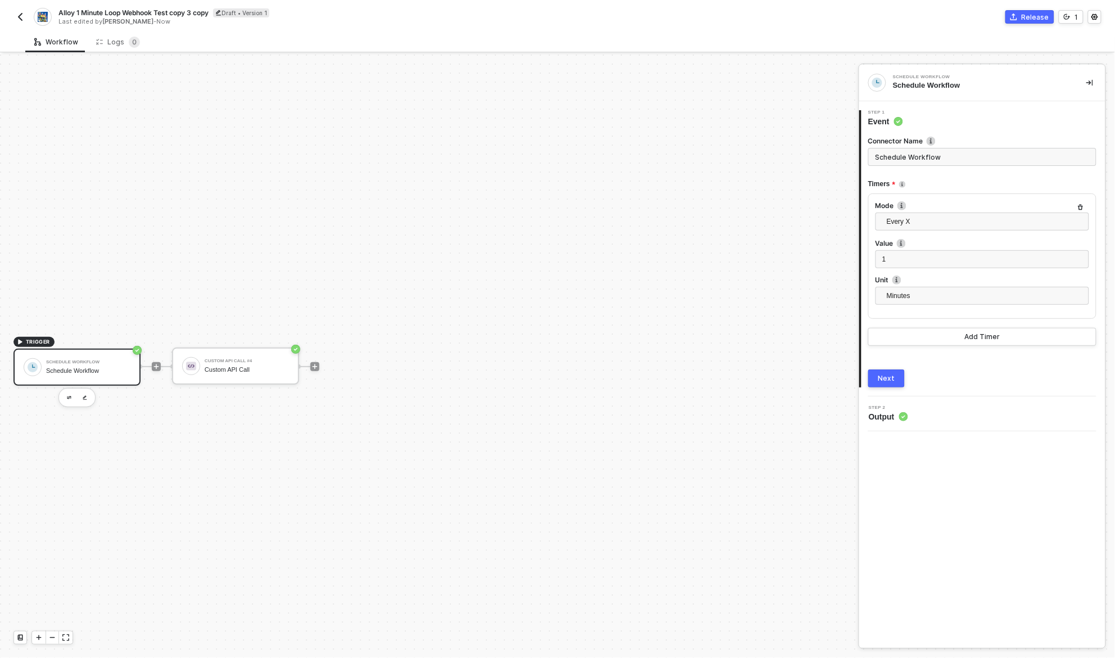
scroll to position [21, 0]
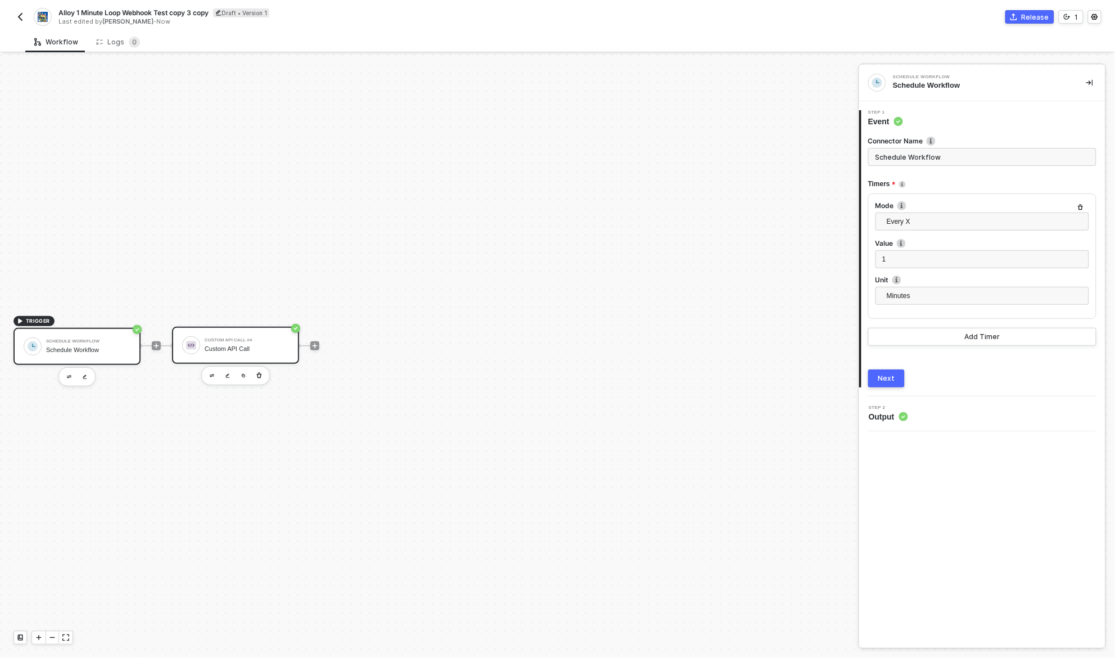
click at [223, 349] on div "Custom API Call" at bounding box center [247, 348] width 84 height 7
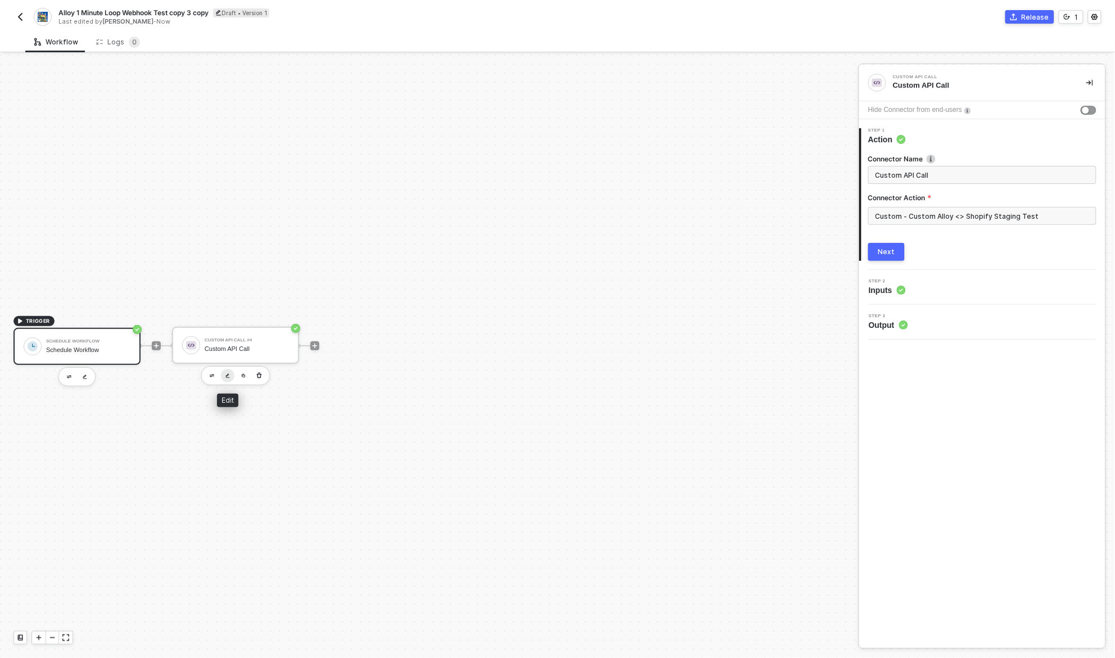
click at [227, 373] on img "button" at bounding box center [228, 375] width 4 height 5
click at [896, 217] on input "Custom - Custom Alloy <> Shopify Staging Test" at bounding box center [982, 216] width 228 height 18
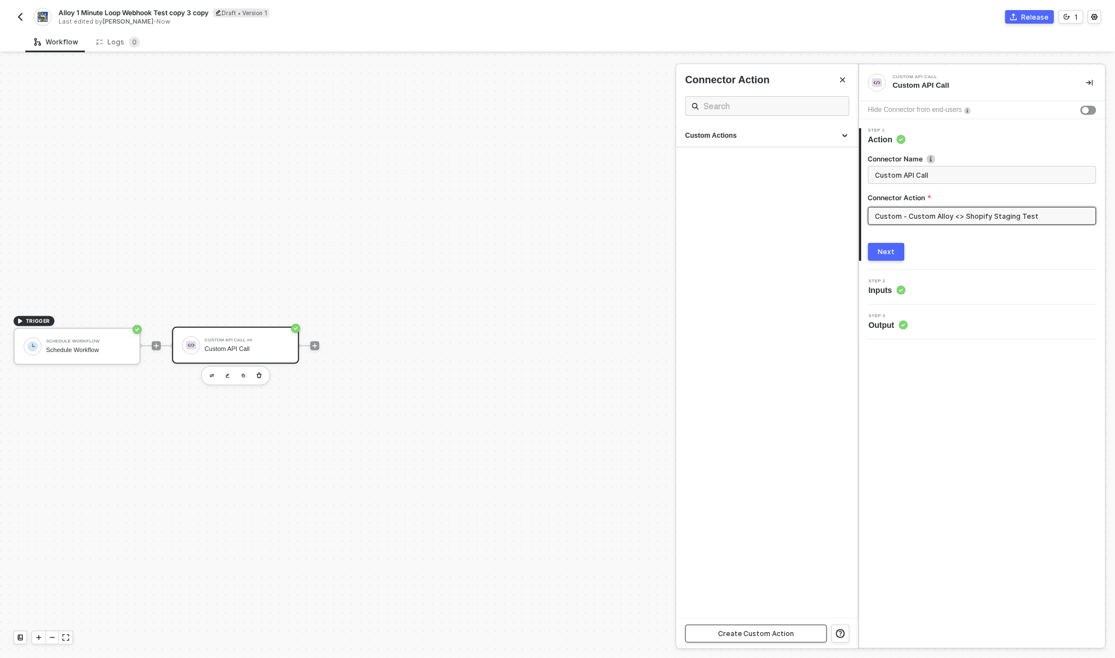
click at [763, 633] on div "Create Custom Action" at bounding box center [756, 633] width 76 height 9
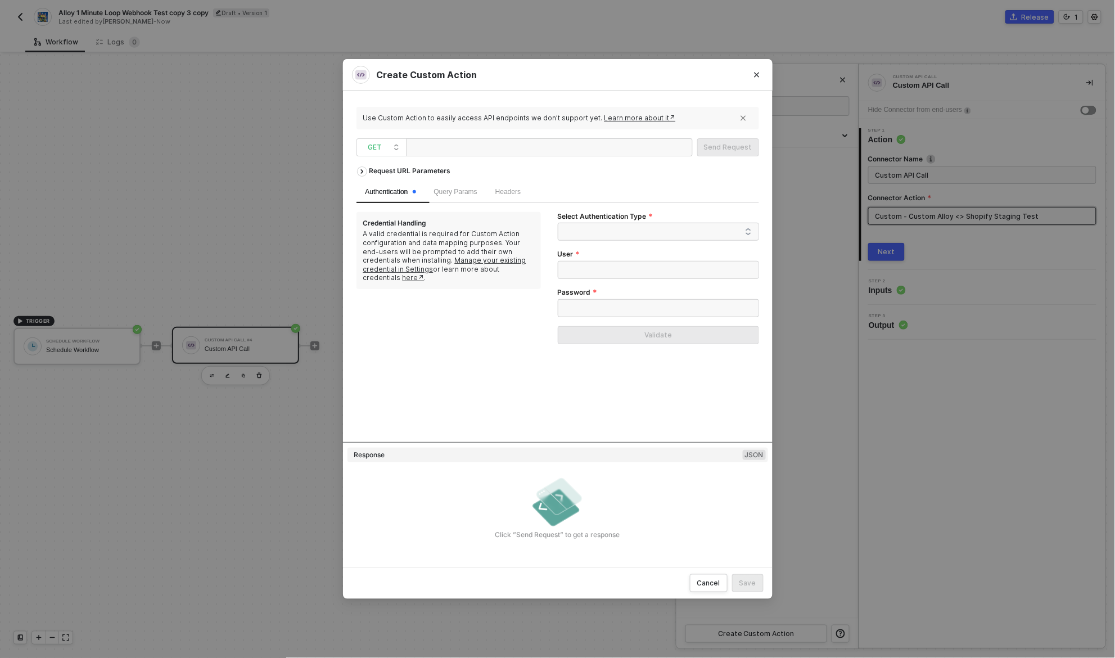
click at [513, 144] on div at bounding box center [467, 148] width 112 height 18
click at [378, 151] on span "GET" at bounding box center [383, 147] width 31 height 17
click at [381, 184] on div "POST" at bounding box center [382, 187] width 42 height 13
click at [453, 152] on div at bounding box center [467, 148] width 112 height 18
paste div
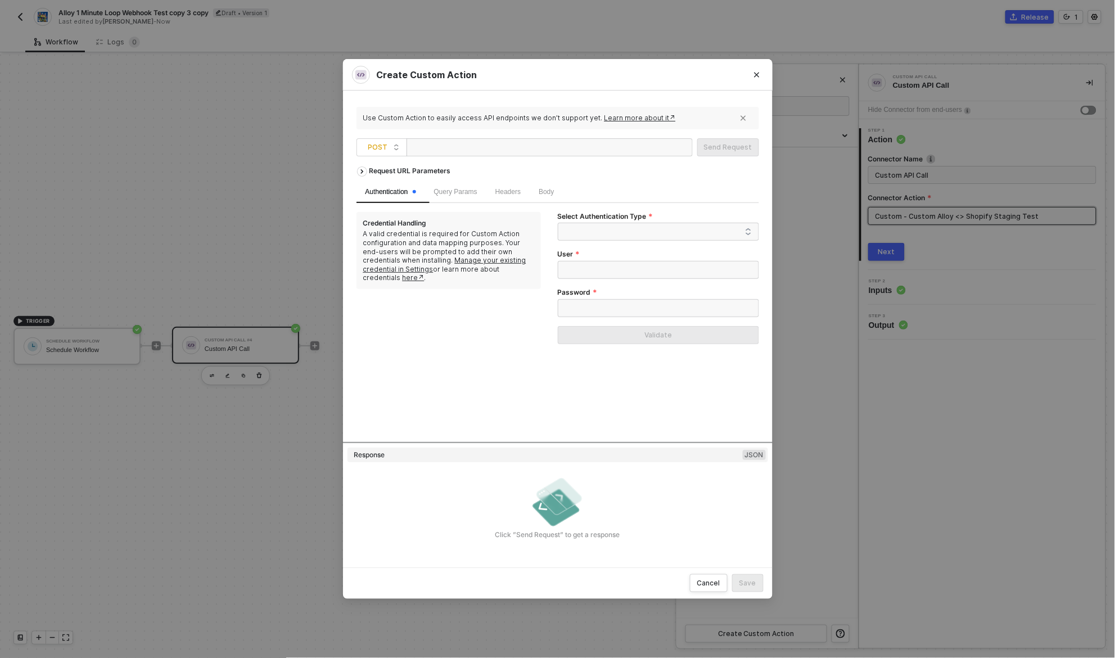
scroll to position [0, 0]
click at [524, 145] on div "[URL][DOMAIN_NAME]" at bounding box center [467, 148] width 112 height 18
click at [474, 194] on span "Query Params" at bounding box center [455, 192] width 43 height 8
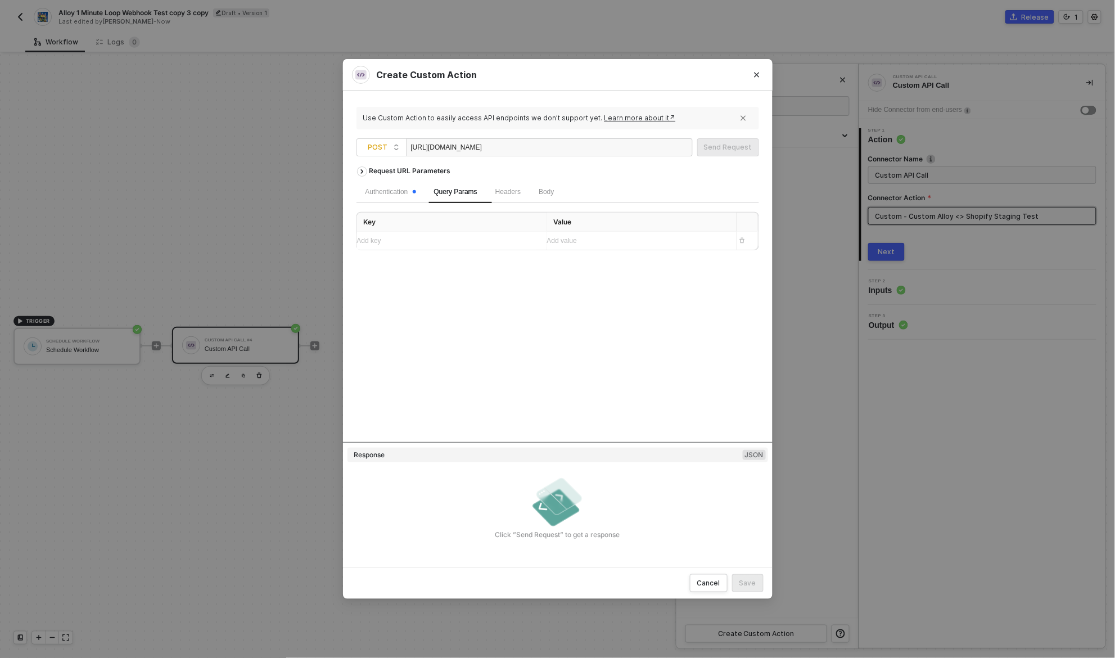
click at [448, 240] on div "Add key ﻿" at bounding box center [447, 241] width 181 height 11
click at [587, 238] on div "Add value ﻿" at bounding box center [631, 241] width 169 height 11
click at [580, 266] on div "Embedded Variables" at bounding box center [587, 263] width 56 height 8
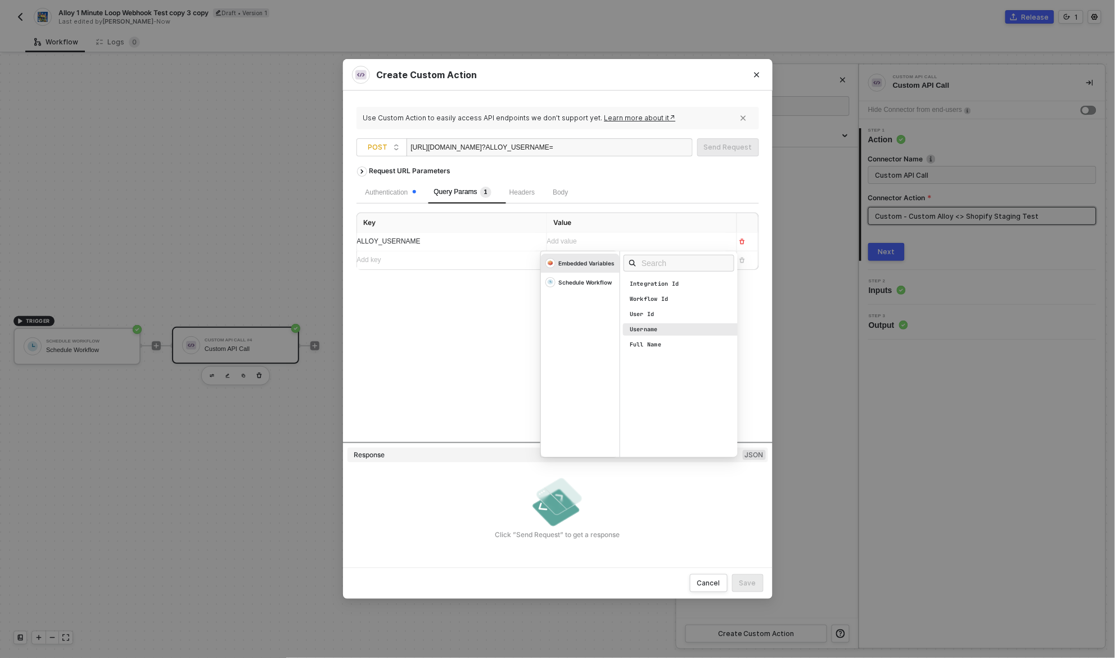
click at [655, 332] on div "Username" at bounding box center [644, 330] width 28 height 8
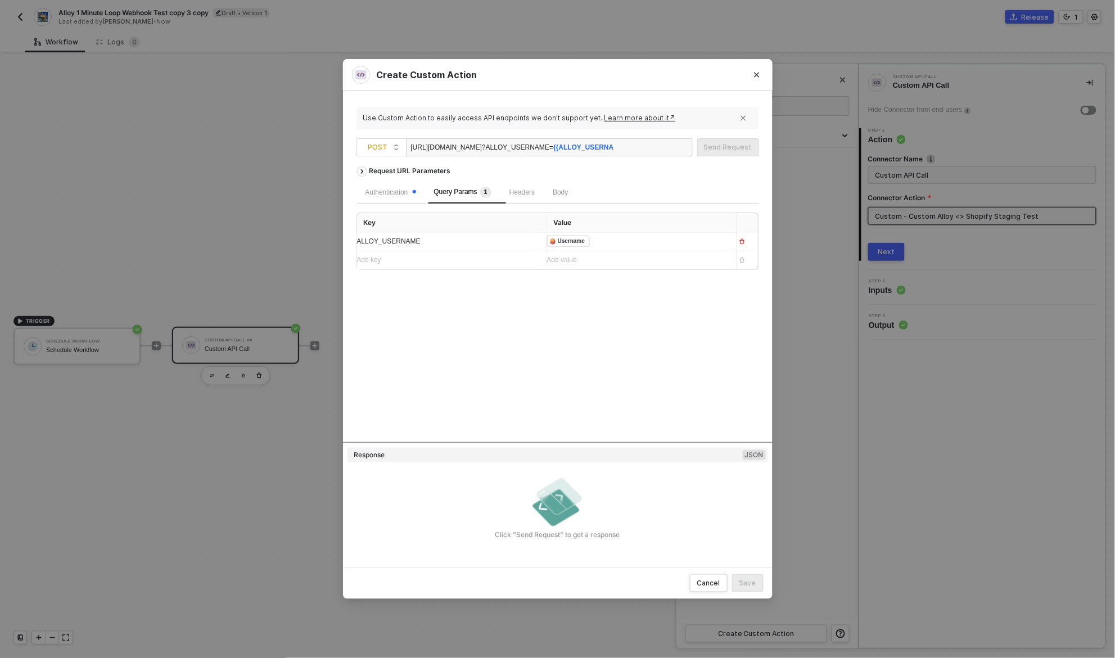
click at [461, 318] on div "Request URL Parameters Authentication Query Params 1 Headers Body Key Value ALL…" at bounding box center [558, 301] width 403 height 281
click at [568, 192] on span "Body" at bounding box center [560, 192] width 15 height 8
click at [500, 222] on span "JSON" at bounding box center [499, 219] width 22 height 9
click at [488, 222] on input "JSON" at bounding box center [484, 219] width 7 height 7
radio input "true"
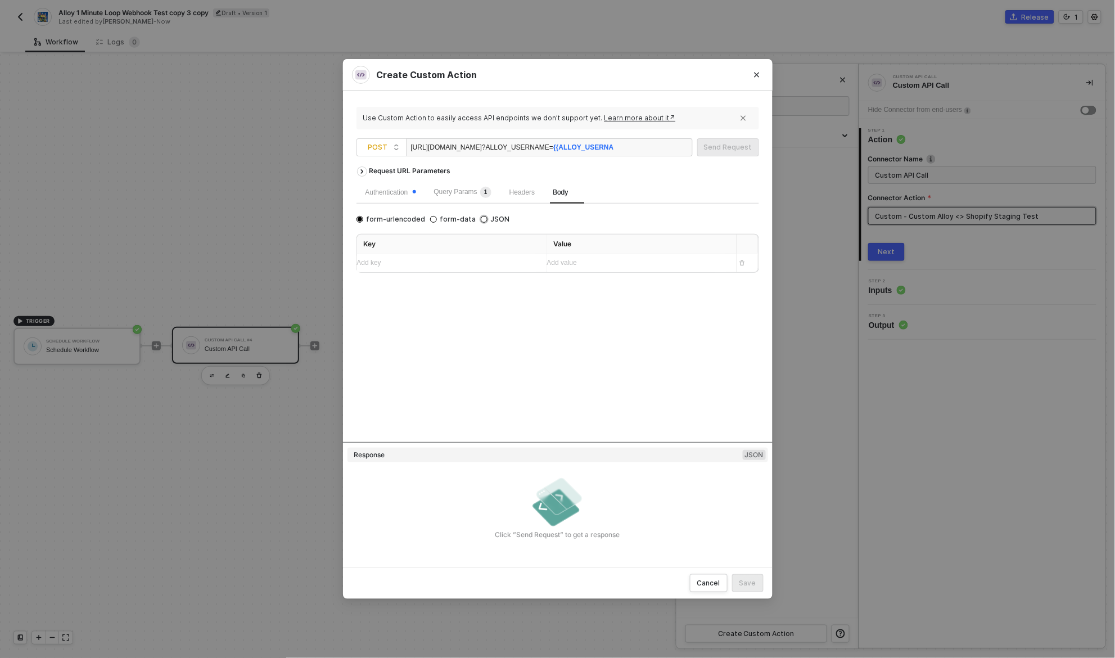
radio input "false"
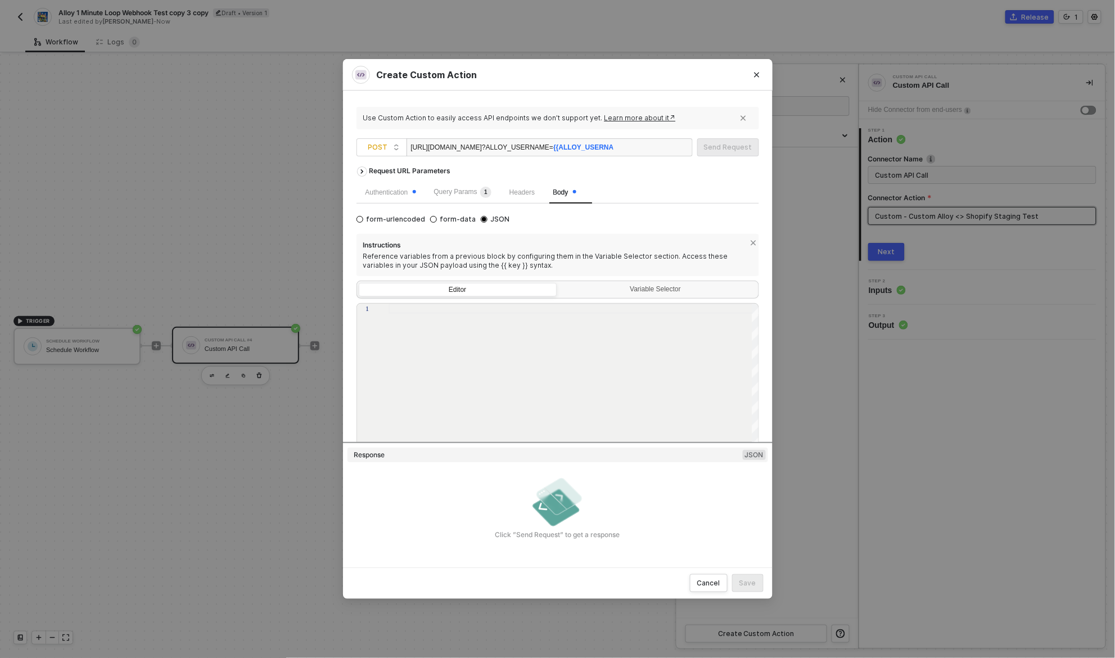
click at [438, 350] on div at bounding box center [574, 381] width 371 height 155
click at [494, 369] on div "{ "test" : "edit body in Alloy" }" at bounding box center [574, 381] width 371 height 155
type textarea "{"test": "edit body in Alloy"}"
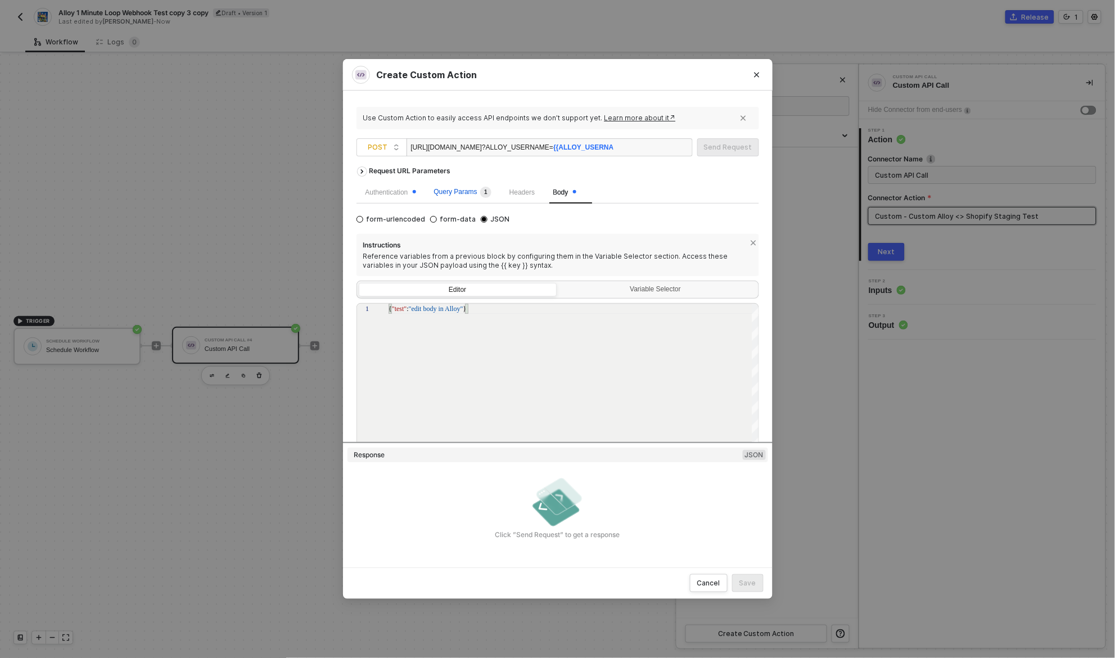
click at [461, 189] on span "Query Params 1" at bounding box center [462, 192] width 57 height 8
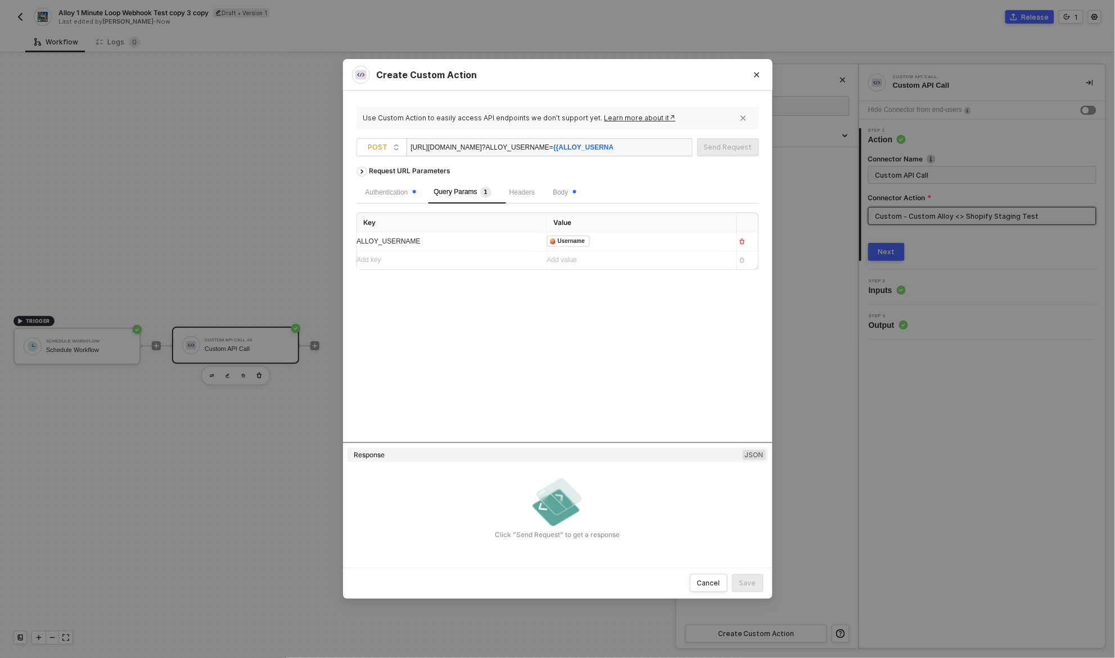
click at [616, 344] on div "Request URL Parameters Authentication Query Params 1 Headers Body Key Value ALL…" at bounding box center [558, 301] width 403 height 281
click at [397, 189] on div "Authentication" at bounding box center [391, 192] width 51 height 11
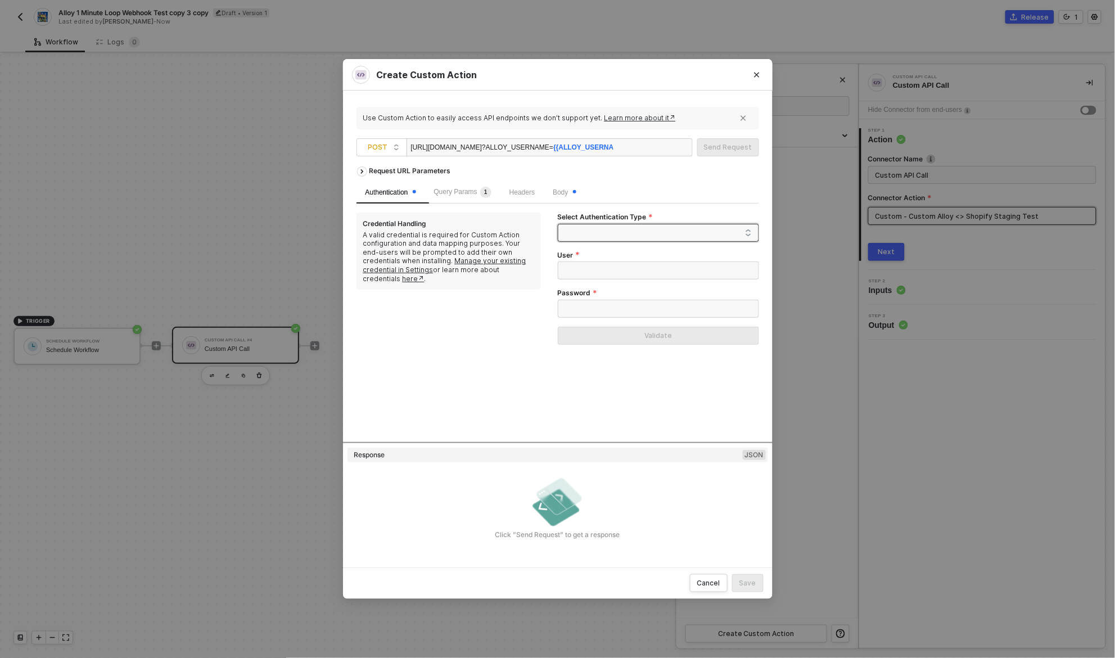
click at [672, 226] on span at bounding box center [661, 232] width 182 height 17
click at [665, 272] on div "Header Auth" at bounding box center [658, 273] width 183 height 12
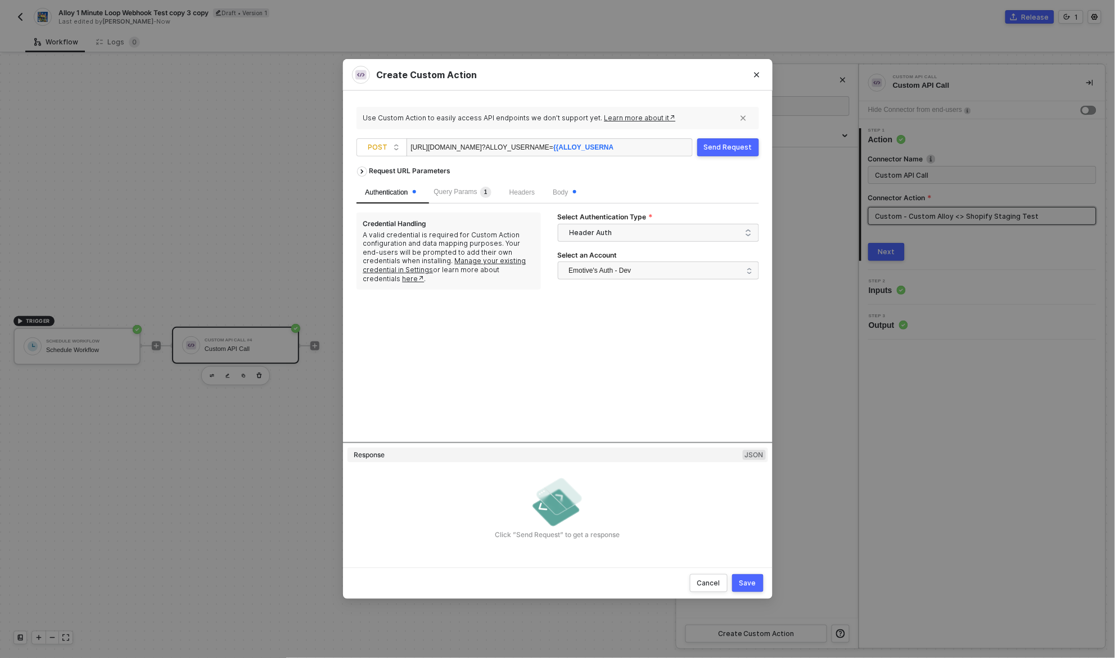
click at [734, 146] on div "Send Request" at bounding box center [728, 147] width 48 height 9
type textarea "HTTP/1.1 404 Not Found { "data": "{\"message\":\"Request failed with status cod…"
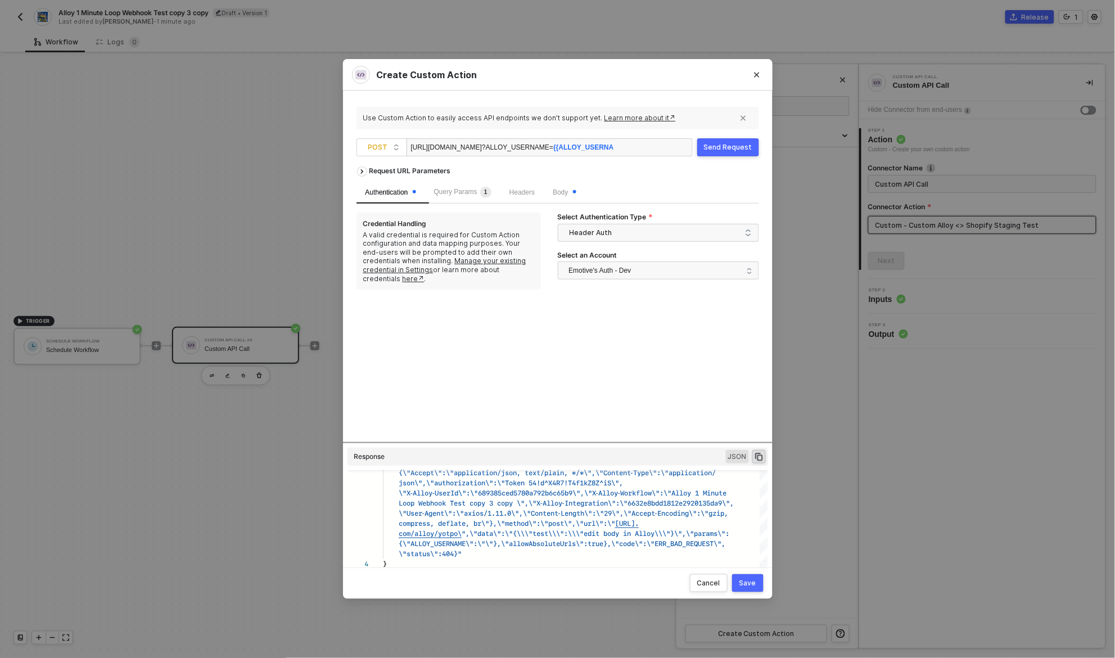
click at [756, 582] on button "Save" at bounding box center [747, 583] width 31 height 18
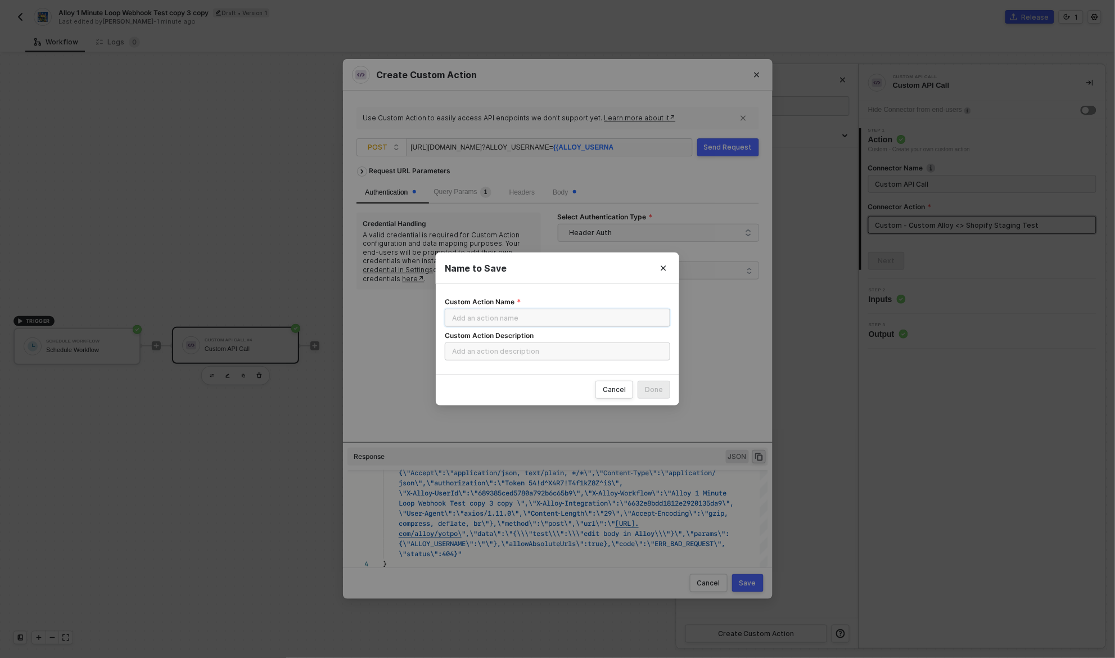
click at [534, 314] on input "Custom Action Name" at bounding box center [558, 318] width 226 height 18
type input "Test Staging [DATE]"
click at [653, 392] on div "Done" at bounding box center [654, 389] width 18 height 9
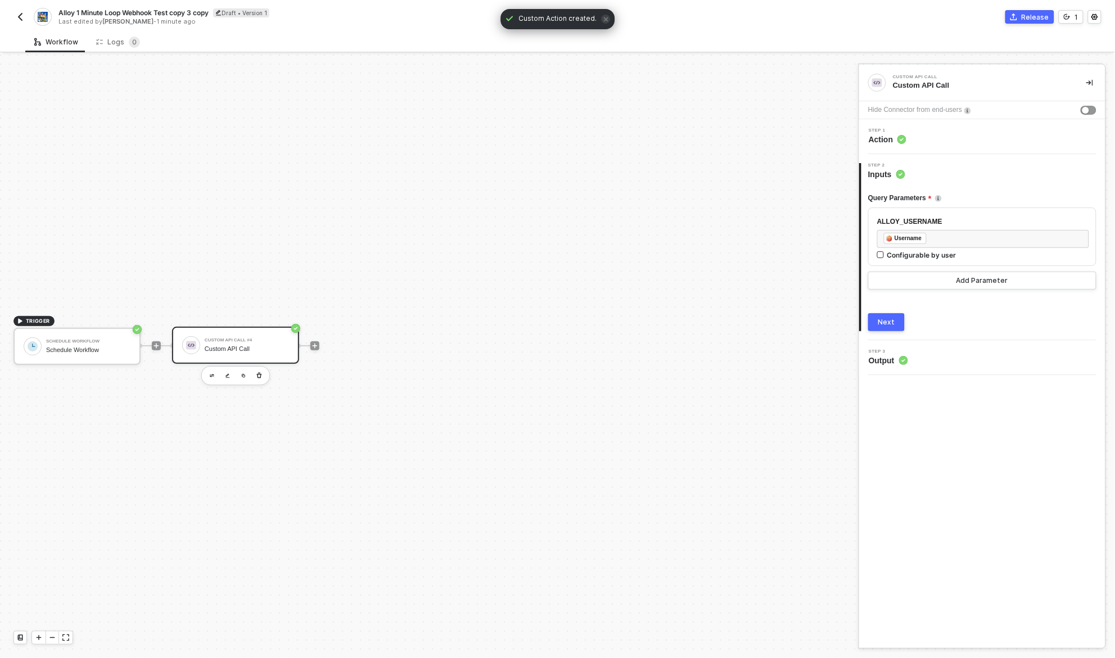
click at [890, 321] on div "Next" at bounding box center [886, 322] width 17 height 9
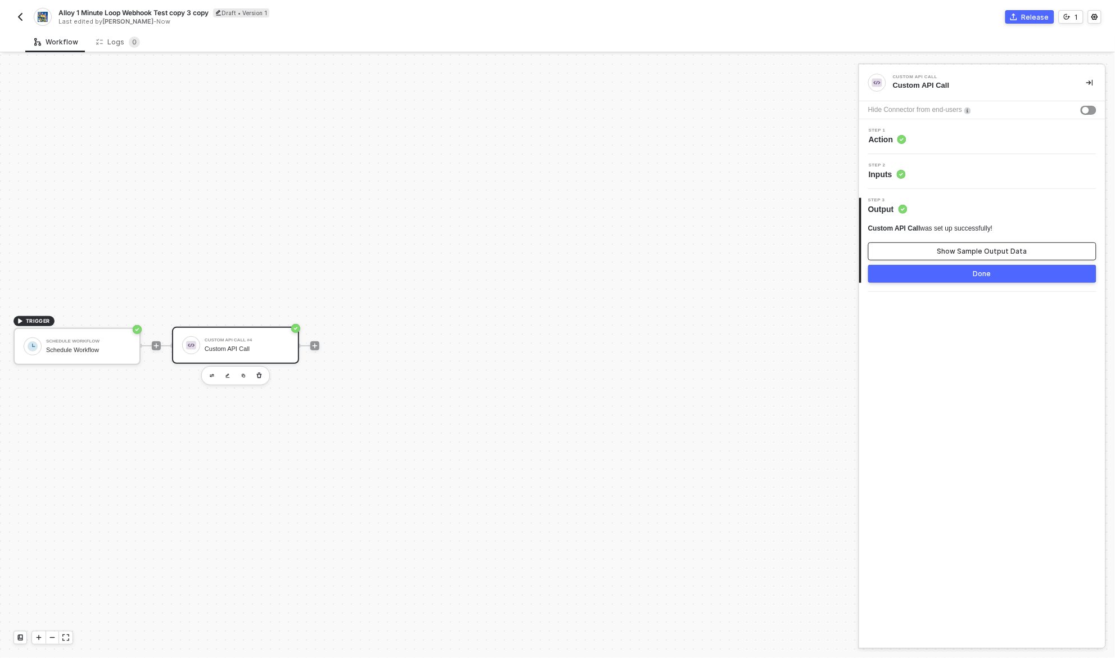
click at [951, 252] on div "Show Sample Output Data" at bounding box center [982, 251] width 90 height 9
type textarea "{ "data": "{\"message\":\"Request failed with status code 404\",\"name\":\"Axio…"
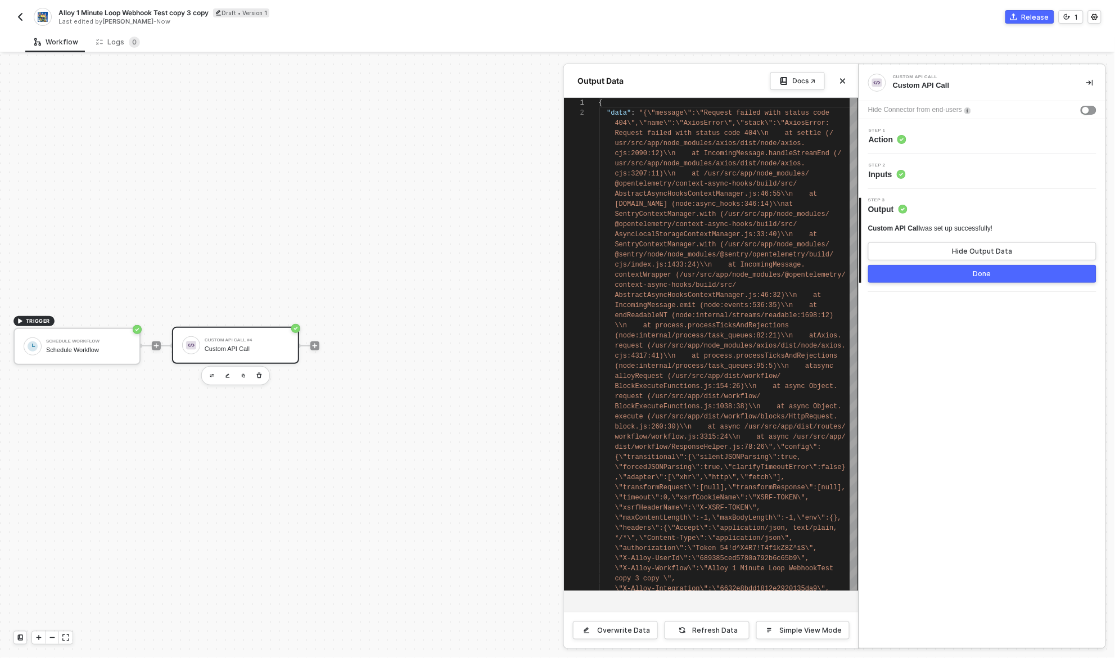
click at [961, 273] on button "Done" at bounding box center [982, 274] width 228 height 18
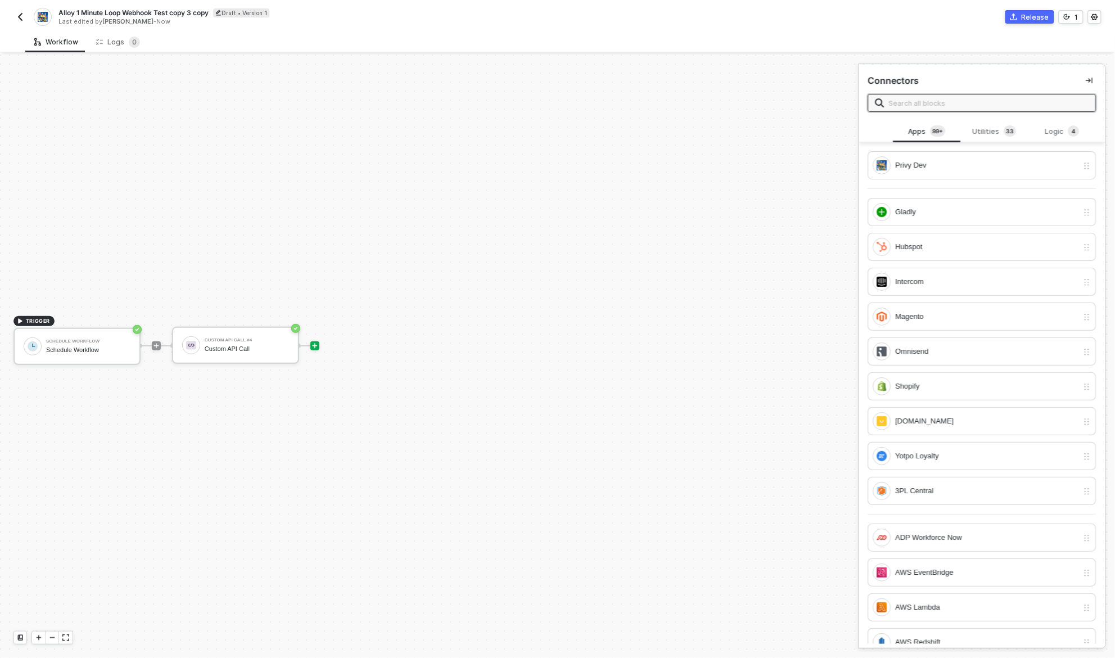
click at [1035, 14] on div "Release" at bounding box center [1036, 17] width 28 height 10
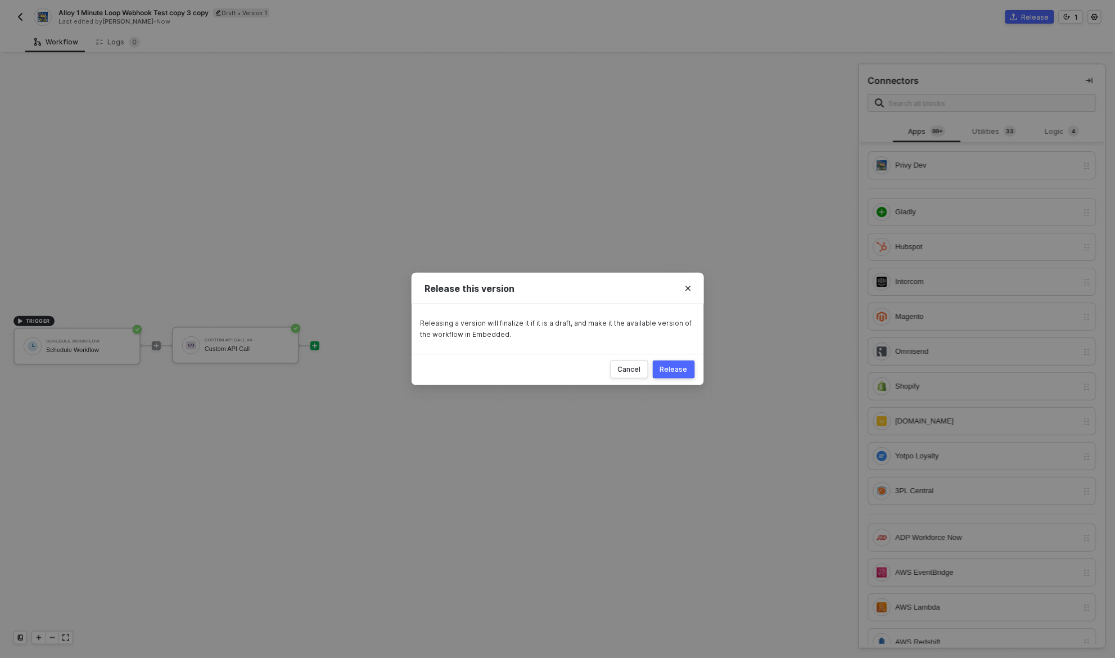
click at [675, 367] on div "Release" at bounding box center [674, 369] width 28 height 9
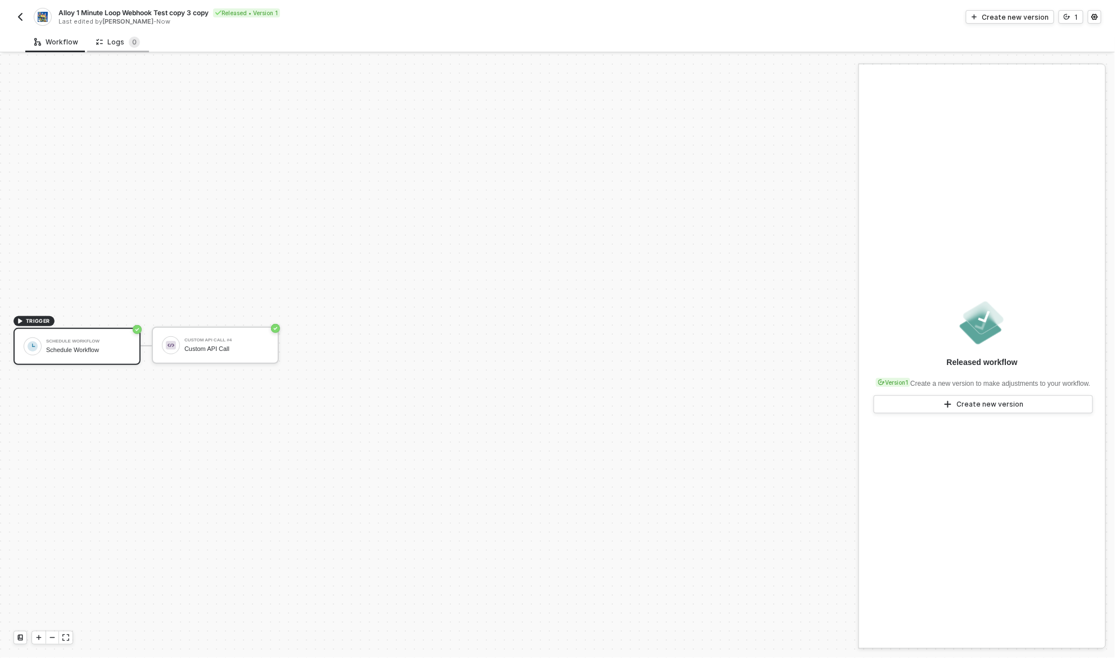
click at [118, 38] on div "Logs 0" at bounding box center [118, 42] width 44 height 11
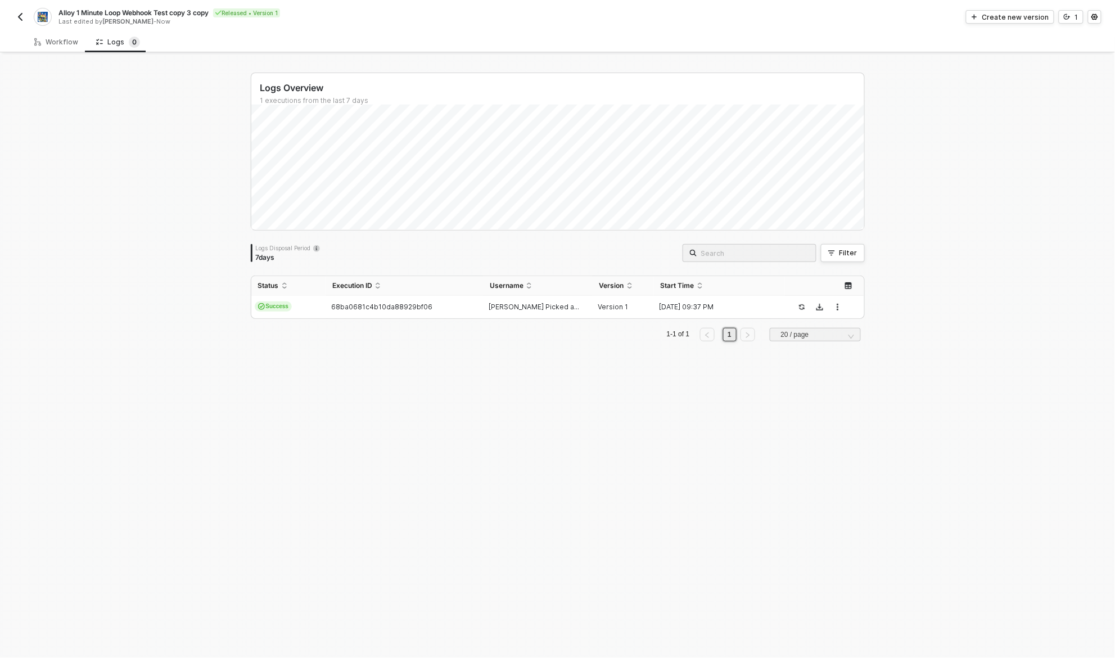
click at [537, 363] on div "Logs Overview 1 executions from the last 7 days Logs Disposal Period 7 days Fil…" at bounding box center [557, 356] width 641 height 603
click at [533, 308] on span "[PERSON_NAME] Picked a..." at bounding box center [534, 307] width 91 height 8
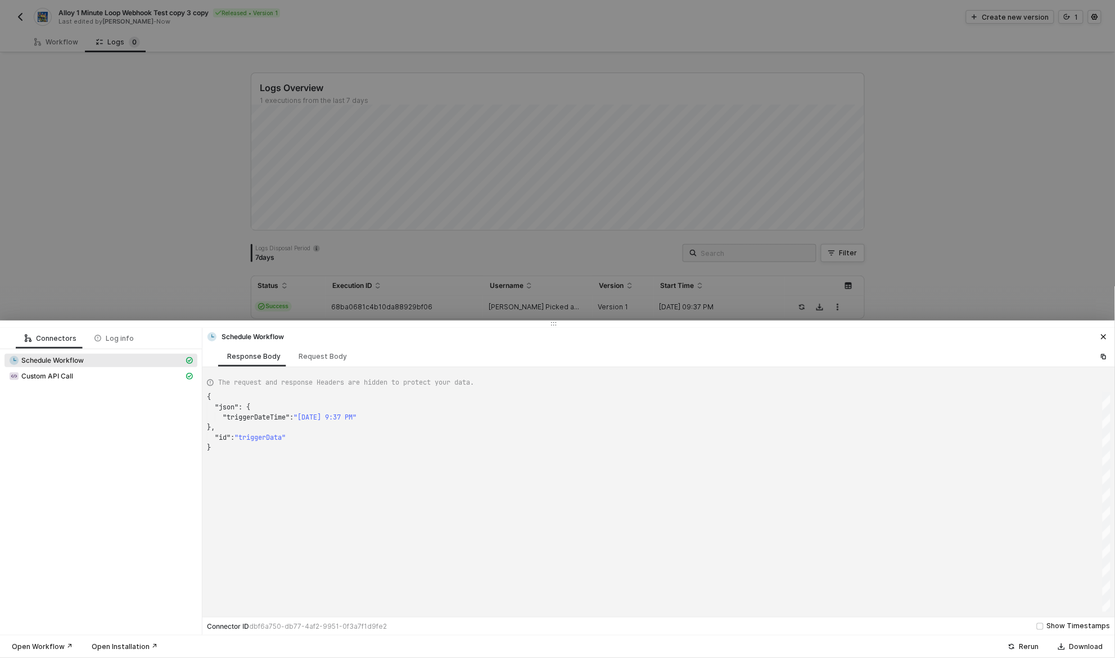
scroll to position [51, 0]
click at [85, 380] on div "Custom API Call" at bounding box center [96, 376] width 175 height 10
type textarea "{ "json": { "data": null, "headers": { "date": "[DATE] 21:37:07 GMT", "content-…"
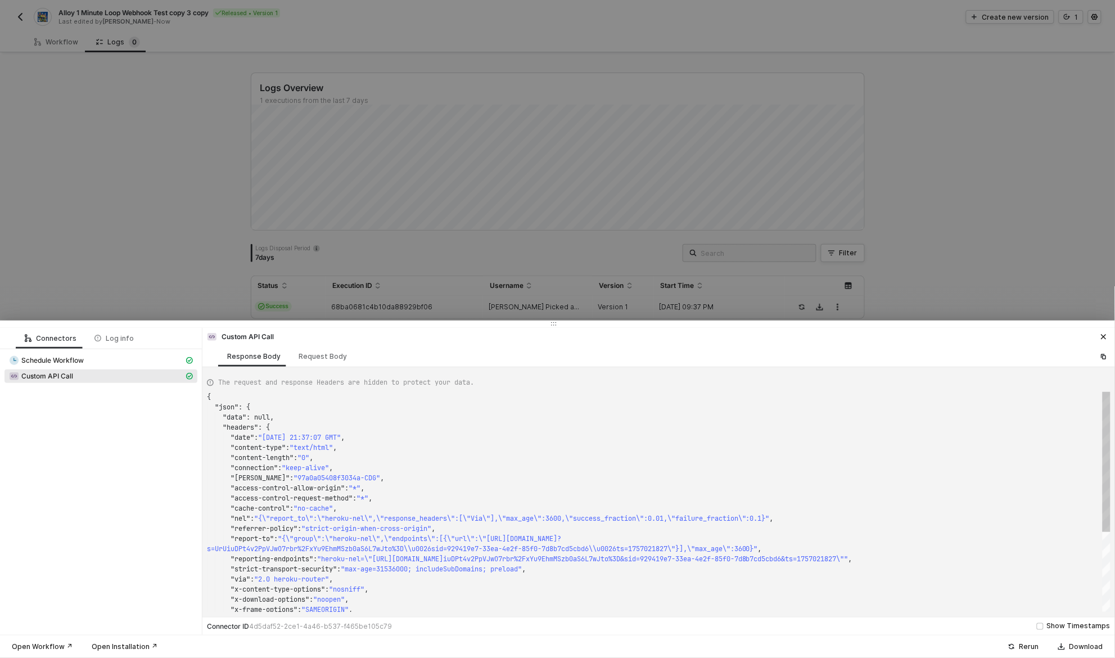
scroll to position [101, 0]
click at [840, 92] on div at bounding box center [557, 329] width 1115 height 658
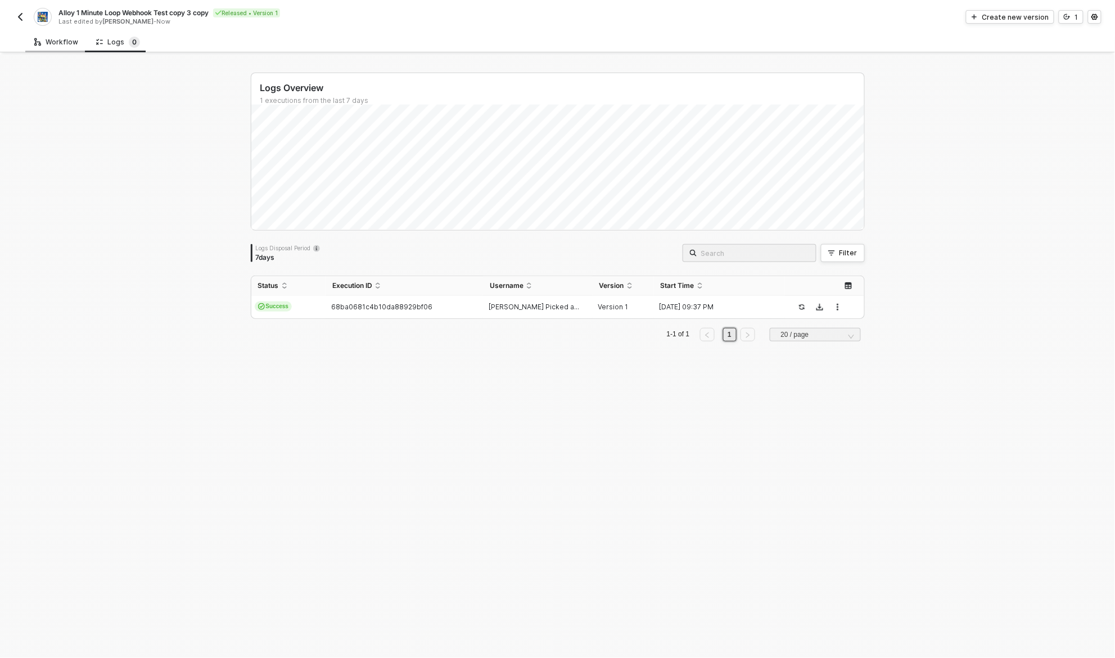
click at [65, 36] on div "Workflow" at bounding box center [56, 41] width 62 height 21
